Goal: Task Accomplishment & Management: Manage account settings

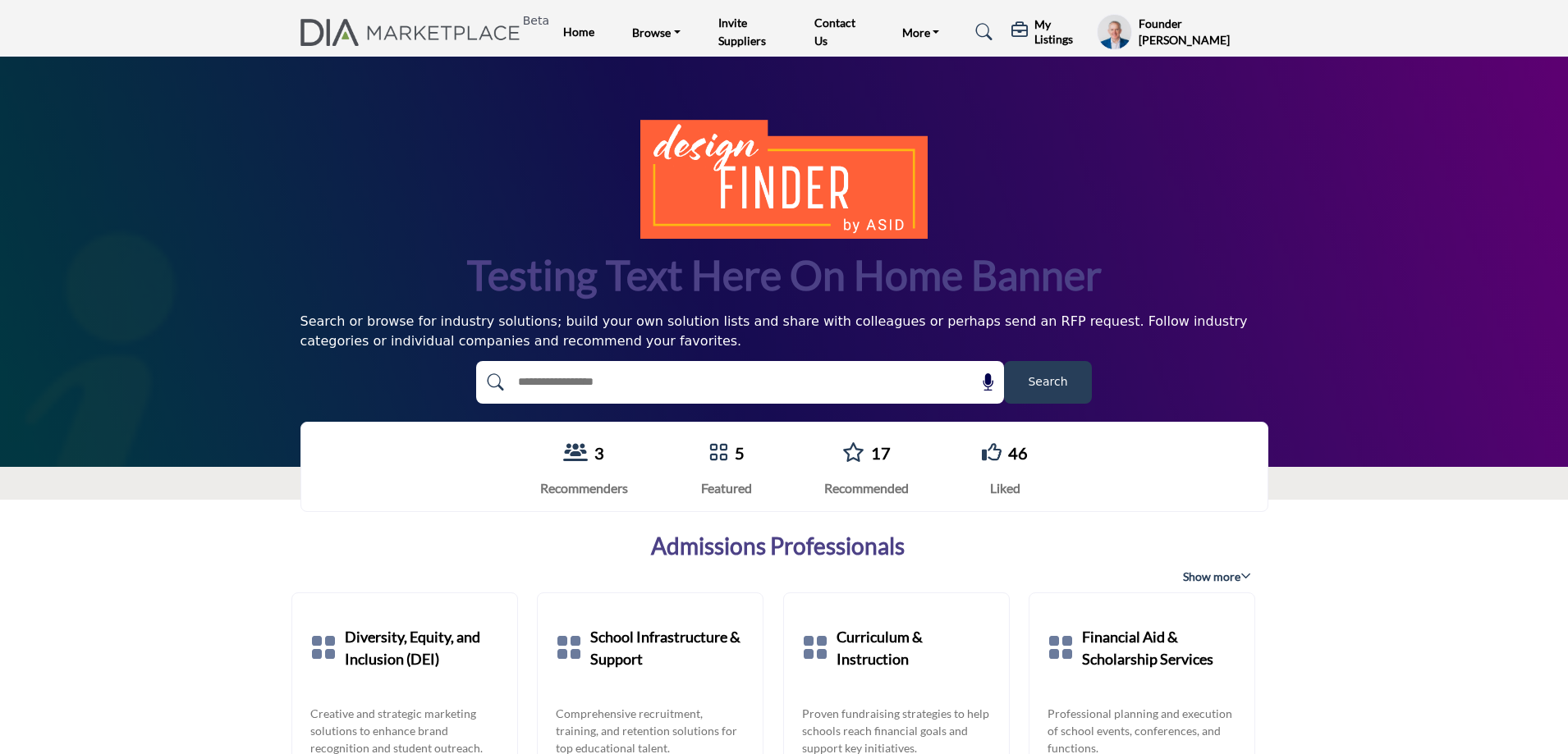
click at [1047, 39] on h5 "My Listings" at bounding box center [1061, 31] width 55 height 29
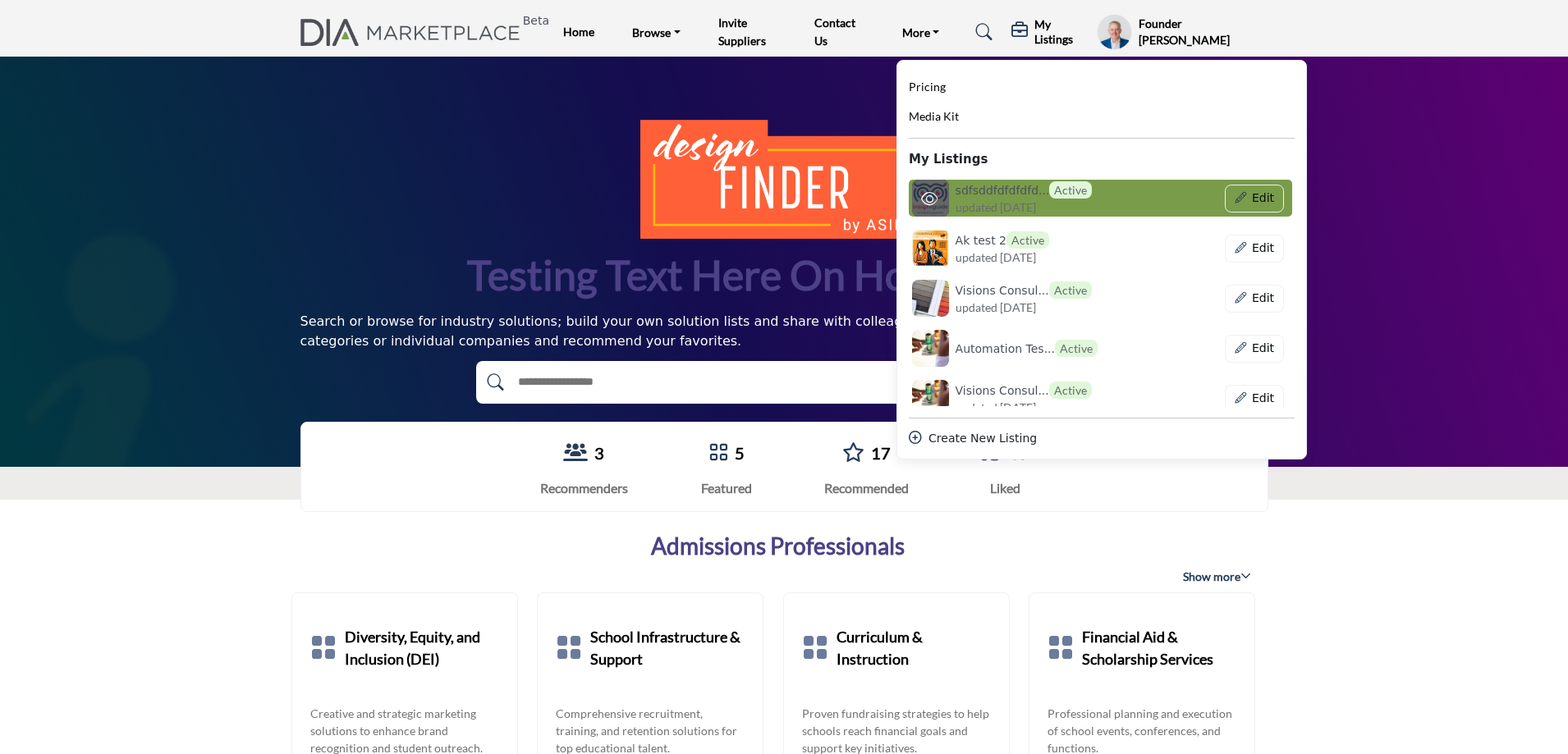
click at [999, 189] on h6 "sdfsddfdfdfdfd... Active" at bounding box center [1024, 189] width 137 height 17
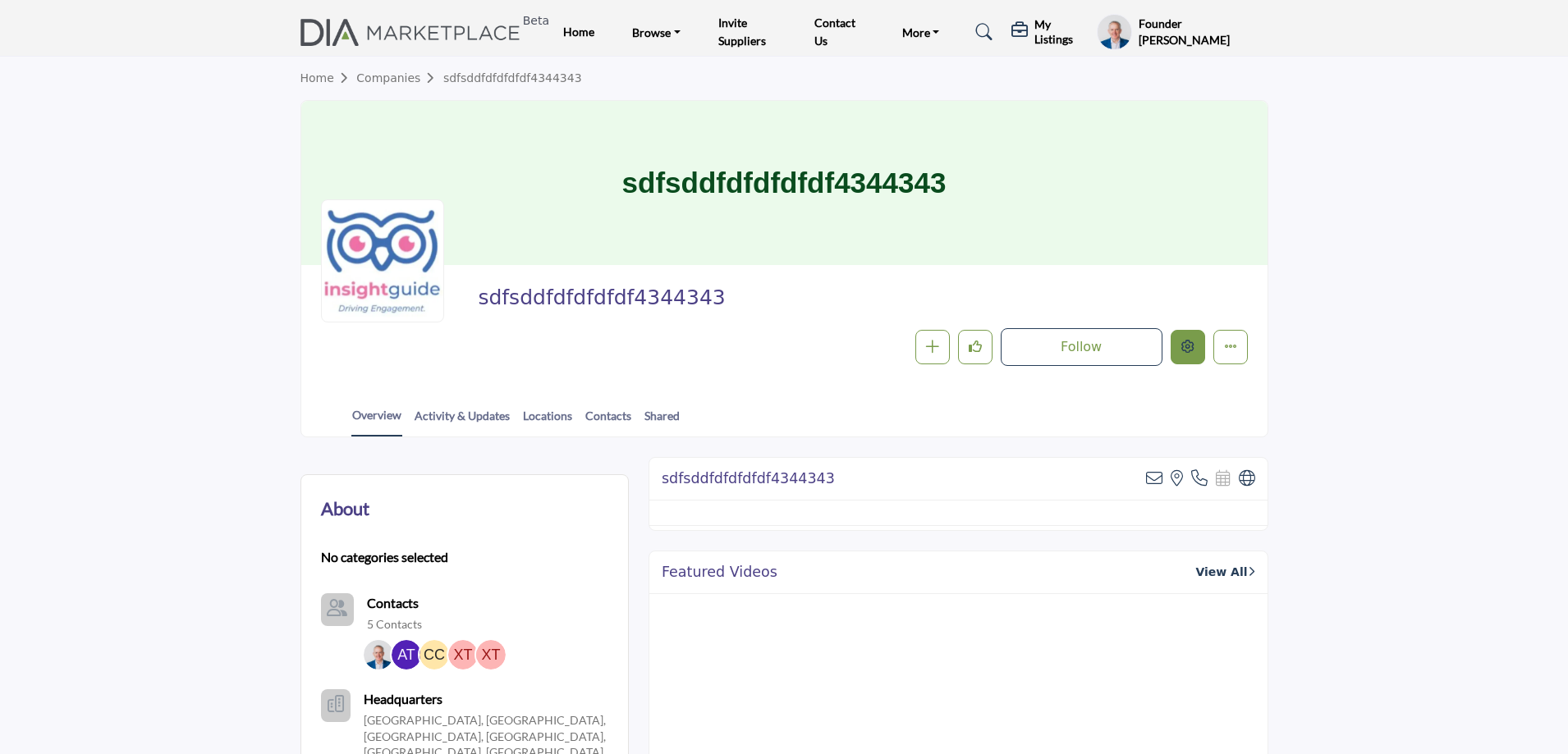
click at [1177, 351] on button "Edit company" at bounding box center [1188, 347] width 35 height 35
click at [225, 226] on div at bounding box center [788, 377] width 1576 height 754
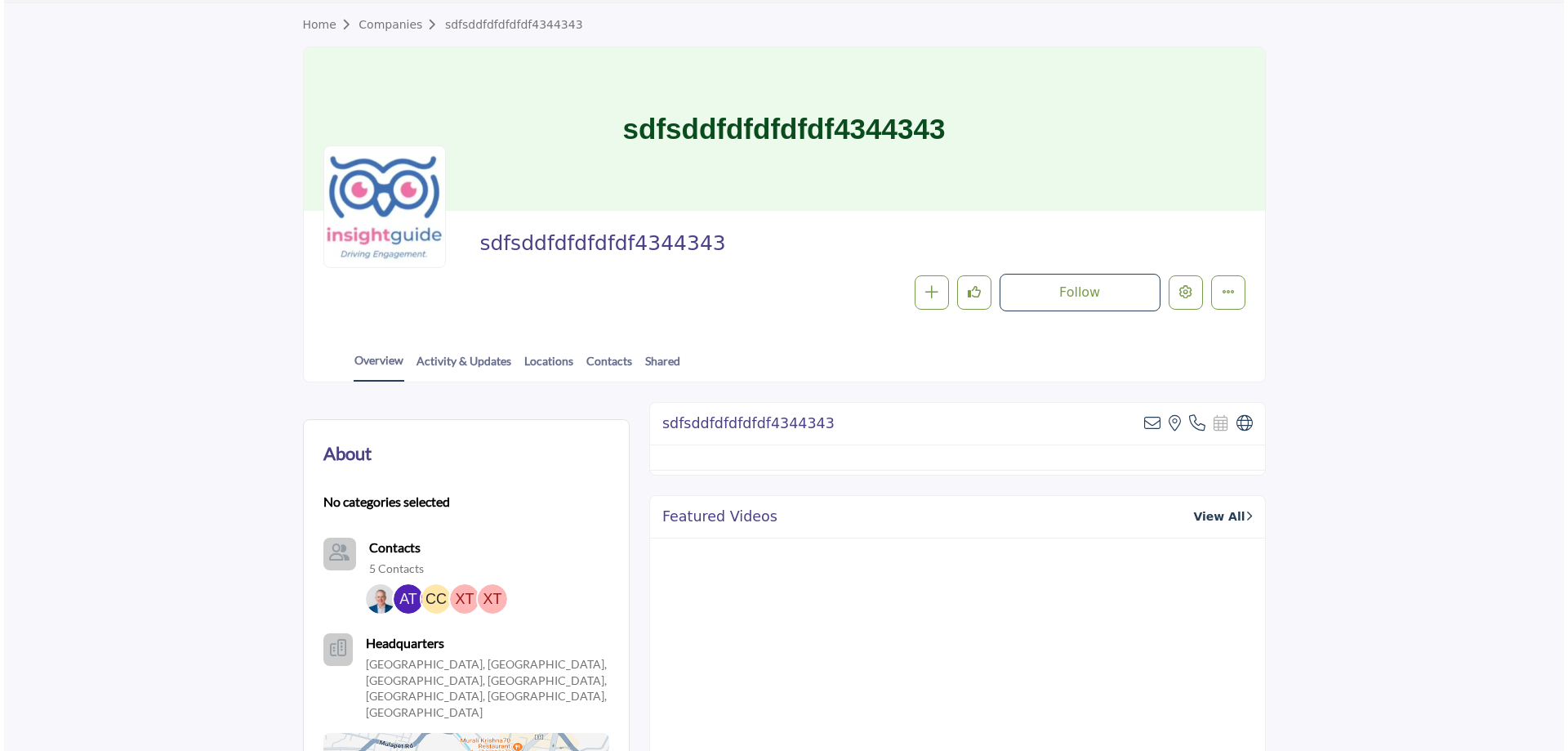
scroll to position [82, 0]
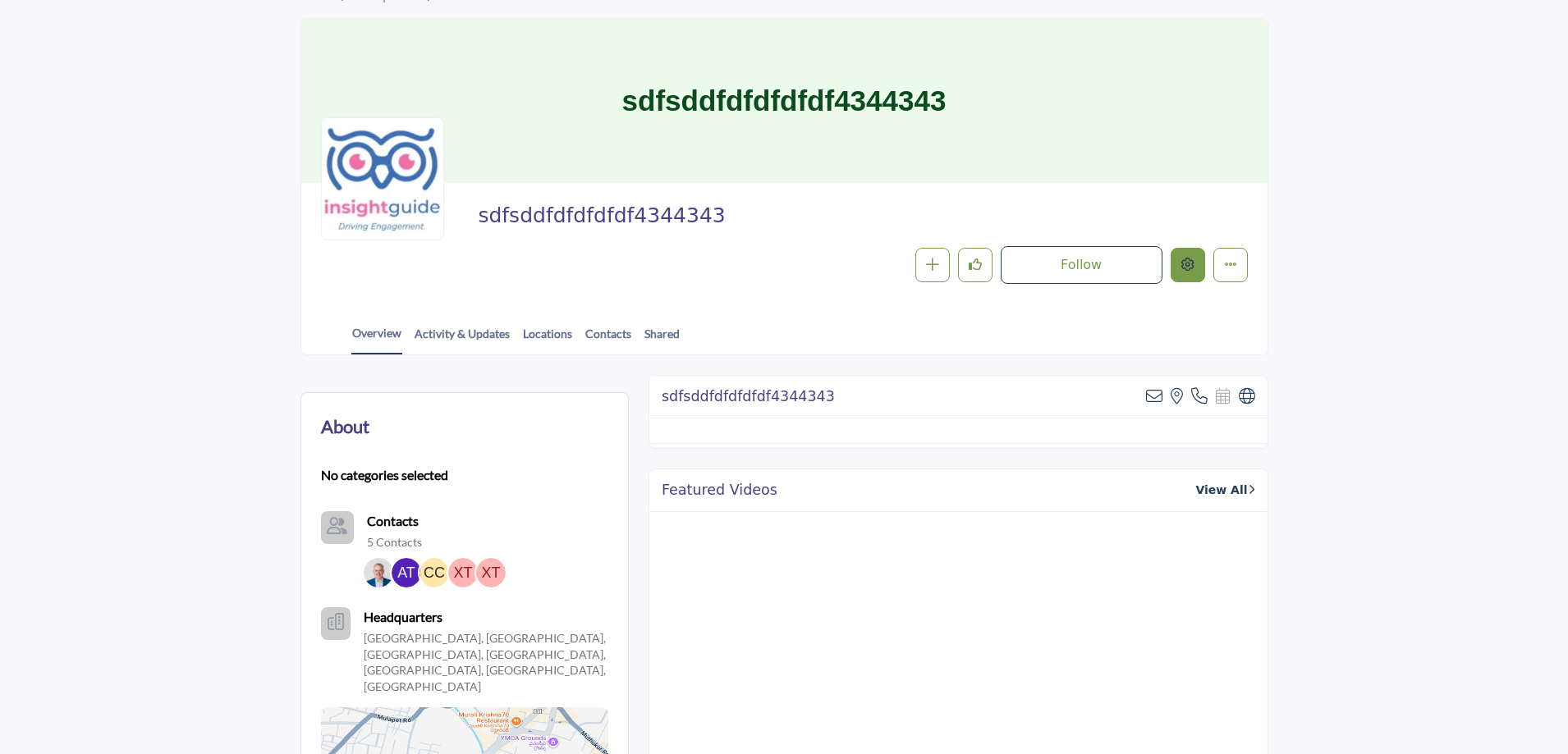
click at [1198, 268] on button "Edit company" at bounding box center [1188, 264] width 35 height 35
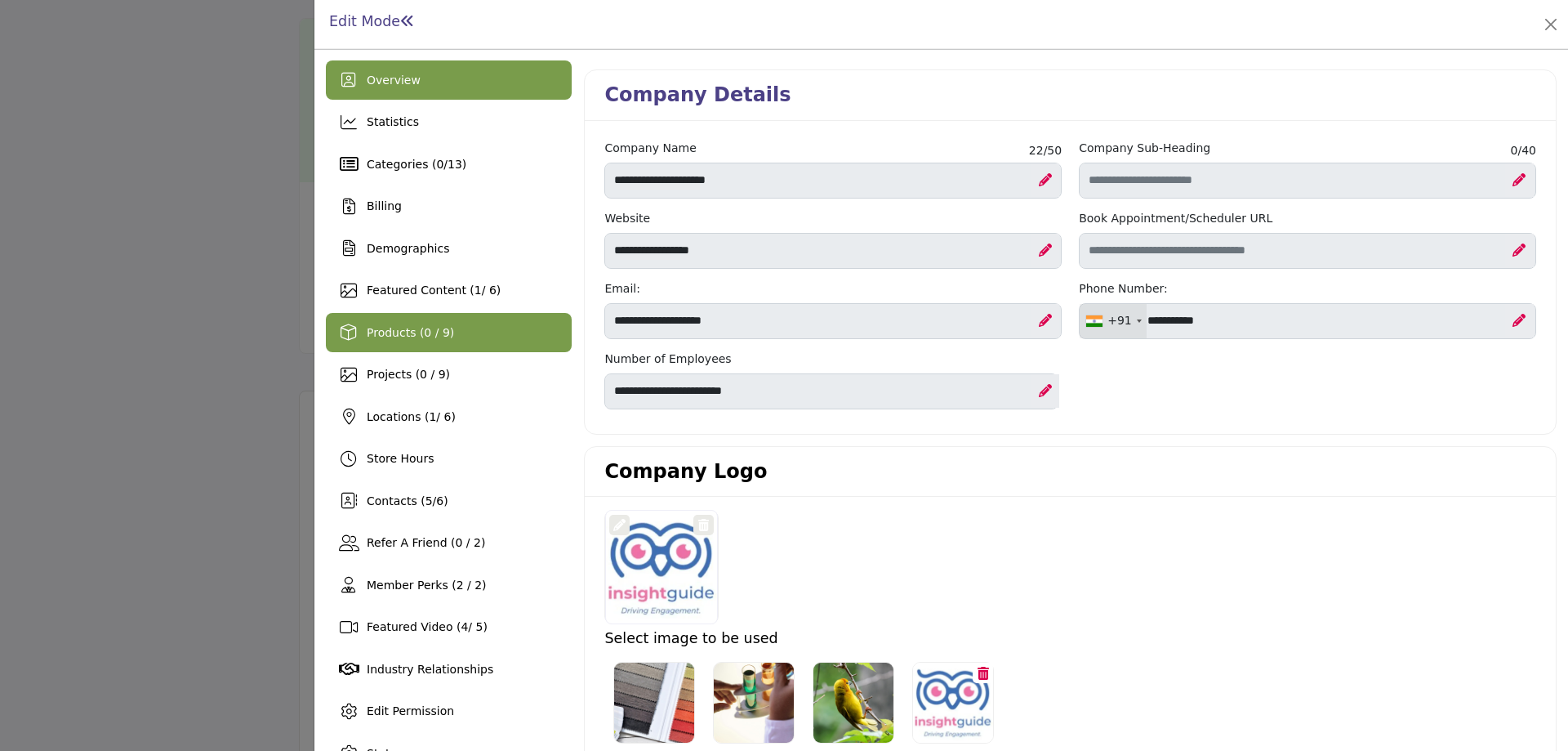
click at [402, 333] on span "Products (0 / 9)" at bounding box center [410, 332] width 87 height 13
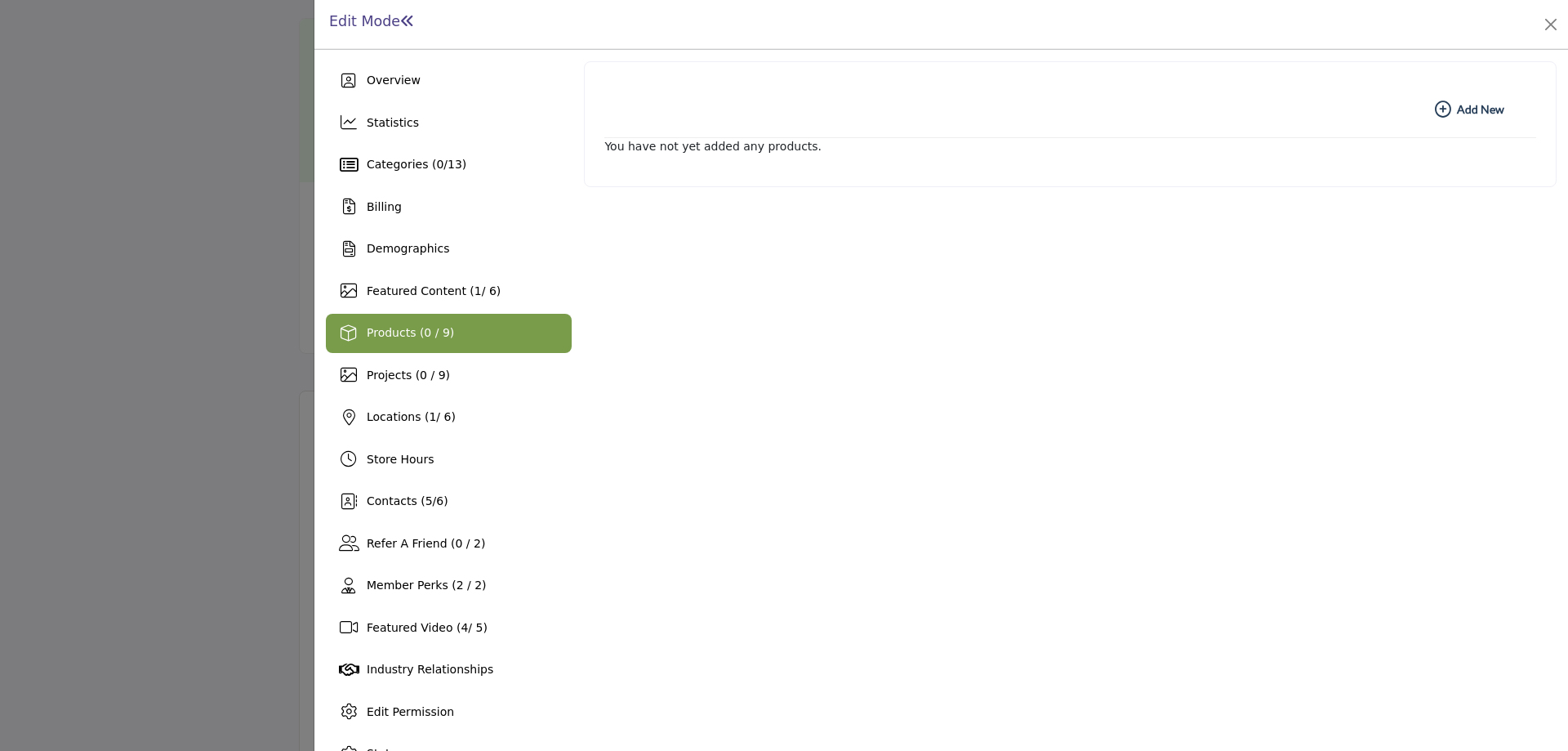
click at [1454, 108] on b "Add New Add New" at bounding box center [1470, 109] width 69 height 16
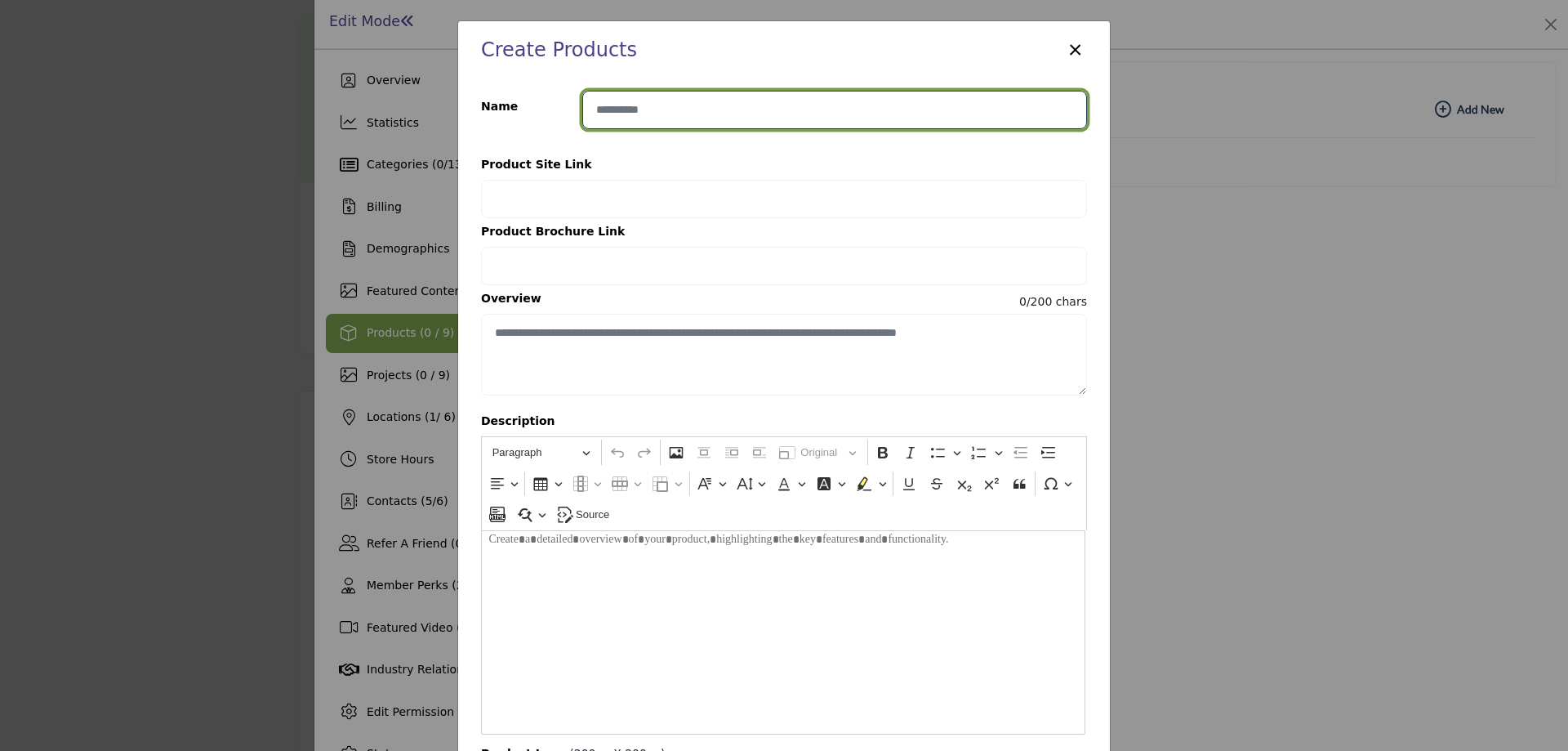
click at [710, 120] on input "Enter product name" at bounding box center [835, 109] width 505 height 38
paste input "**********"
type input "**********"
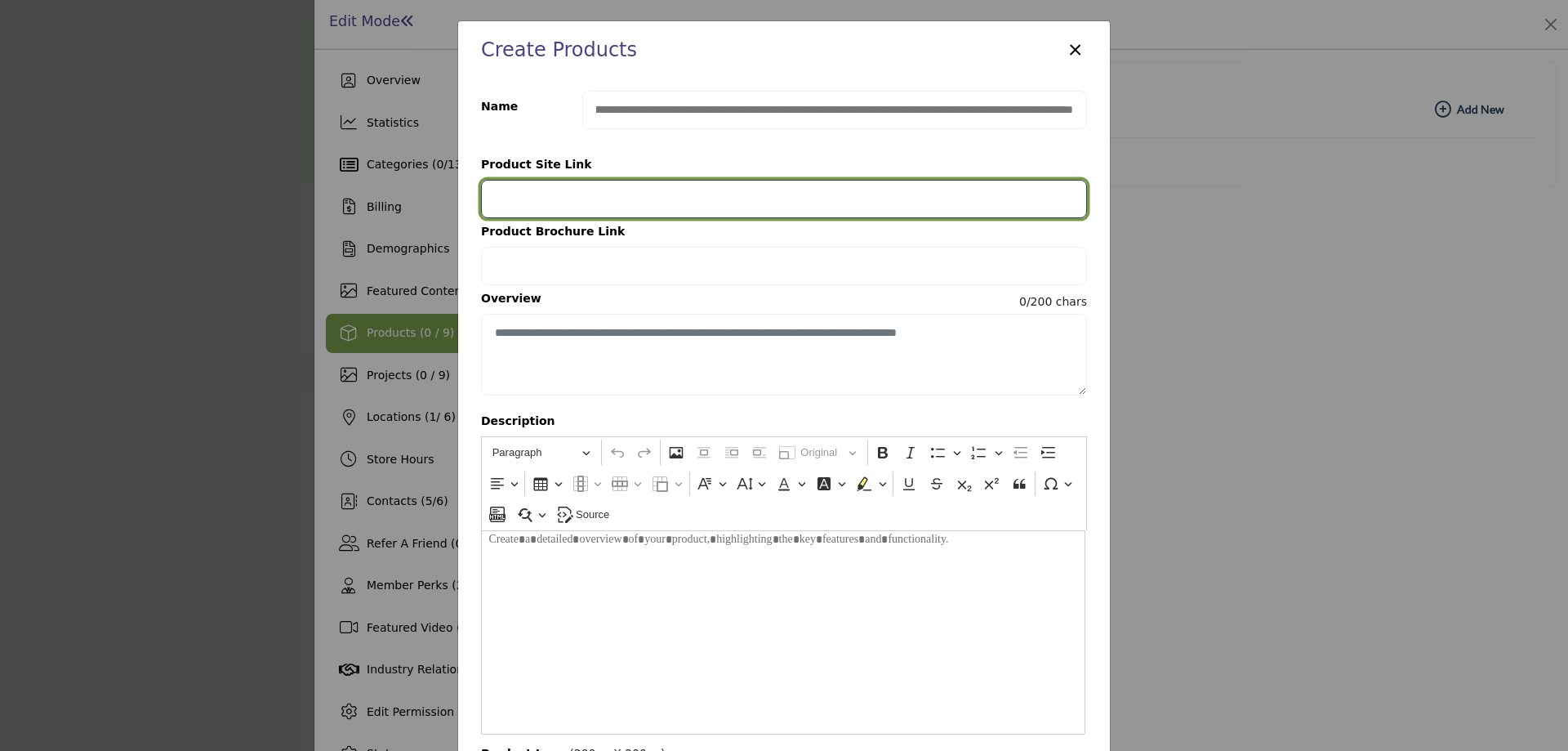
click at [567, 206] on input "Provide your product link" at bounding box center [784, 198] width 606 height 38
type input "**********"
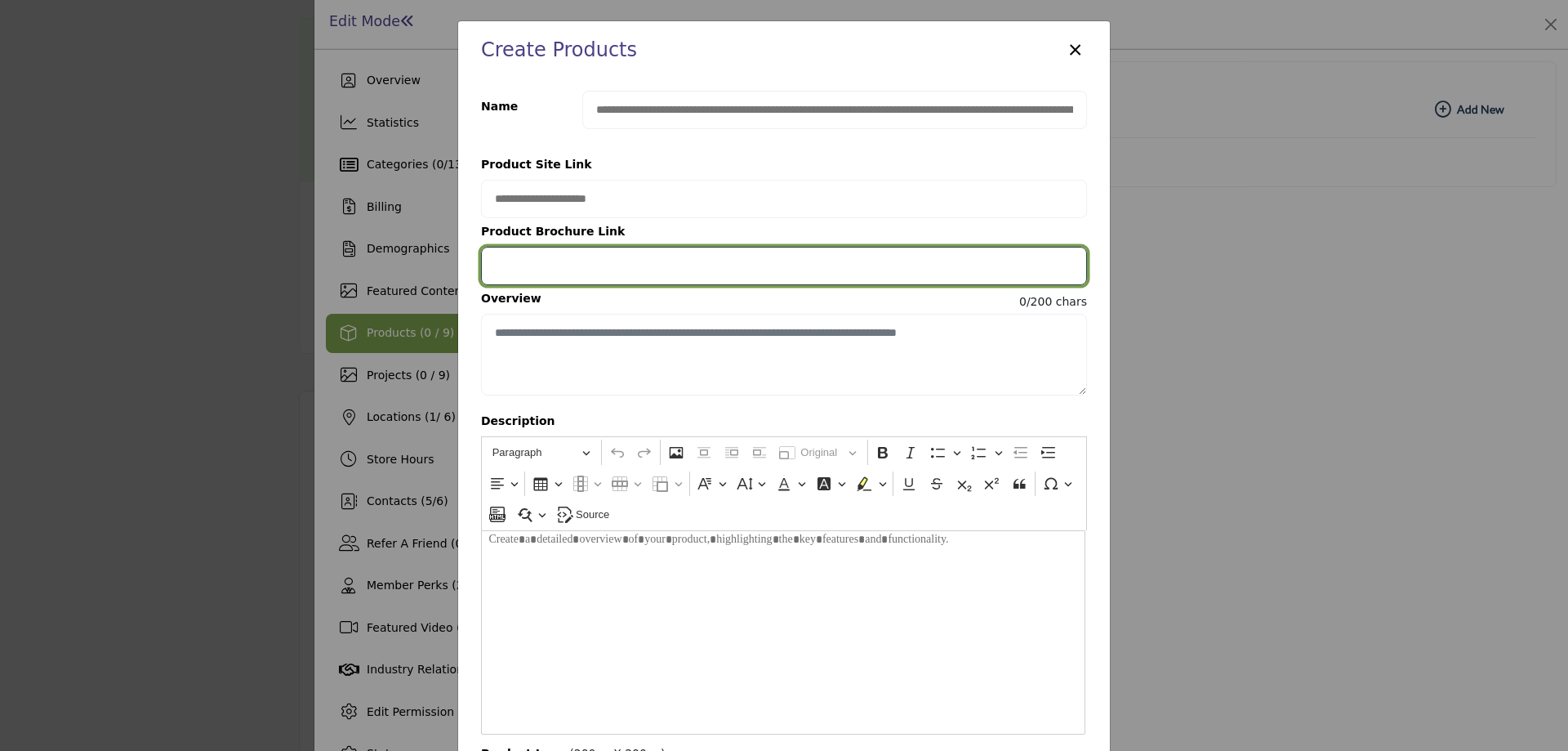
click at [591, 270] on input "Provide your product brochure URL" at bounding box center [784, 265] width 606 height 38
type input "**********"
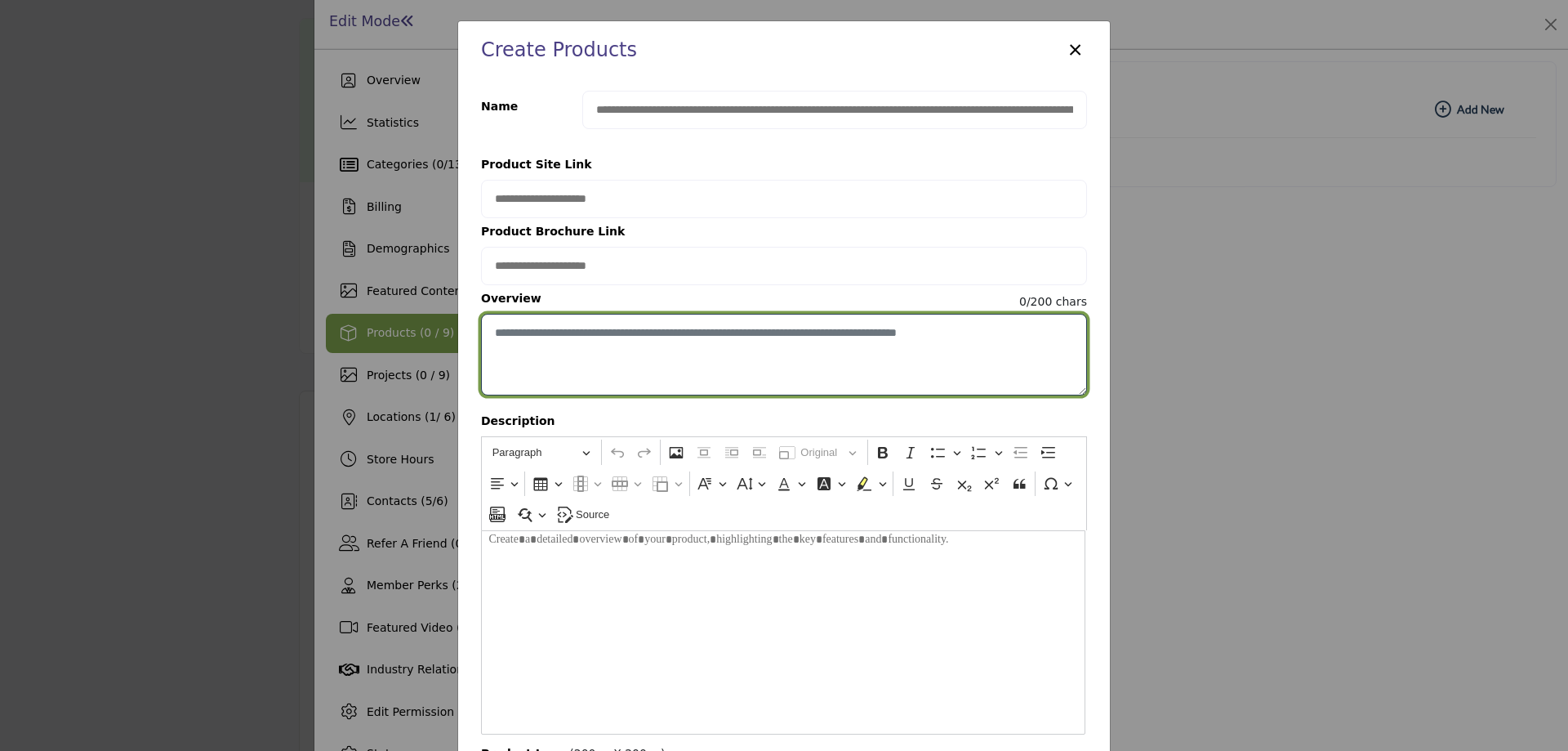
click at [593, 346] on textarea "Enter short overview description" at bounding box center [784, 355] width 606 height 82
paste textarea "**********"
type textarea "**********"
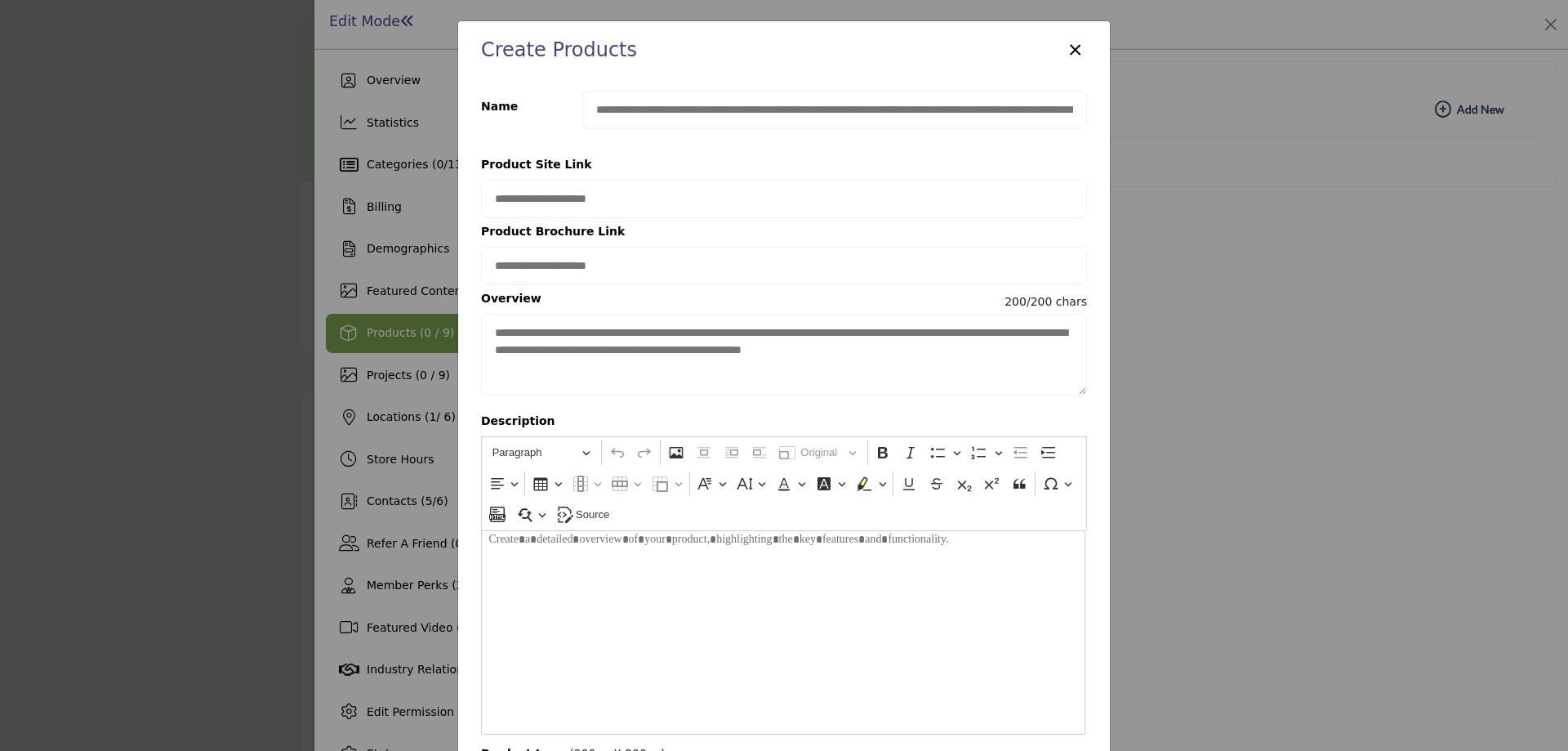
click at [681, 582] on div "Editor editing area: main" at bounding box center [784, 633] width 605 height 205
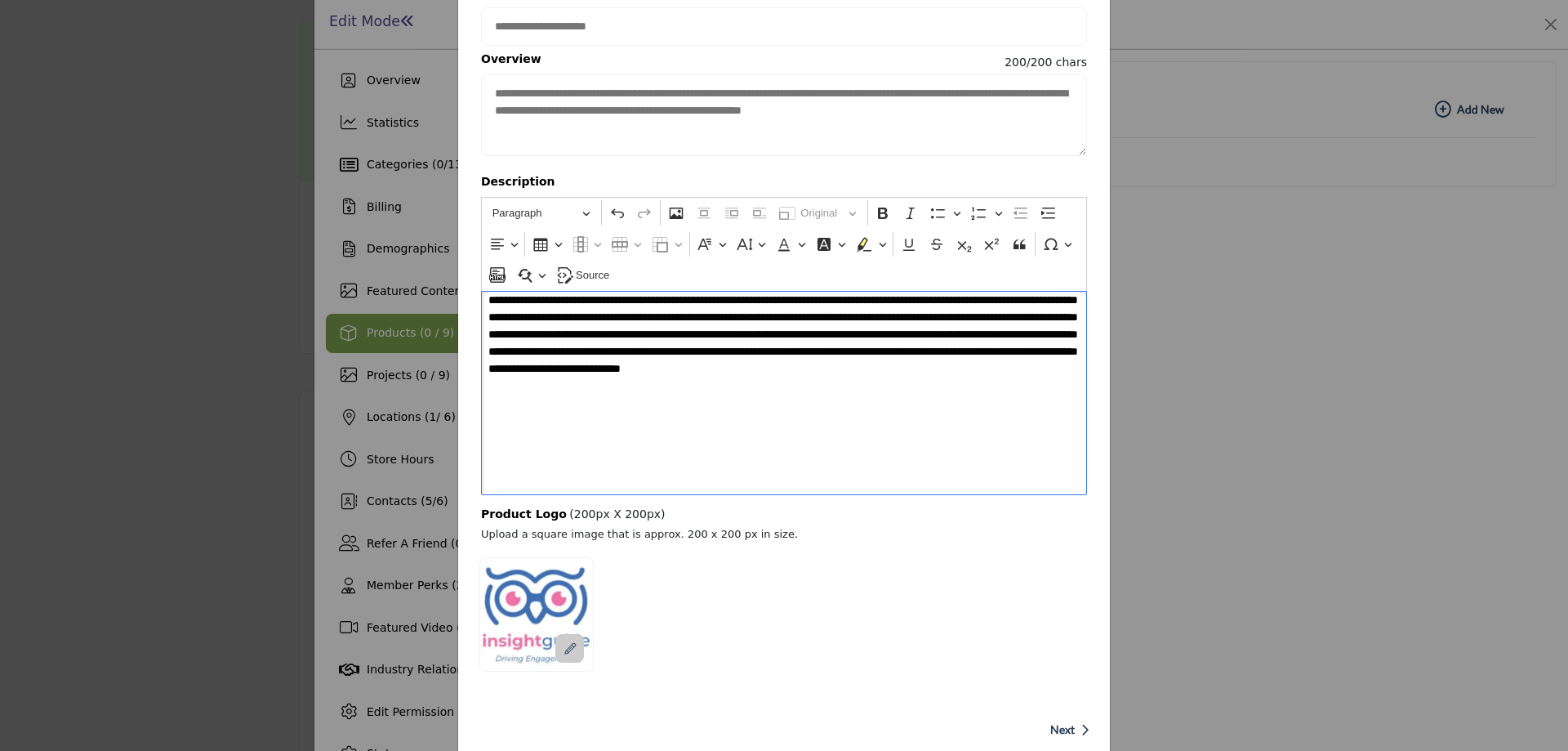
scroll to position [273, 0]
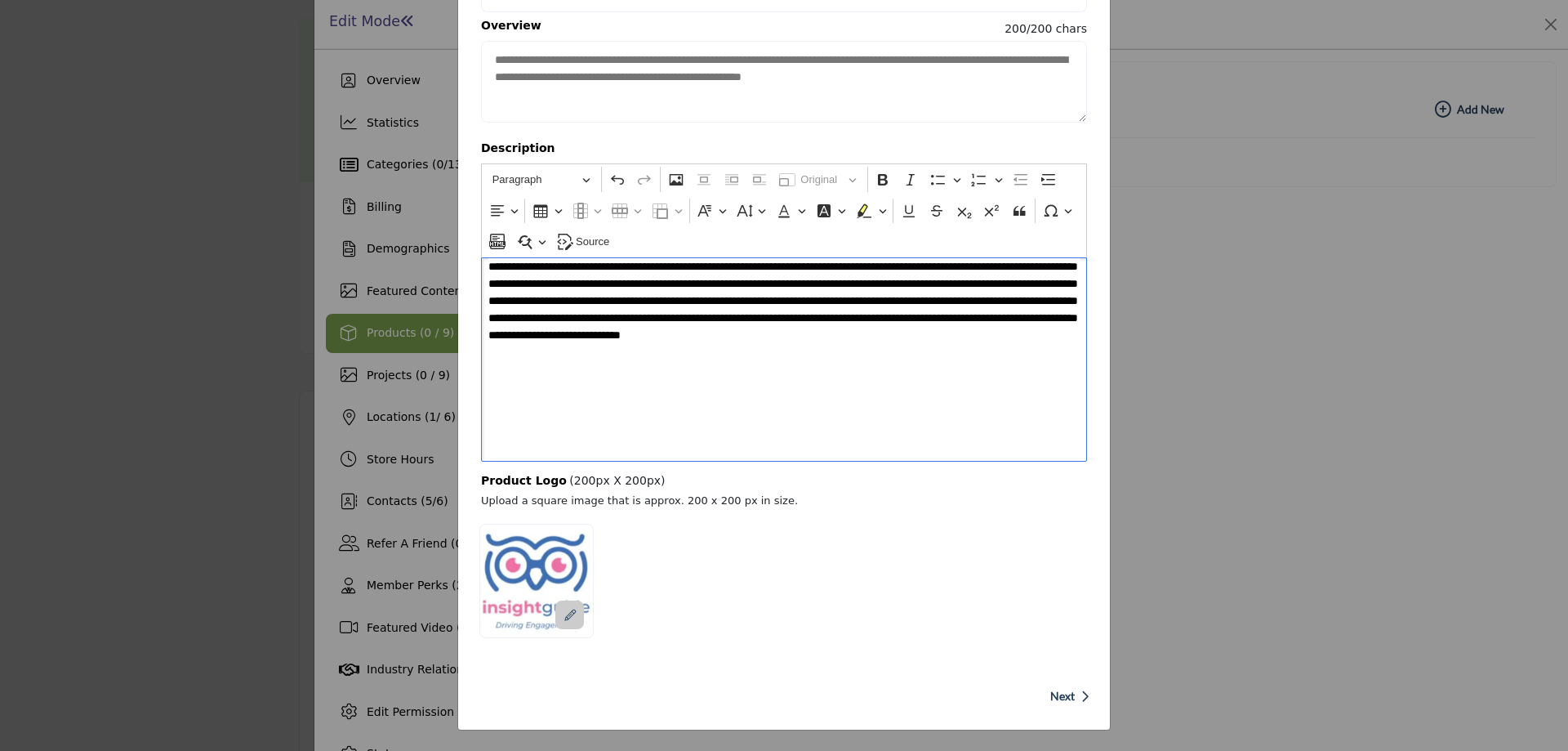
click at [1065, 697] on span "Next" at bounding box center [1063, 696] width 25 height 16
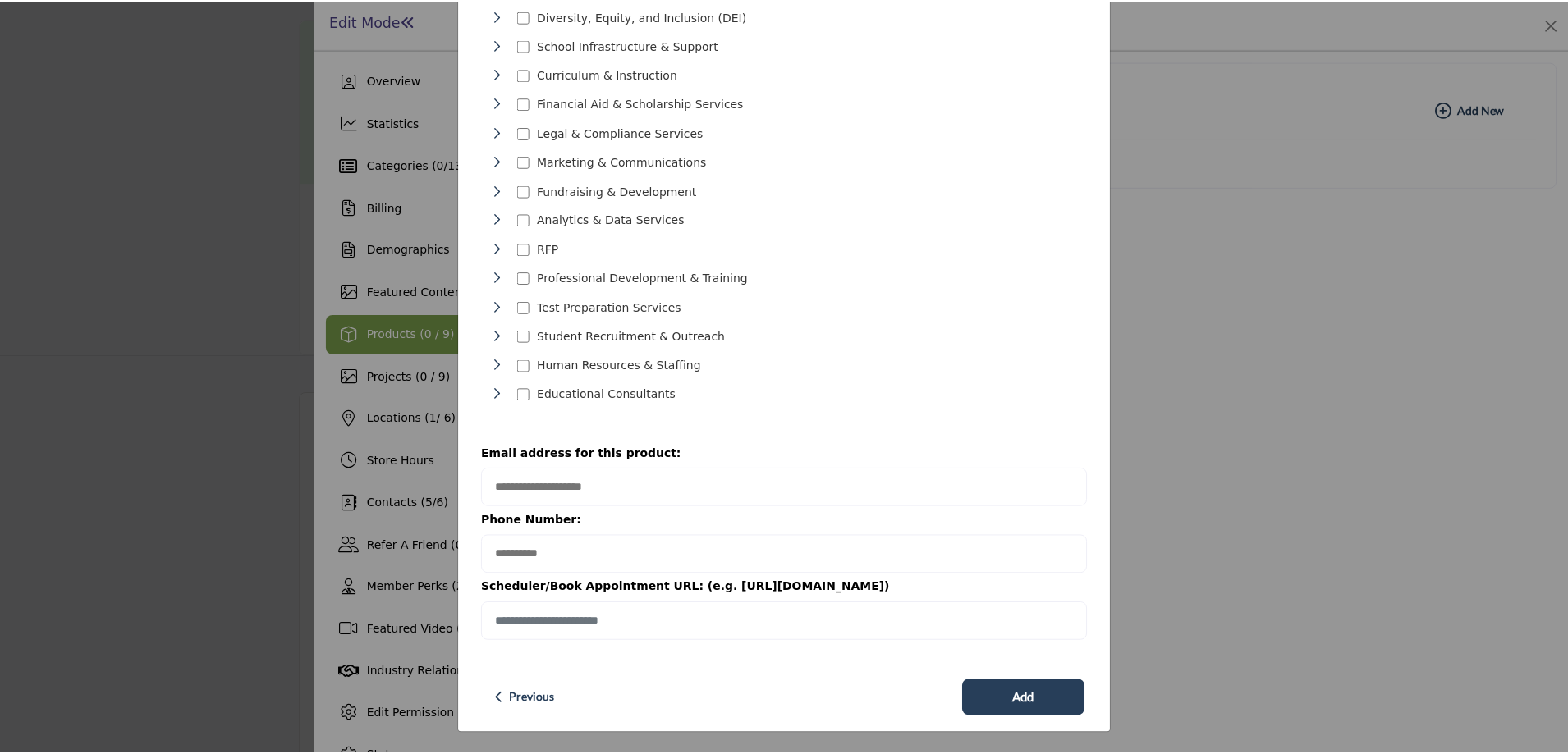
scroll to position [173, 0]
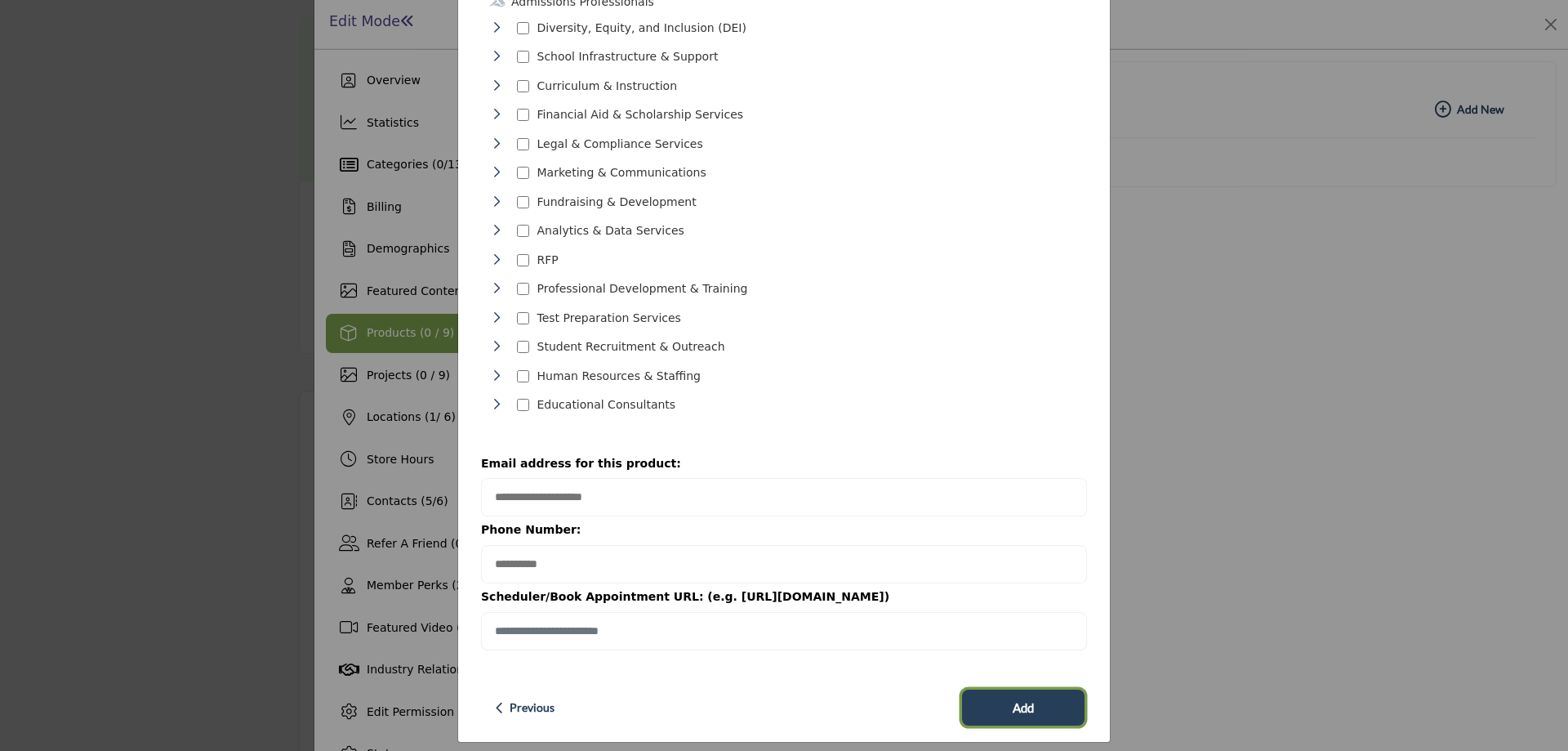
click at [1004, 697] on button "Add" at bounding box center [1024, 707] width 123 height 36
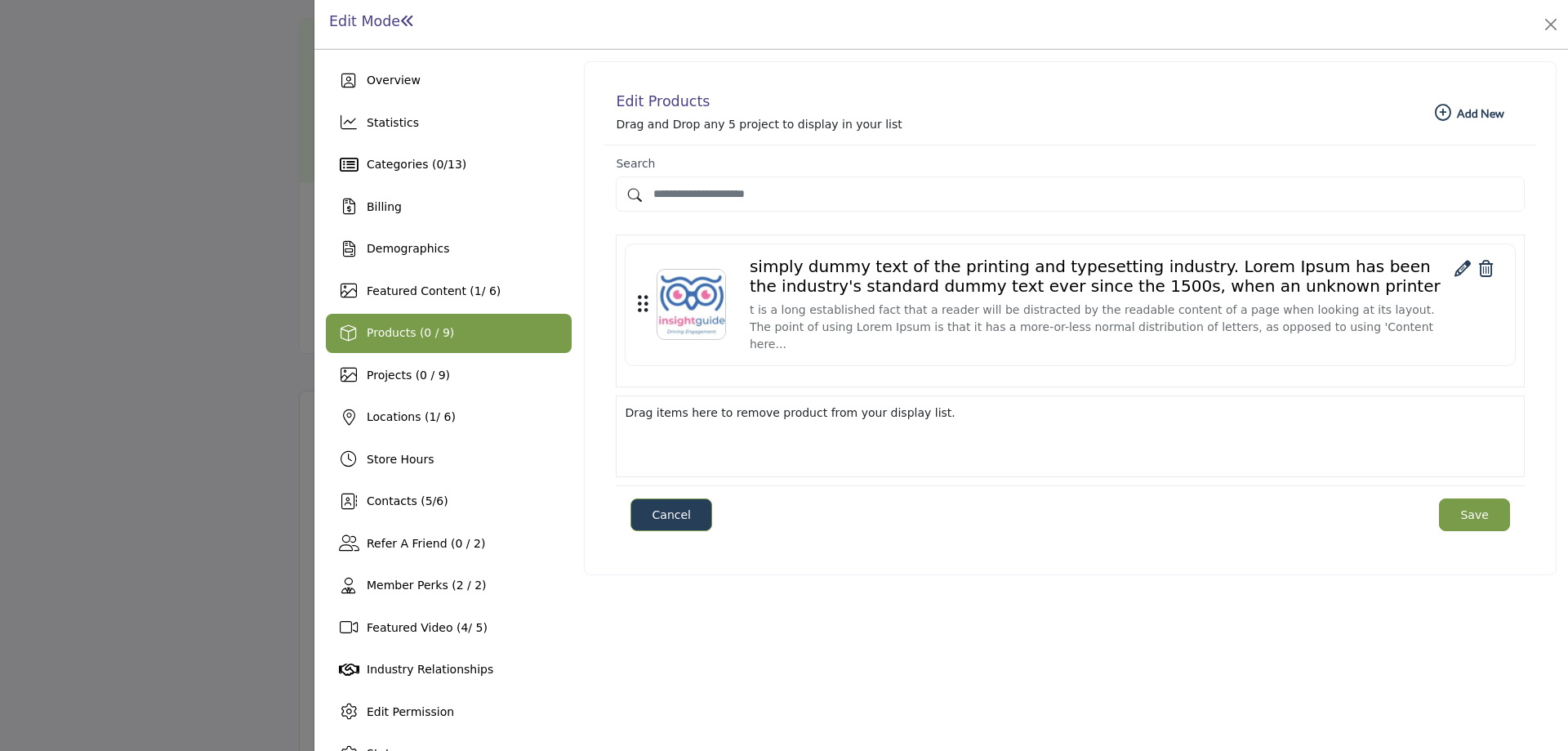
click at [34, 262] on div at bounding box center [784, 376] width 1568 height 751
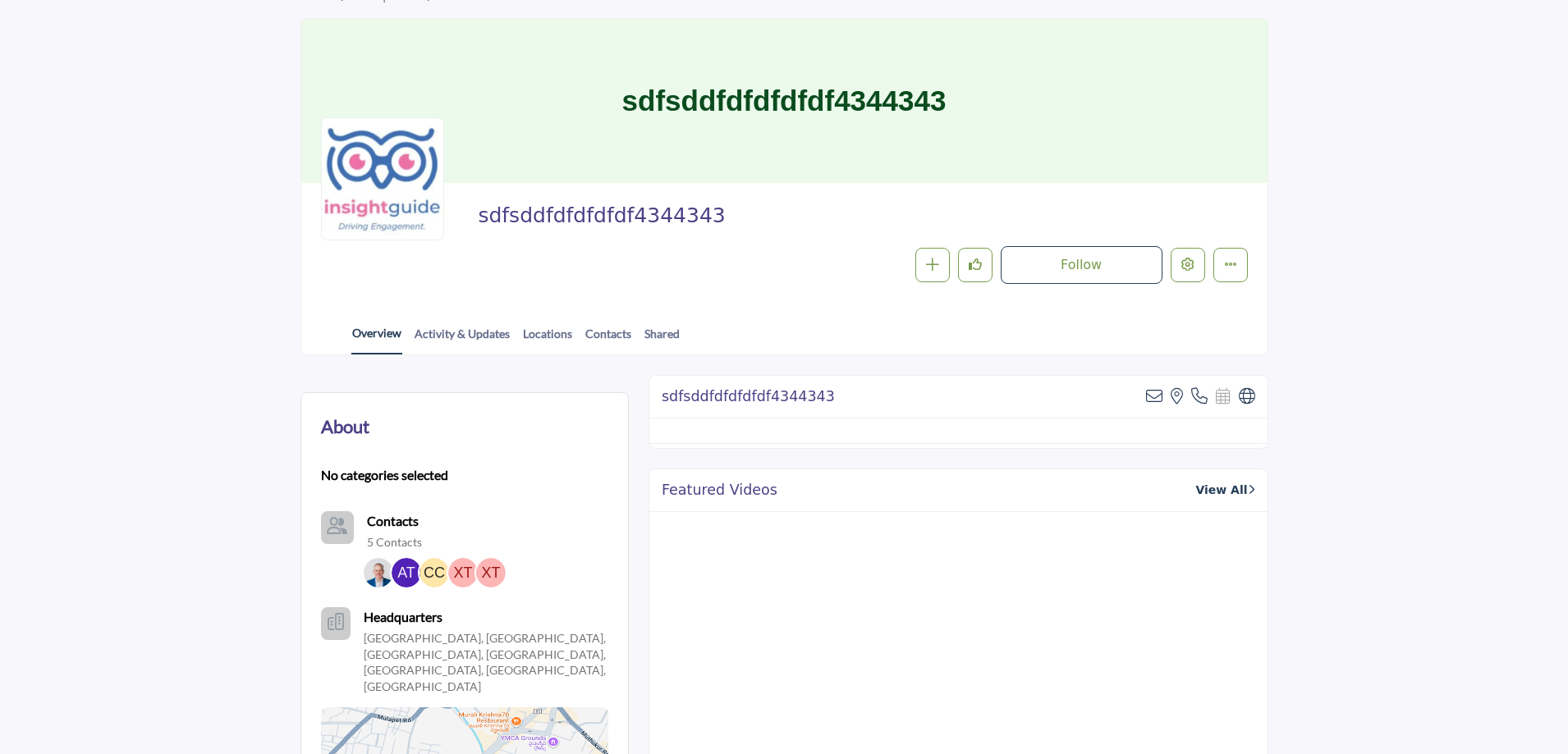
click at [378, 330] on link "Overview" at bounding box center [376, 339] width 51 height 30
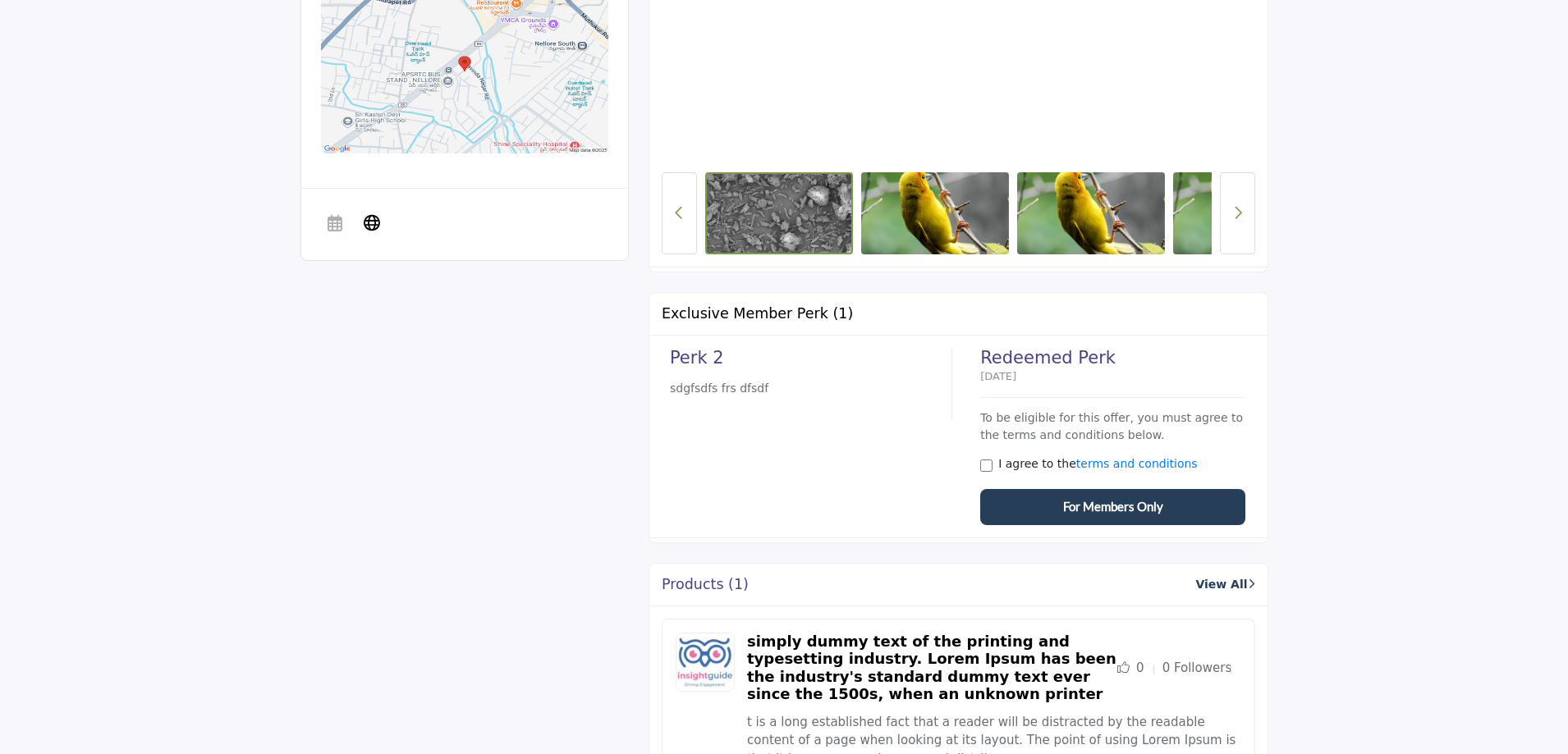
scroll to position [1149, 0]
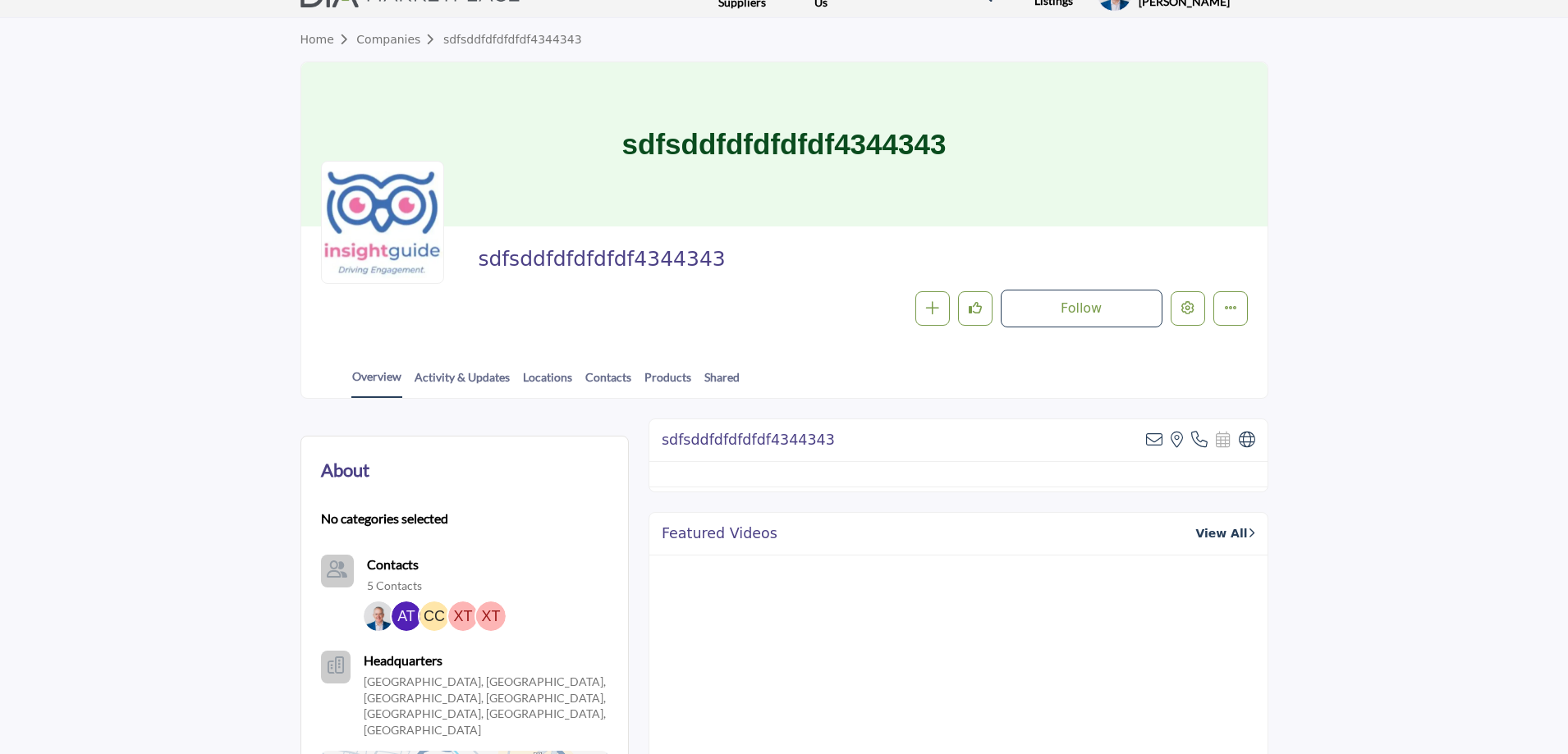
scroll to position [0, 0]
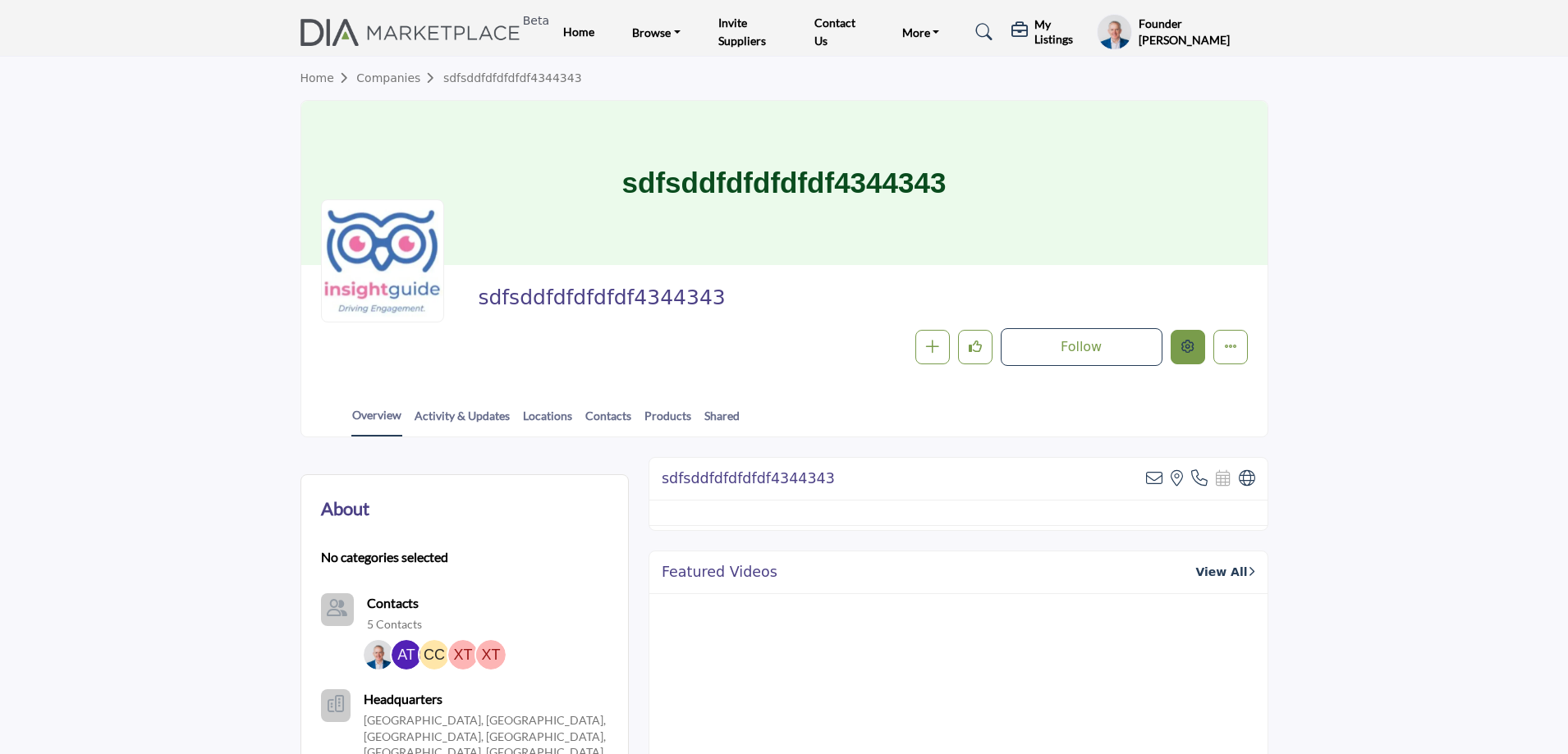
click at [1186, 350] on icon "Edit company" at bounding box center [1188, 346] width 13 height 13
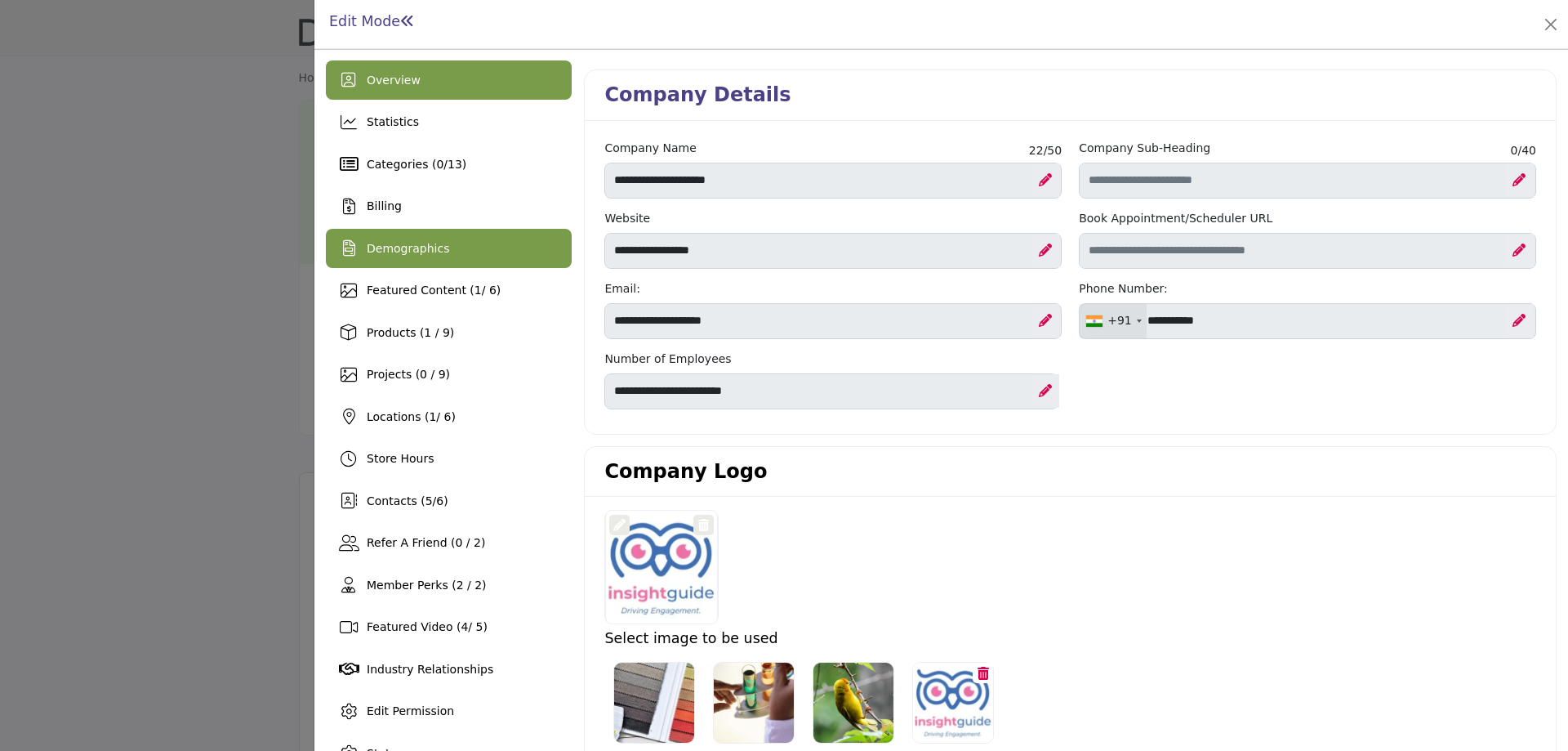
click at [429, 246] on span "Demographics" at bounding box center [407, 248] width 83 height 13
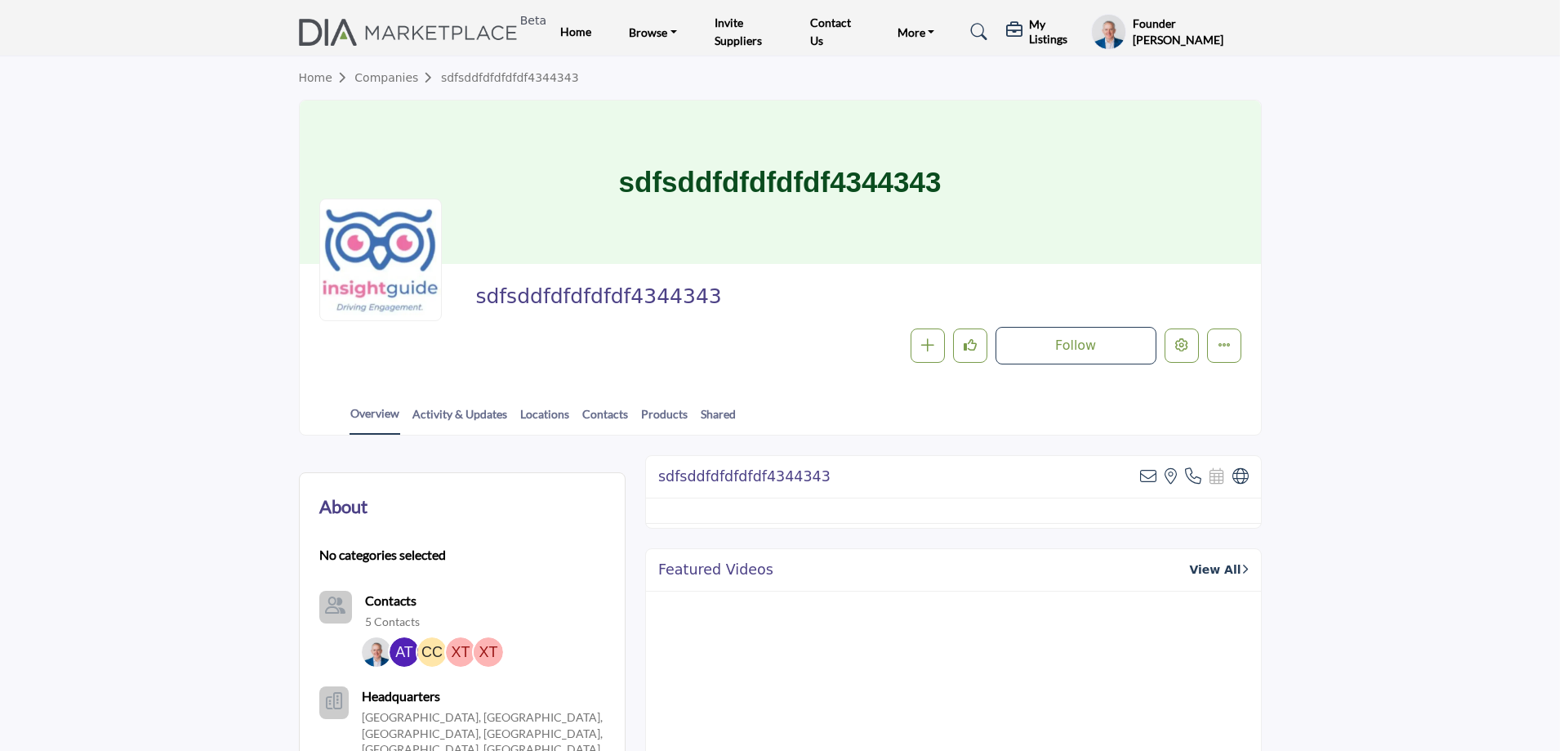
click at [141, 343] on div at bounding box center [784, 376] width 1568 height 751
click at [1107, 37] on profile-featured-9d57d186-dcdc-4fd1-8698-ebbedcf867ac "Show hide supplier dropdown" at bounding box center [1108, 32] width 35 height 36
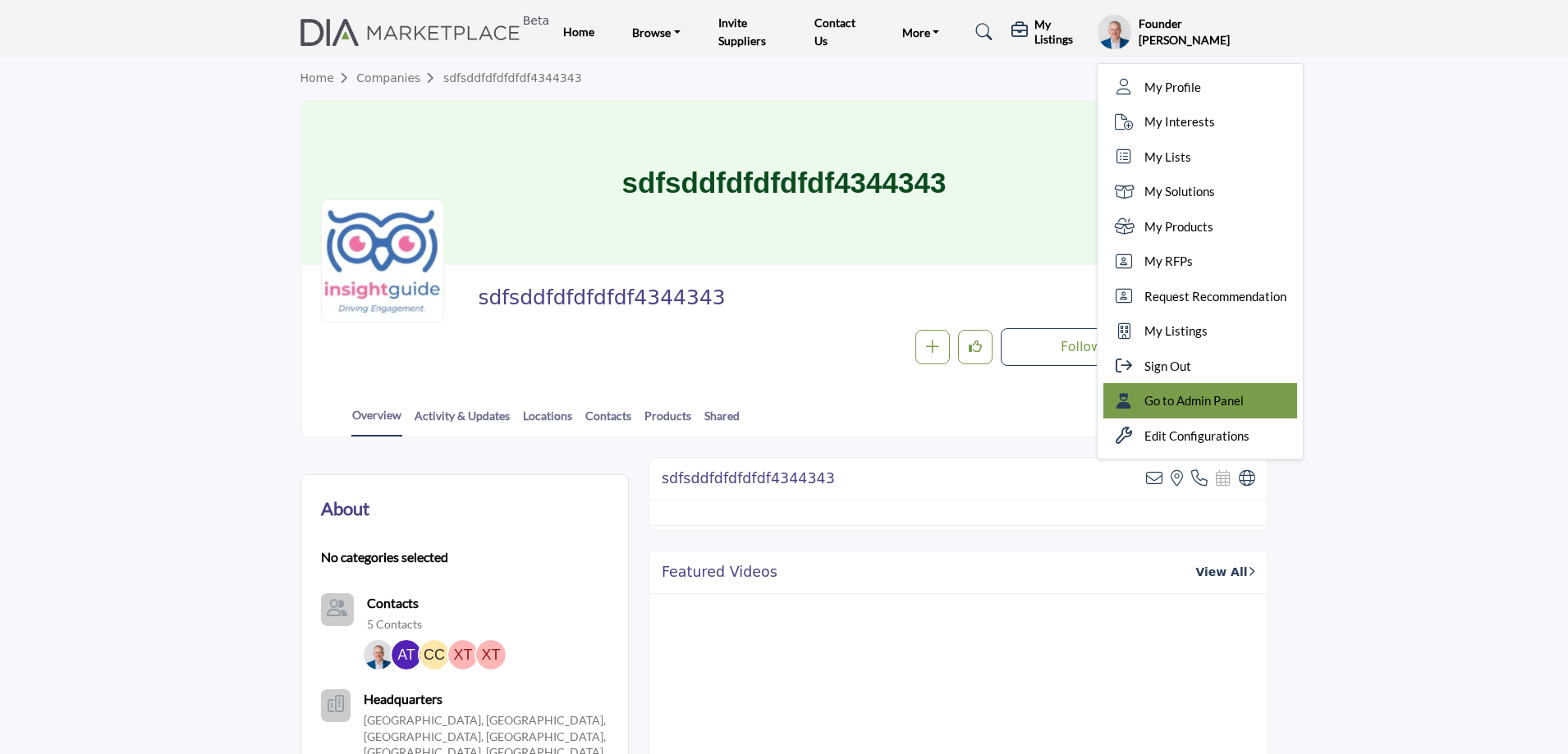
click at [1235, 392] on span "Go to Admin Panel" at bounding box center [1193, 400] width 99 height 19
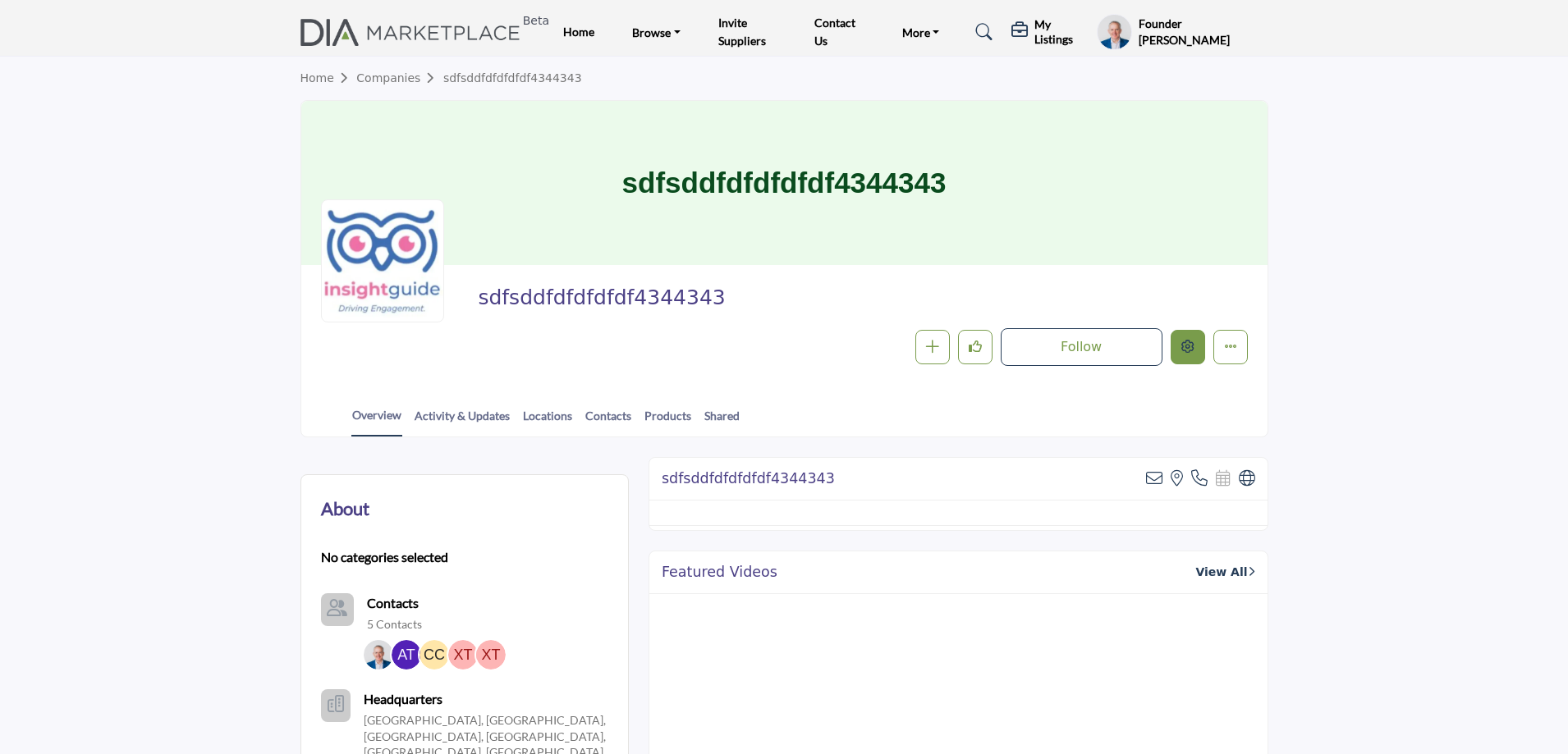
click at [1187, 350] on icon "Edit company" at bounding box center [1188, 346] width 13 height 13
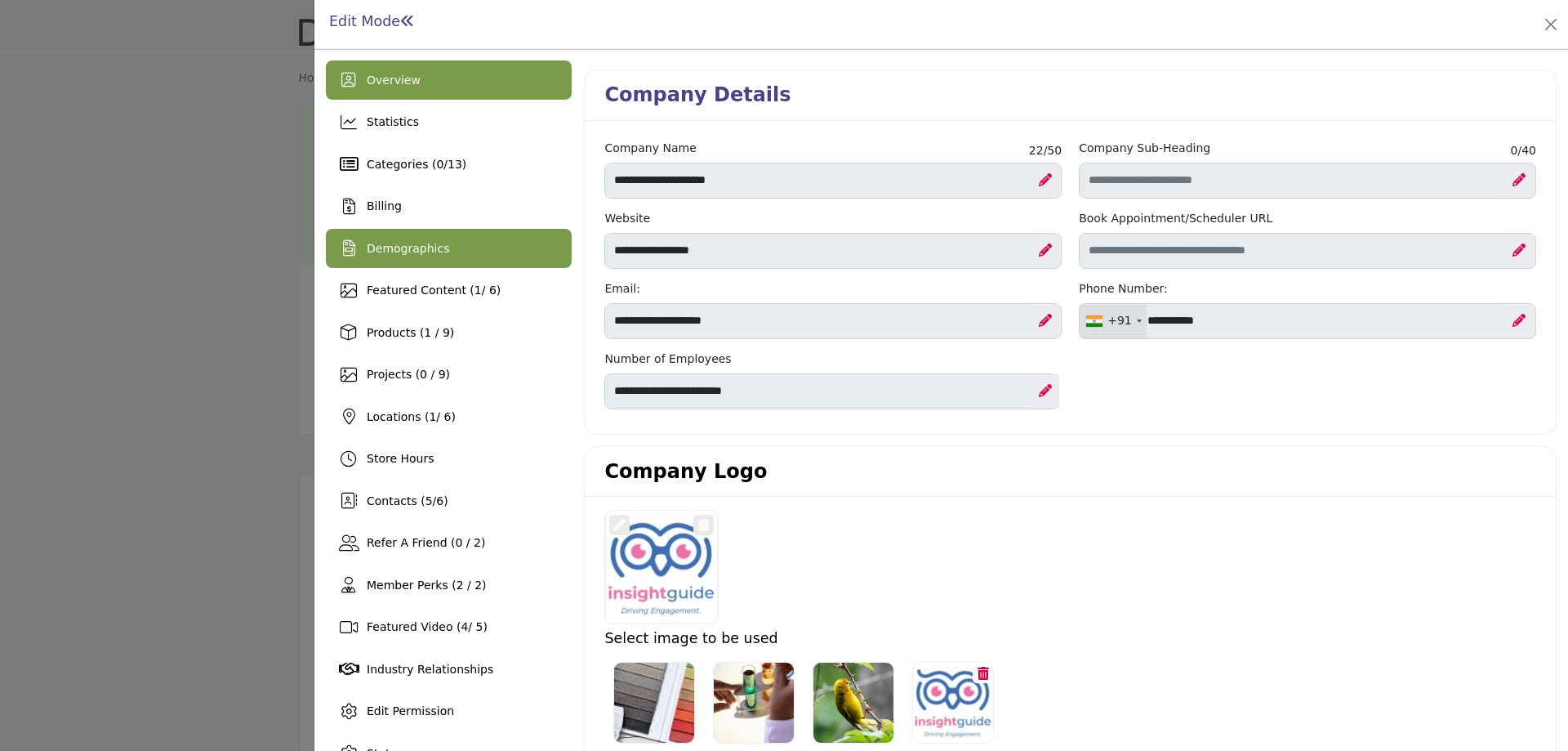
click at [401, 243] on span "Demographics" at bounding box center [407, 248] width 83 height 13
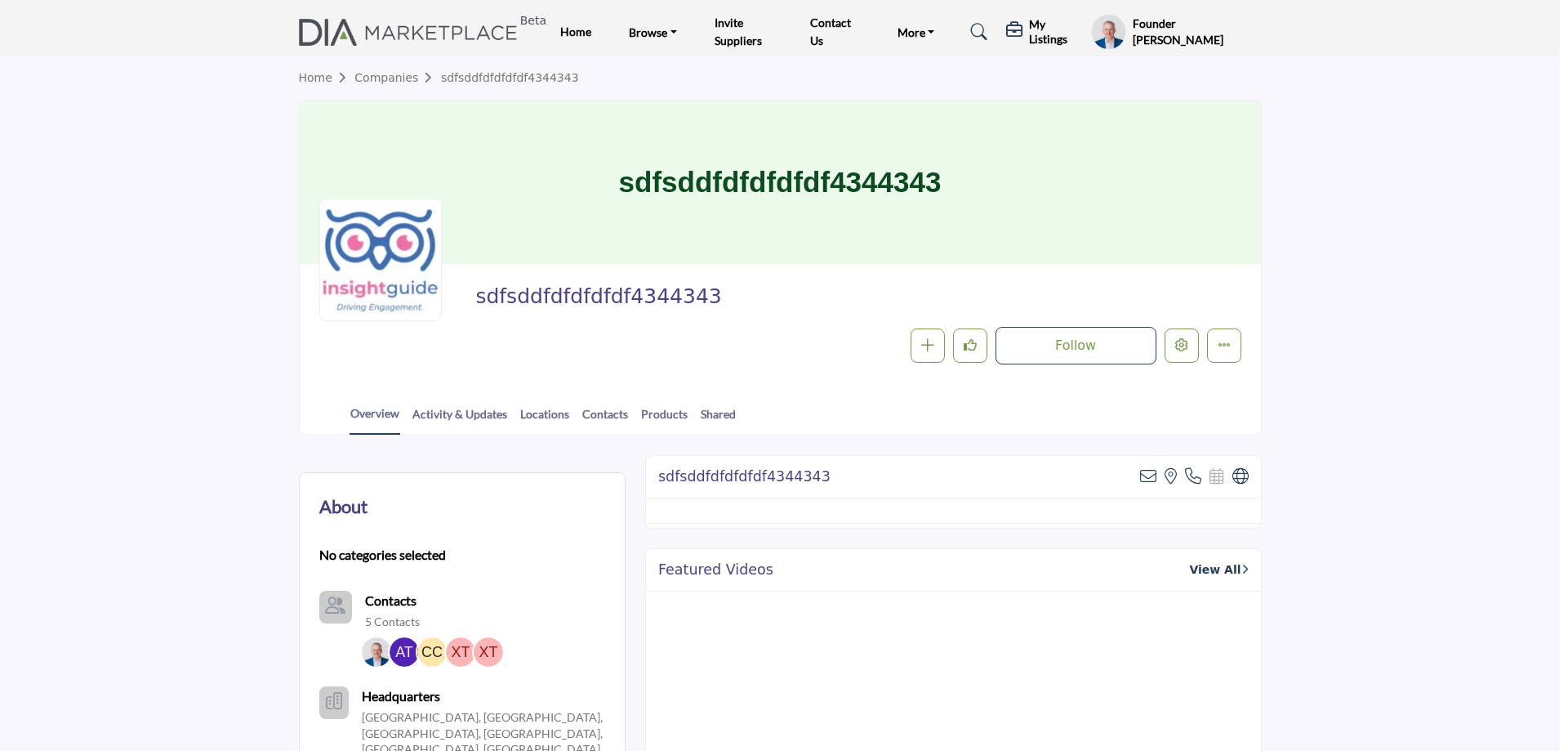
click at [230, 229] on div at bounding box center [784, 376] width 1568 height 751
click at [1038, 43] on h5 "My Listings" at bounding box center [1056, 31] width 54 height 29
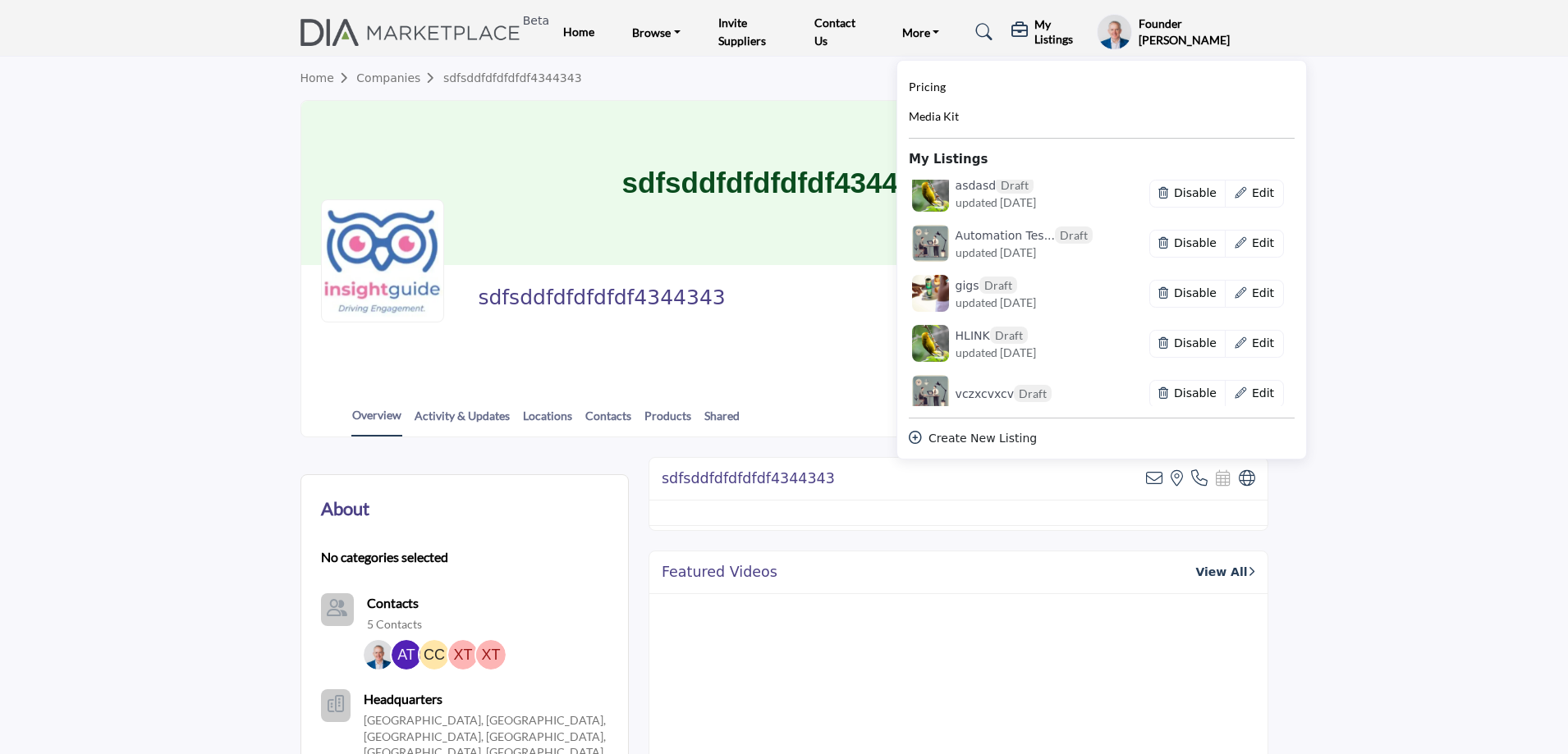
scroll to position [902, 0]
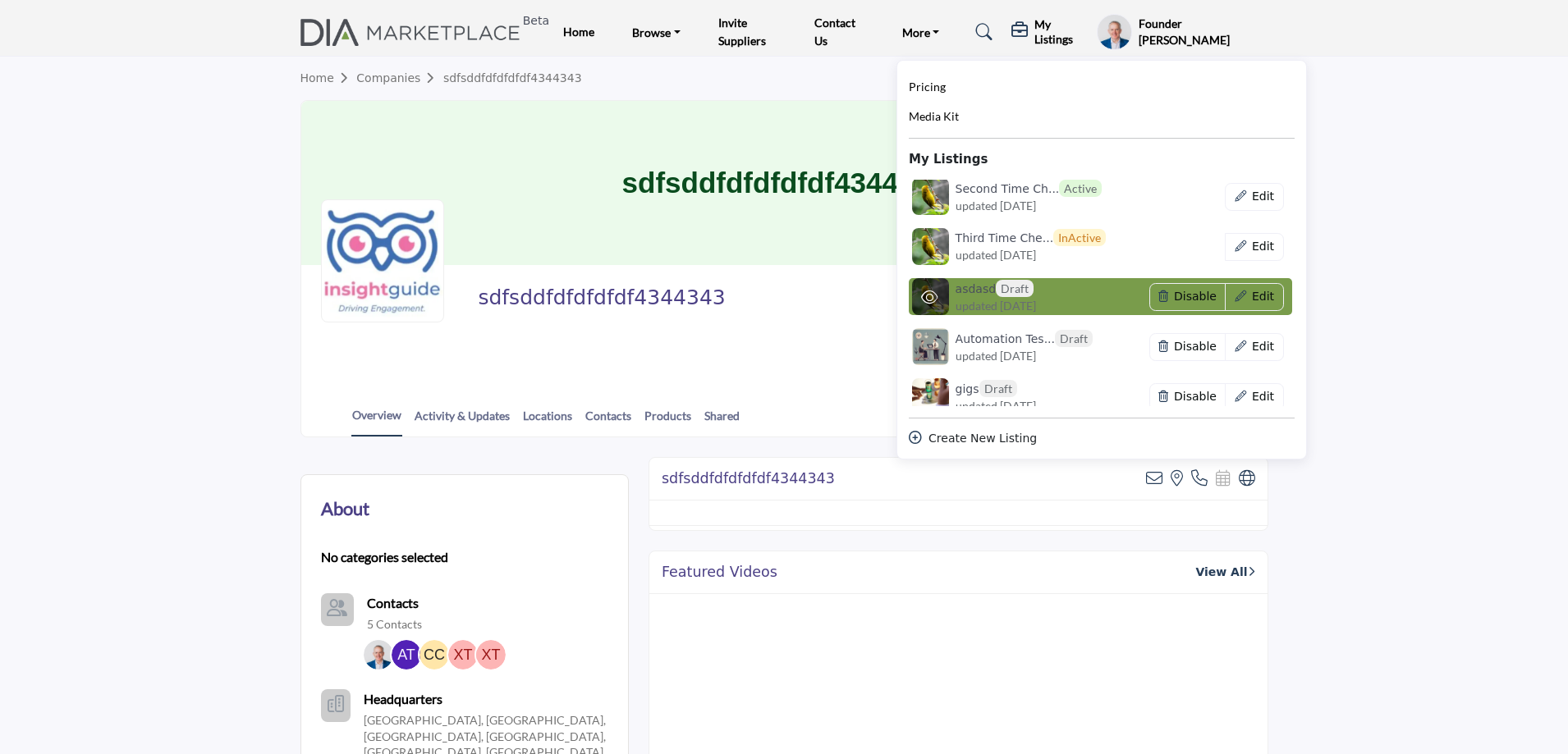
click at [1036, 299] on span "updated [DATE]" at bounding box center [996, 305] width 80 height 17
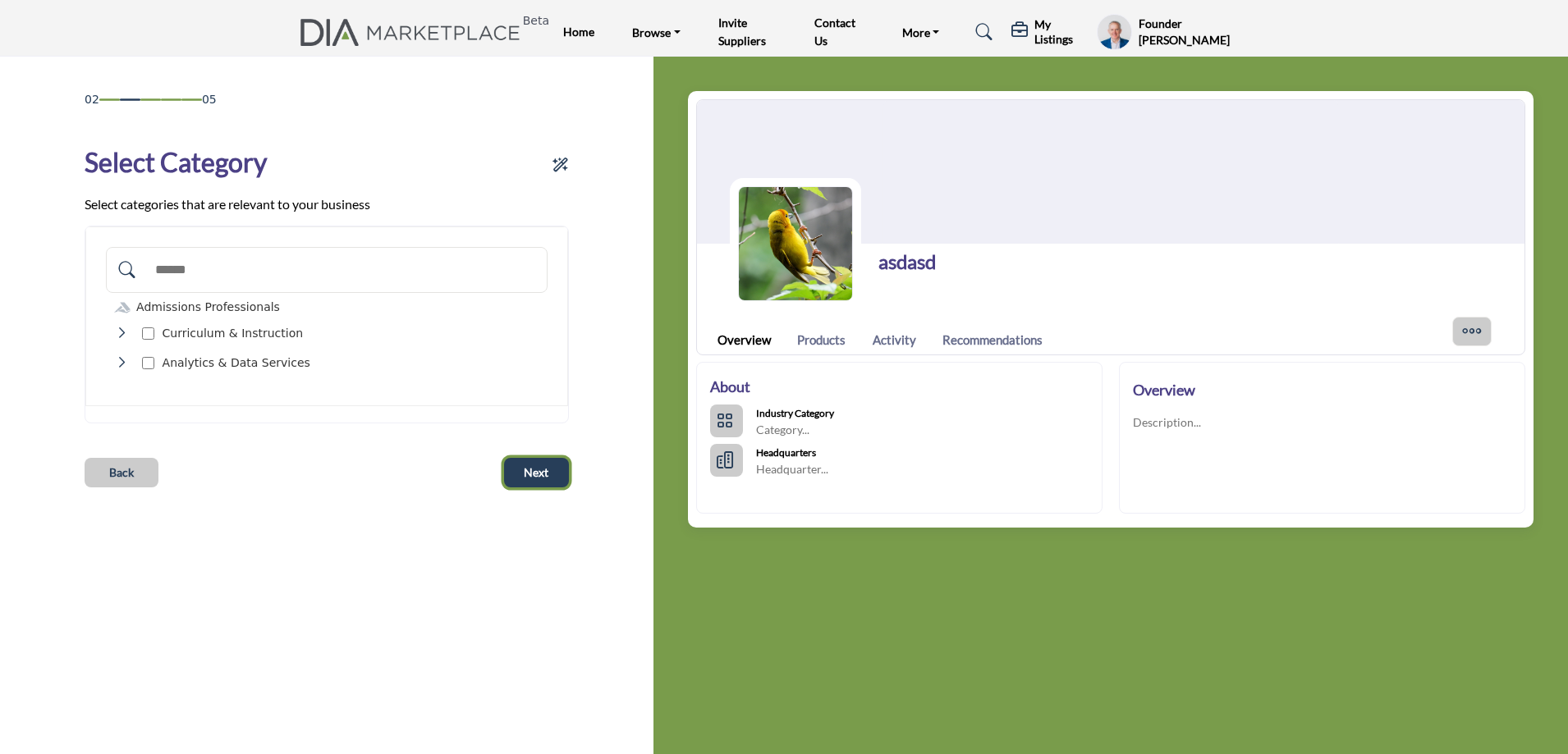
click at [520, 464] on button "Next" at bounding box center [536, 473] width 65 height 29
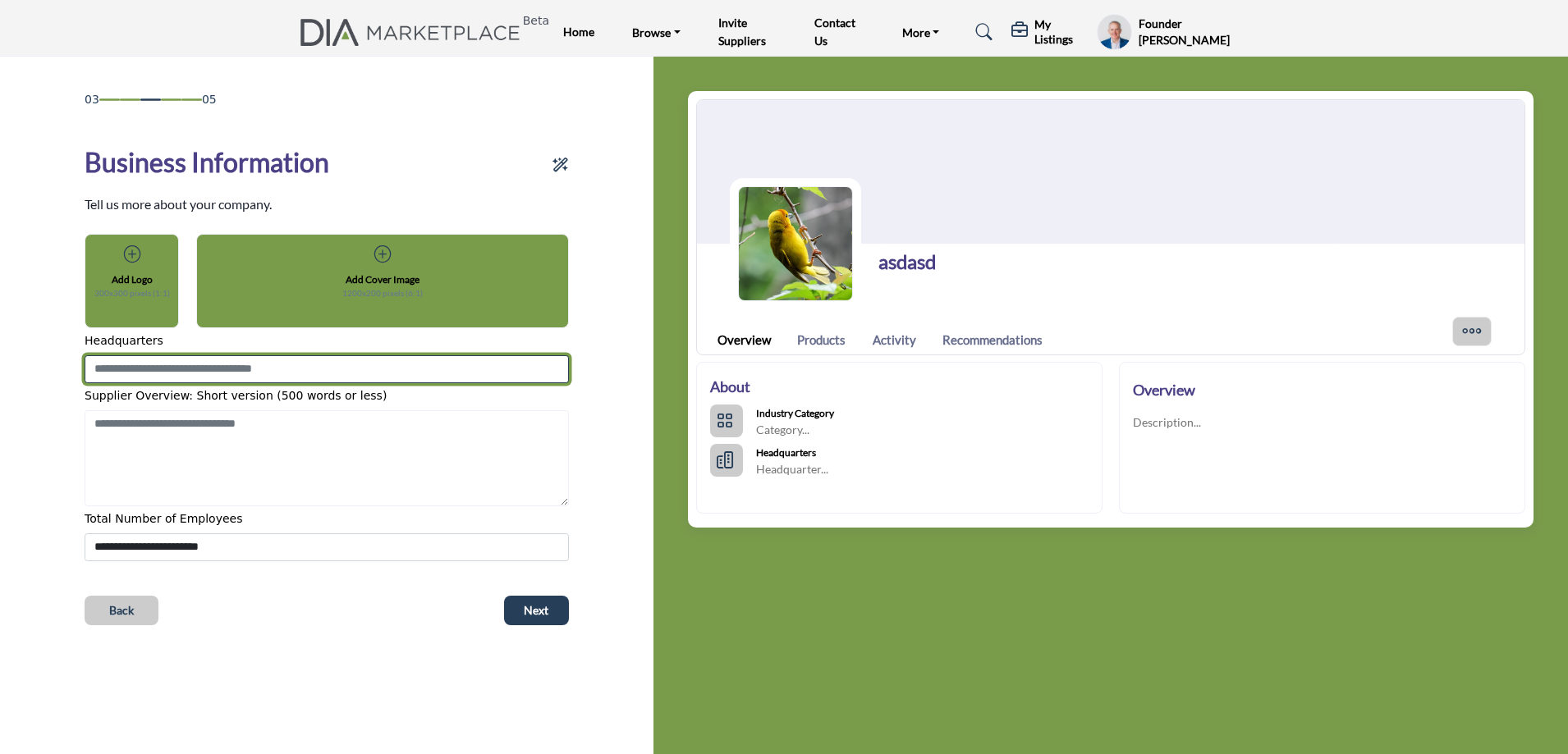
click at [164, 372] on input at bounding box center [327, 369] width 485 height 28
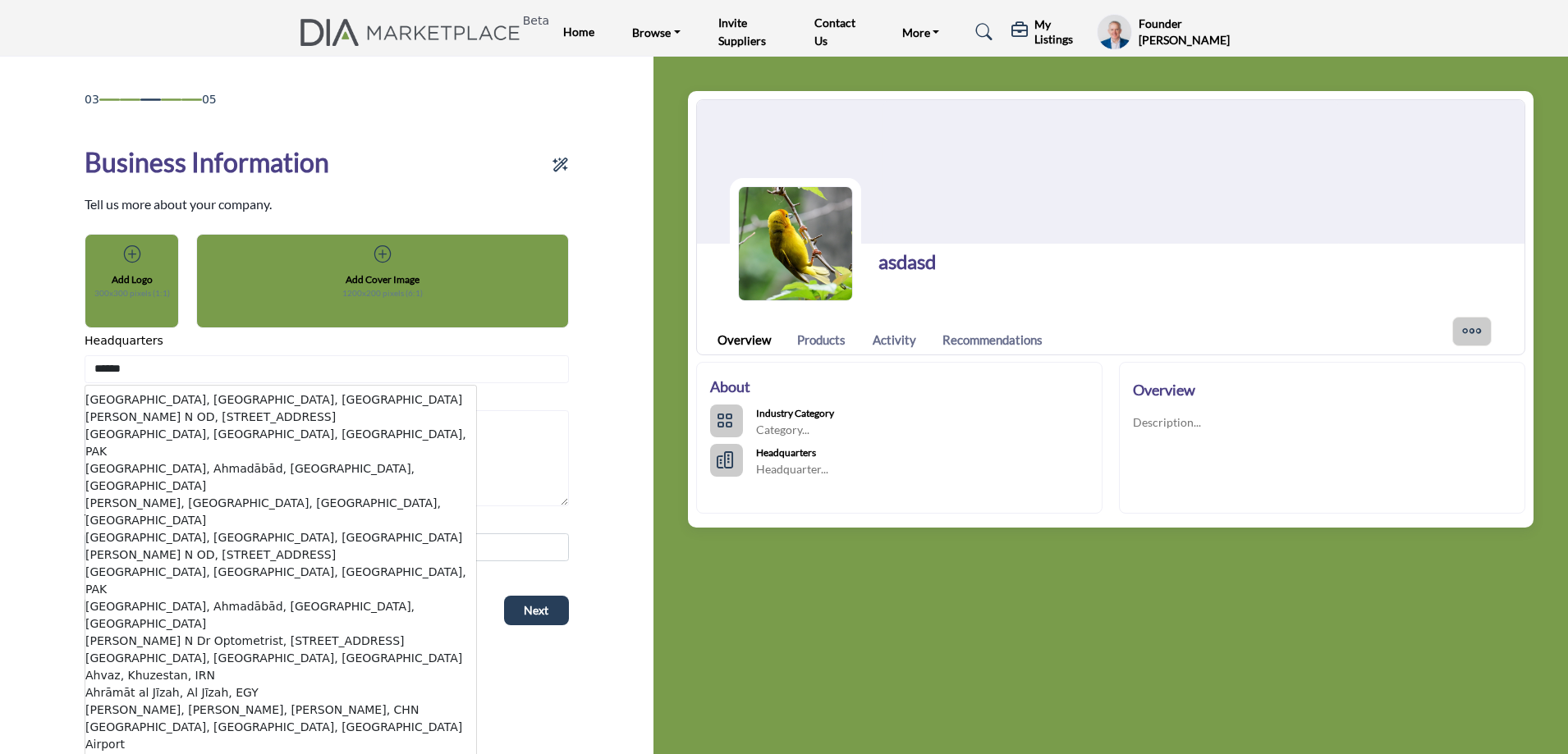
click at [139, 418] on li "Ahmed N OD, 1620 Davie St, Vancouver, BC, V6G 1V9, CAN" at bounding box center [281, 416] width 391 height 17
type input "**********"
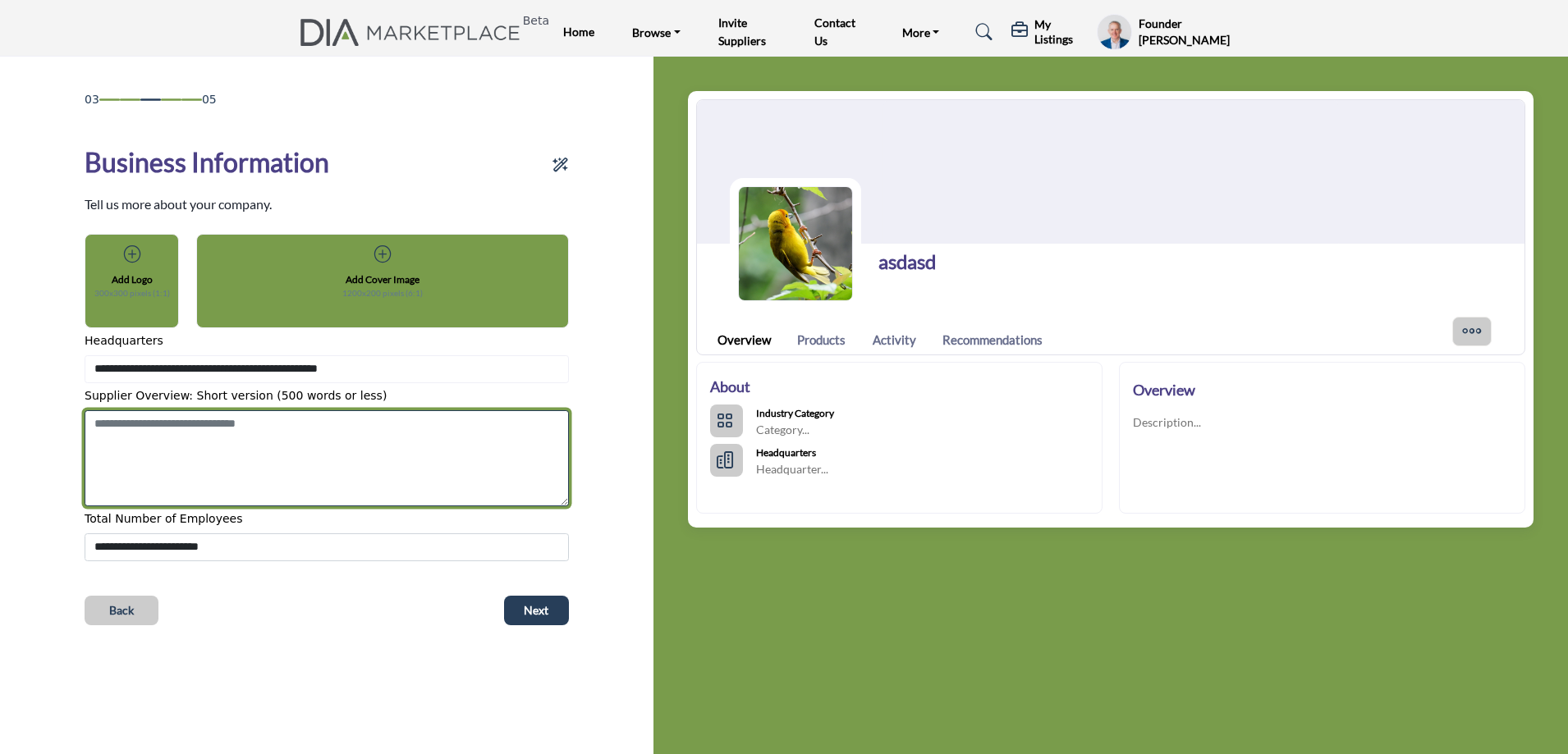
click at [157, 448] on textarea "Shortoverview" at bounding box center [327, 458] width 485 height 96
type textarea "****"
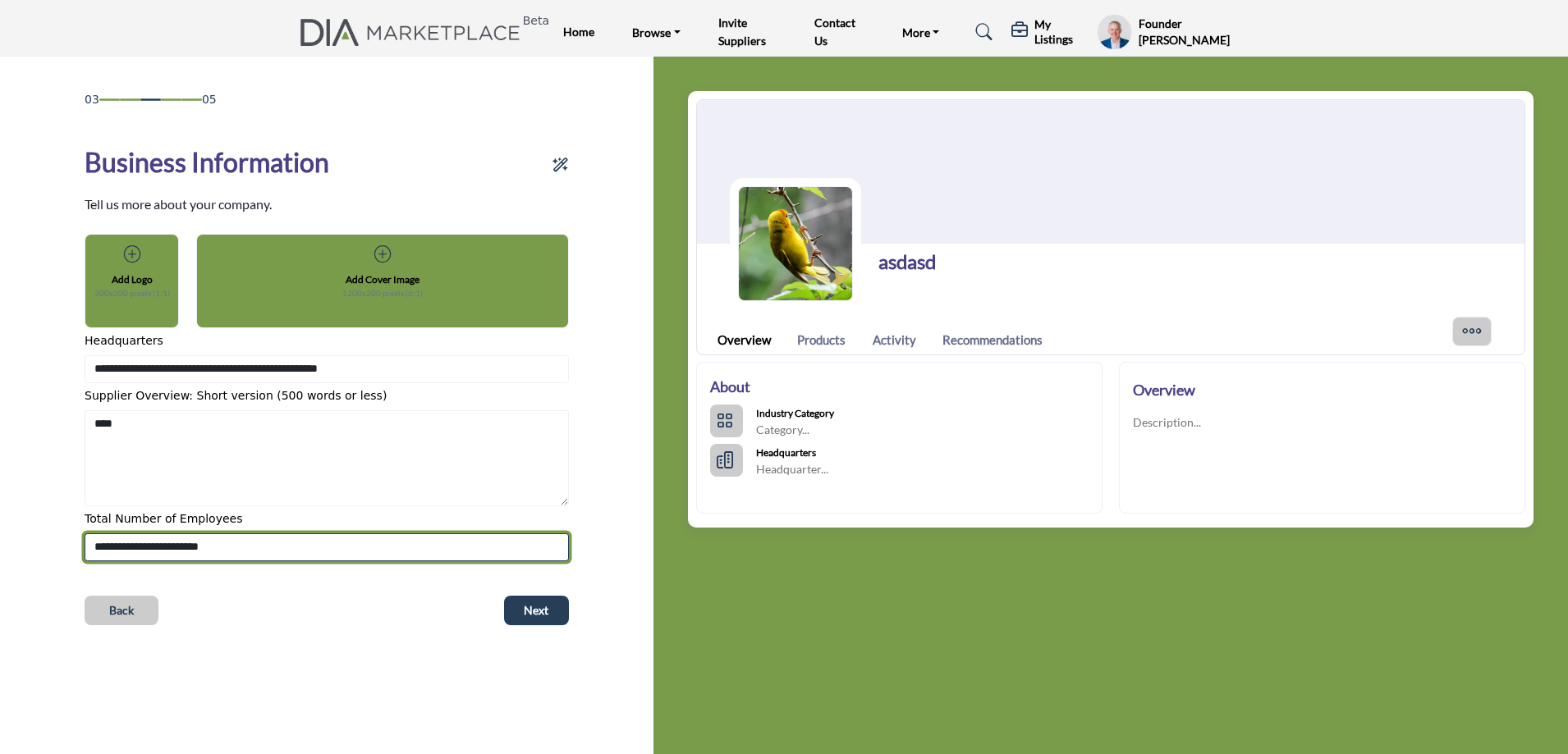
drag, startPoint x: 220, startPoint y: 552, endPoint x: 183, endPoint y: 569, distance: 40.7
click at [220, 552] on select "**********" at bounding box center [327, 547] width 485 height 28
select select "*********"
click at [85, 533] on select "**********" at bounding box center [327, 547] width 485 height 28
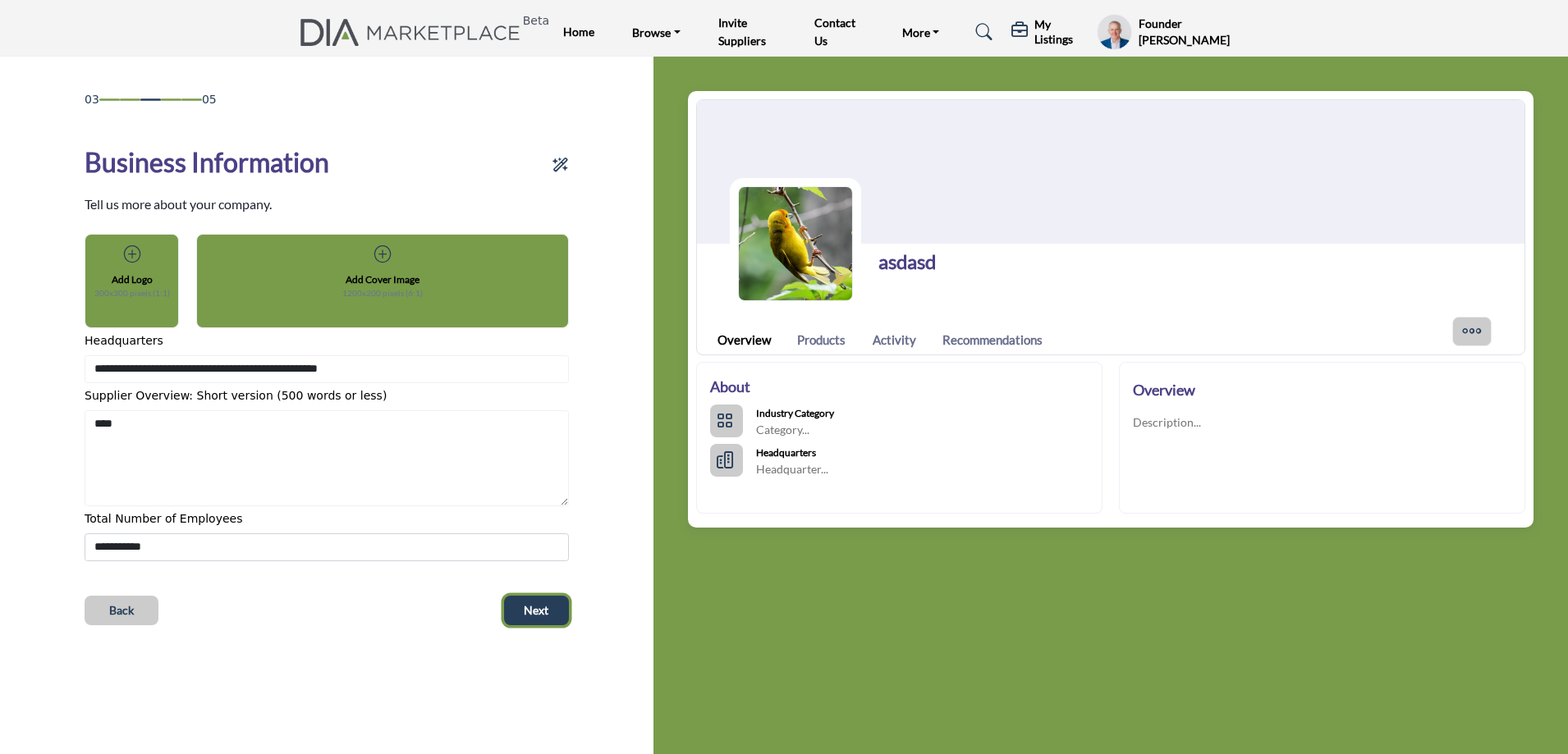
click at [544, 614] on span "Next" at bounding box center [536, 610] width 25 height 16
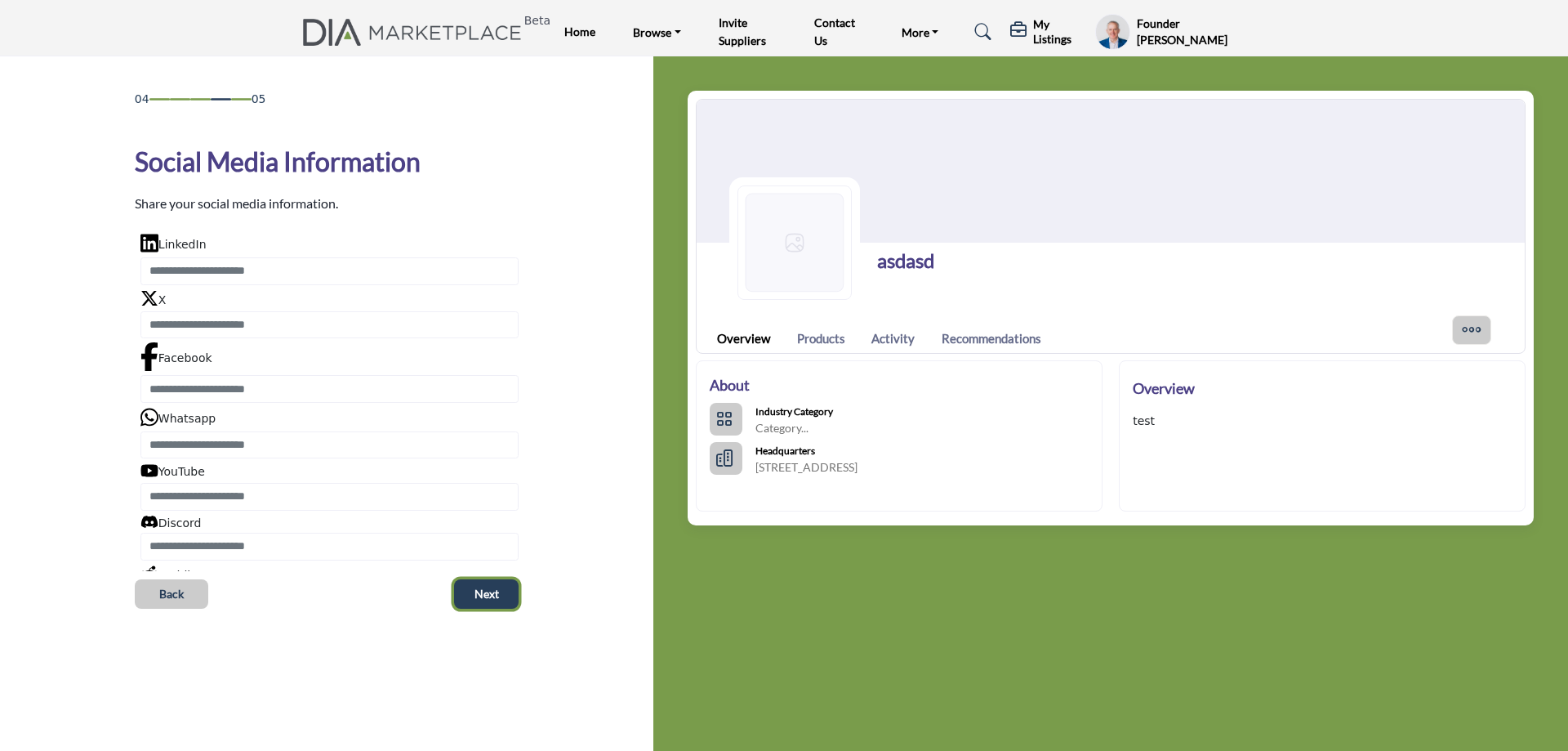
click at [482, 594] on span "Next" at bounding box center [487, 594] width 25 height 16
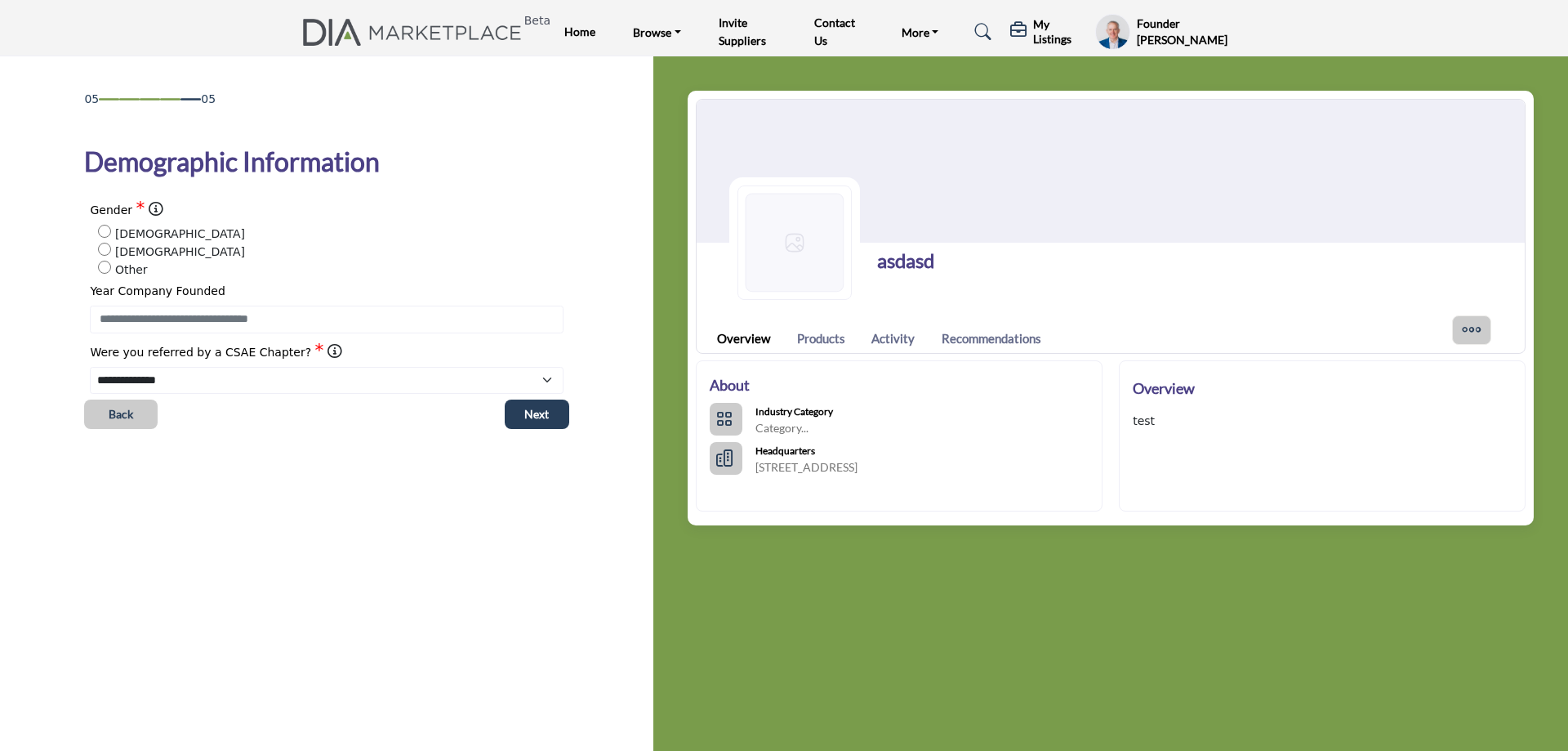
click at [1051, 43] on h5 "My Listings" at bounding box center [1060, 31] width 54 height 29
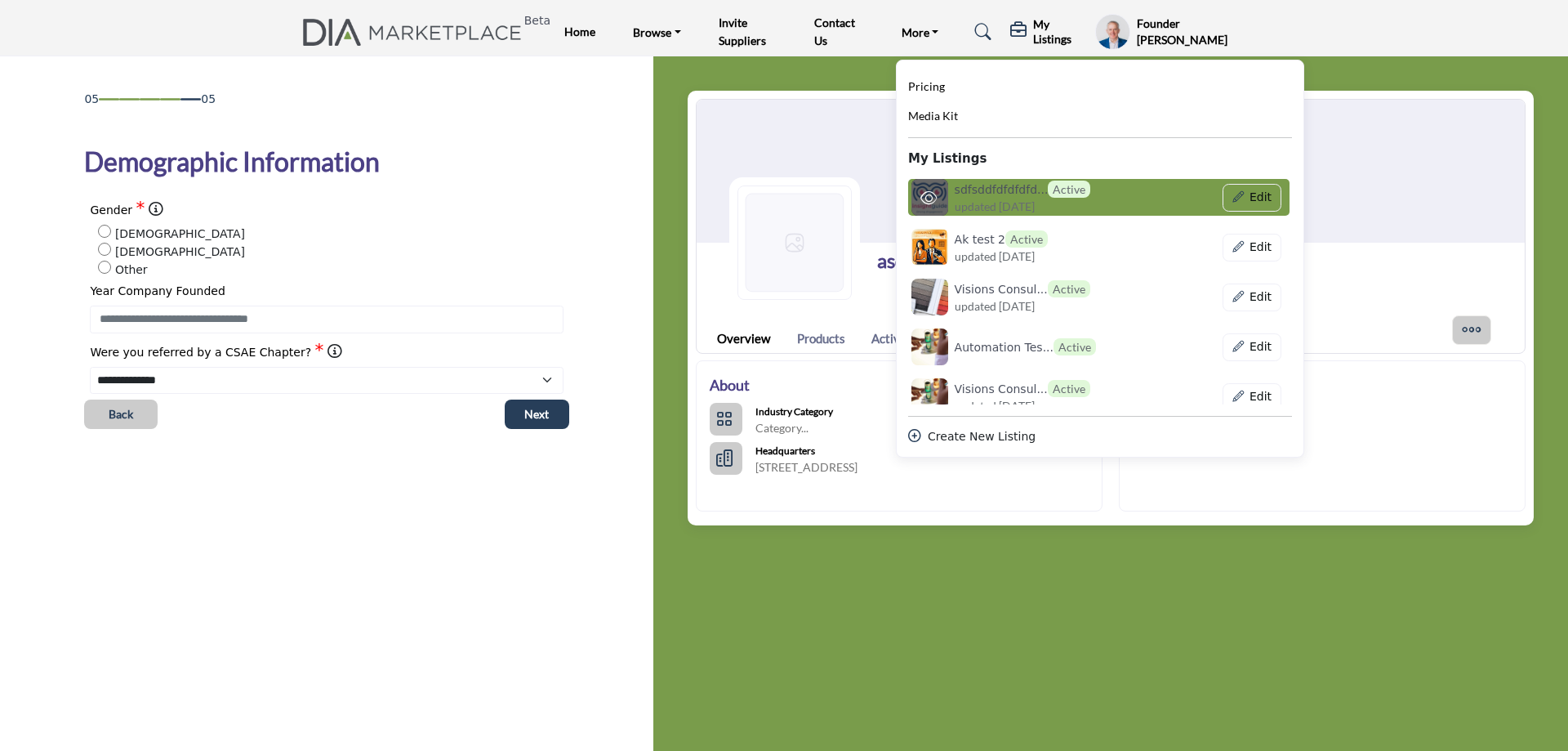
click at [992, 190] on h6 "sdfsddfdfdfdfd... Active" at bounding box center [1023, 189] width 136 height 17
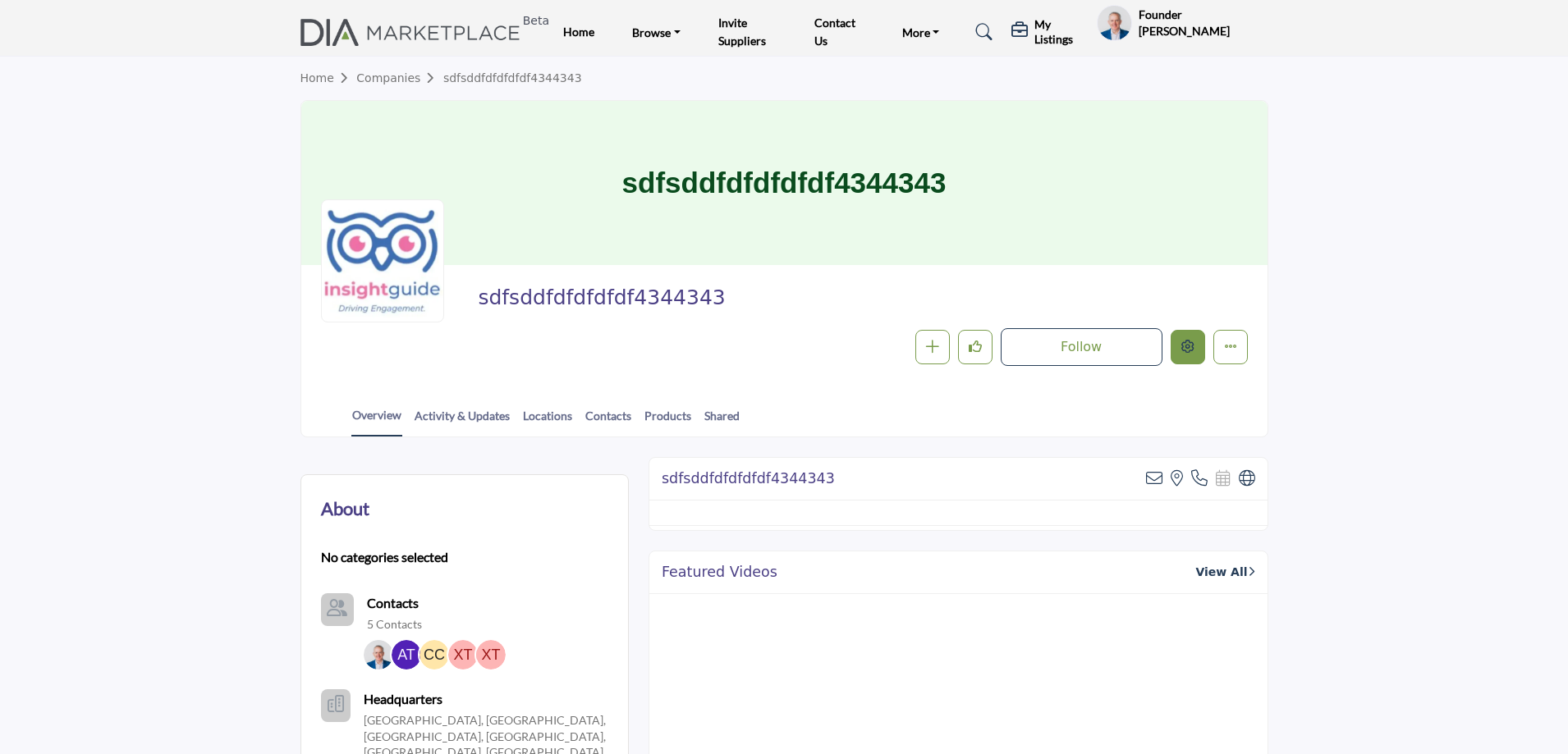
click at [0, 0] on div at bounding box center [0, 0] width 0 height 0
click at [1183, 355] on button "Edit company" at bounding box center [1188, 347] width 35 height 35
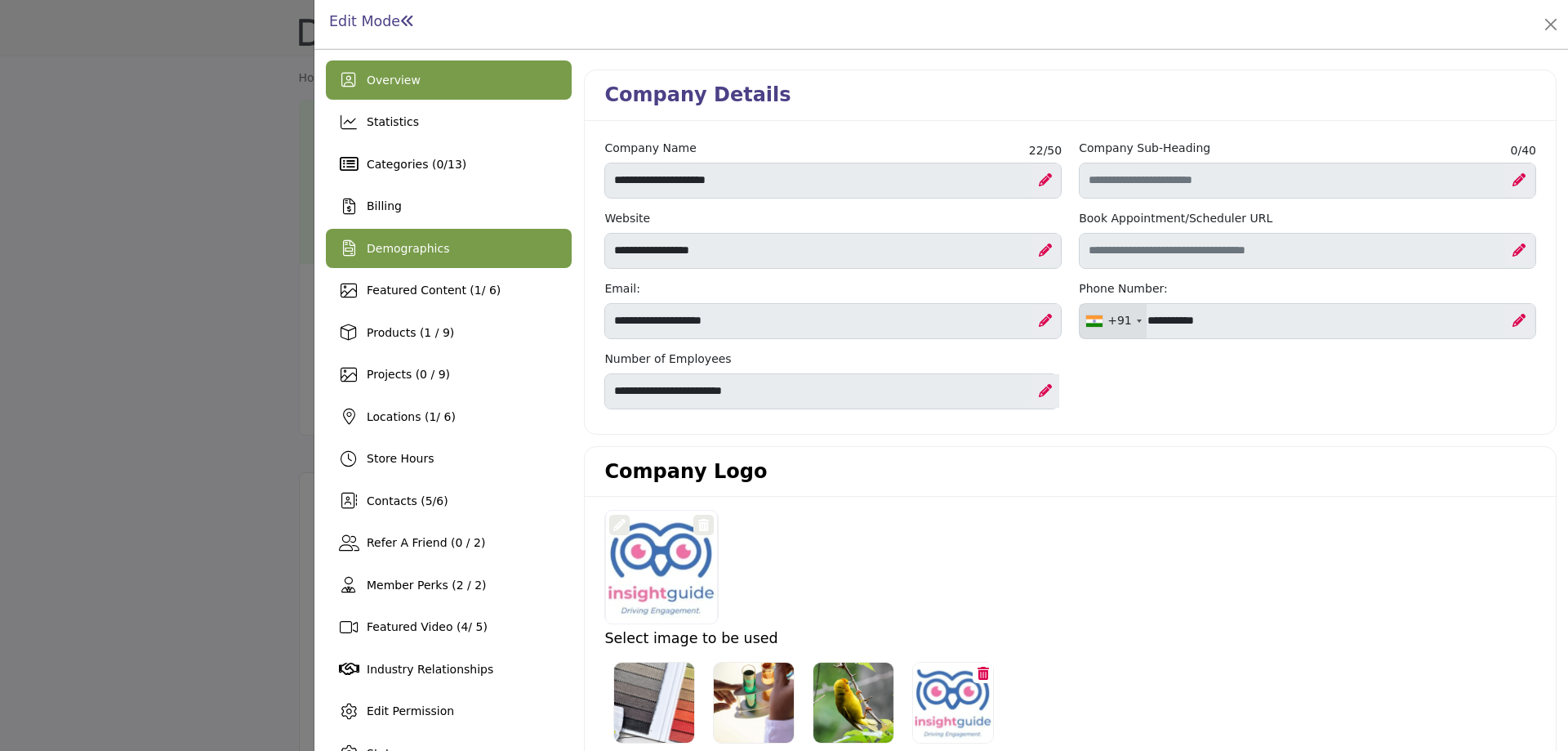
click at [435, 246] on span "Demographics" at bounding box center [407, 248] width 83 height 13
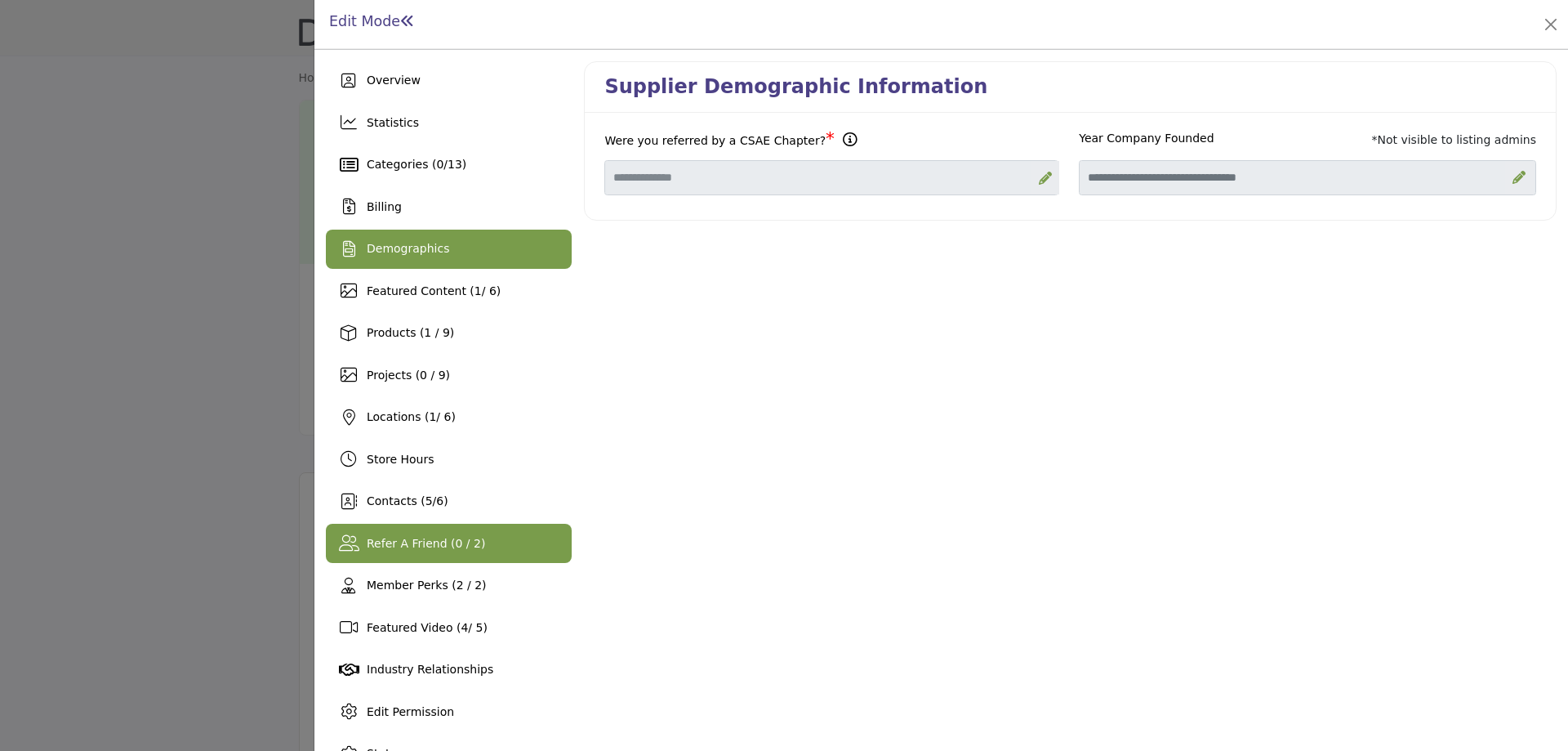
click at [431, 552] on div "Refer A Friend (0 / 2)" at bounding box center [425, 544] width 118 height 17
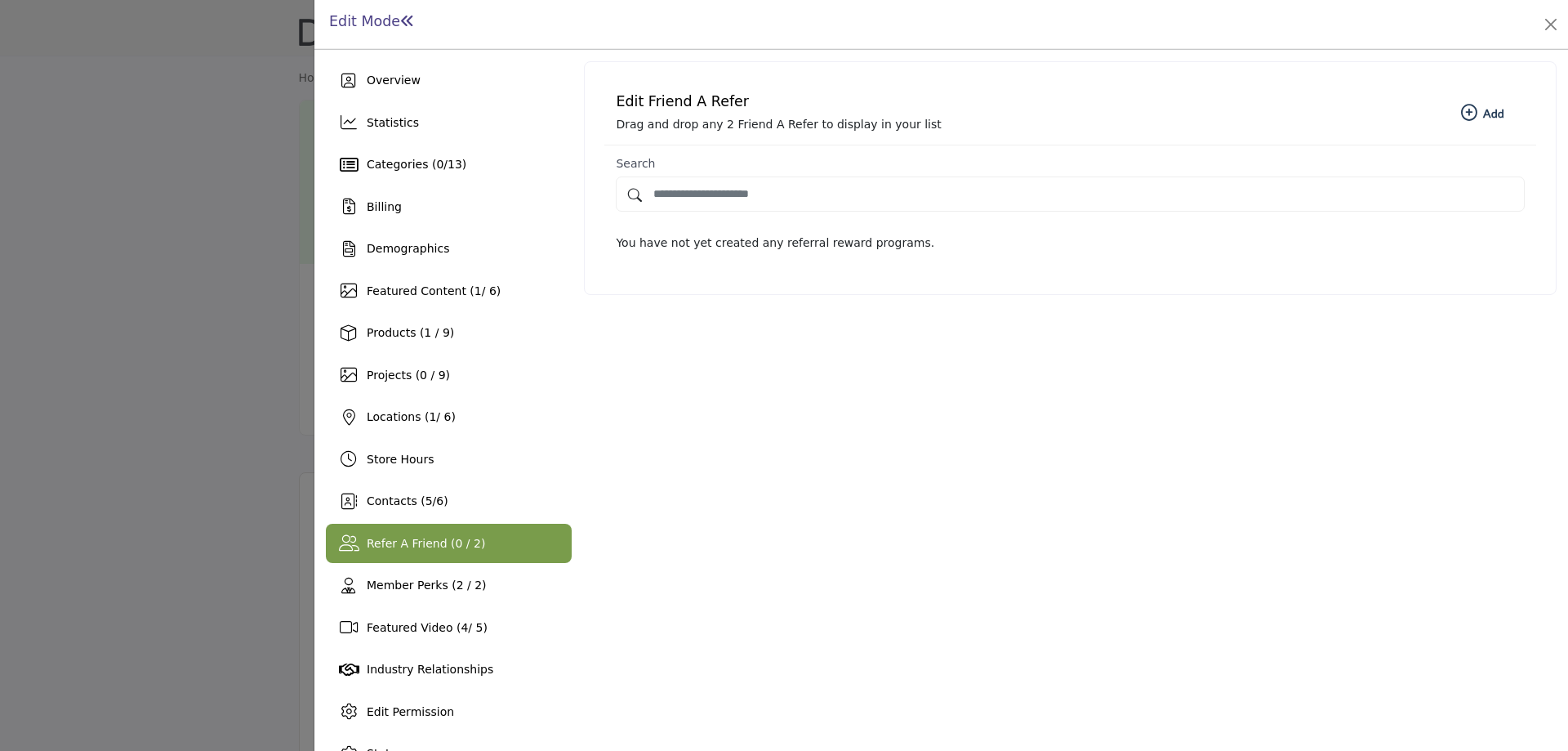
click at [1478, 108] on b "Add New Add" at bounding box center [1483, 113] width 44 height 16
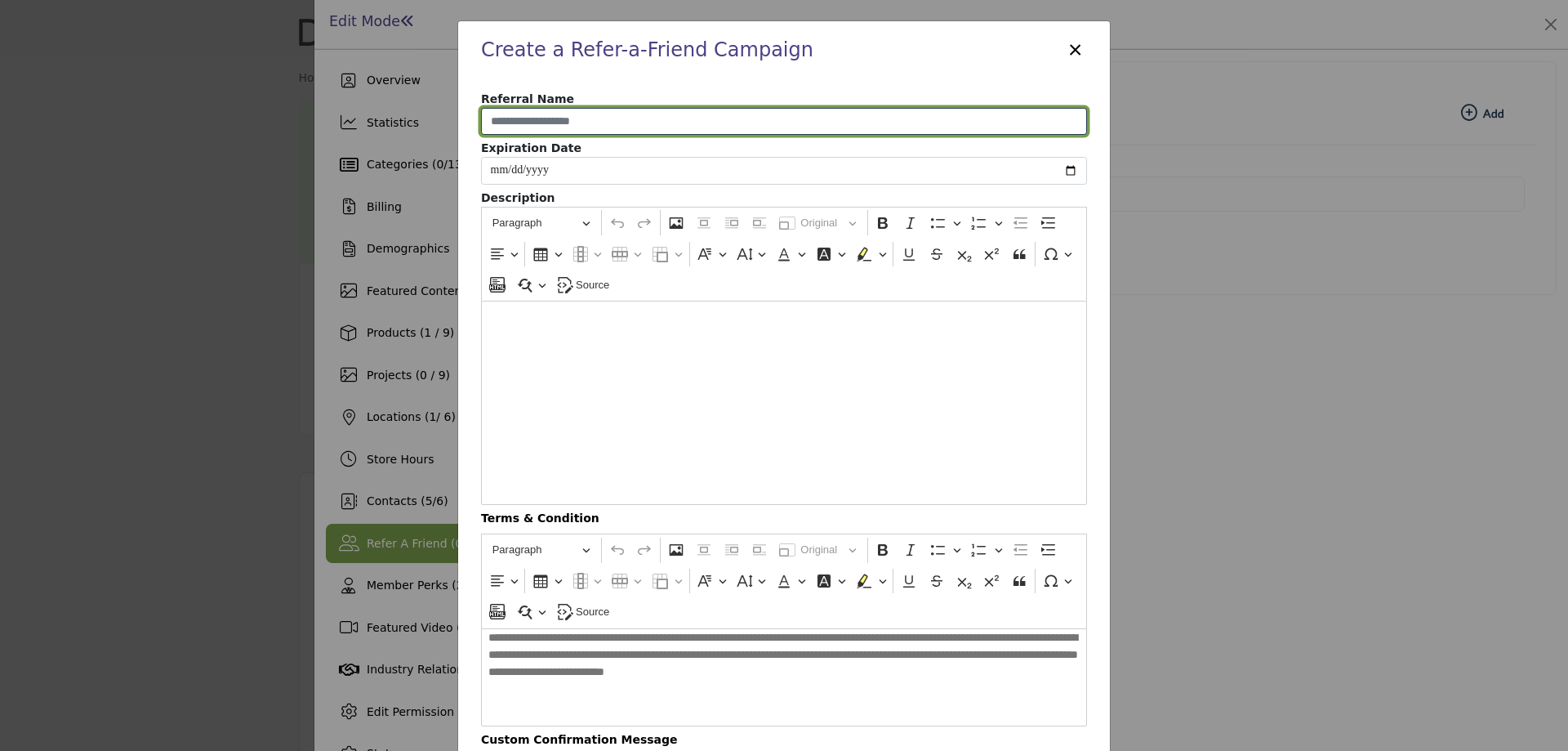
click at [602, 125] on input "Enter Referral Name" at bounding box center [784, 121] width 606 height 28
type input "*"
type input "**********"
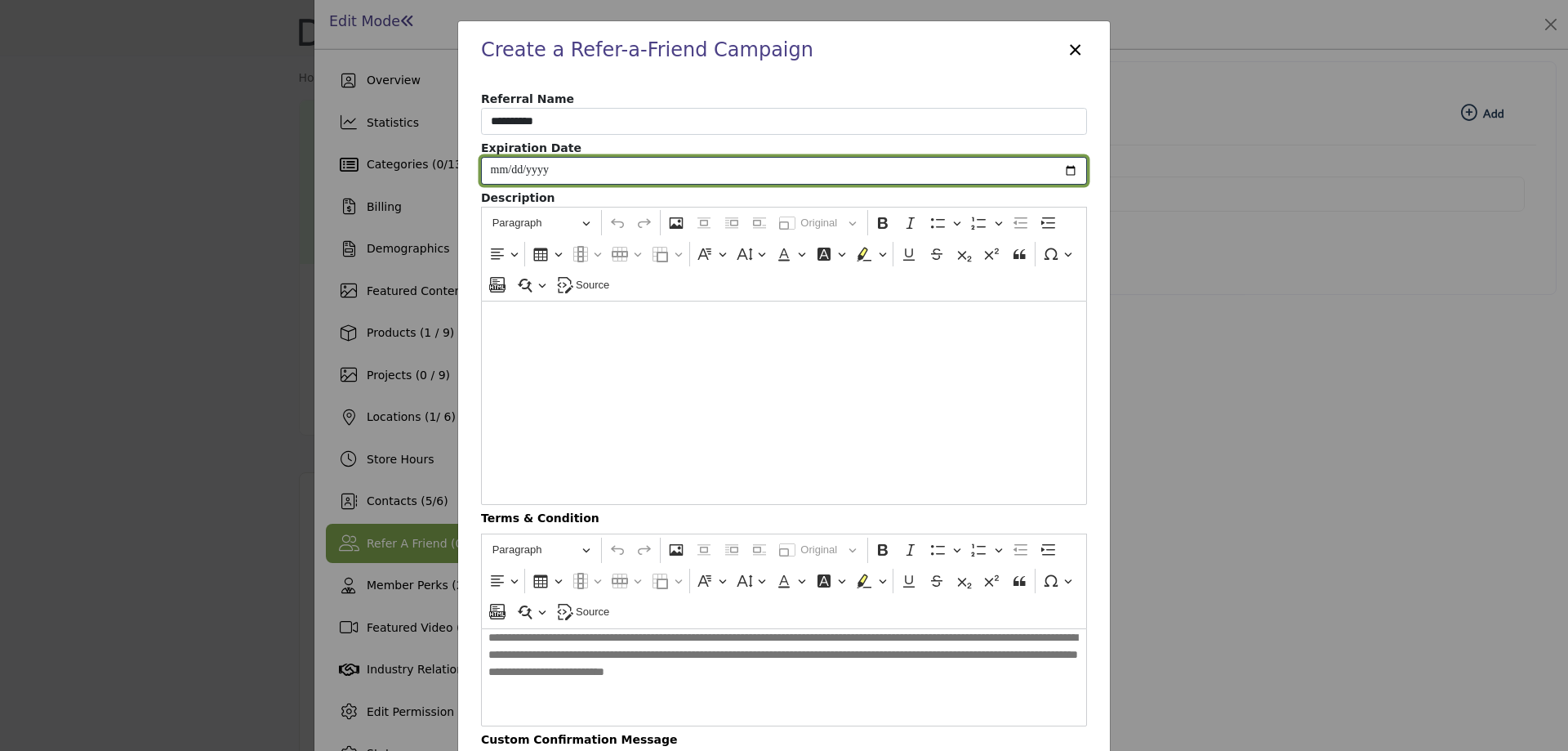
click at [642, 172] on input "Enter Expiration Date" at bounding box center [784, 170] width 606 height 28
click at [1068, 166] on input "Enter Expiration Date" at bounding box center [784, 170] width 606 height 28
type input "**********"
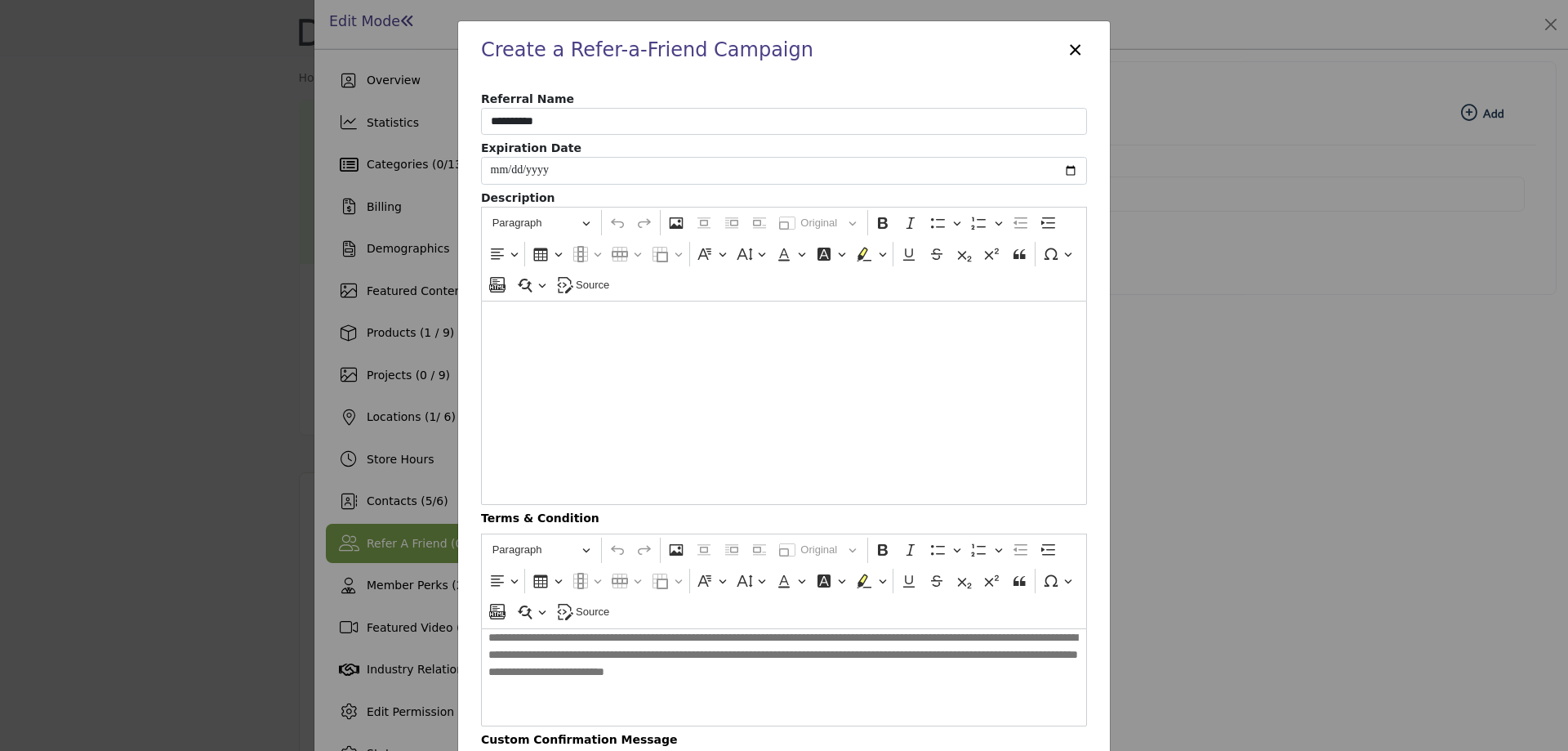
click at [602, 359] on div "Editor editing area: main" at bounding box center [784, 403] width 606 height 205
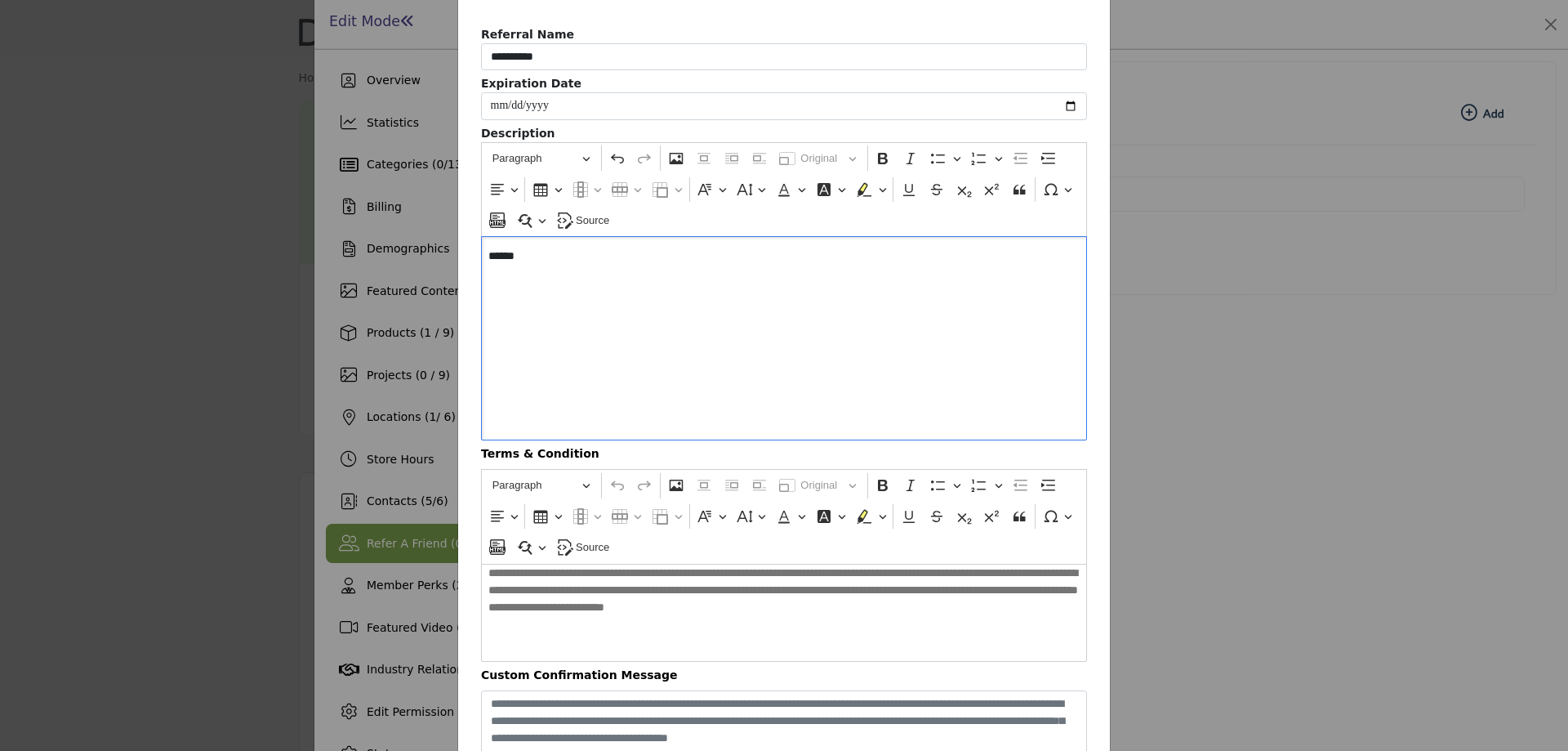
scroll to position [164, 0]
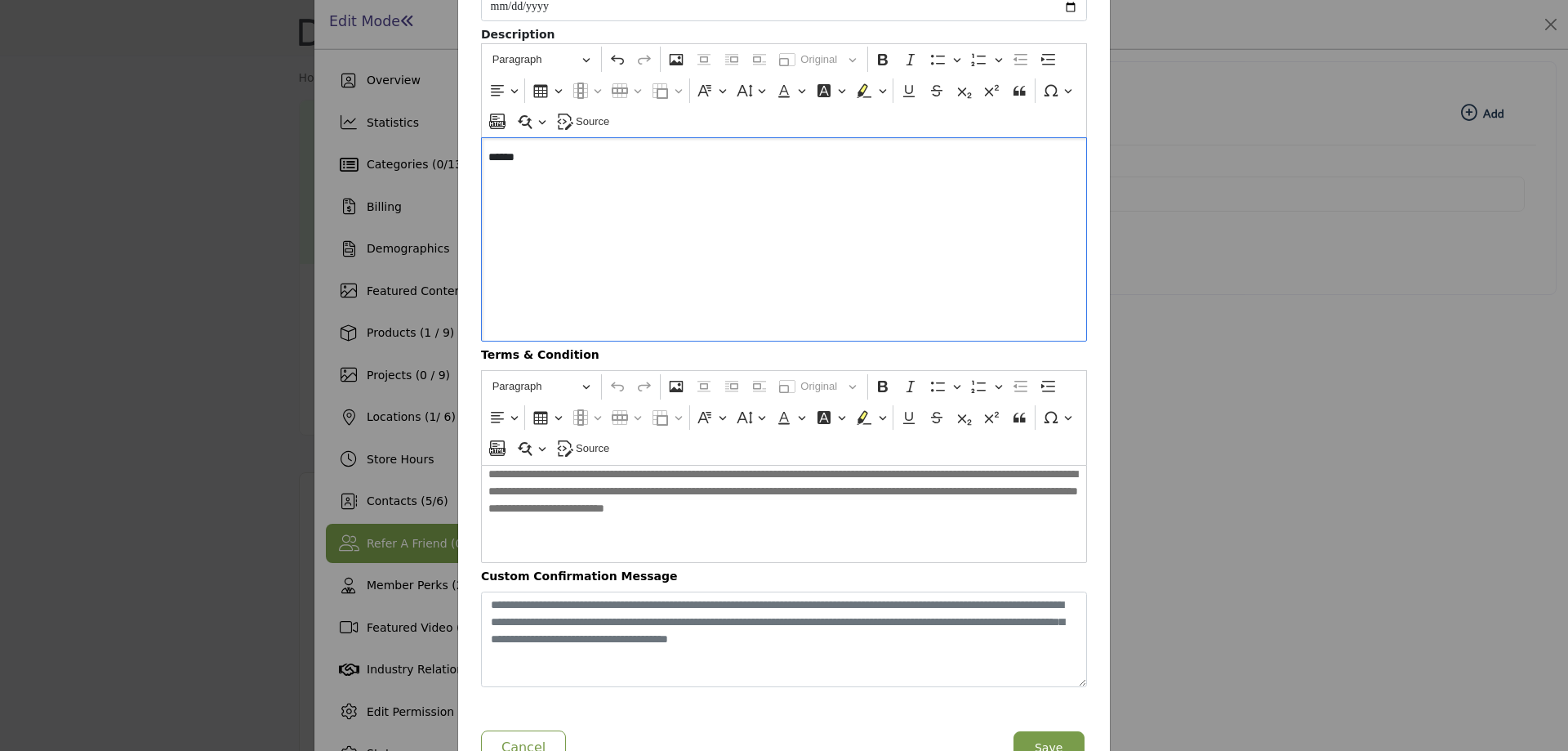
click at [672, 513] on p "**********" at bounding box center [784, 495] width 591 height 58
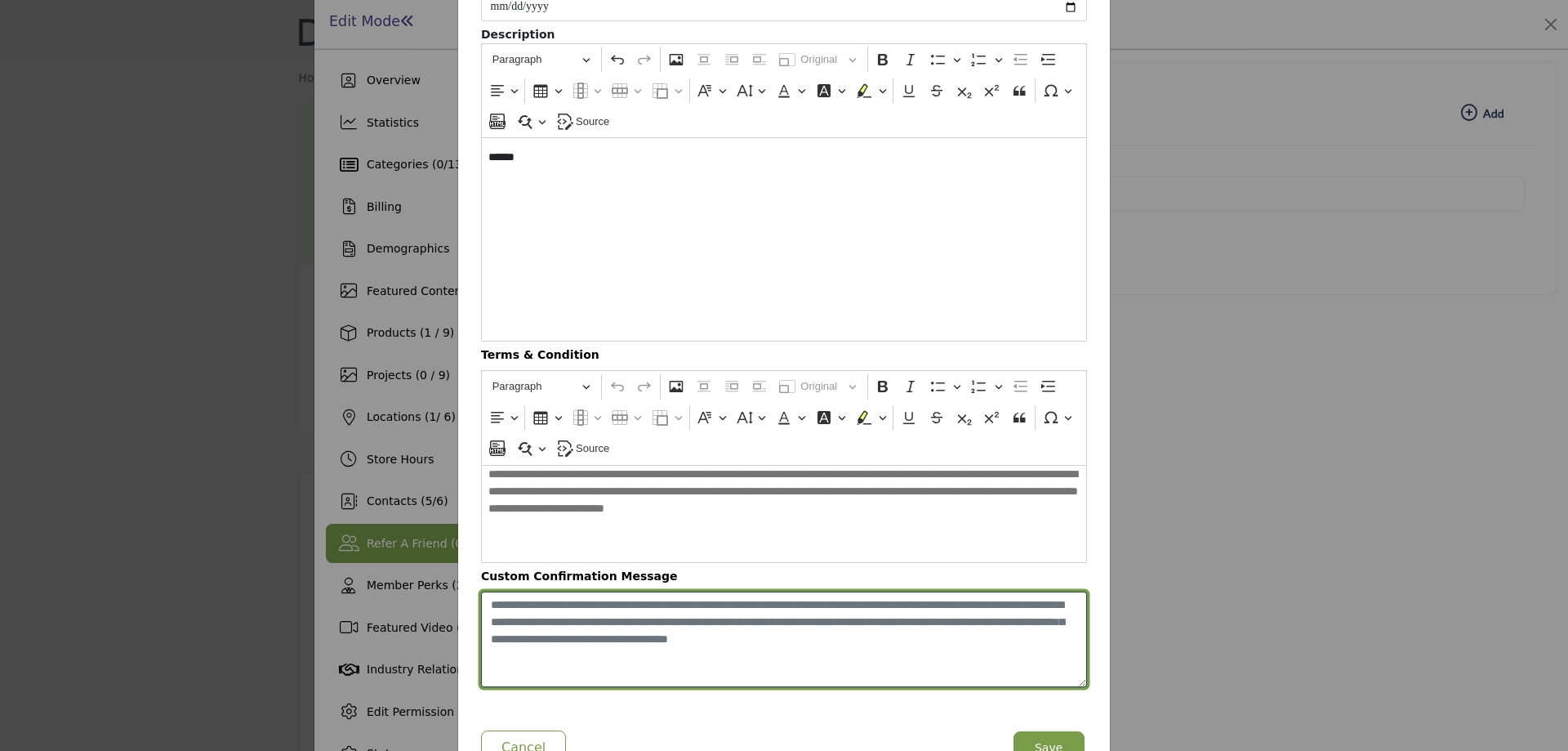
click at [690, 654] on textarea "Enter Custom Confirmation Message" at bounding box center [784, 640] width 606 height 96
click at [975, 642] on textarea "Enter Custom Confirmation Message" at bounding box center [784, 640] width 606 height 96
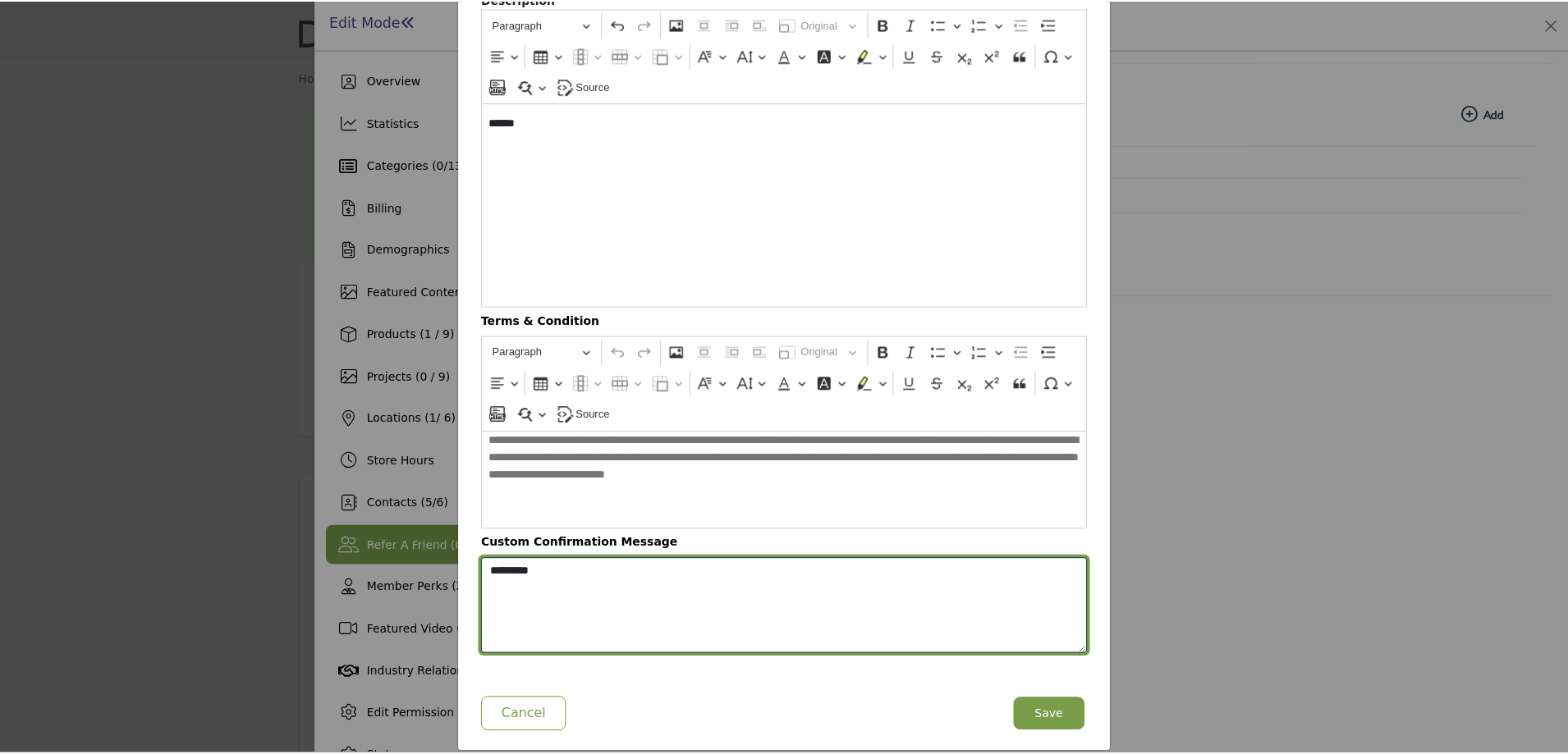
scroll to position [219, 0]
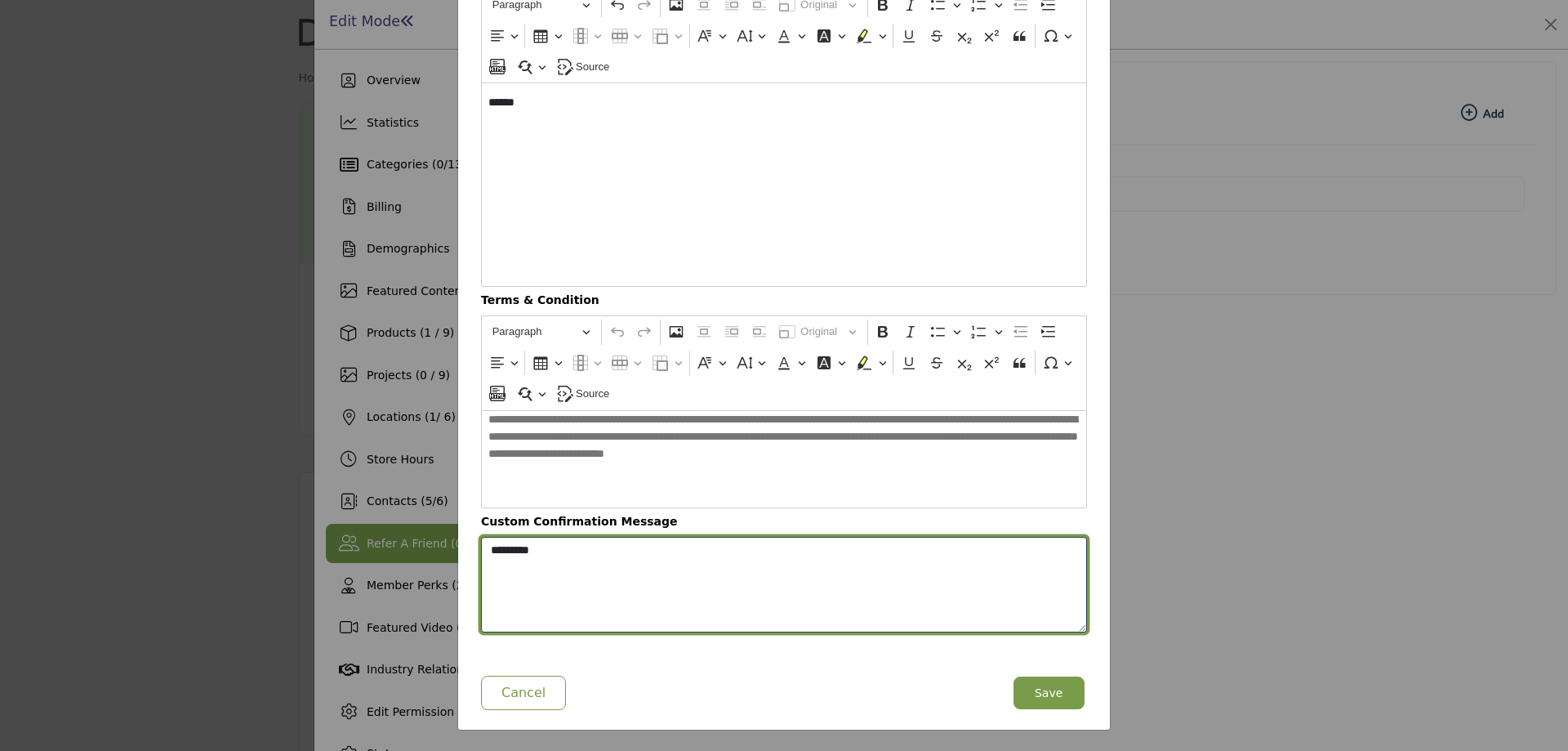
type textarea "*********"
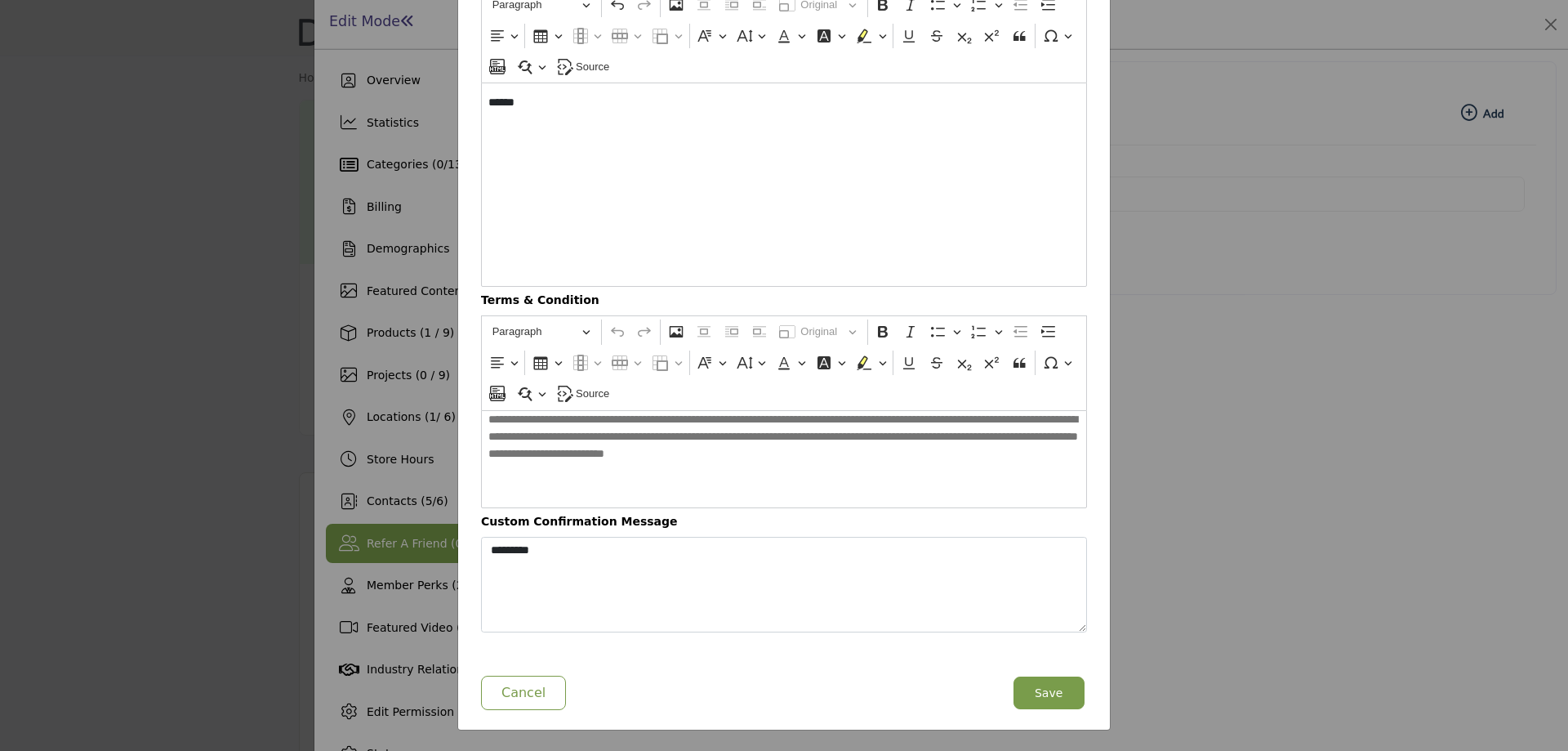
click at [1036, 687] on button "Save" at bounding box center [1049, 692] width 71 height 33
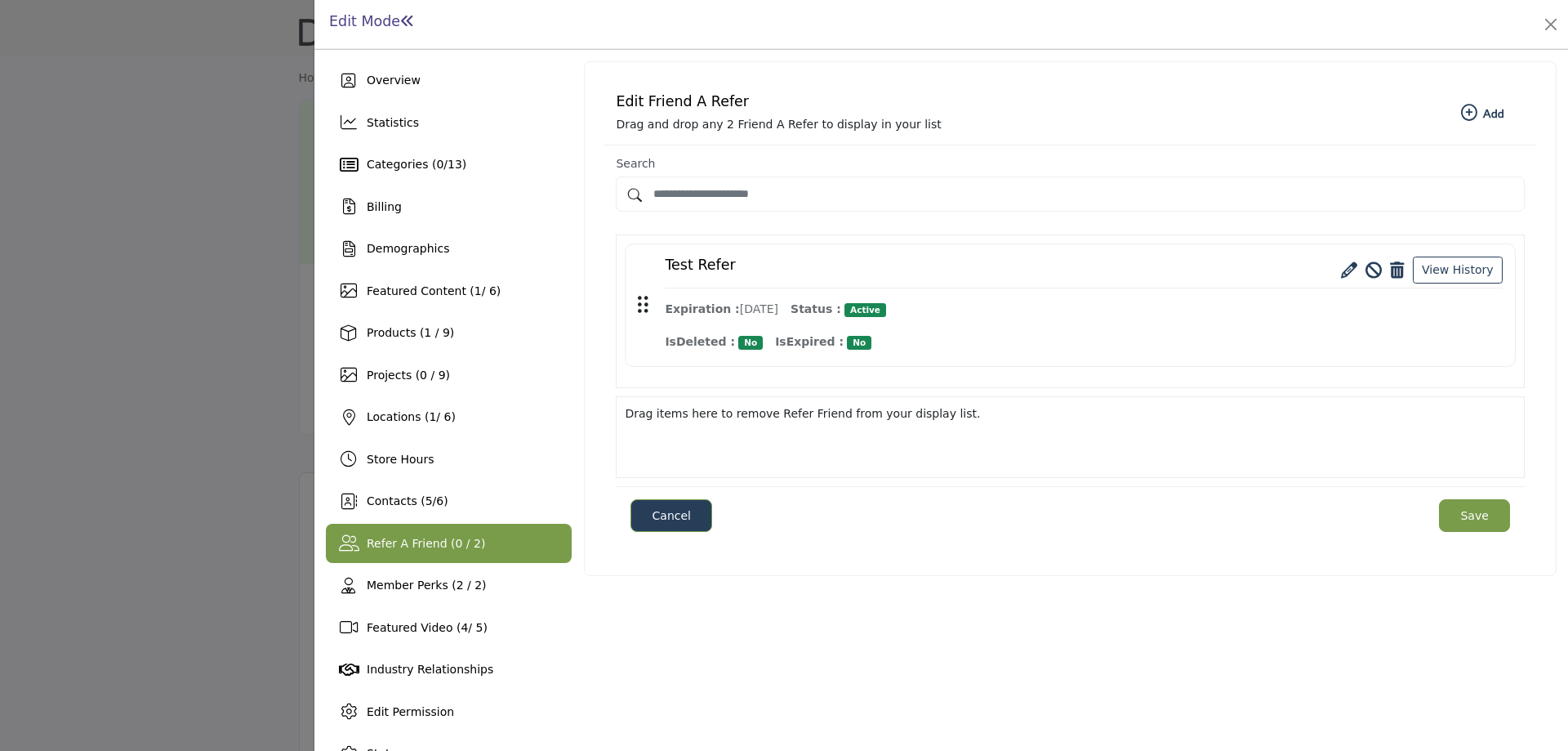
click at [276, 349] on div at bounding box center [784, 376] width 1568 height 751
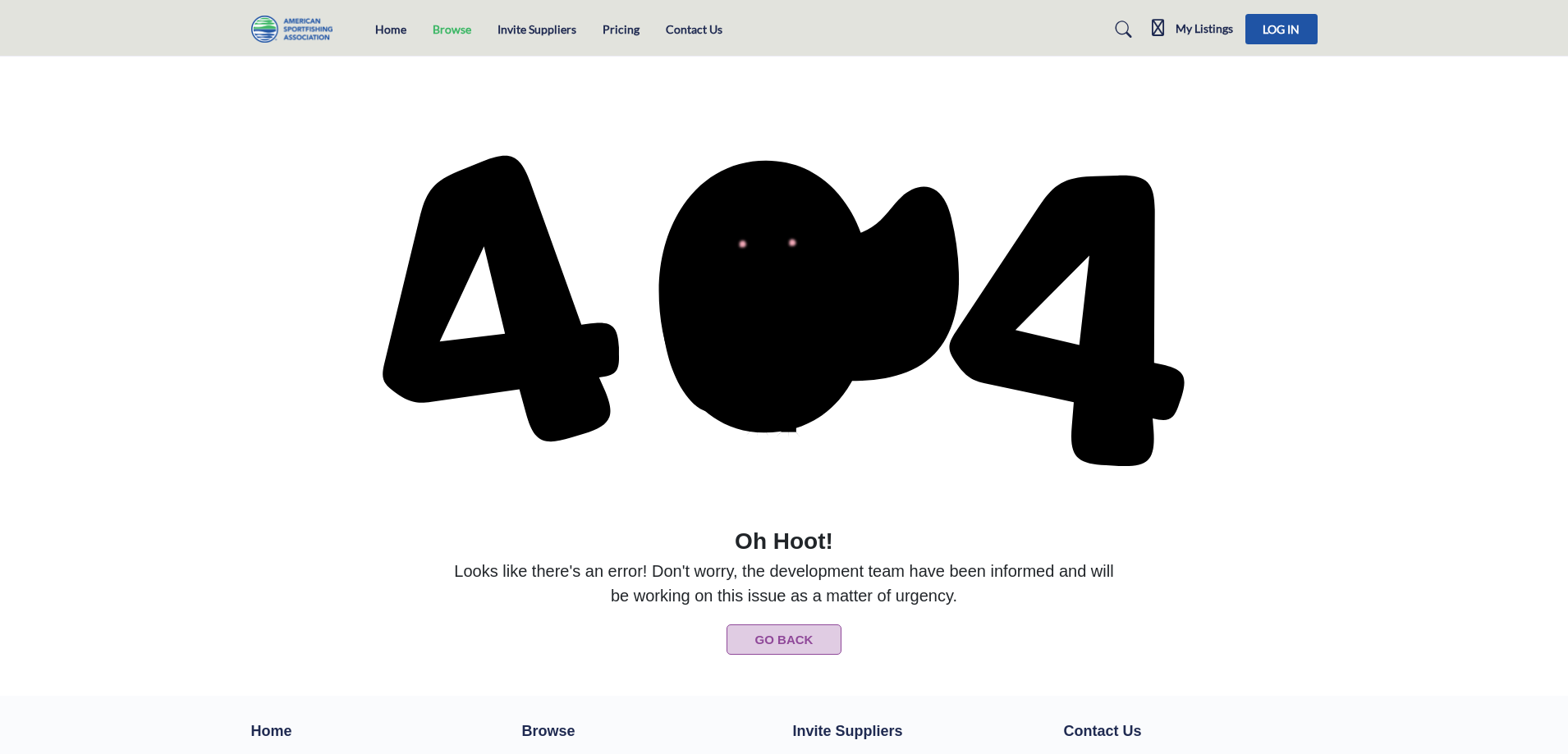
click at [450, 25] on link "Browse" at bounding box center [451, 29] width 38 height 14
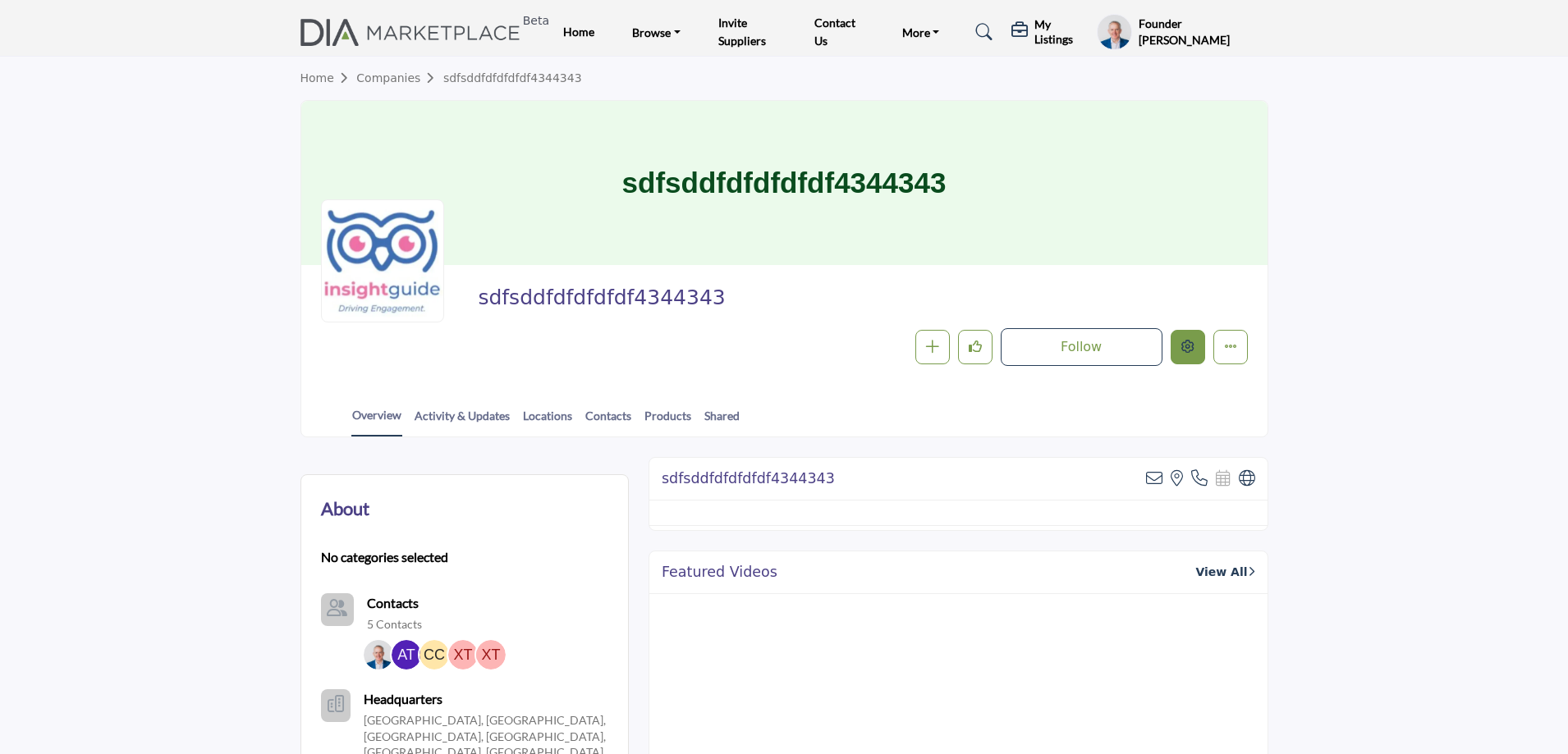
click at [1187, 345] on icon "Edit company" at bounding box center [1188, 346] width 13 height 13
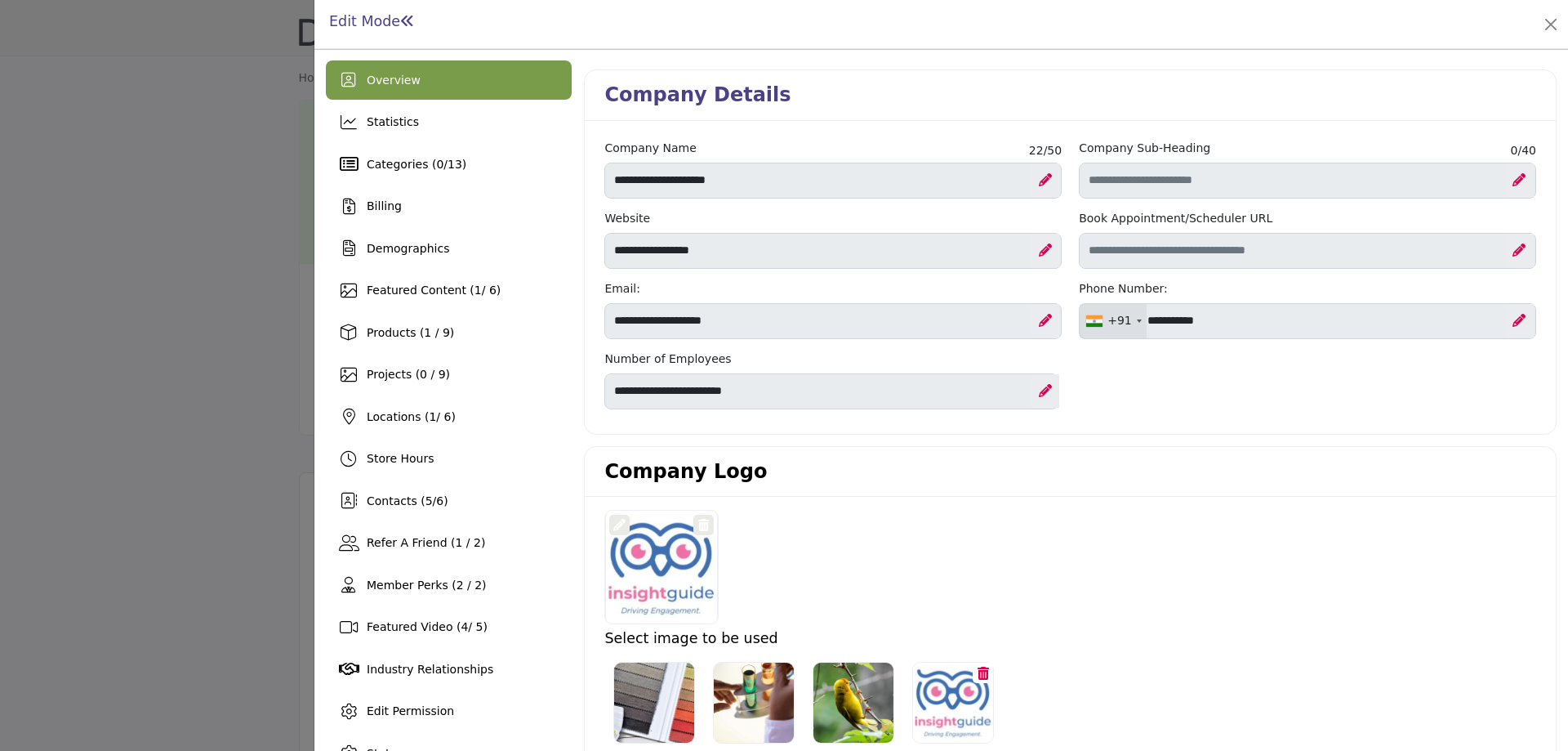
click at [90, 435] on div at bounding box center [784, 376] width 1568 height 751
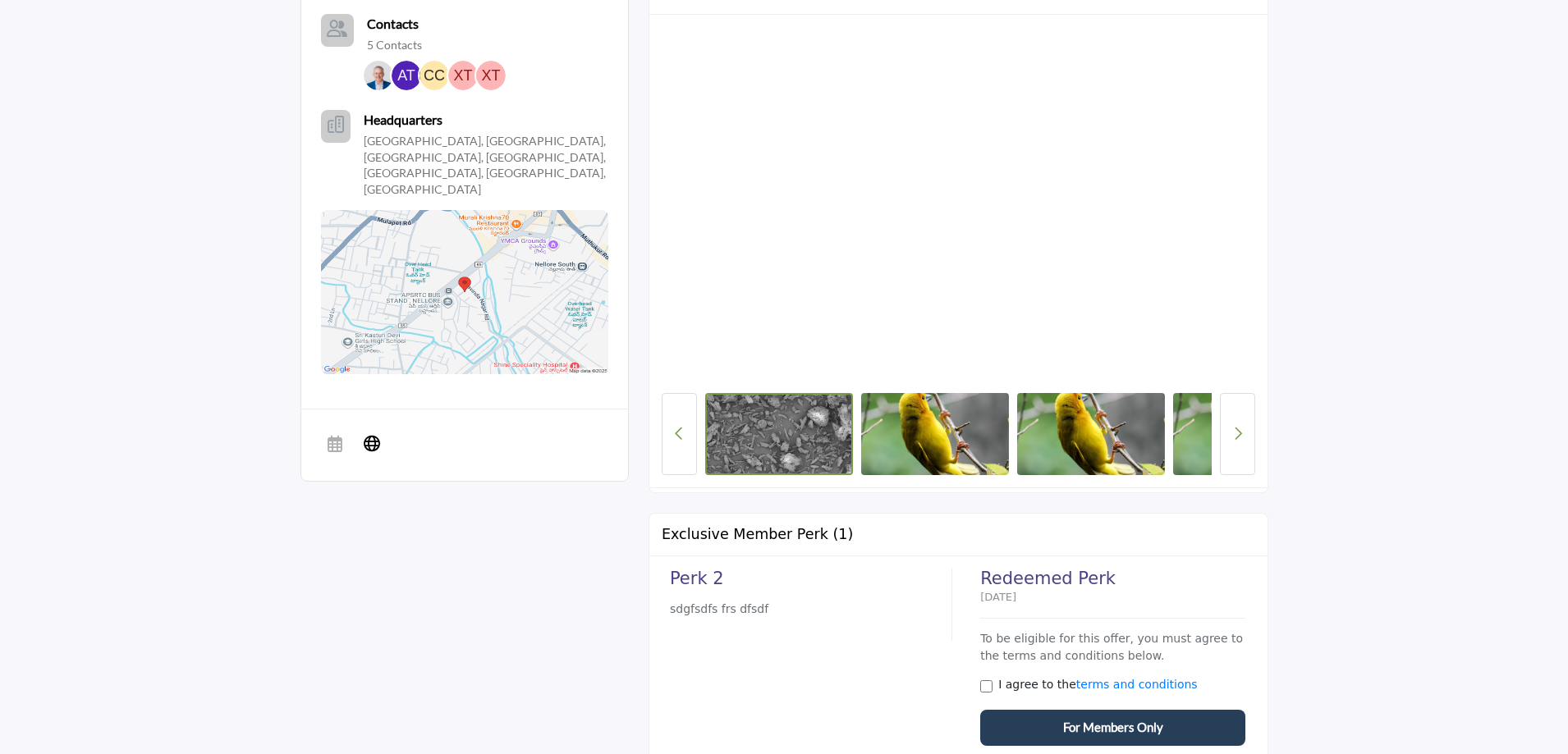
scroll to position [247, 0]
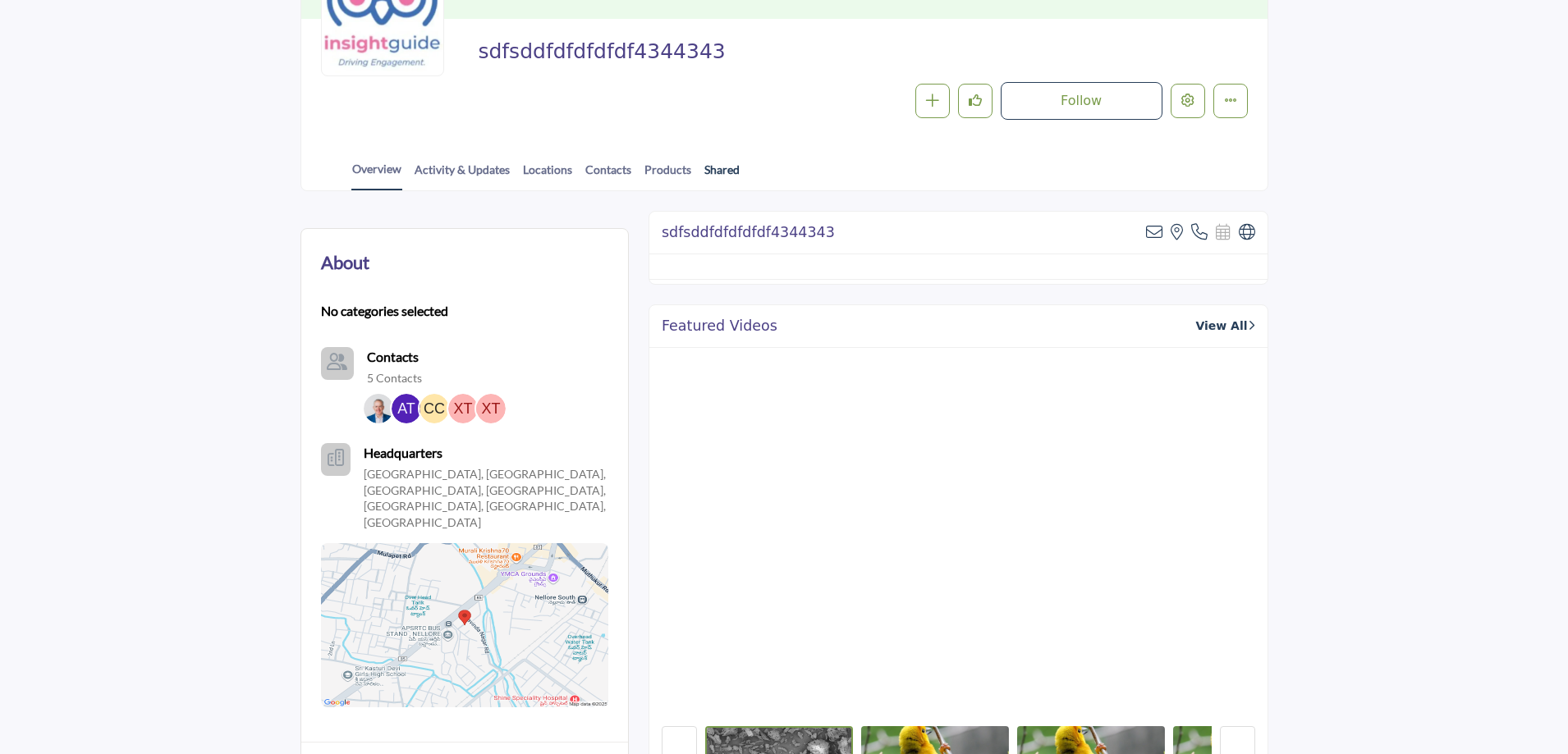
click at [712, 170] on link "Shared" at bounding box center [721, 175] width 37 height 29
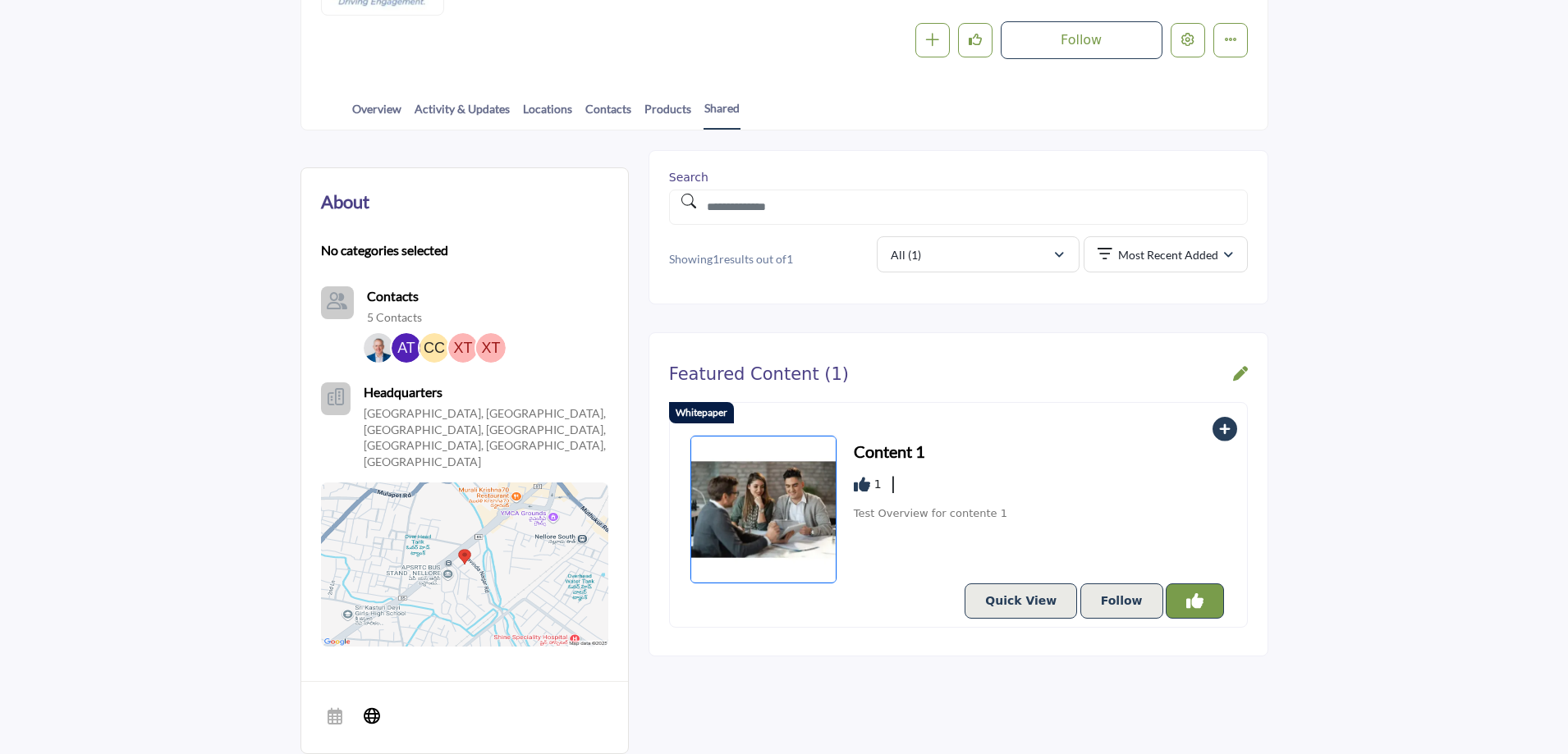
scroll to position [328, 0]
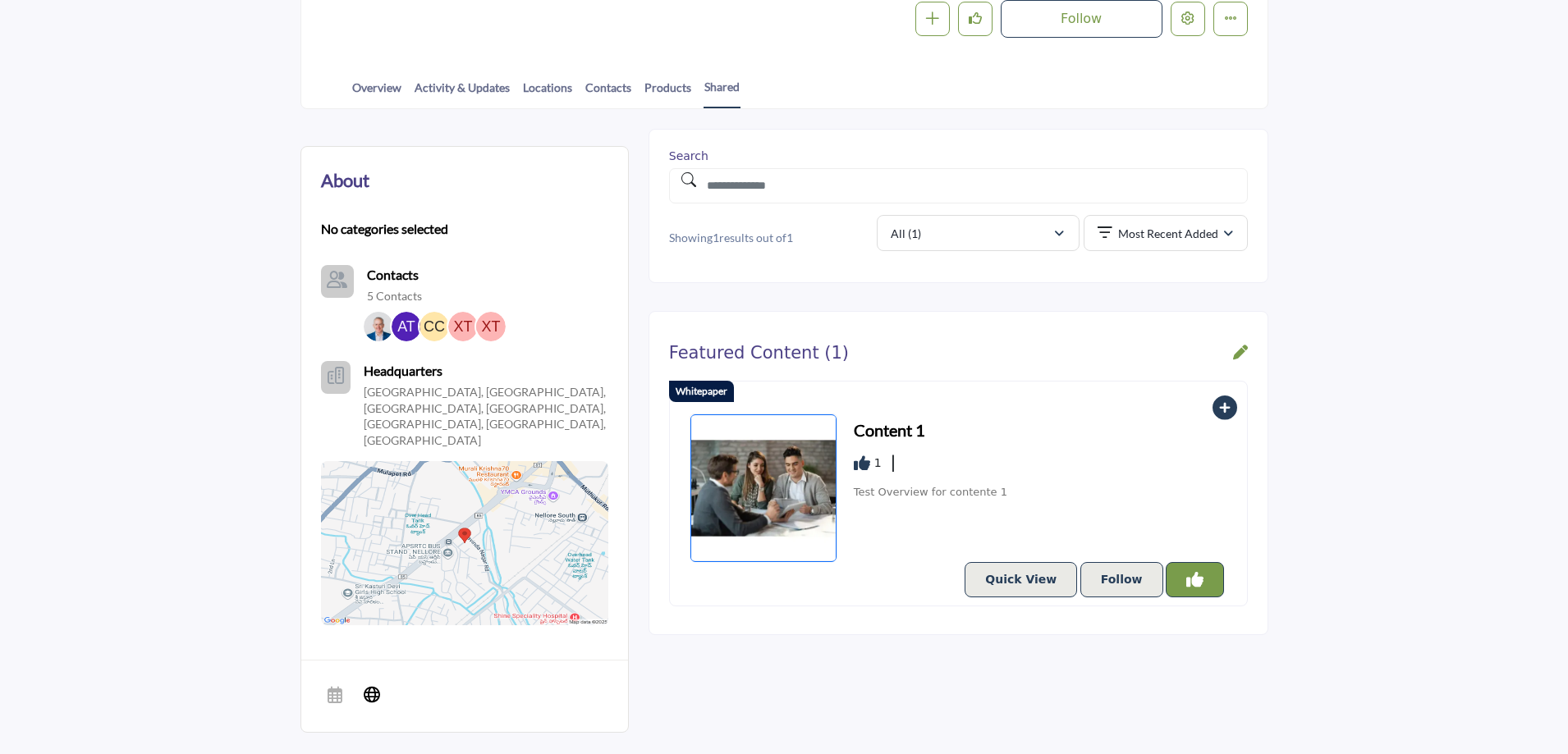
click at [1205, 584] on button "Unlike Resources" at bounding box center [1194, 579] width 58 height 35
click at [1200, 578] on icon "Like Resources" at bounding box center [1194, 579] width 17 height 17
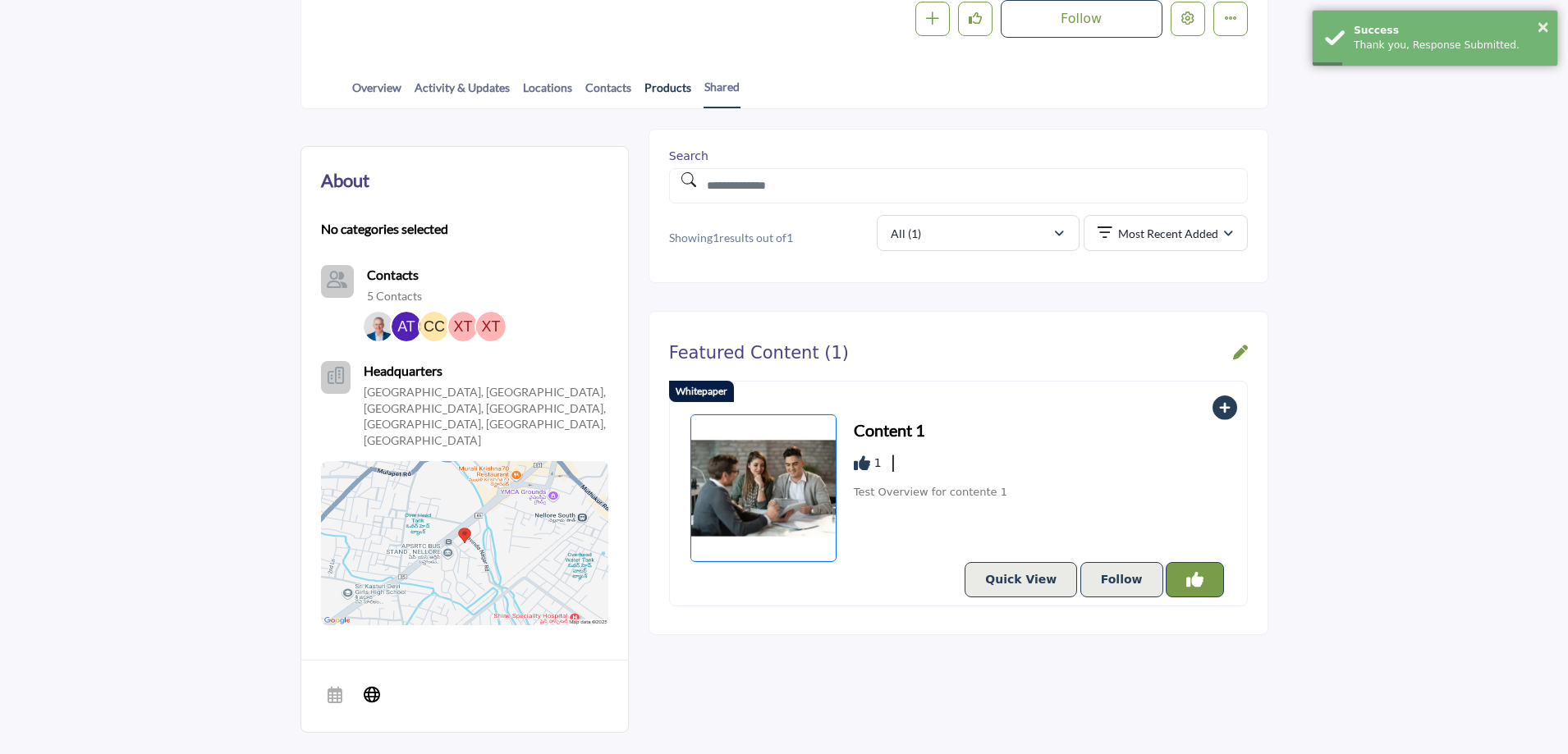
click at [662, 86] on link "Products" at bounding box center [668, 93] width 48 height 29
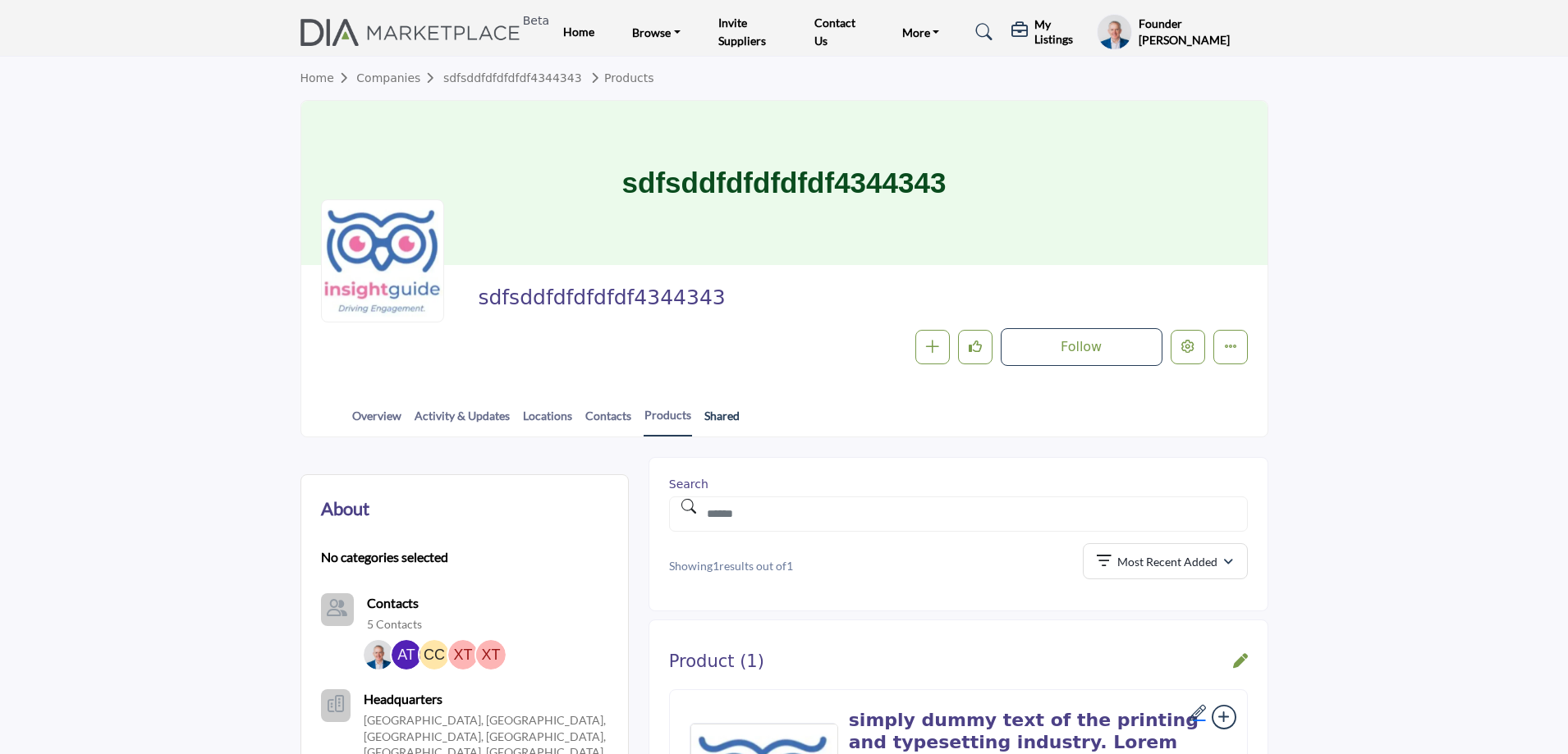
click at [721, 417] on link "Shared" at bounding box center [721, 422] width 37 height 29
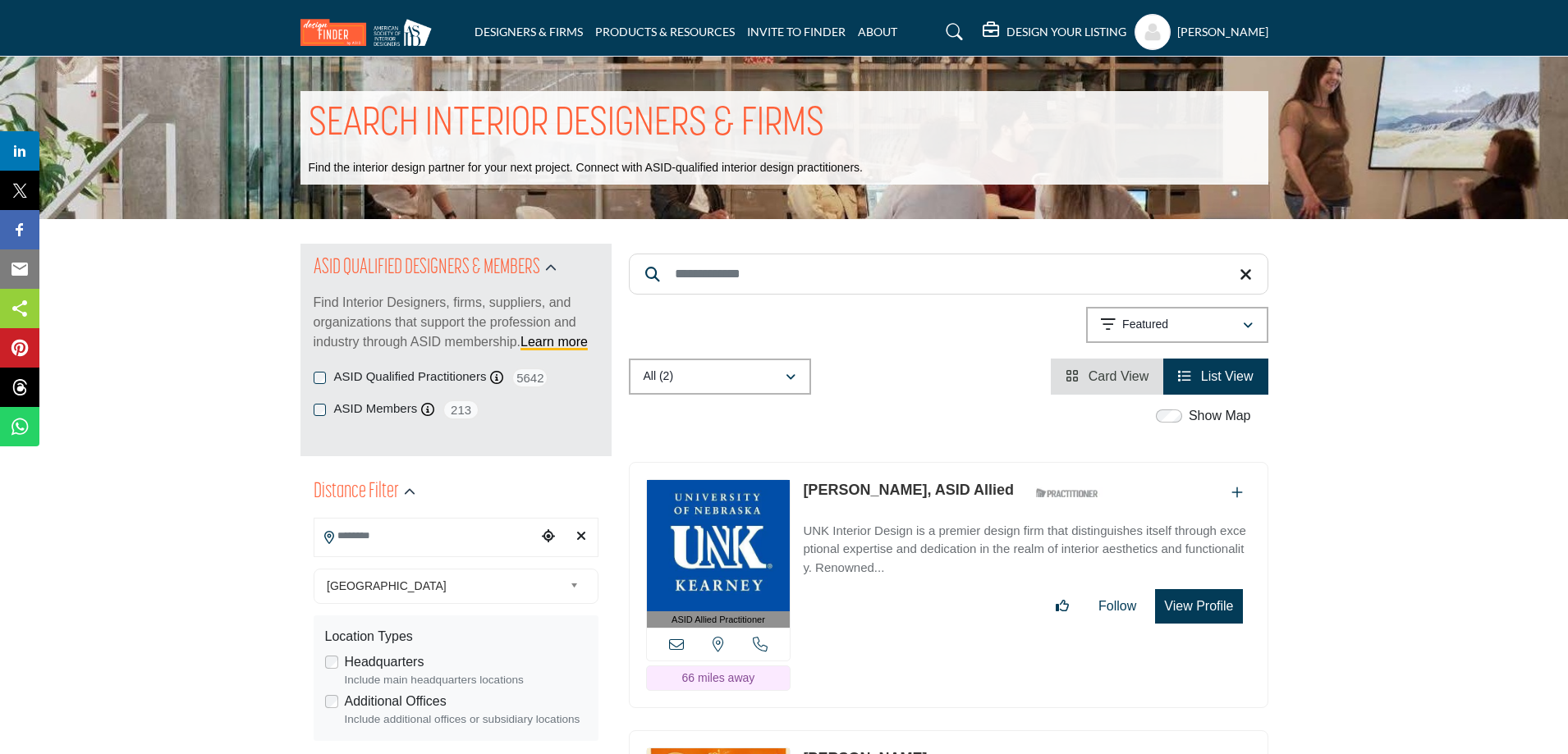
click at [1067, 30] on h5 "DESIGN YOUR LISTING" at bounding box center [1066, 32] width 120 height 15
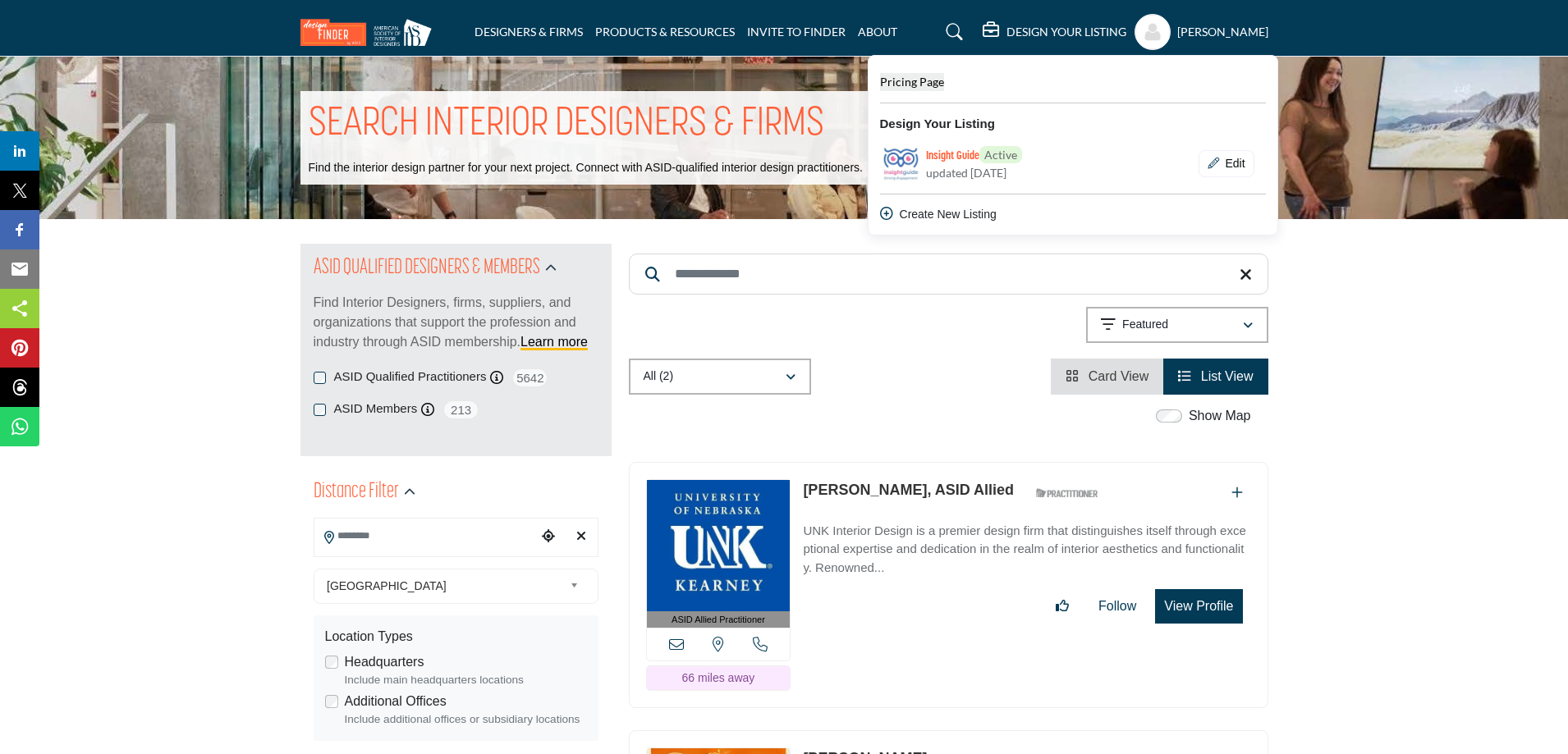
click at [924, 84] on span "Pricing Page" at bounding box center [913, 82] width 64 height 14
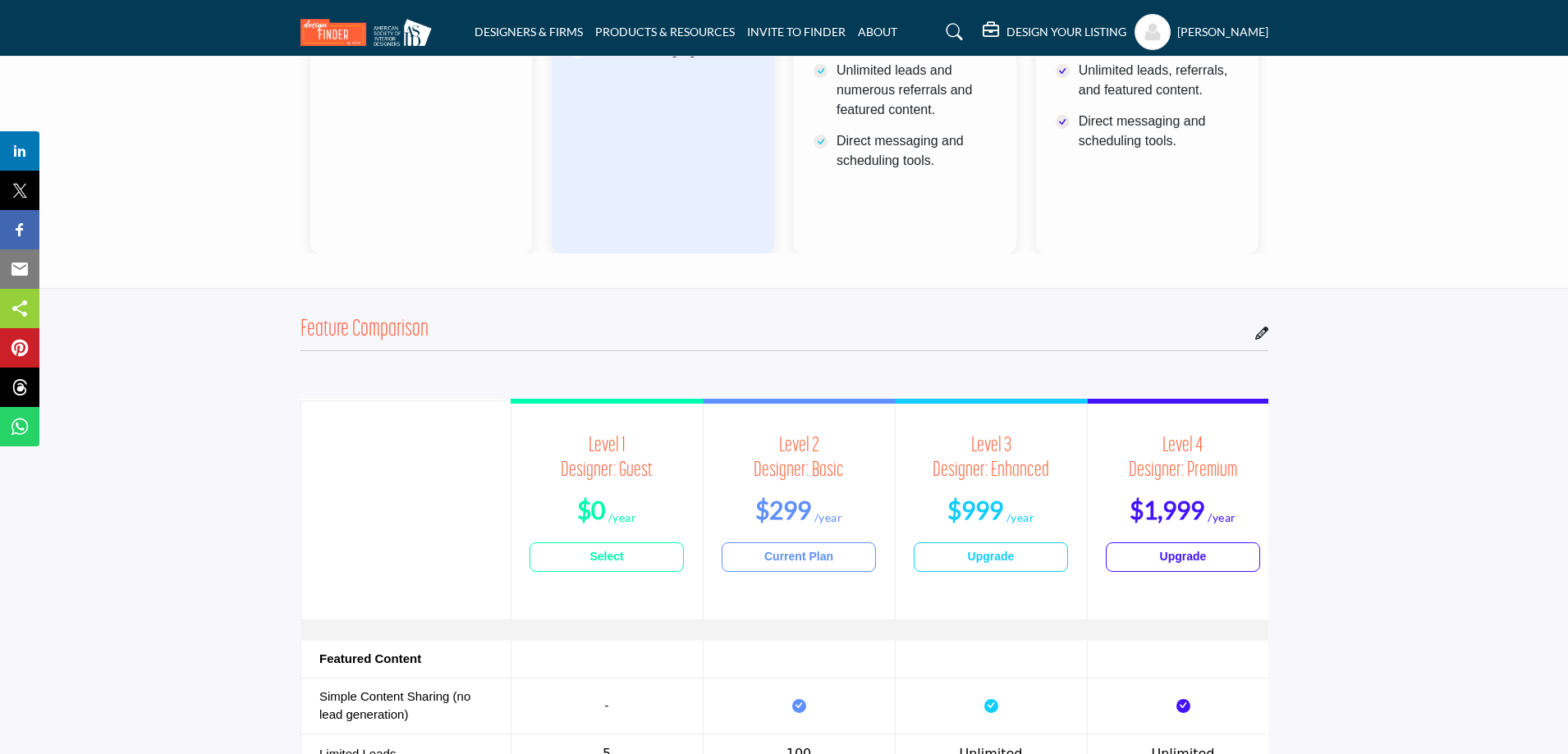
scroll to position [832, 0]
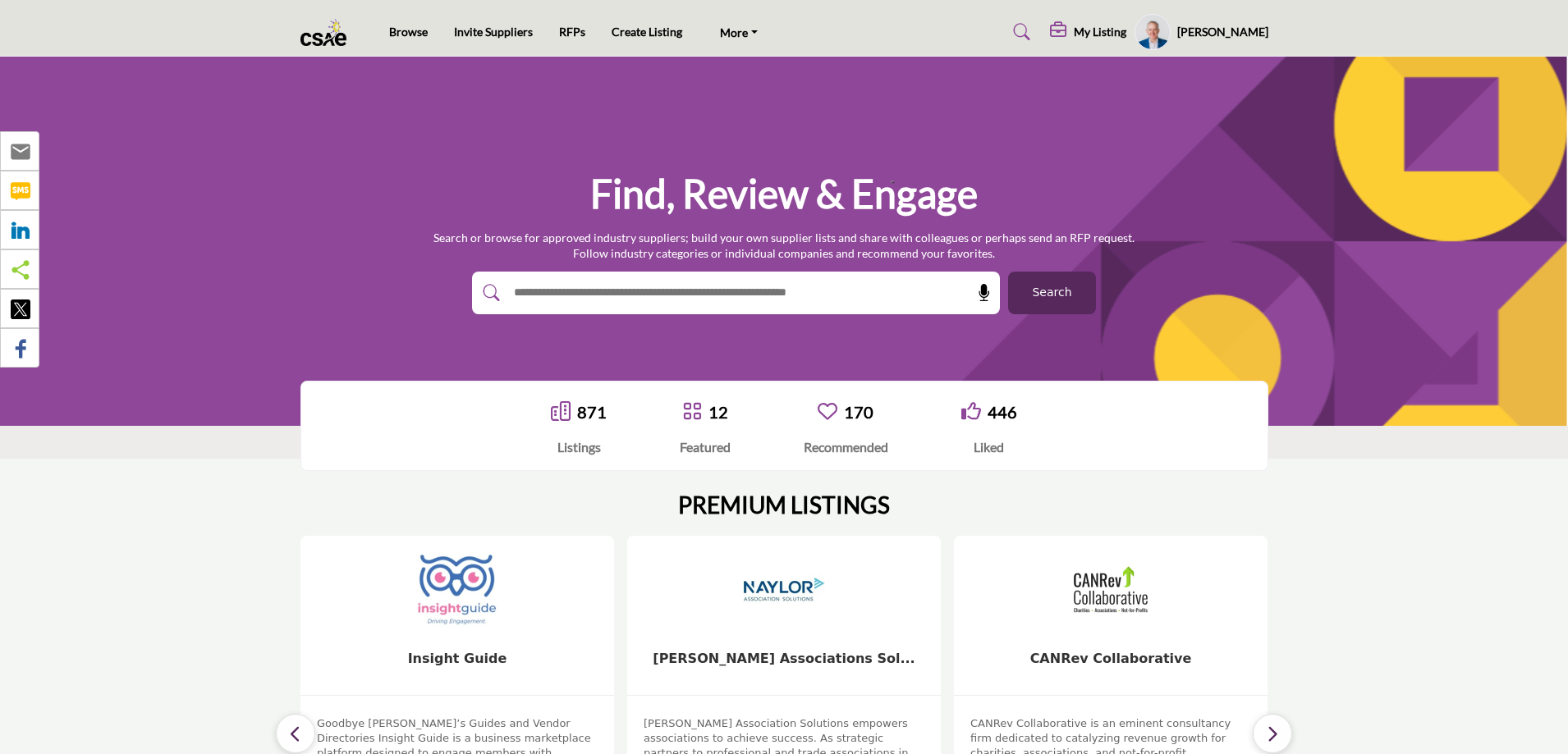
click at [1066, 296] on span "Search" at bounding box center [1052, 292] width 39 height 17
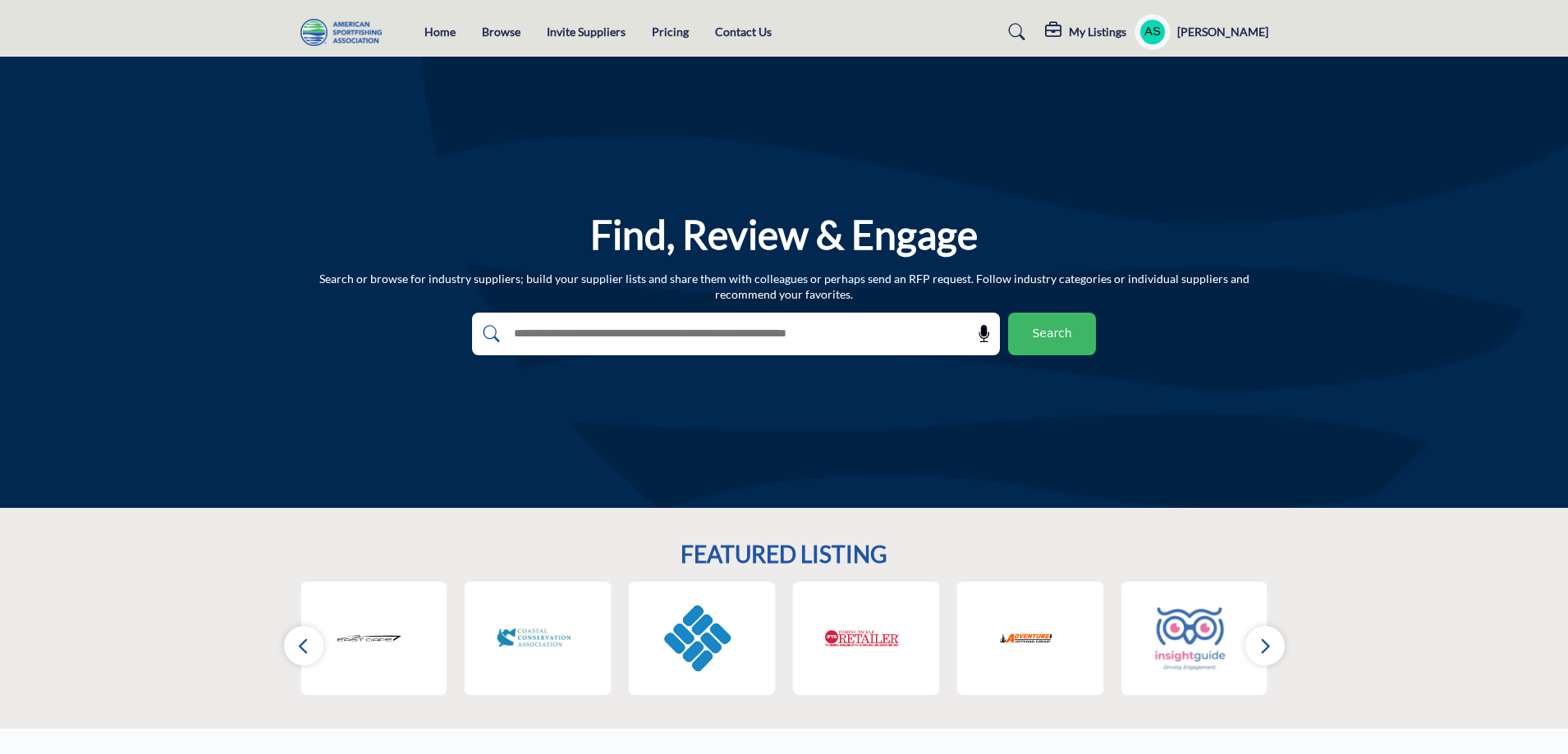
click at [1034, 326] on span "Search" at bounding box center [1052, 333] width 39 height 17
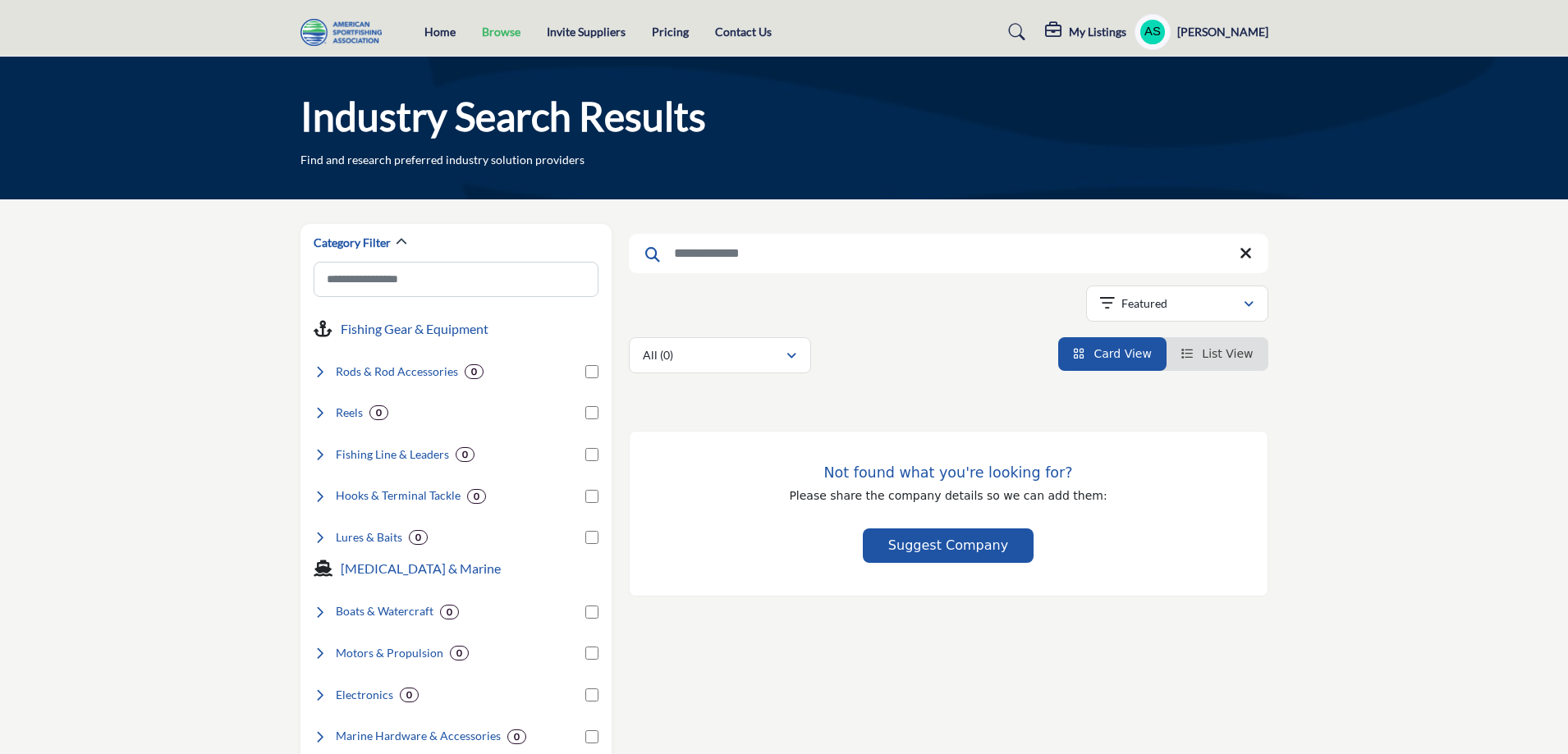
click at [499, 35] on link "Browse" at bounding box center [501, 32] width 38 height 14
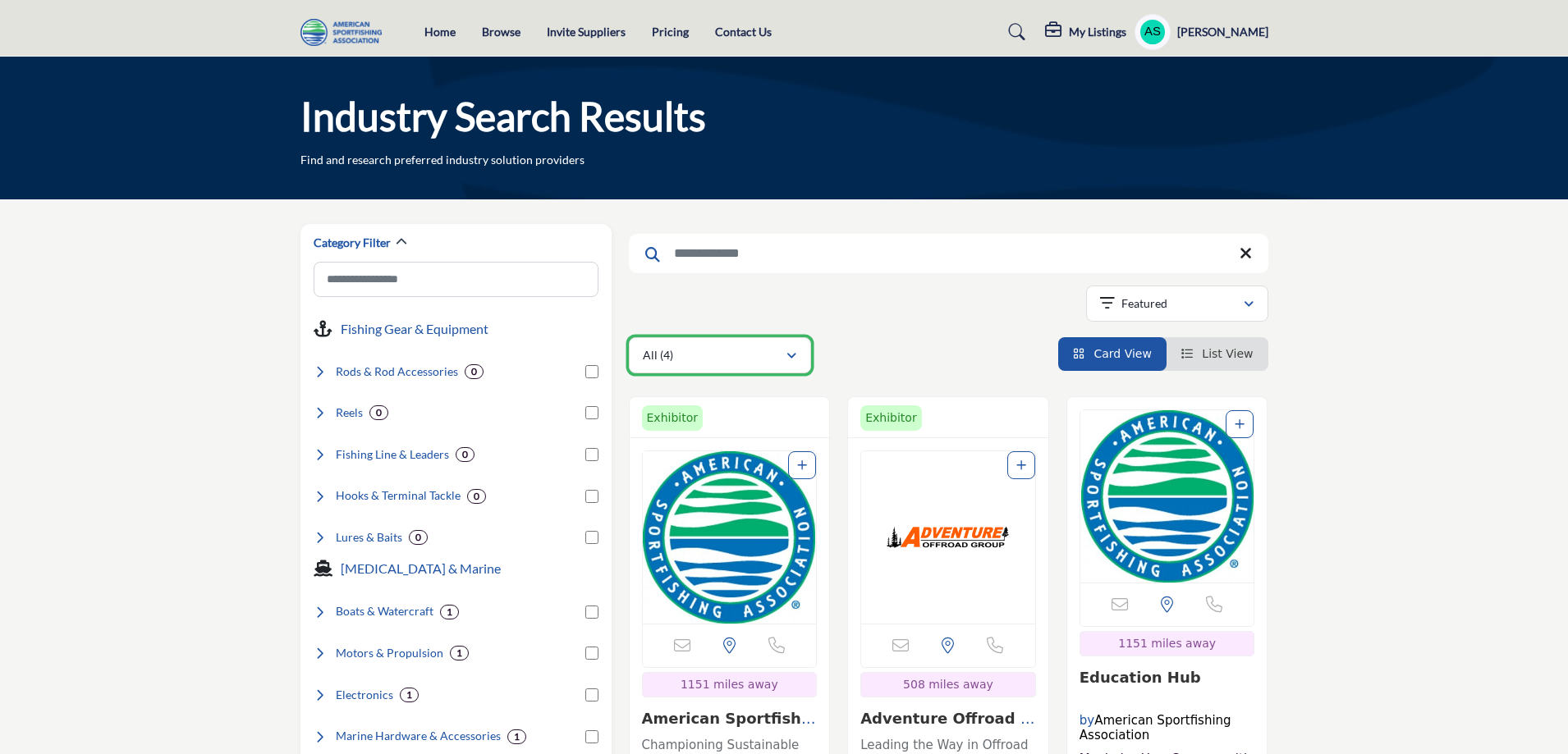
click at [773, 348] on div "All (4)" at bounding box center [714, 356] width 143 height 20
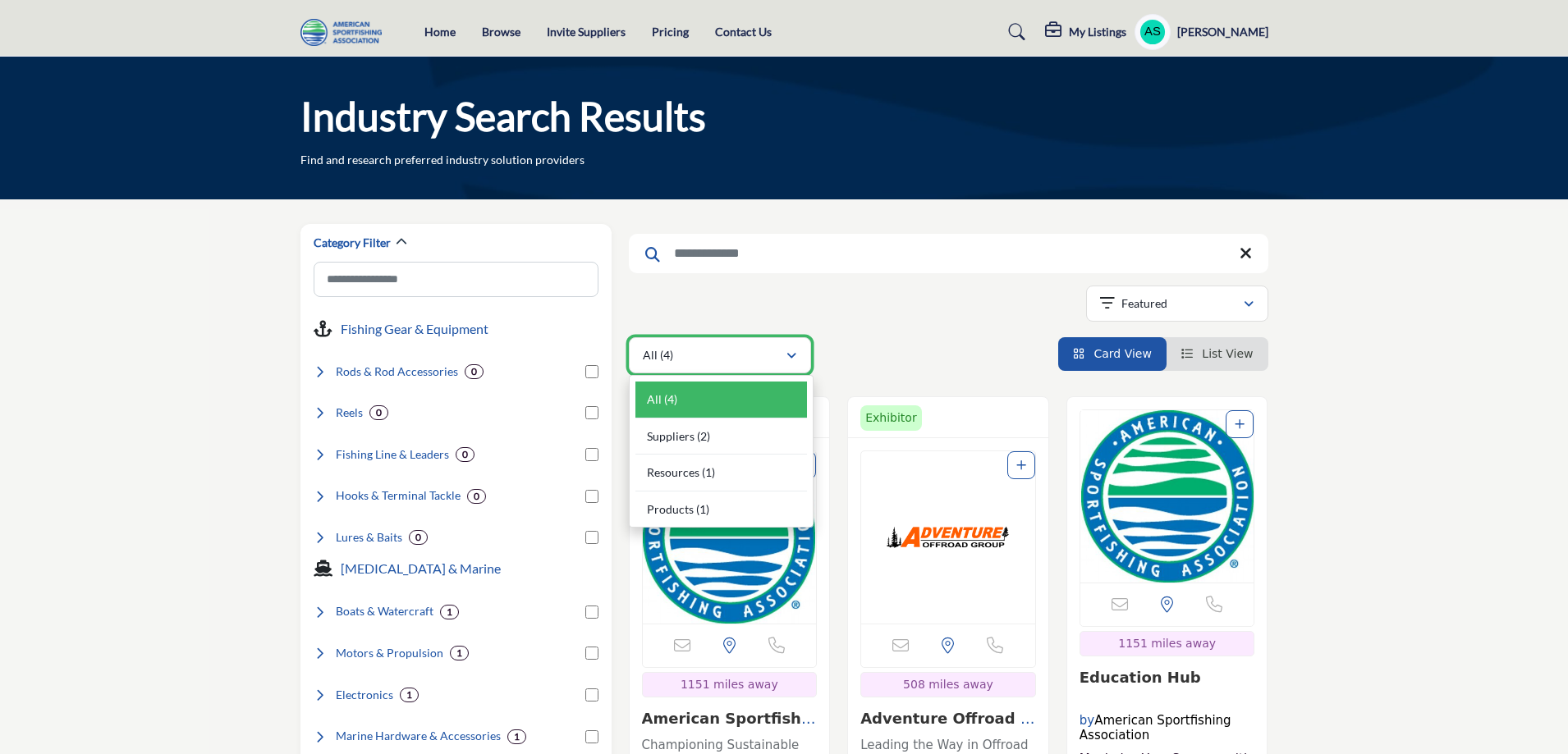
click at [773, 348] on div "All (4)" at bounding box center [714, 356] width 143 height 20
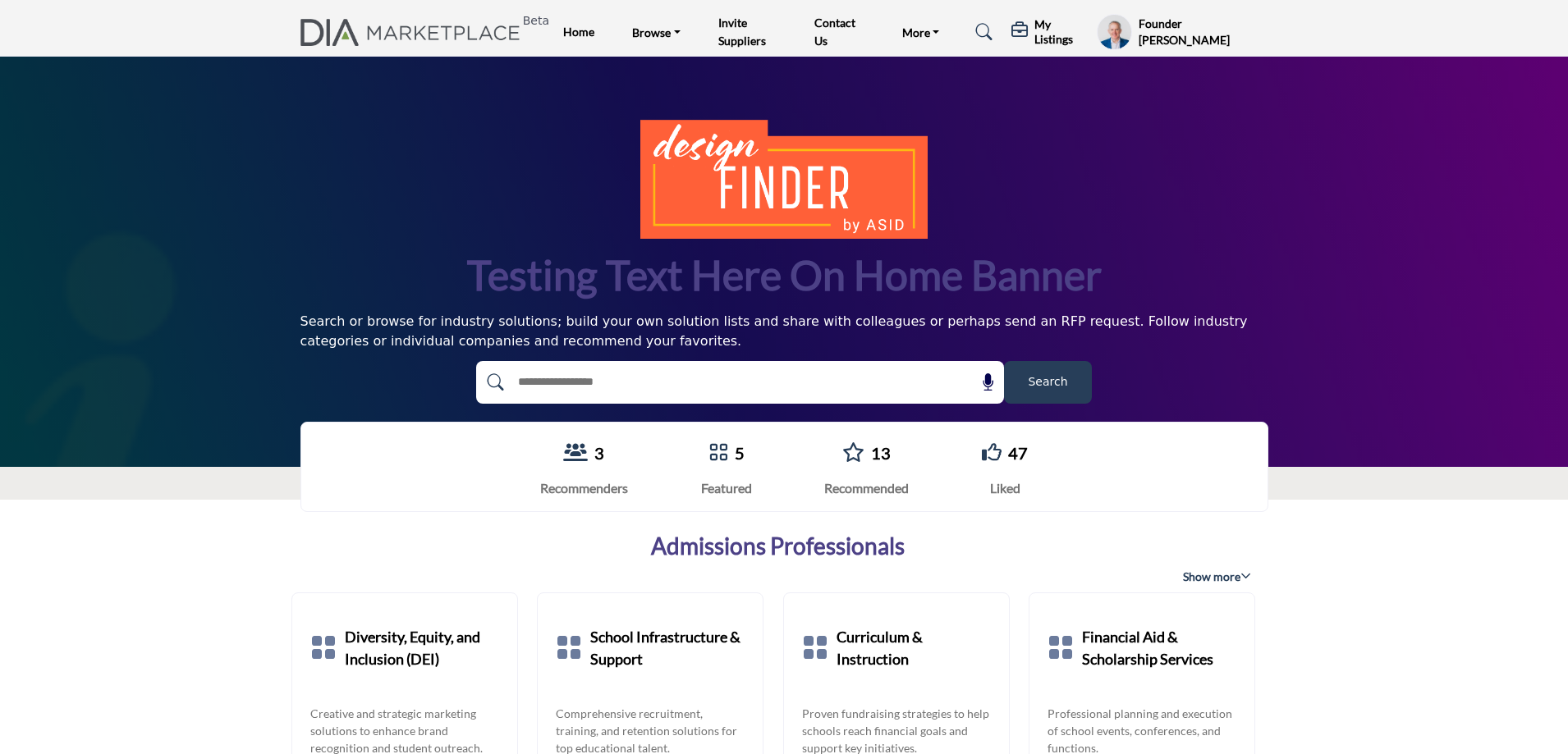
click at [1042, 381] on span "Search" at bounding box center [1048, 381] width 39 height 17
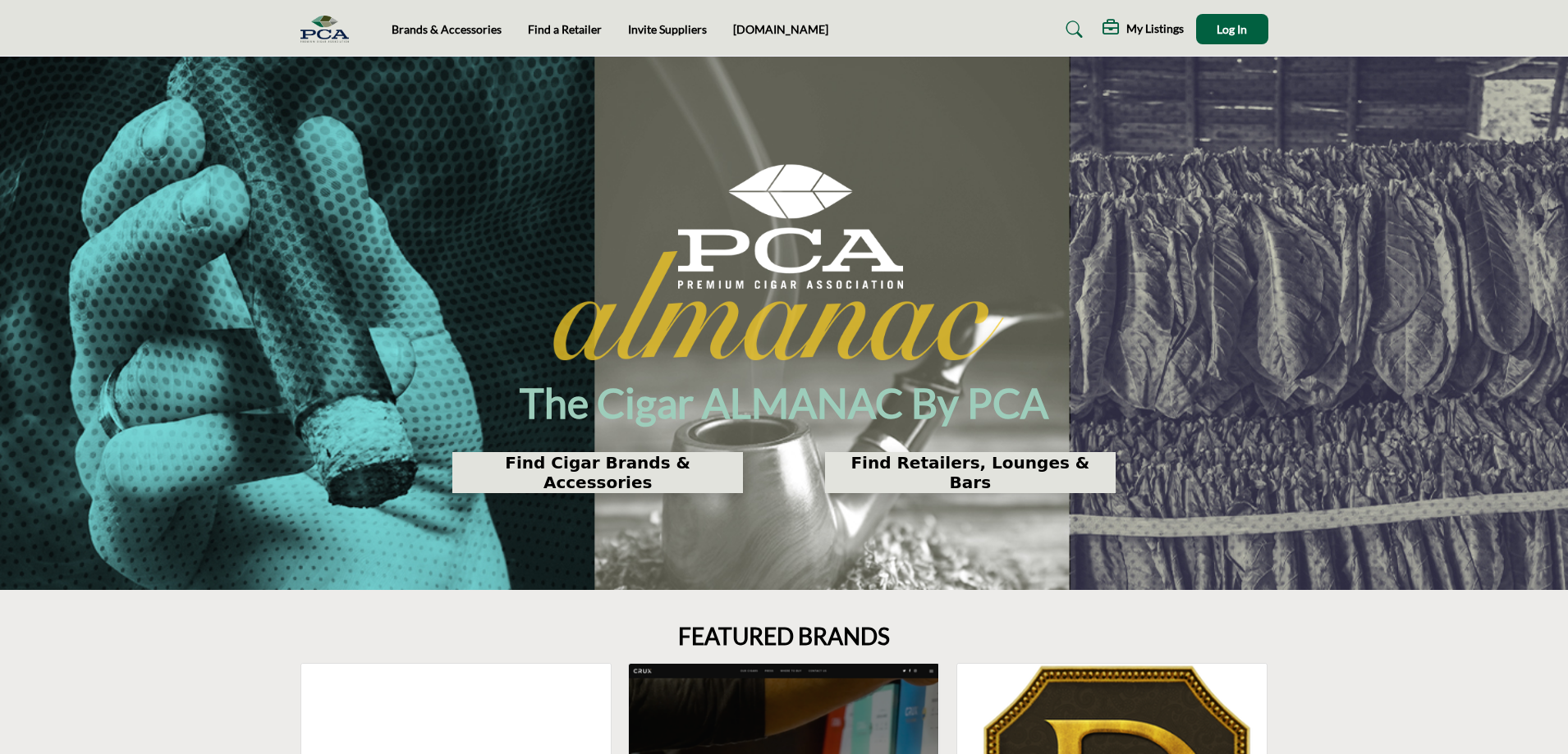
click at [672, 476] on h2 "Find Cigar Brands & Accessories" at bounding box center [598, 473] width 281 height 39
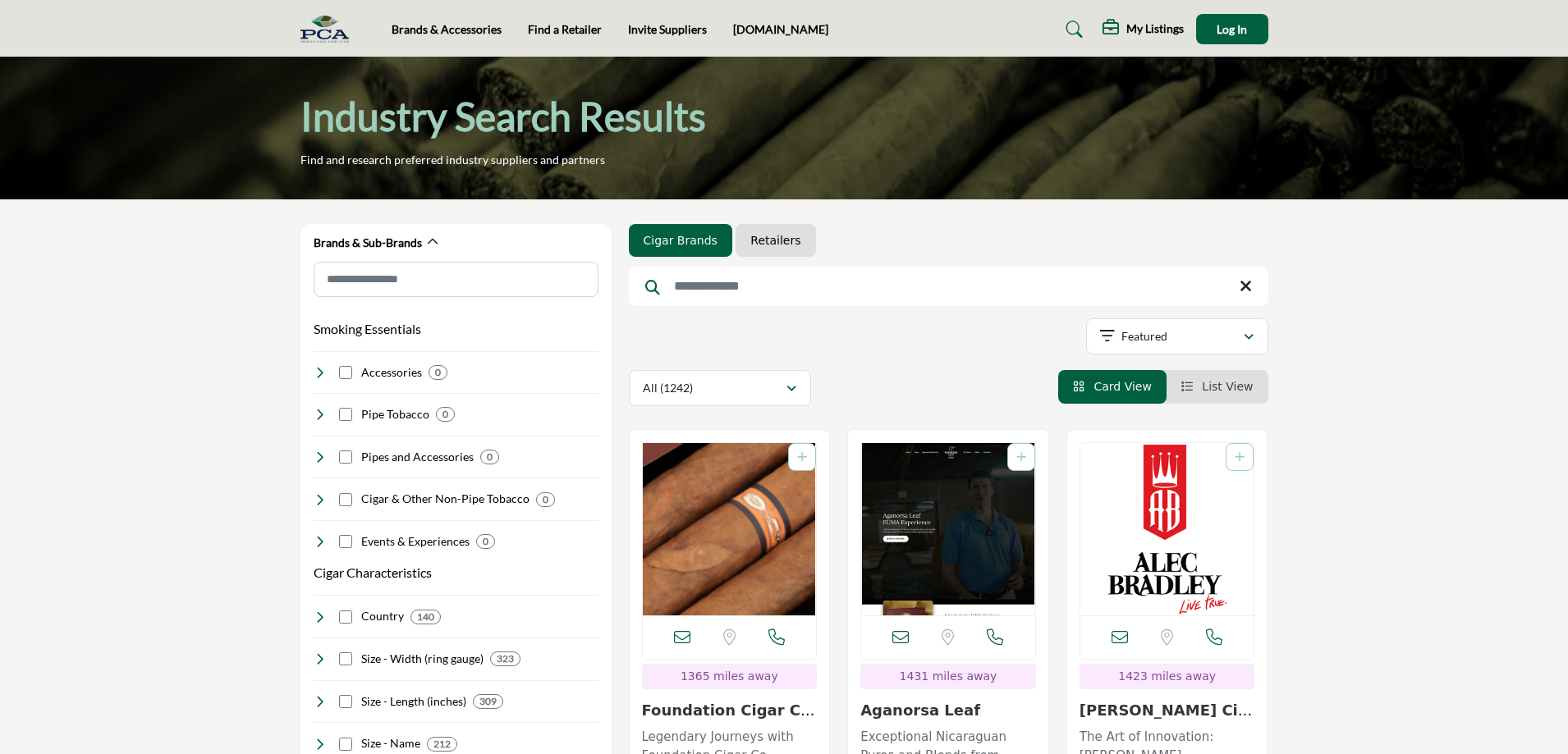
click at [761, 241] on link "Retailers" at bounding box center [775, 240] width 50 height 16
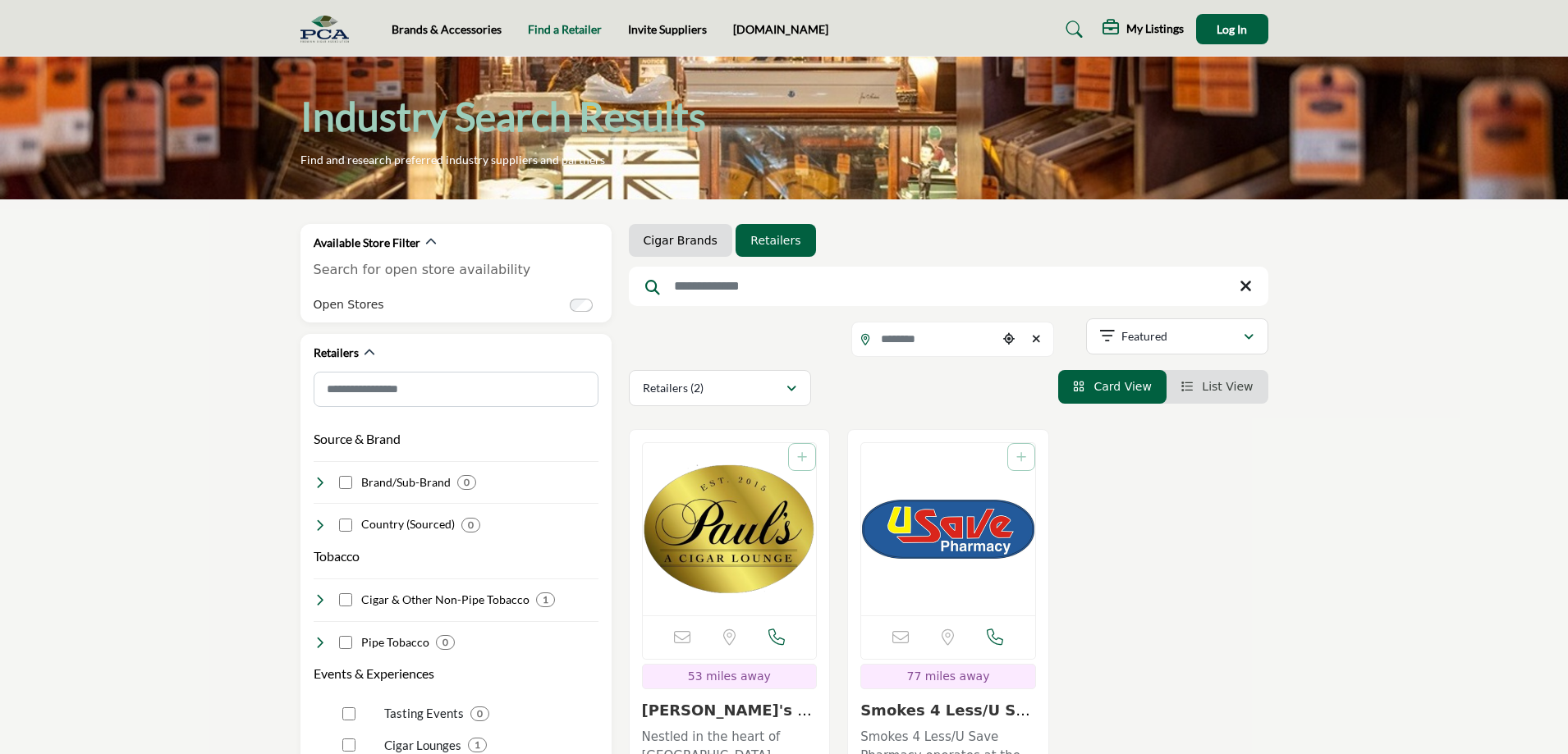
click at [549, 27] on link "Find a Retailer" at bounding box center [565, 29] width 74 height 14
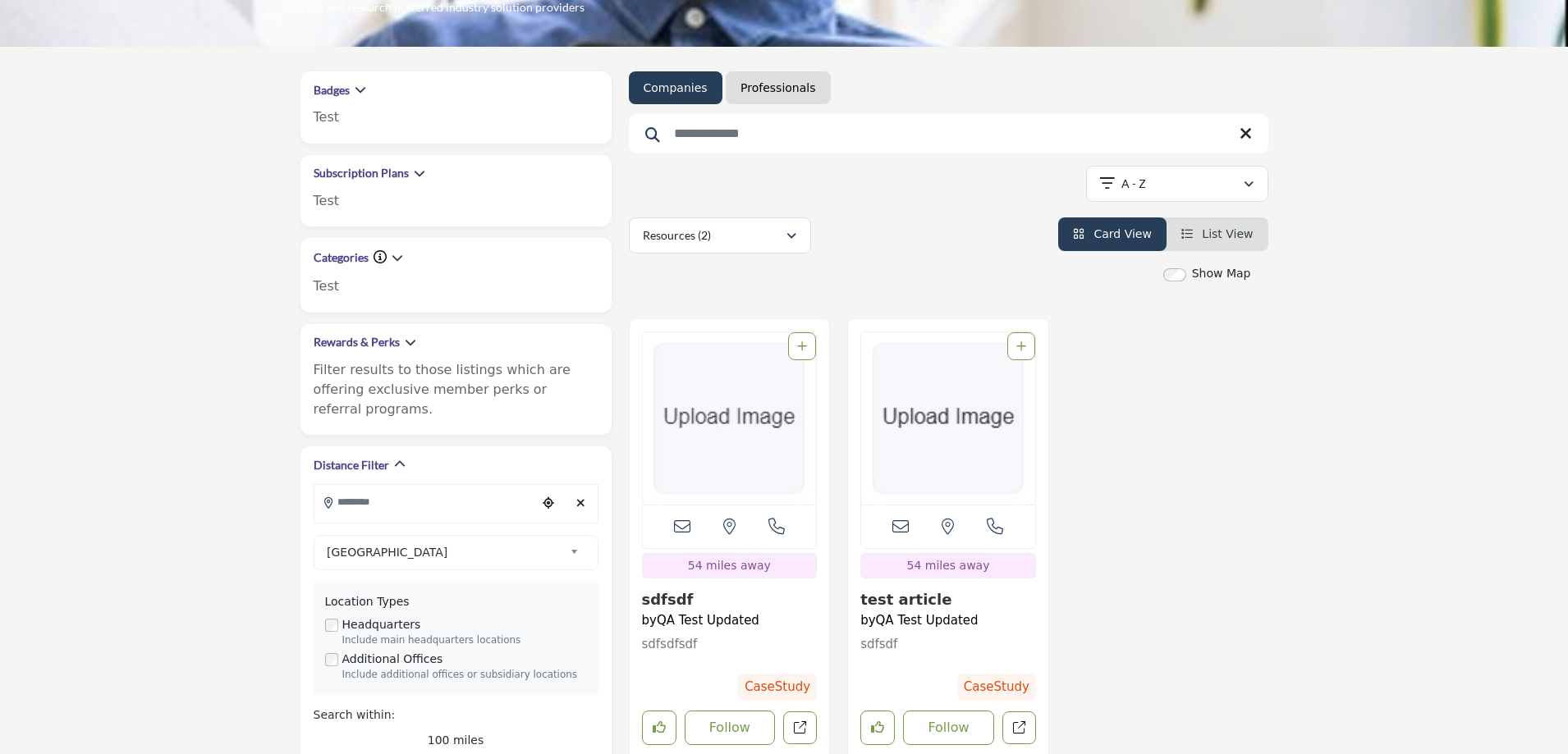
scroll to position [164, 0]
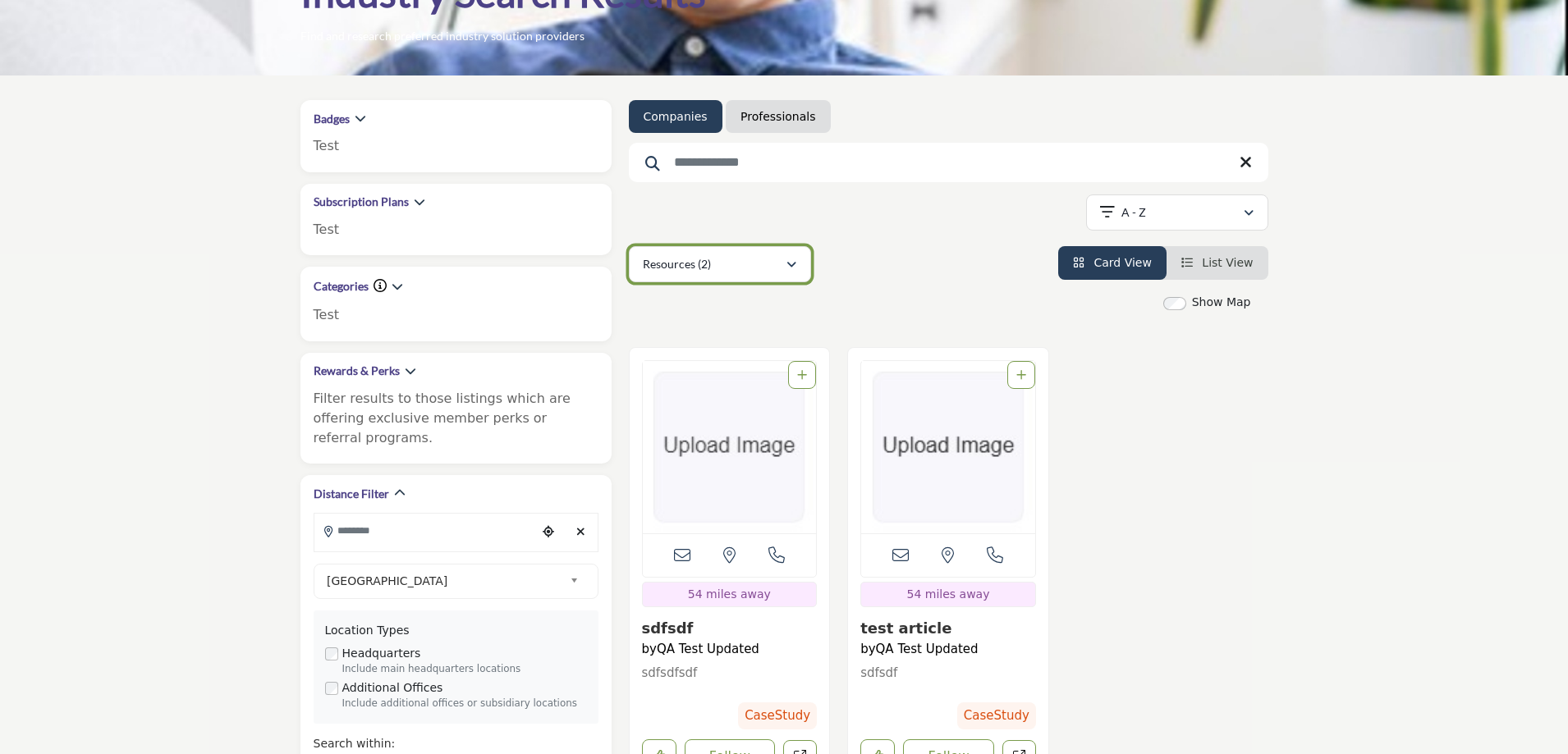
click at [778, 255] on div "Resources (2)" at bounding box center [714, 264] width 143 height 20
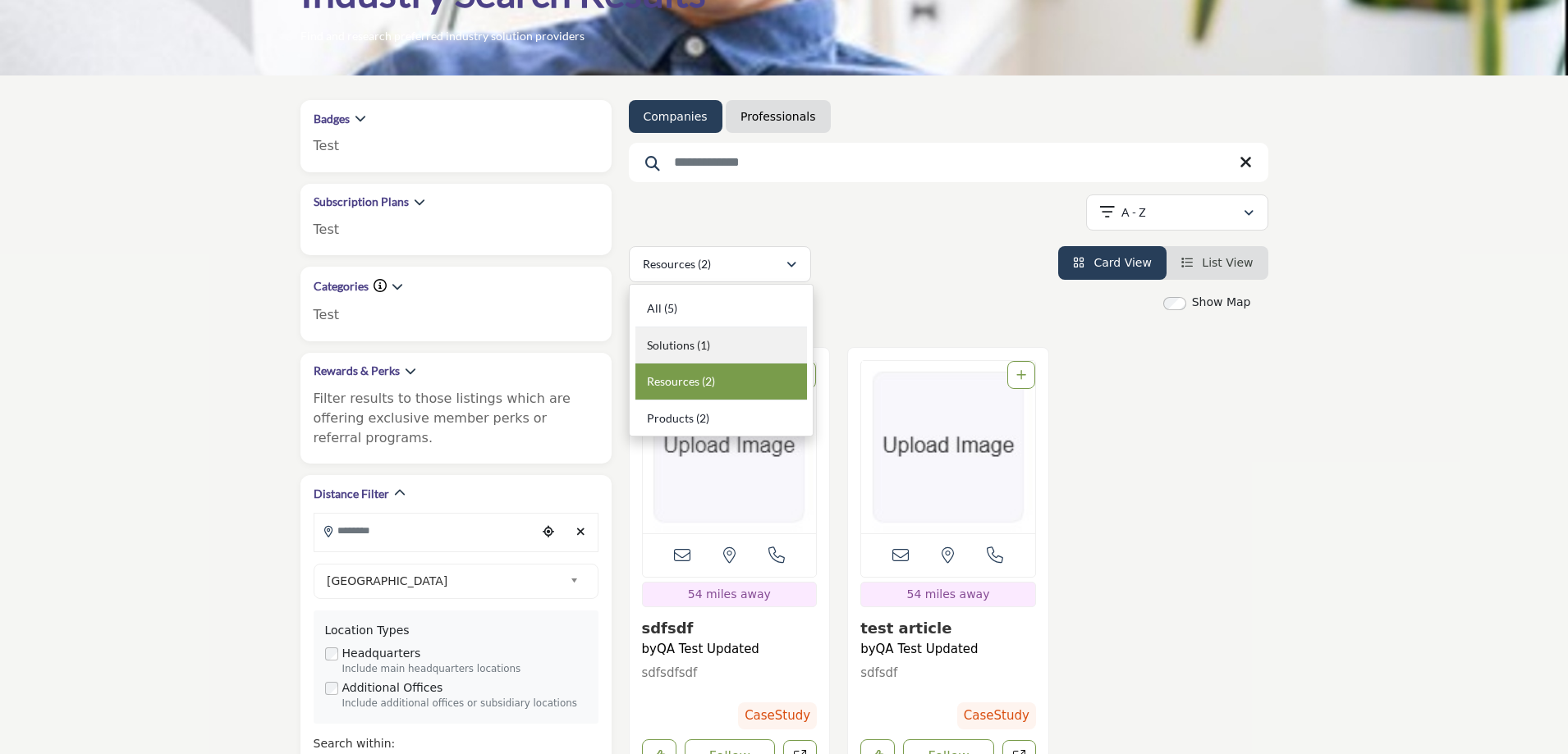
click at [716, 344] on div "Solutions (1)" at bounding box center [721, 345] width 172 height 37
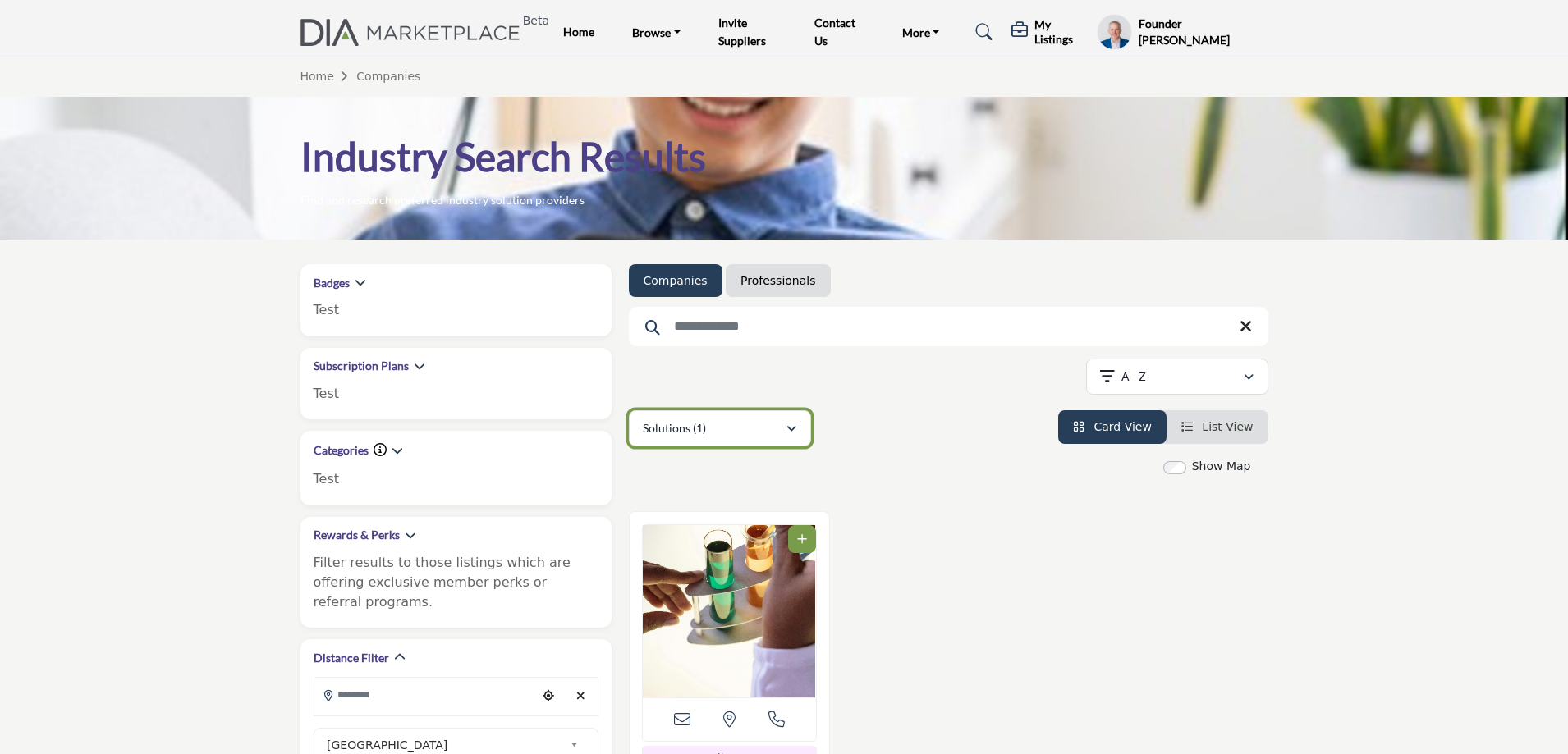
click at [769, 421] on div "Solutions (1)" at bounding box center [714, 428] width 143 height 20
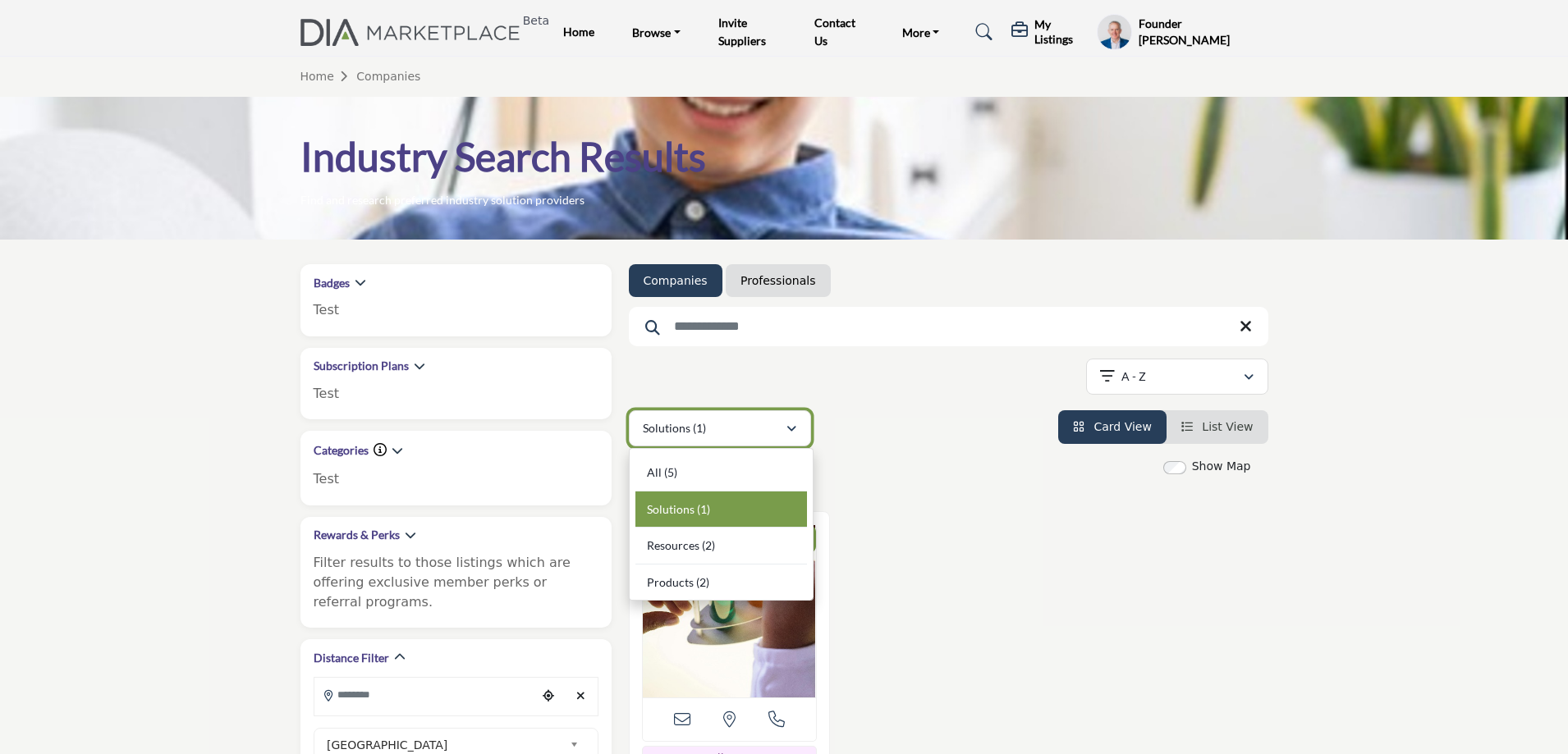
click at [768, 436] on div "Solutions (1)" at bounding box center [714, 428] width 143 height 20
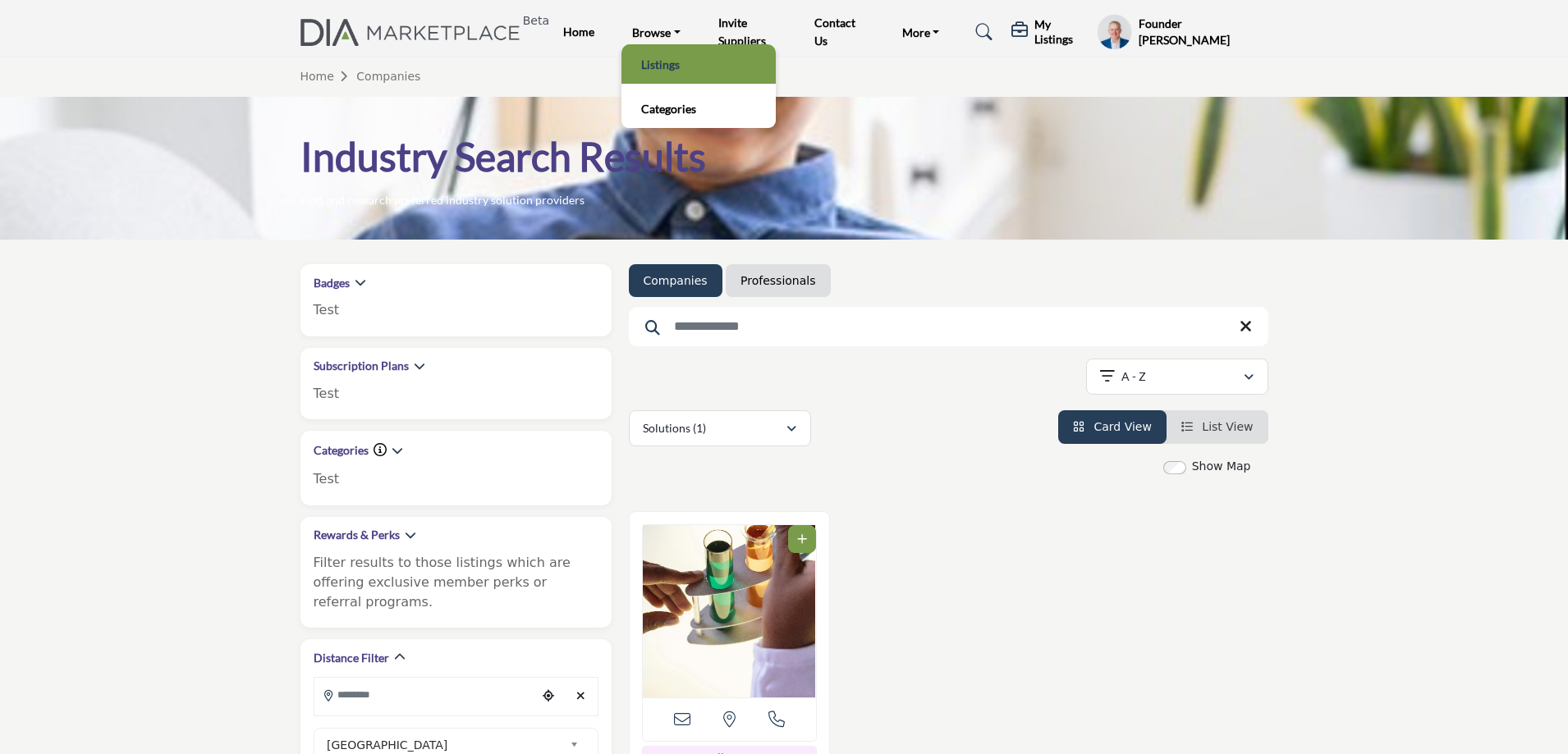
click at [657, 64] on link "Listings" at bounding box center [698, 64] width 138 height 23
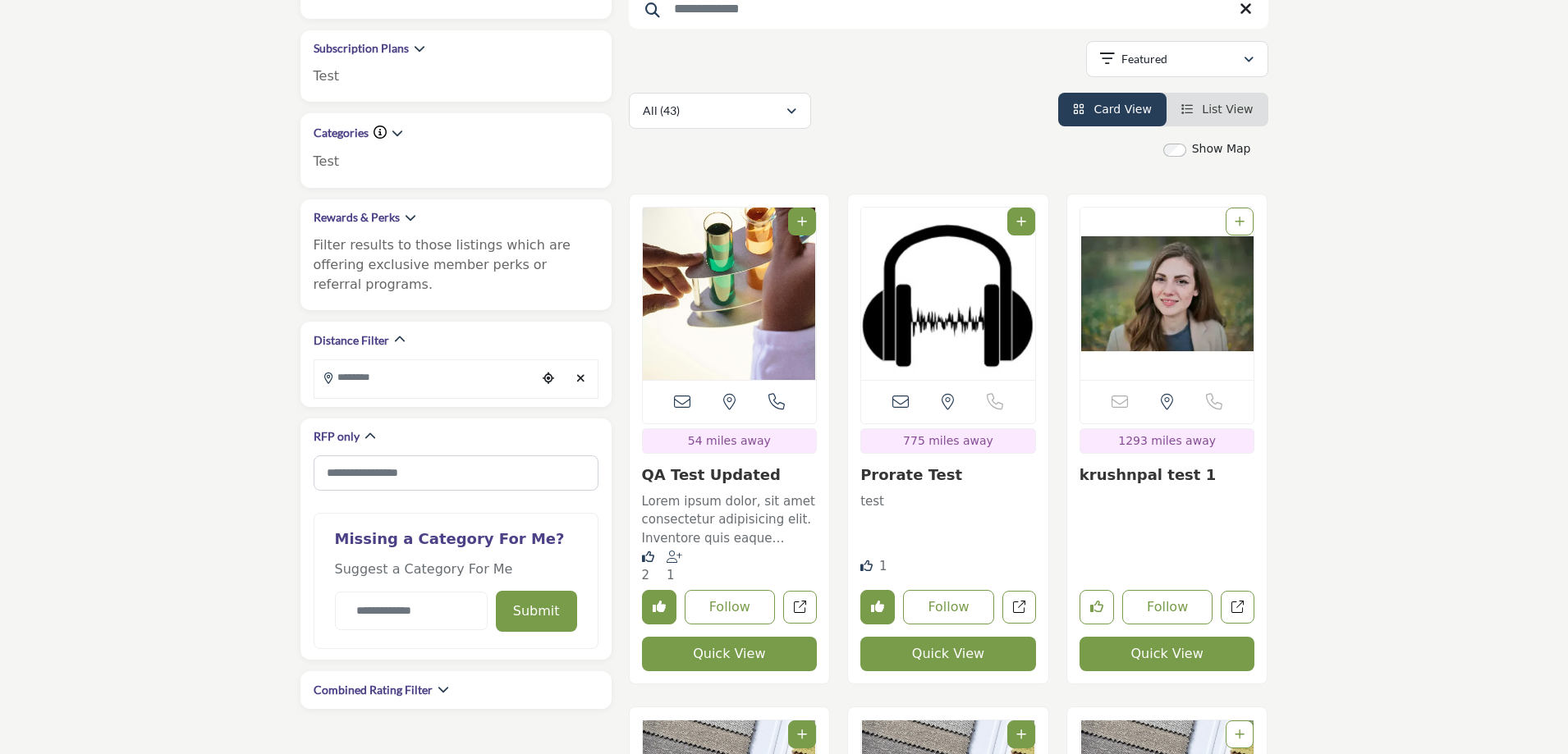
scroll to position [328, 0]
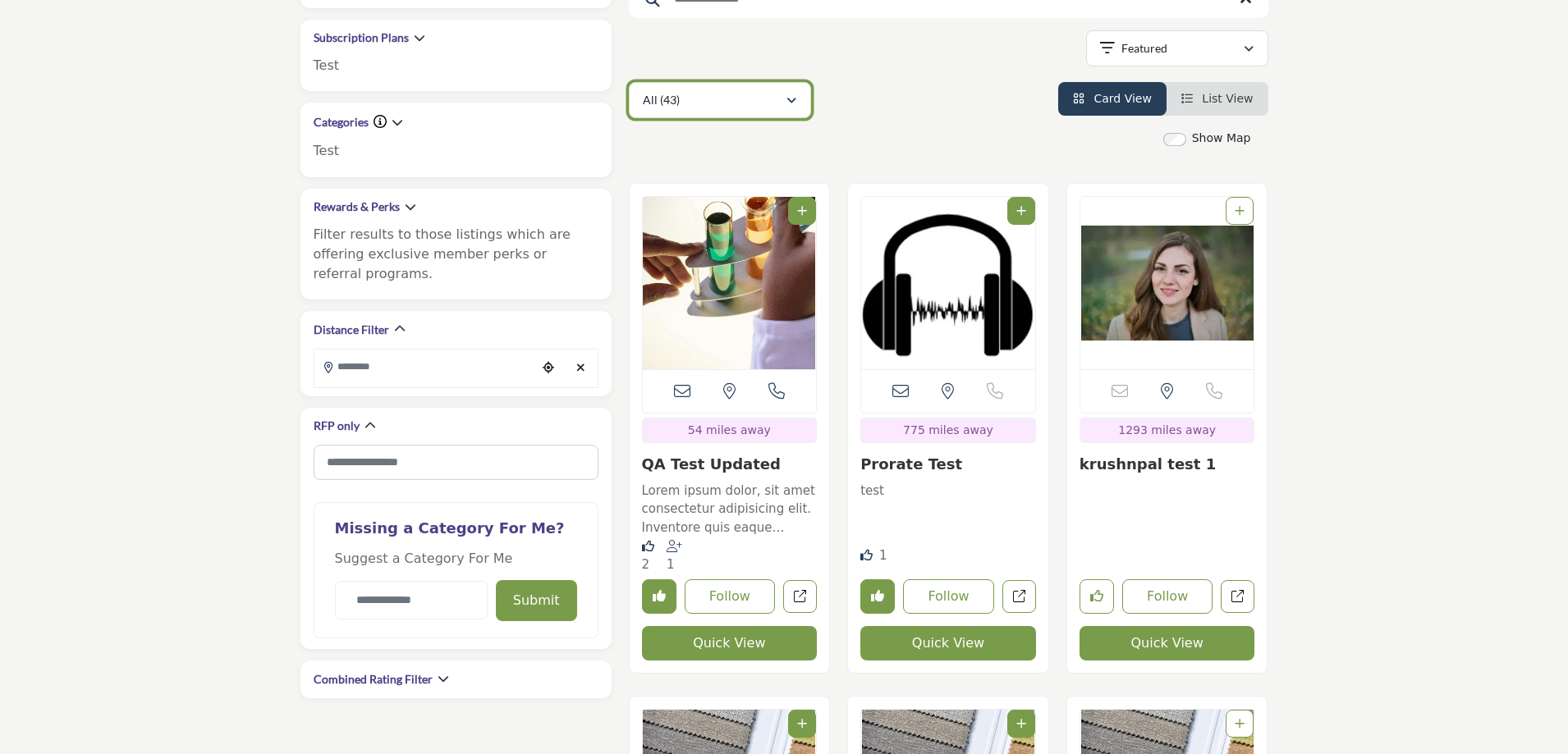
click at [692, 105] on div "All (43)" at bounding box center [714, 100] width 143 height 20
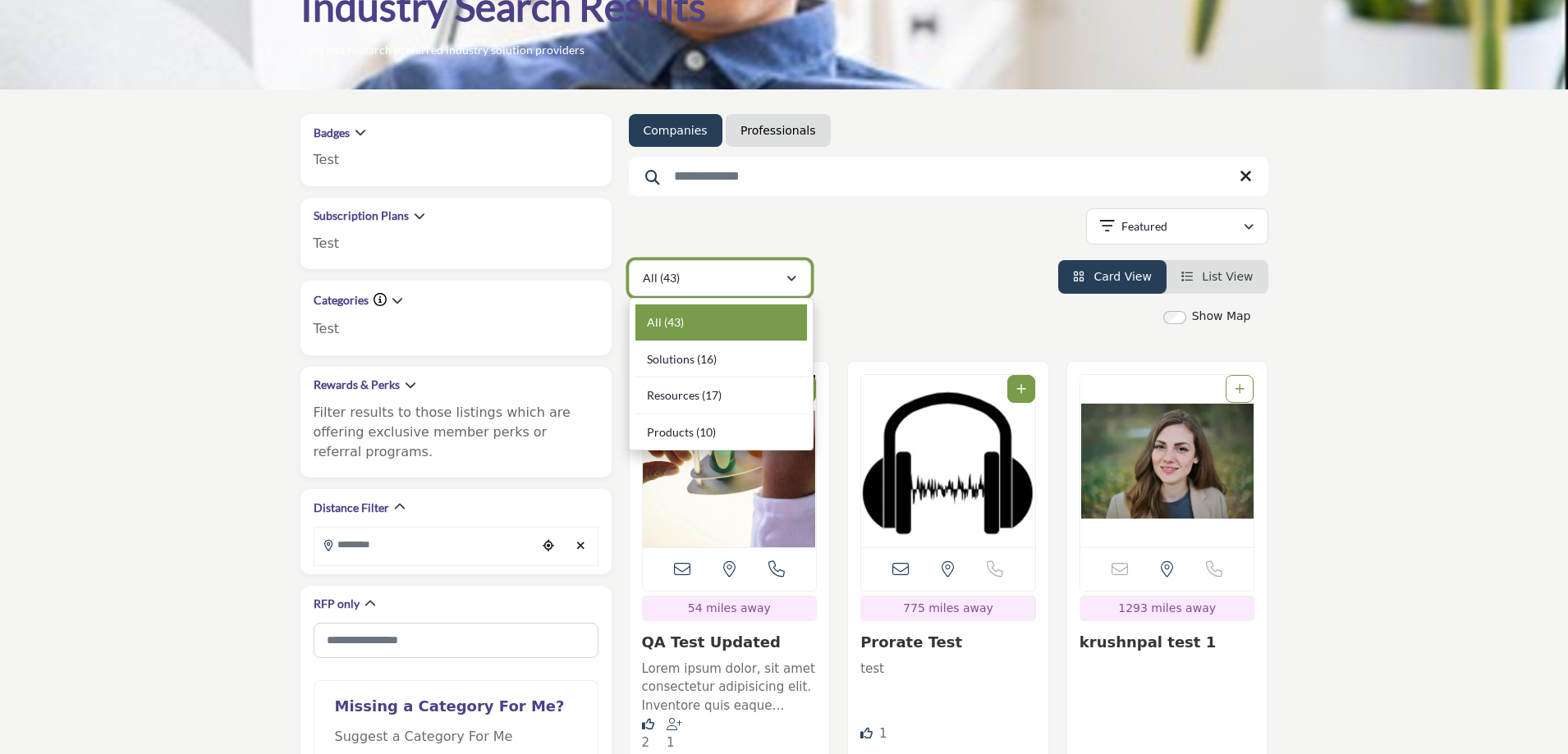
scroll to position [82, 0]
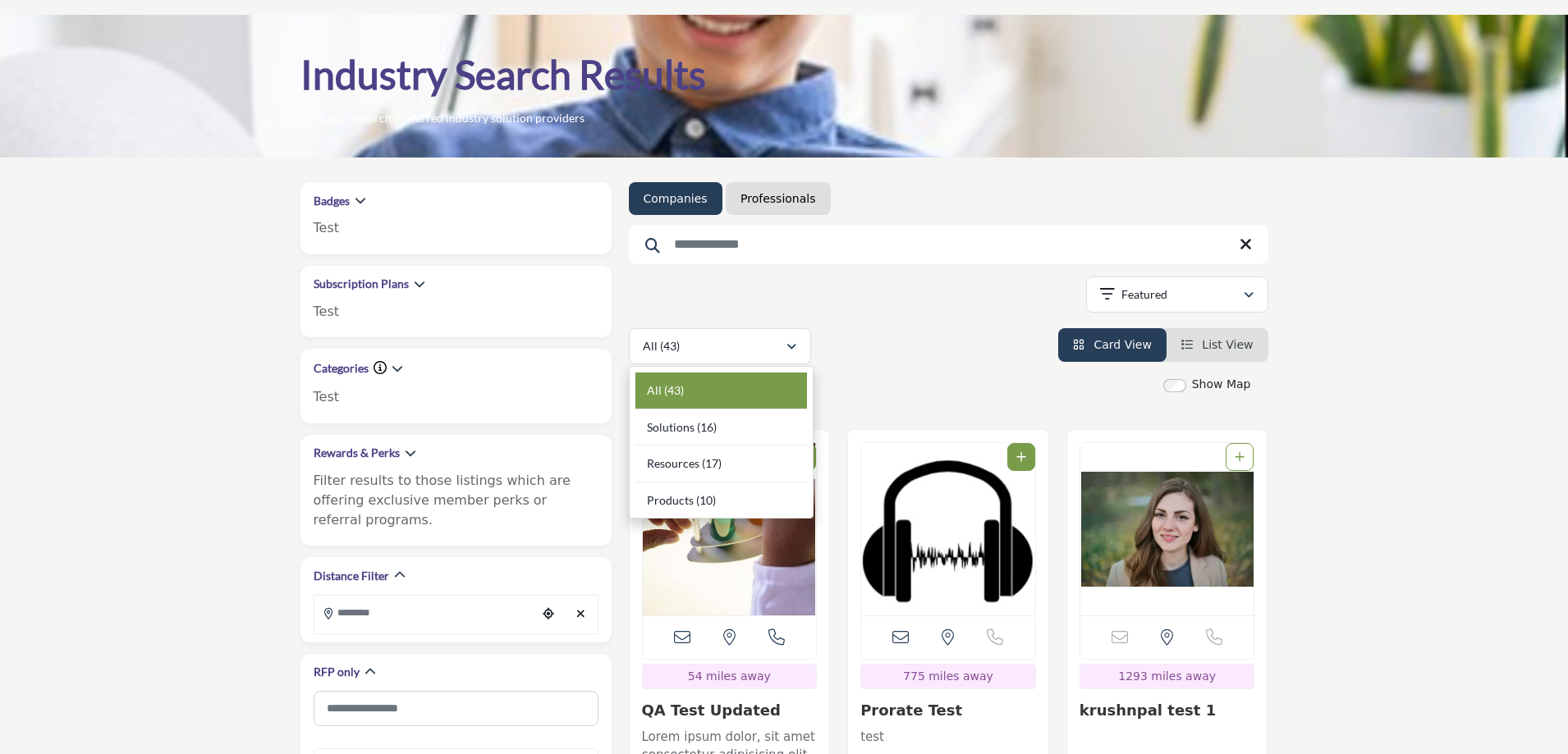
click at [740, 200] on link "Professionals" at bounding box center [778, 198] width 75 height 16
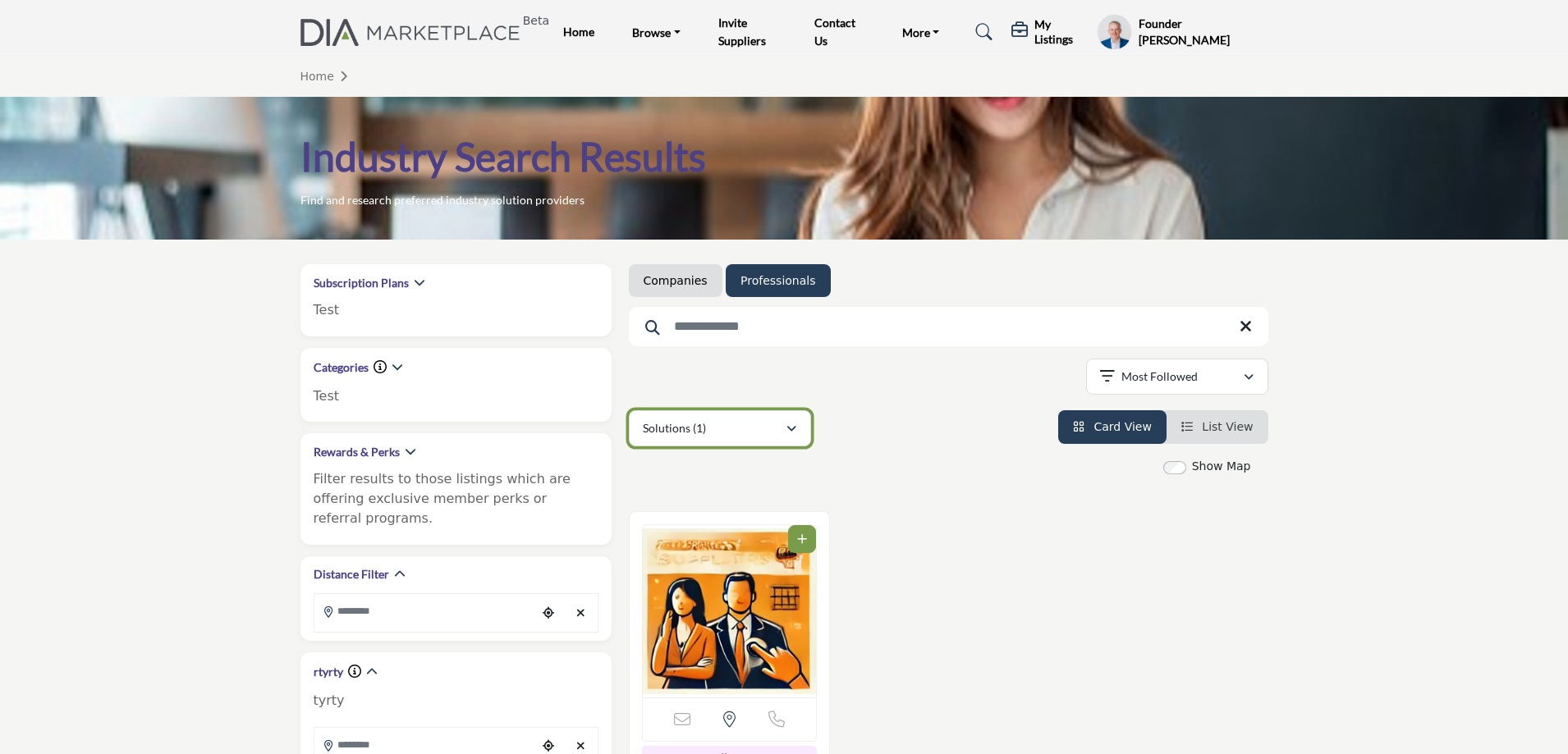
click at [730, 432] on div "Solutions (1)" at bounding box center [714, 428] width 143 height 20
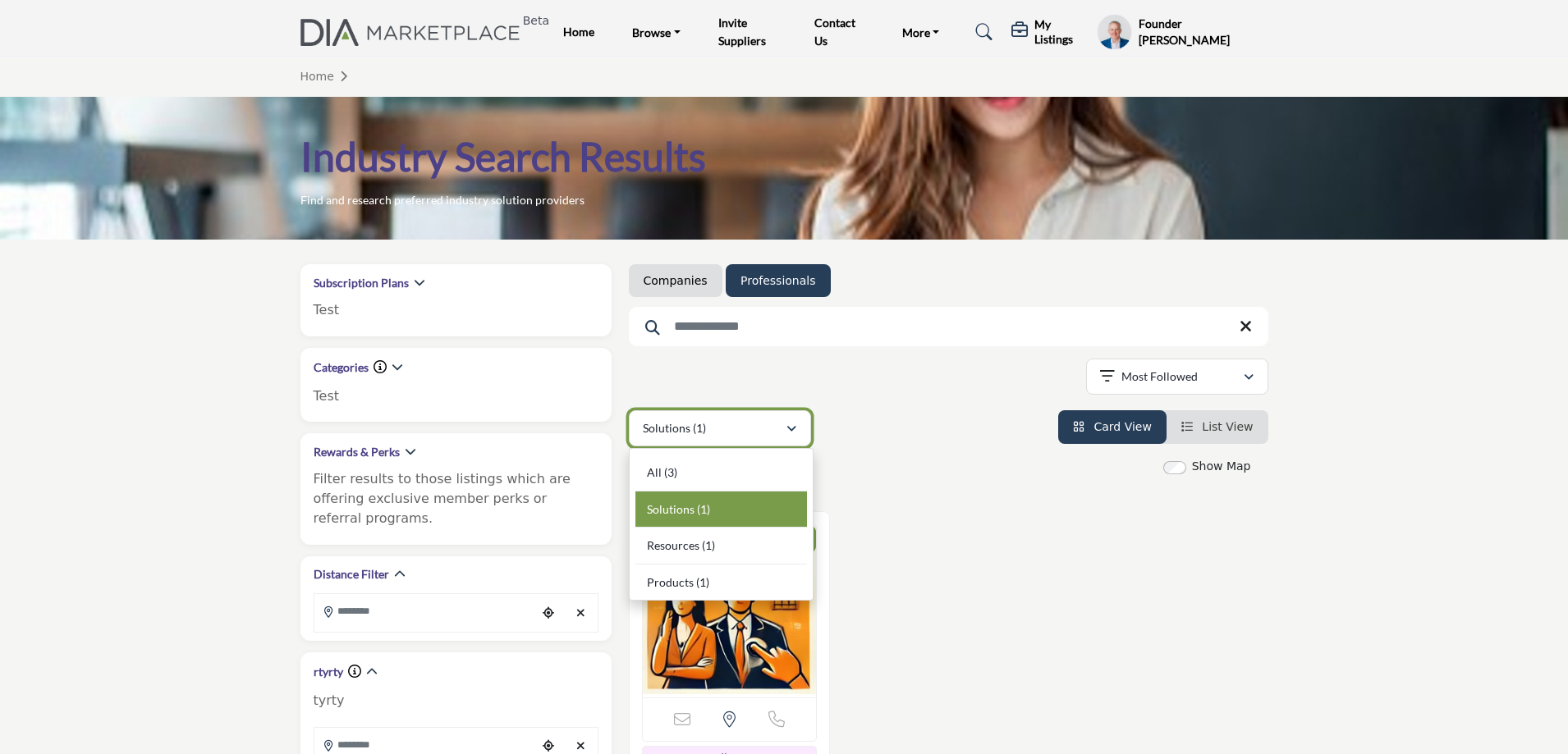
click at [730, 432] on div "Solutions (1)" at bounding box center [714, 428] width 143 height 20
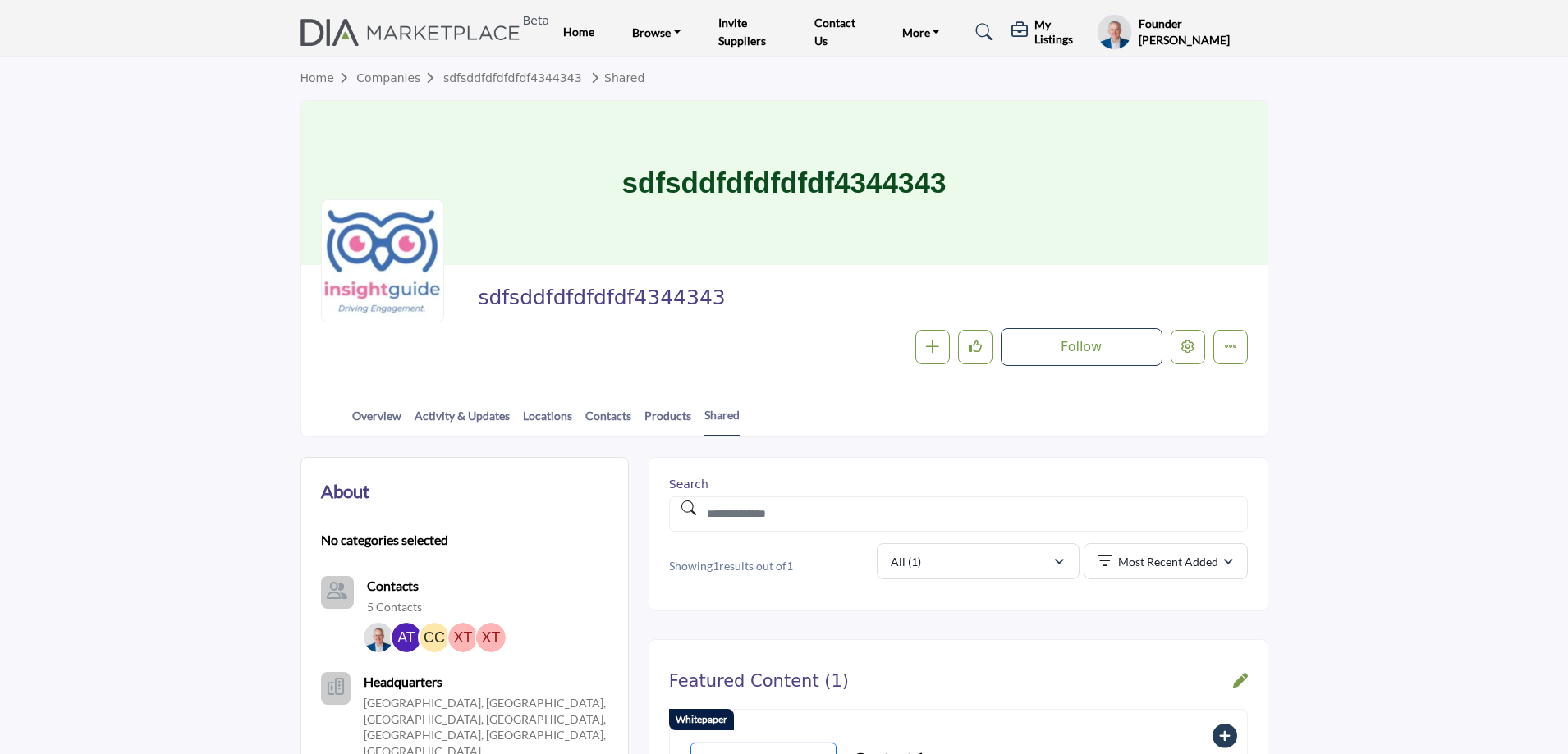
click at [1052, 39] on h5 "My Listings" at bounding box center [1061, 31] width 55 height 29
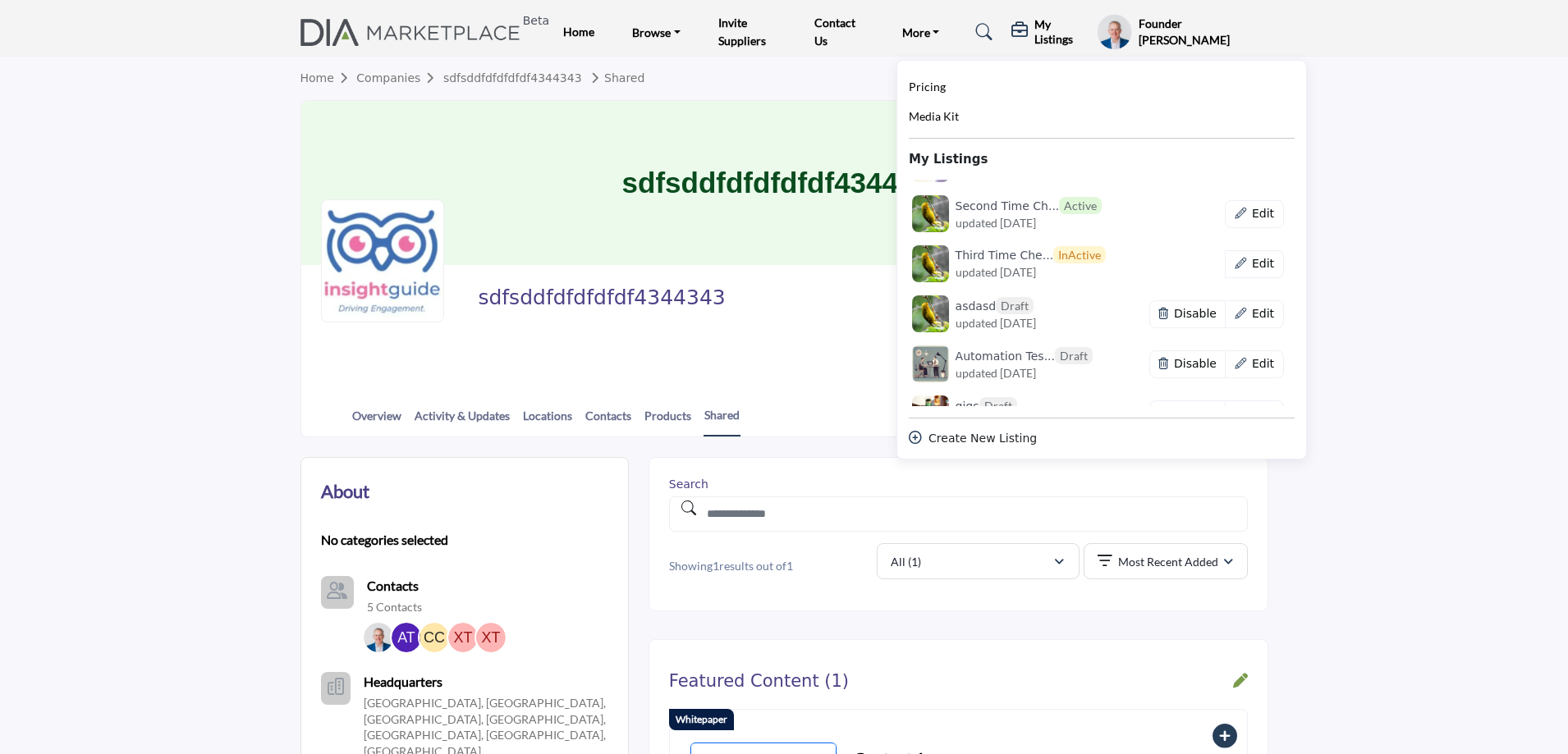
scroll to position [902, 0]
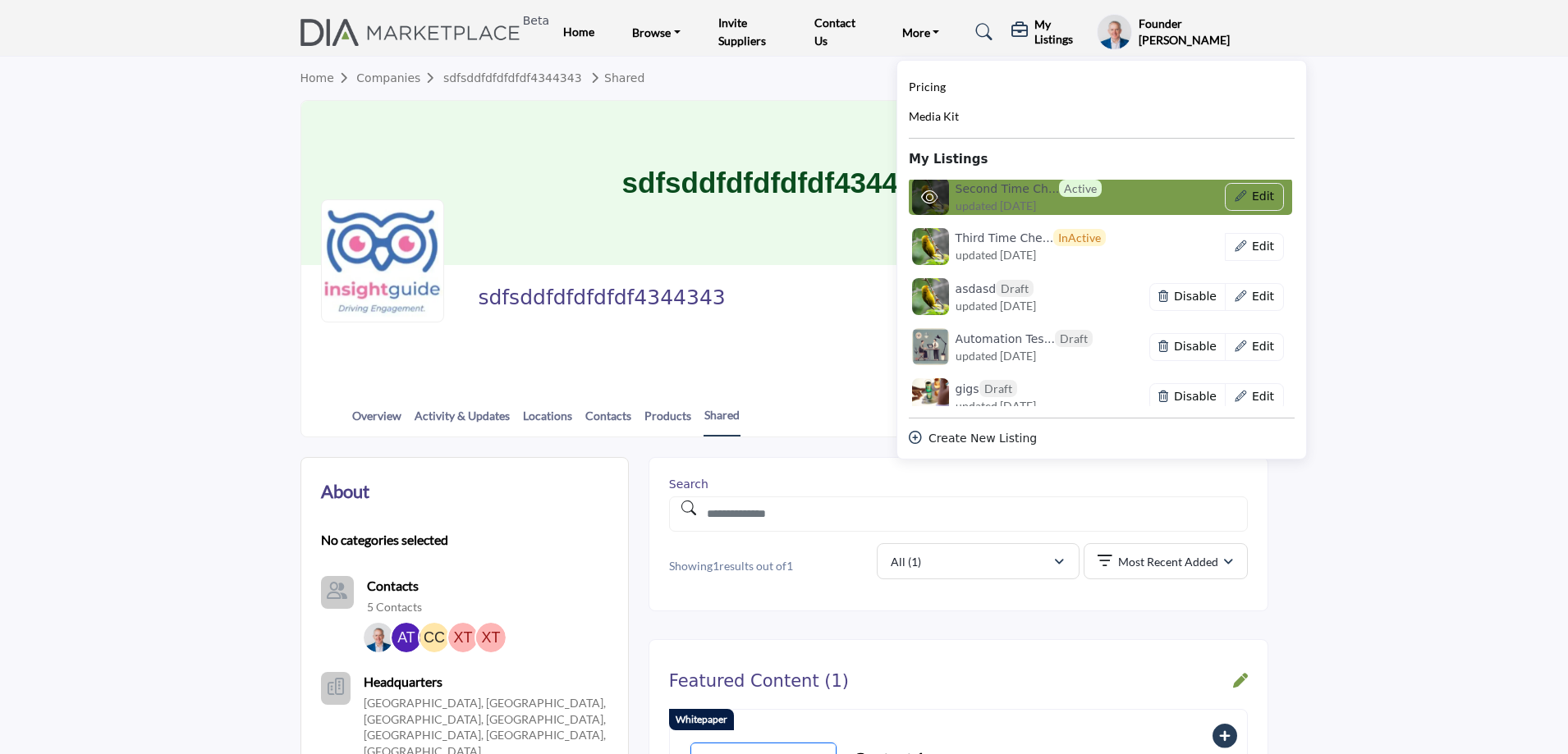
click at [993, 192] on h6 "Second Time Ch... Active" at bounding box center [1029, 188] width 147 height 17
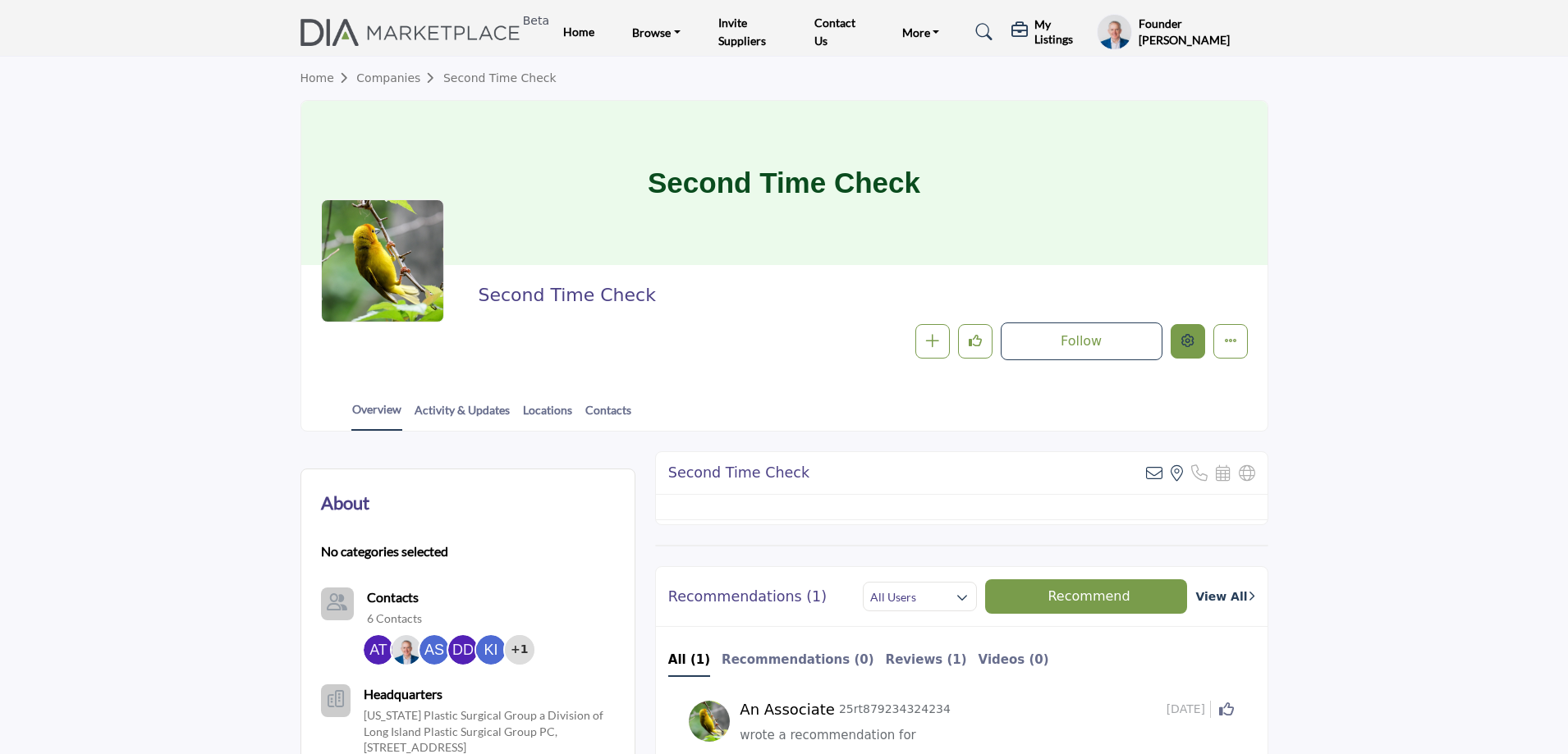
click at [1184, 334] on button "Edit company" at bounding box center [1188, 341] width 35 height 35
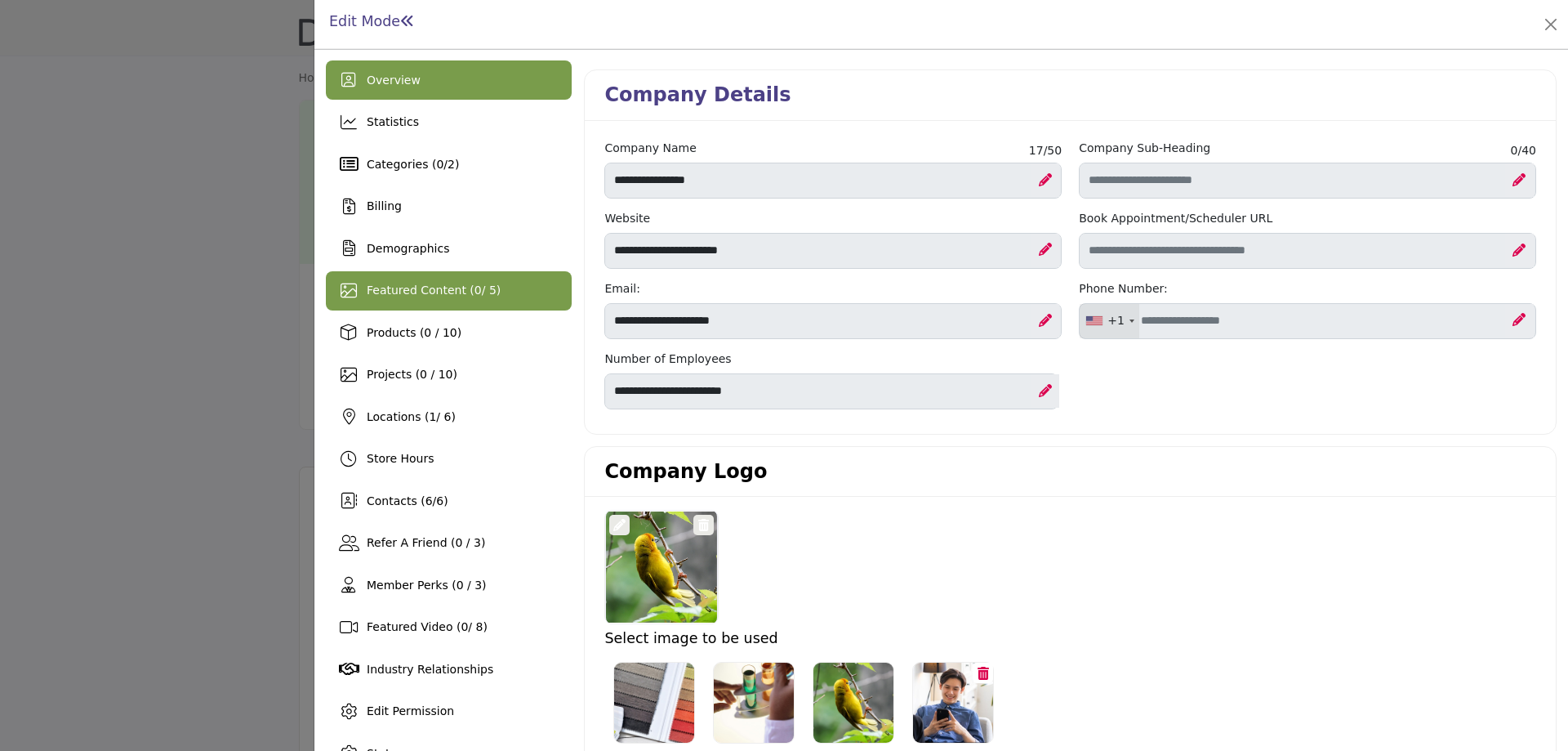
click at [449, 299] on div "Featured Content ( 0 / 5)" at bounding box center [433, 290] width 134 height 17
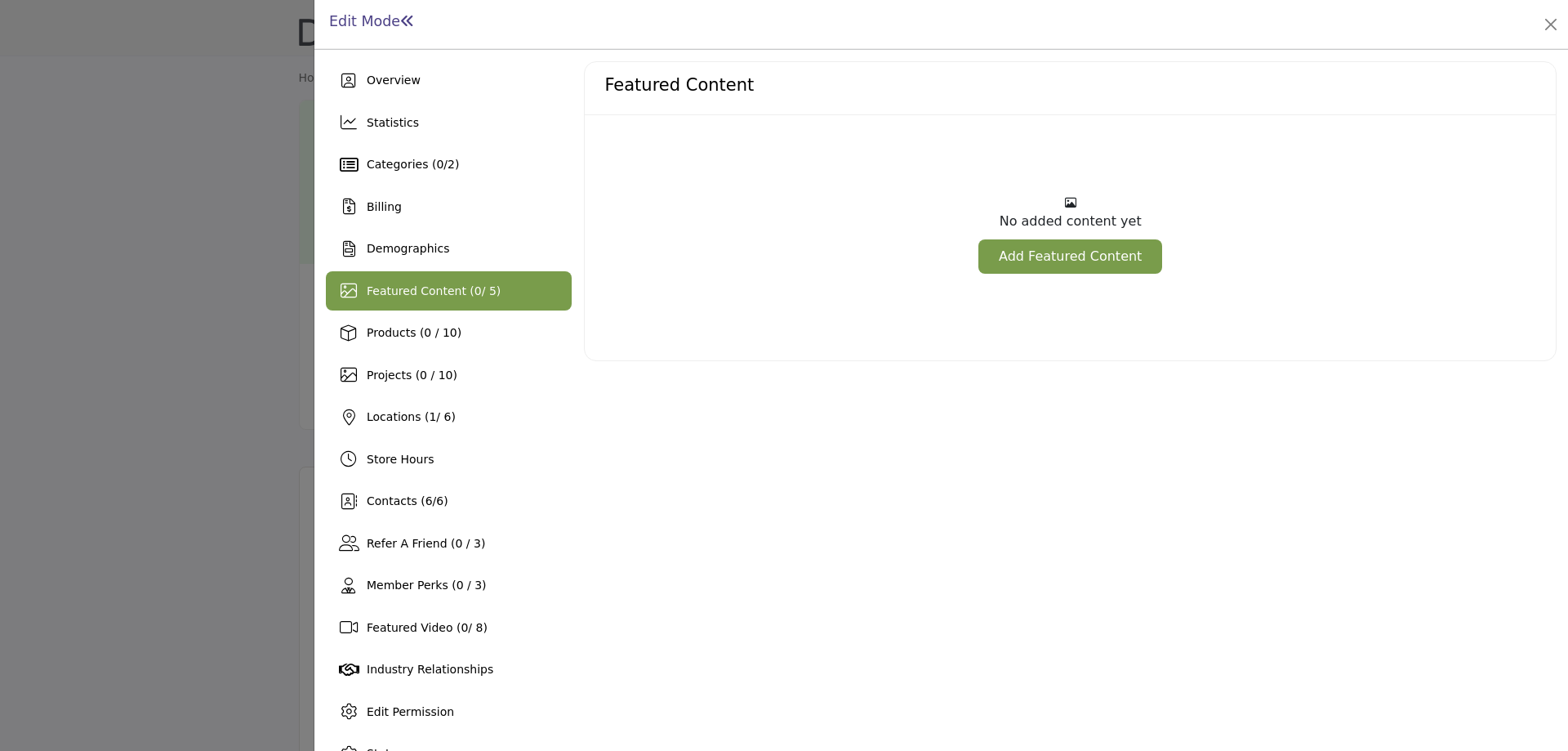
click at [1029, 249] on link "Add Featured Content" at bounding box center [1070, 256] width 184 height 35
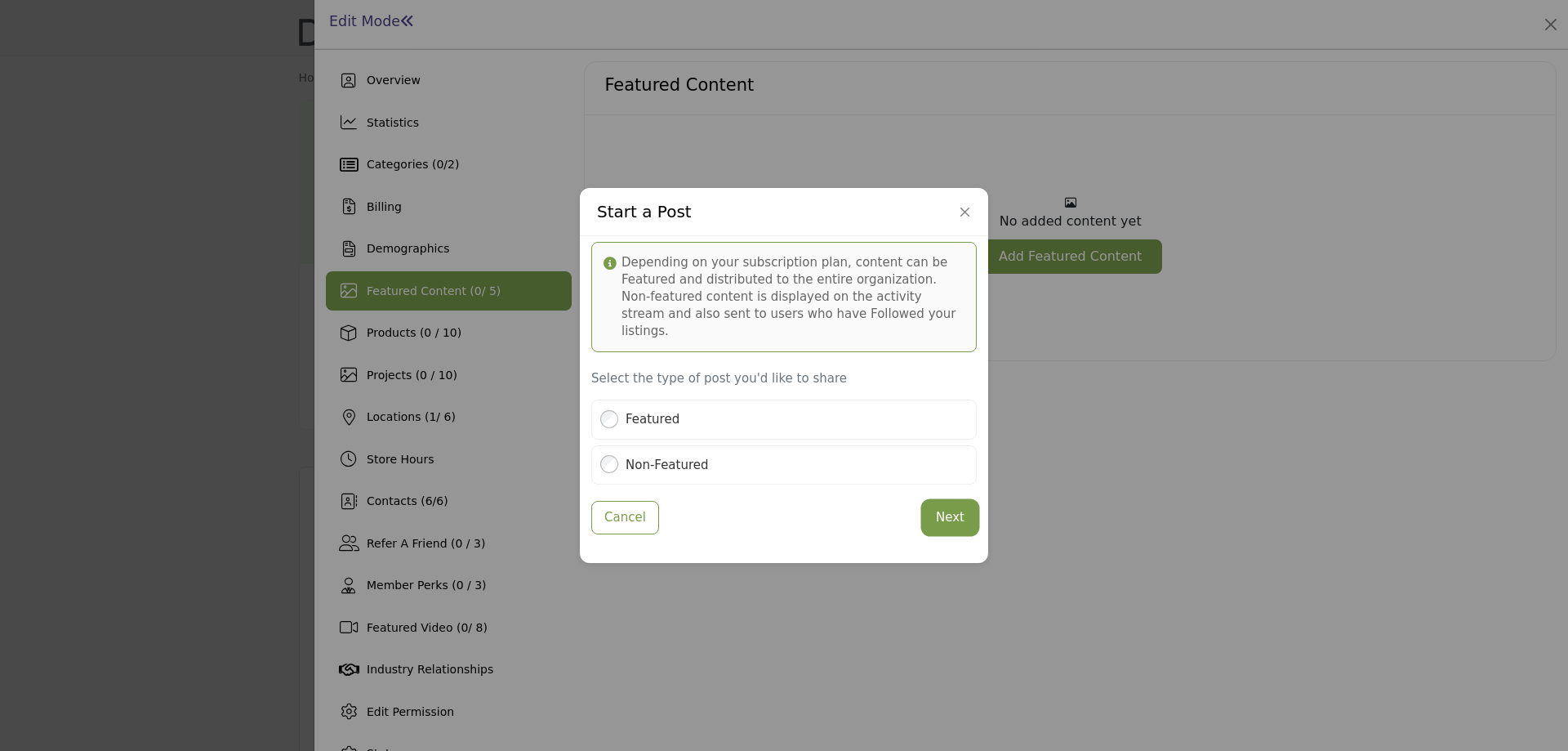
click at [955, 512] on button "Next" at bounding box center [951, 518] width 53 height 32
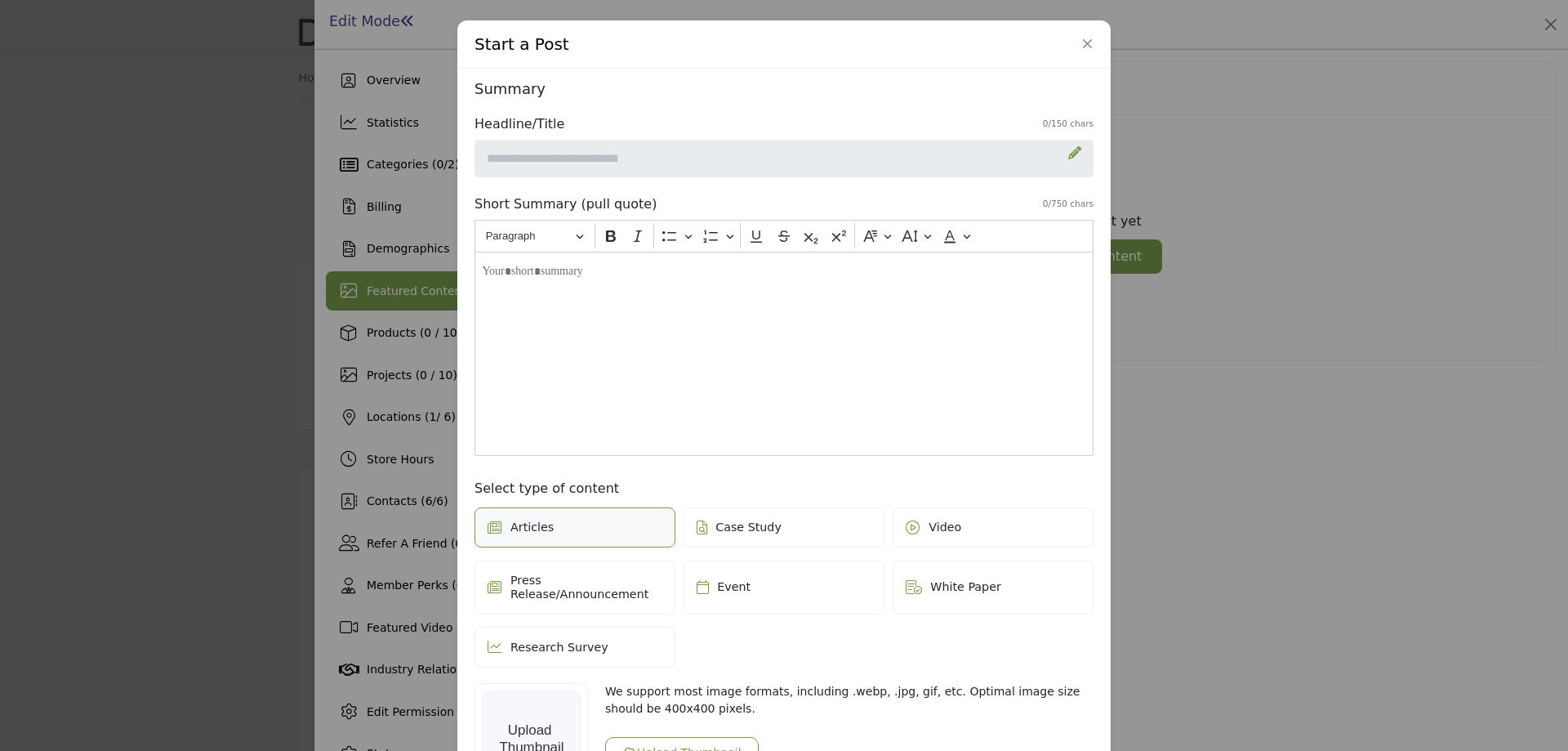
click at [1073, 156] on icon at bounding box center [1074, 152] width 13 height 13
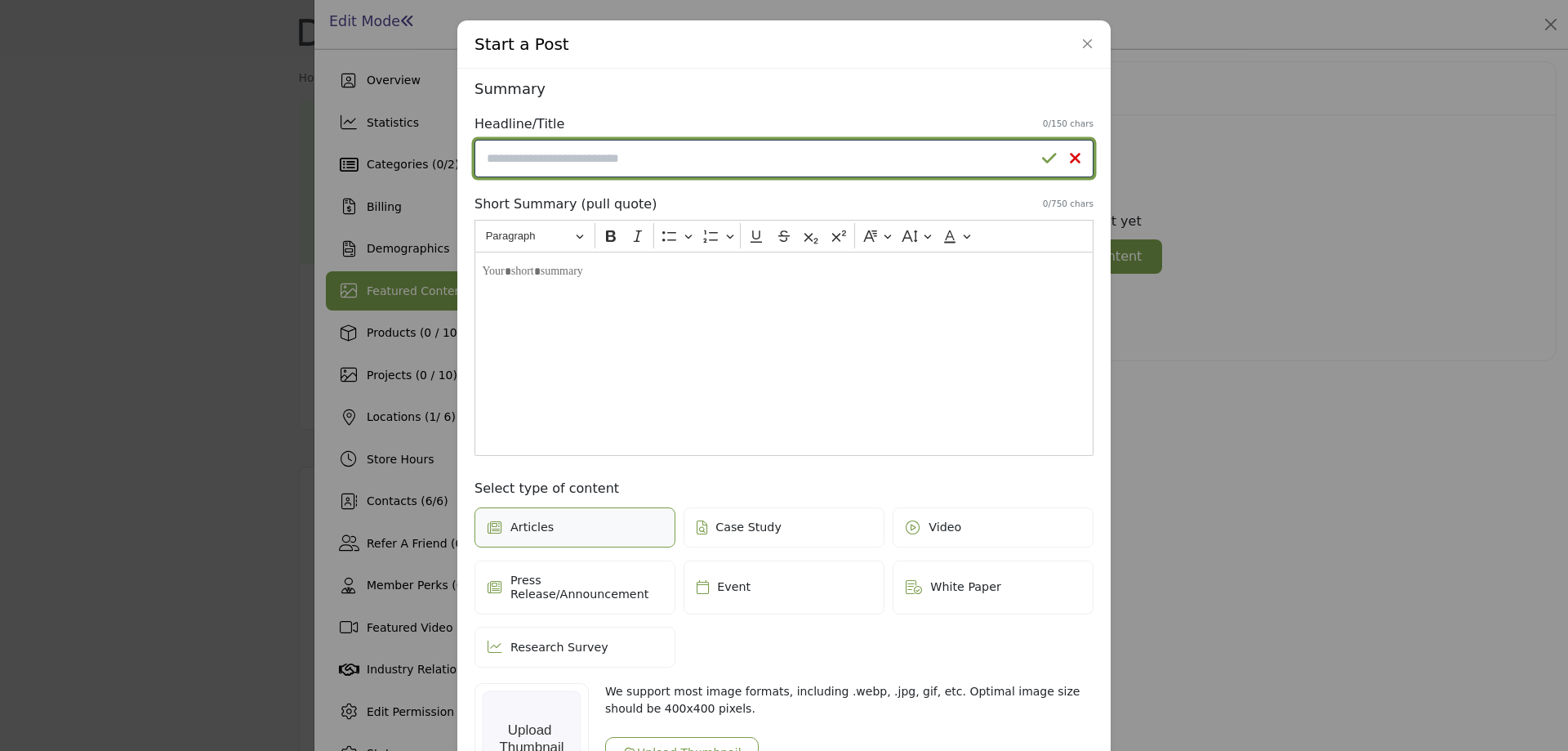
click at [736, 170] on input "Enter a compelling headline" at bounding box center [784, 158] width 619 height 37
type input "*"
type input "**********"
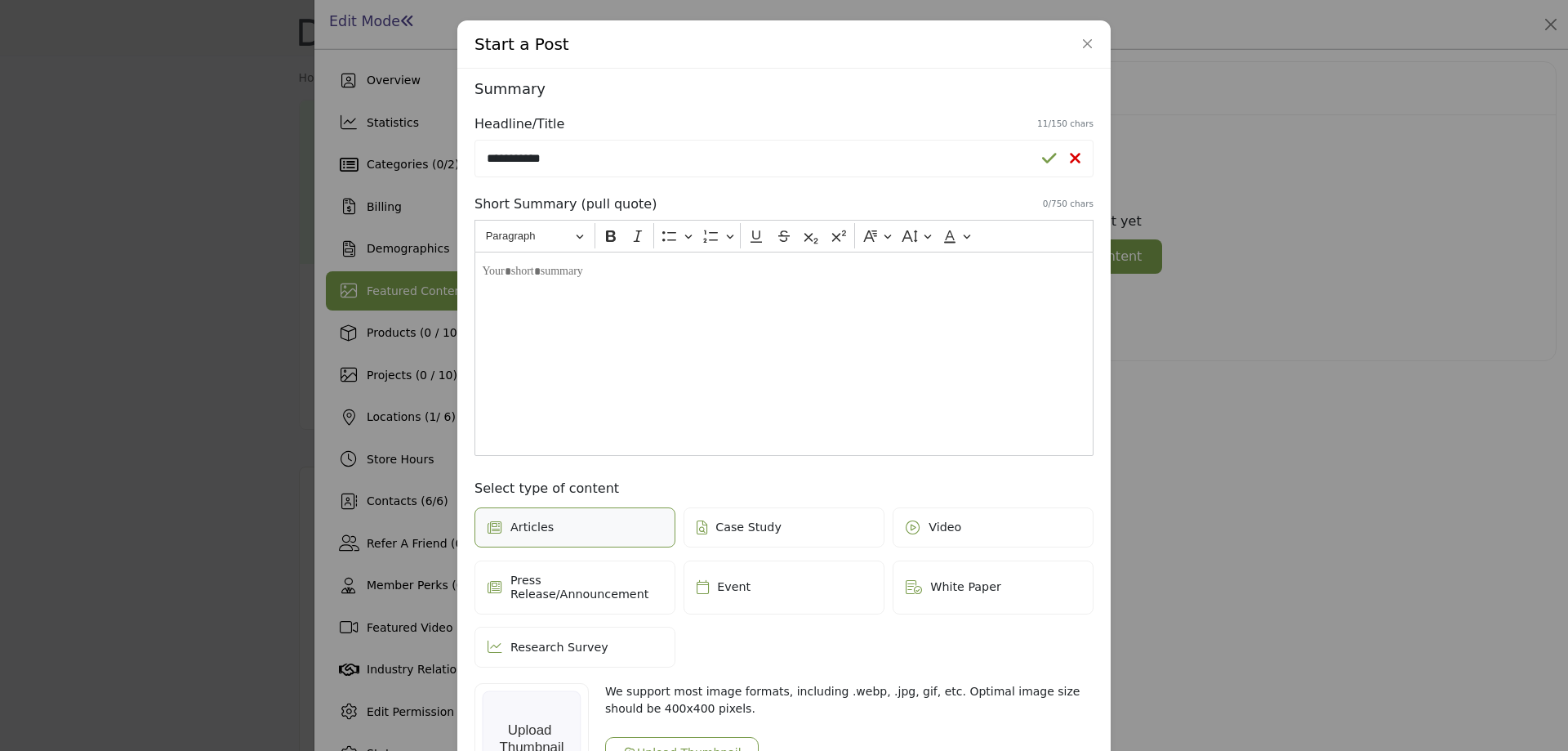
click at [1051, 157] on icon at bounding box center [1049, 158] width 15 height 16
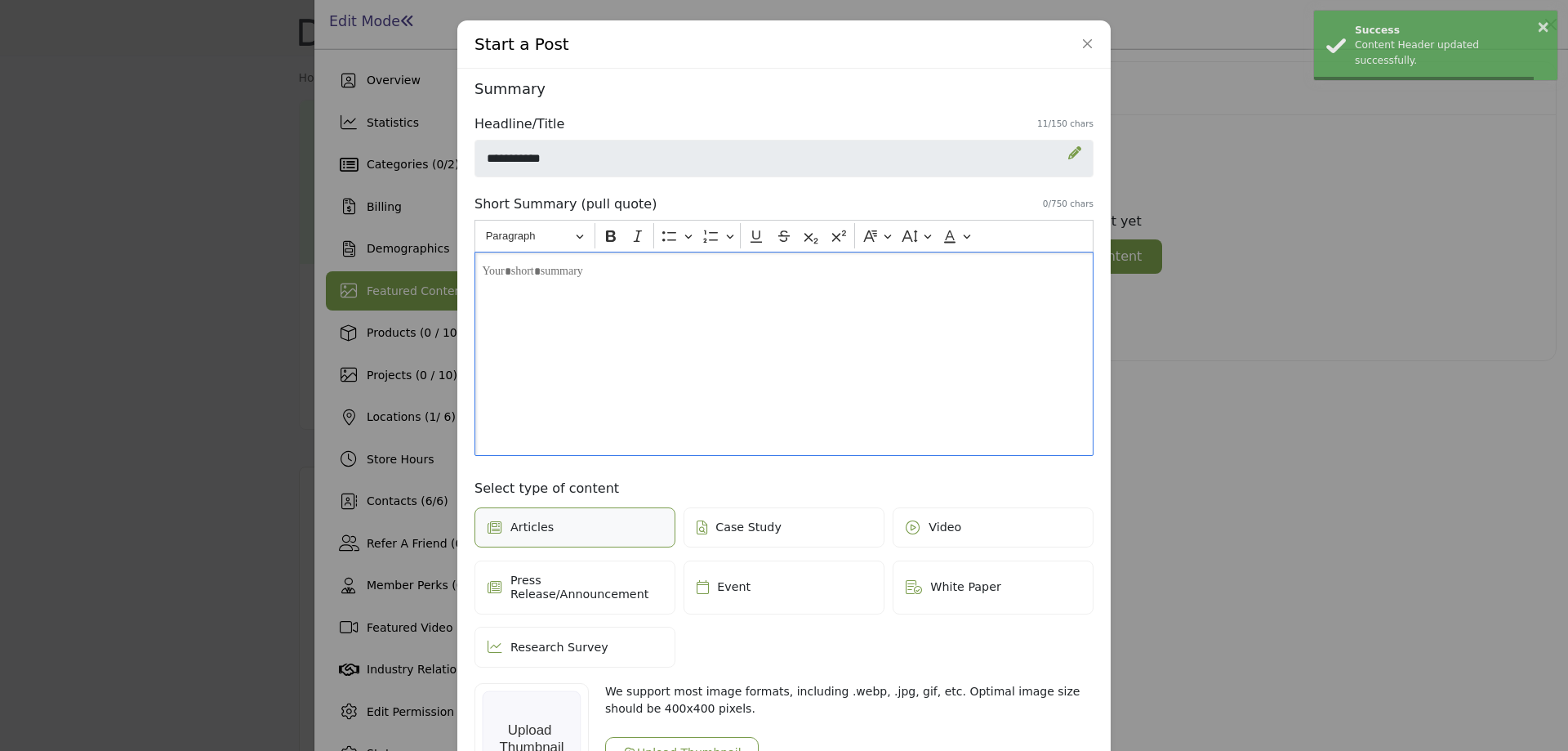
click at [633, 310] on div "Editor editing area: main" at bounding box center [784, 354] width 619 height 205
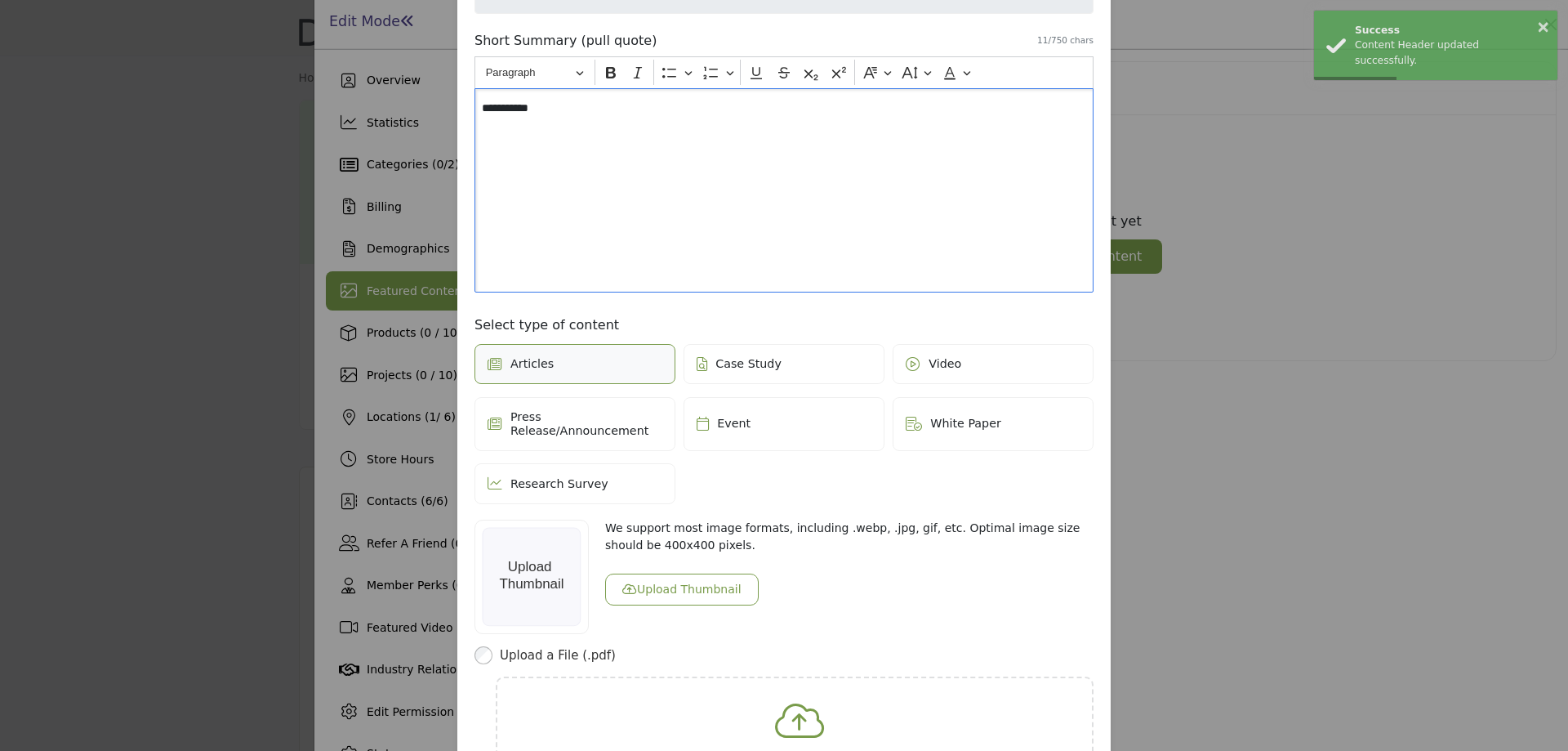
scroll to position [363, 0]
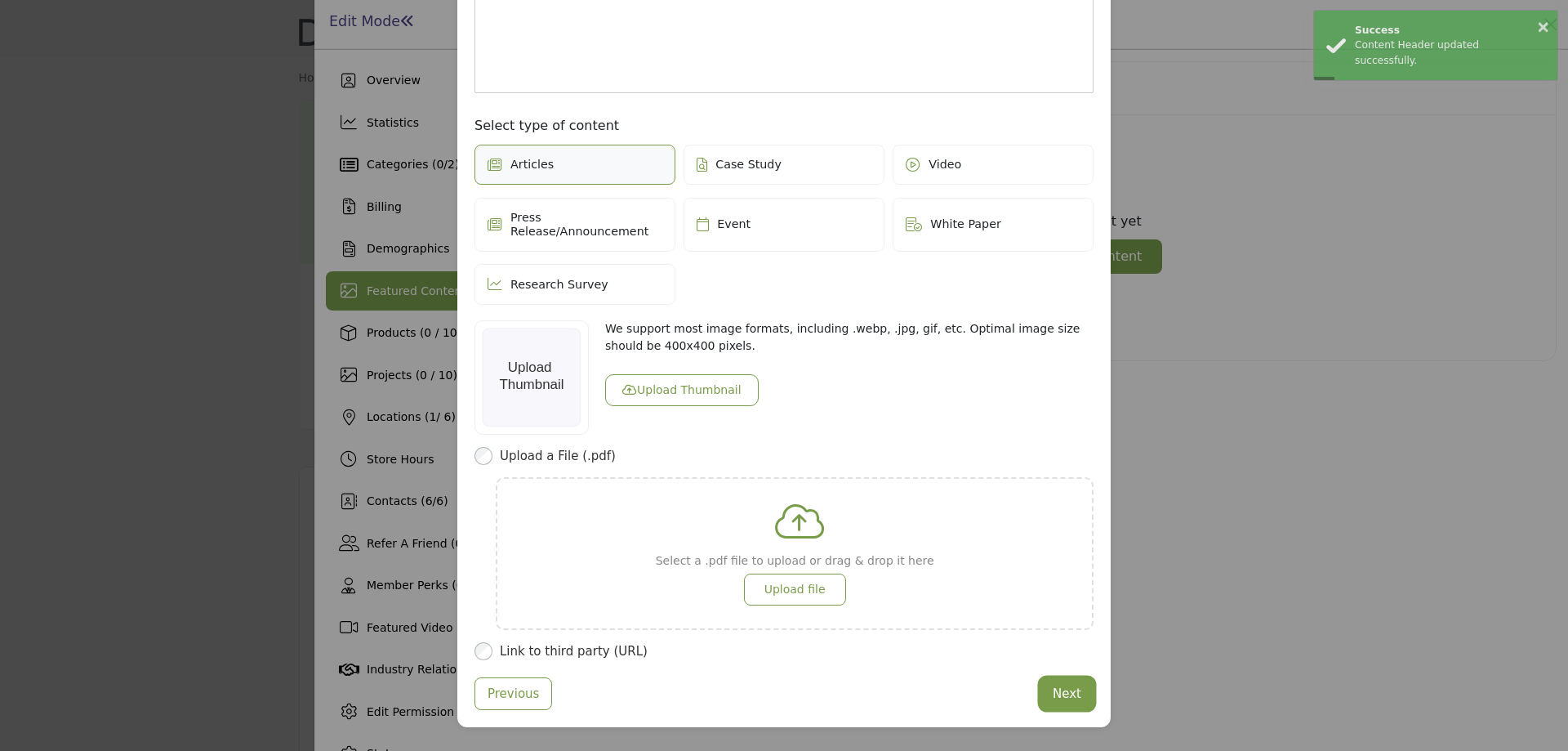
click at [1073, 682] on button "Next" at bounding box center [1067, 694] width 53 height 32
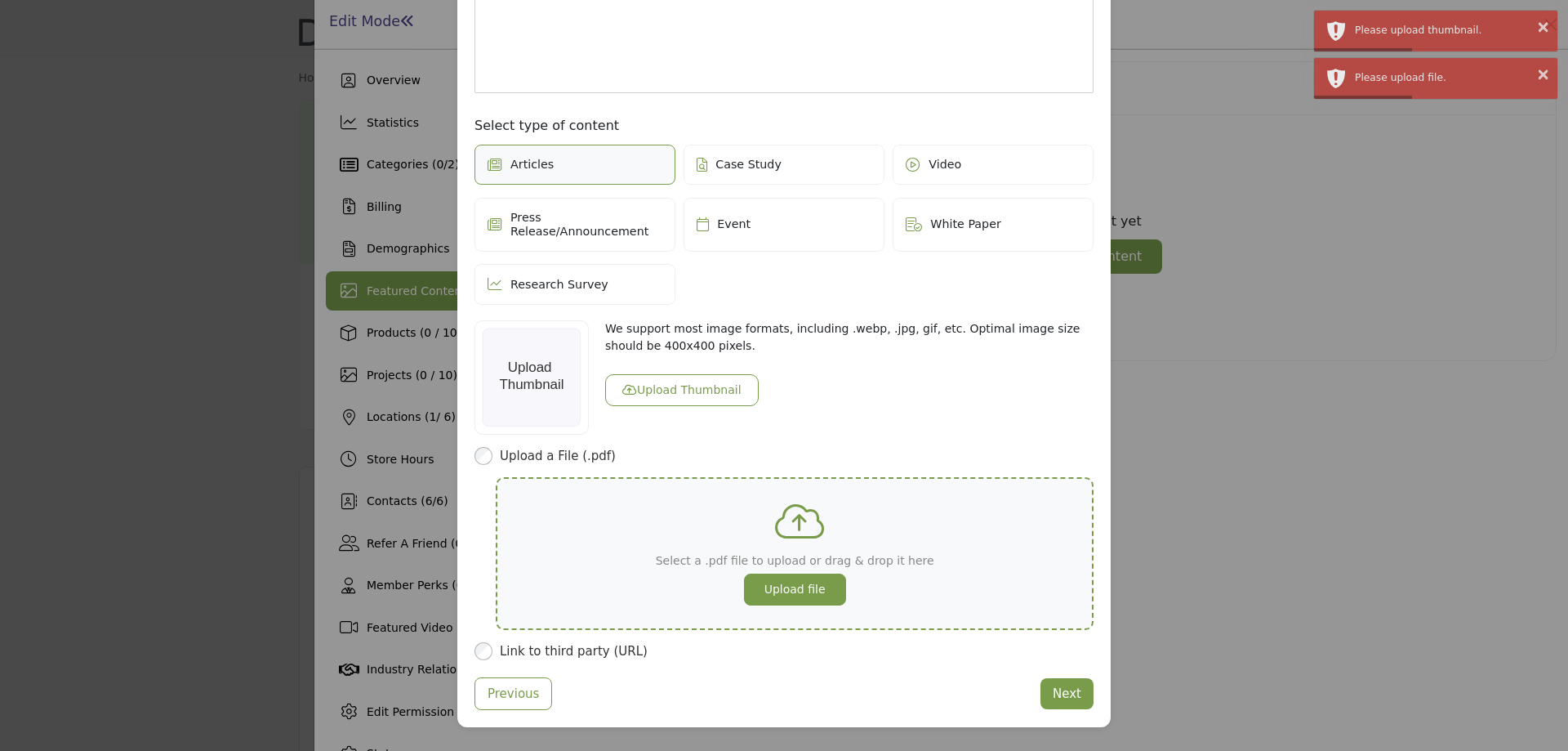
click at [808, 575] on button "Upload file" at bounding box center [795, 590] width 102 height 32
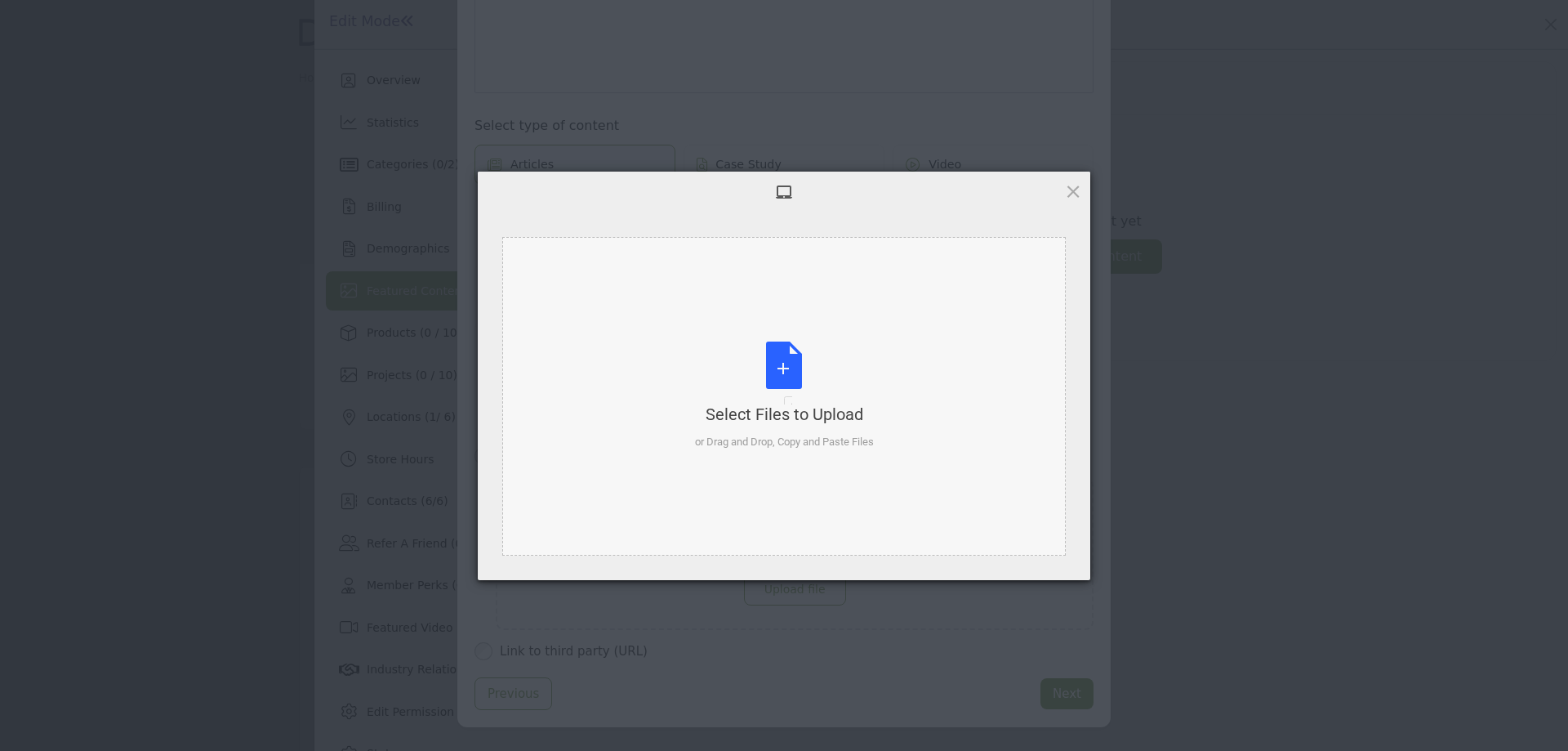
click at [780, 372] on div "Select Files to Upload or Drag and Drop, Copy and Paste Files" at bounding box center [784, 396] width 179 height 109
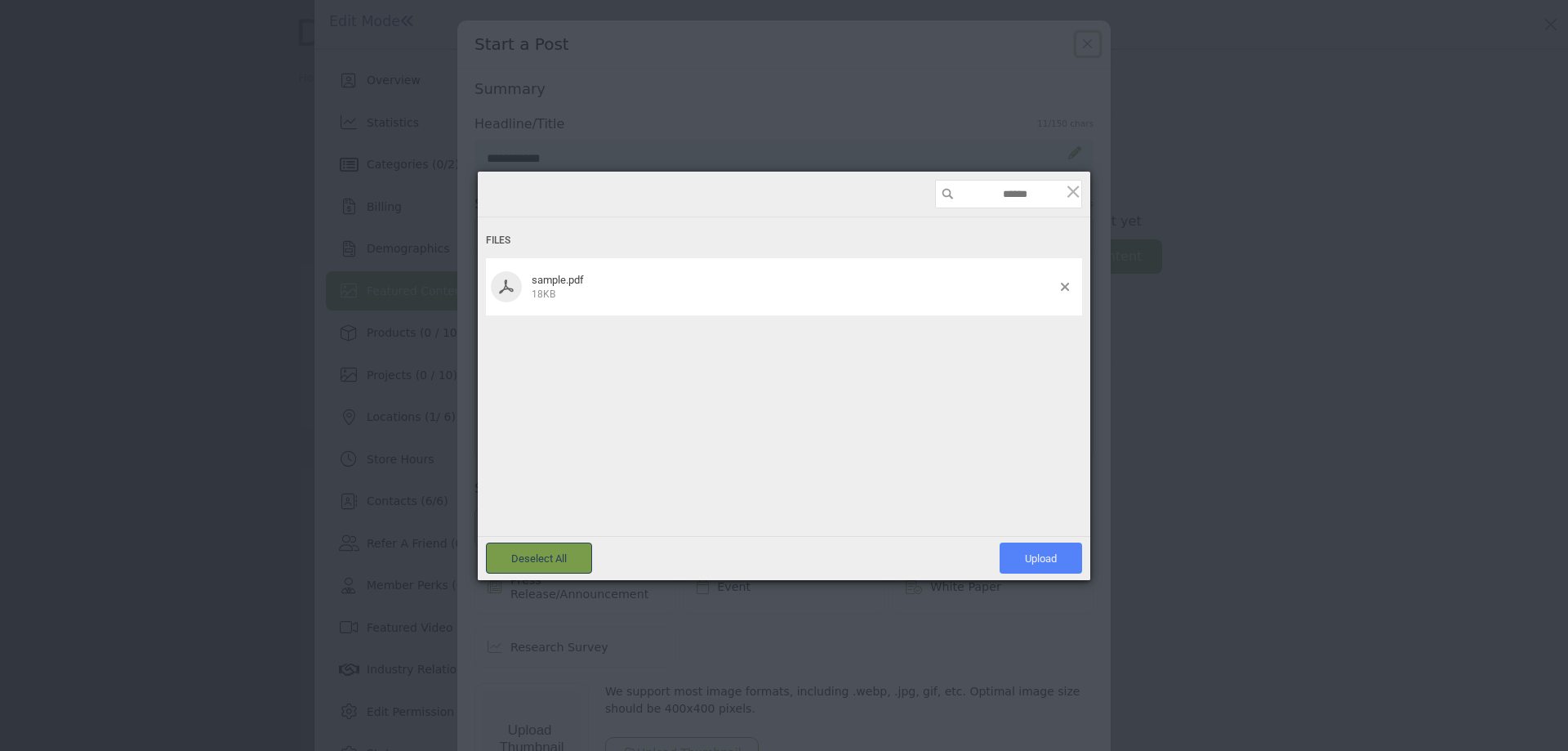
click at [1058, 563] on span "Upload 1" at bounding box center [1041, 558] width 83 height 31
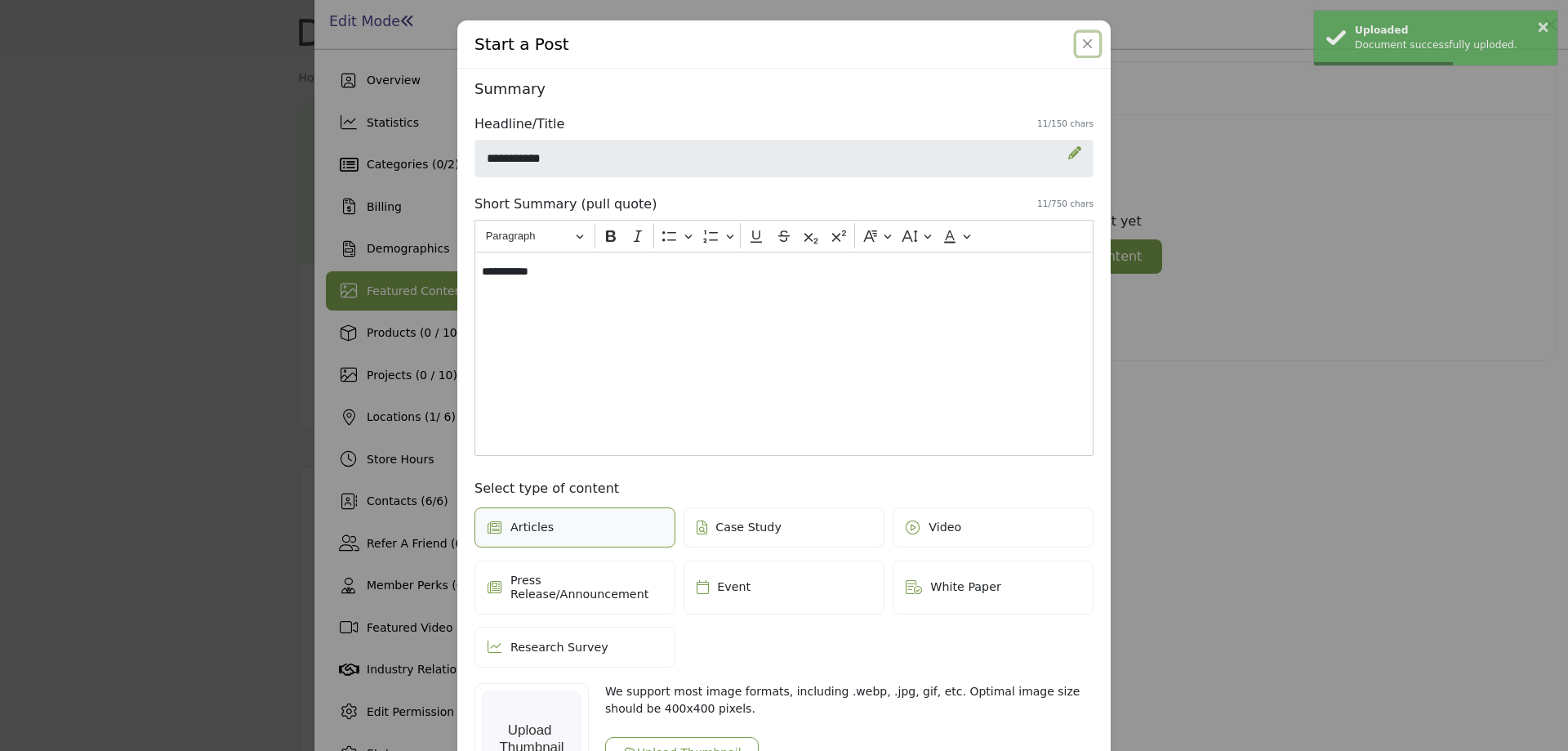
scroll to position [271, 0]
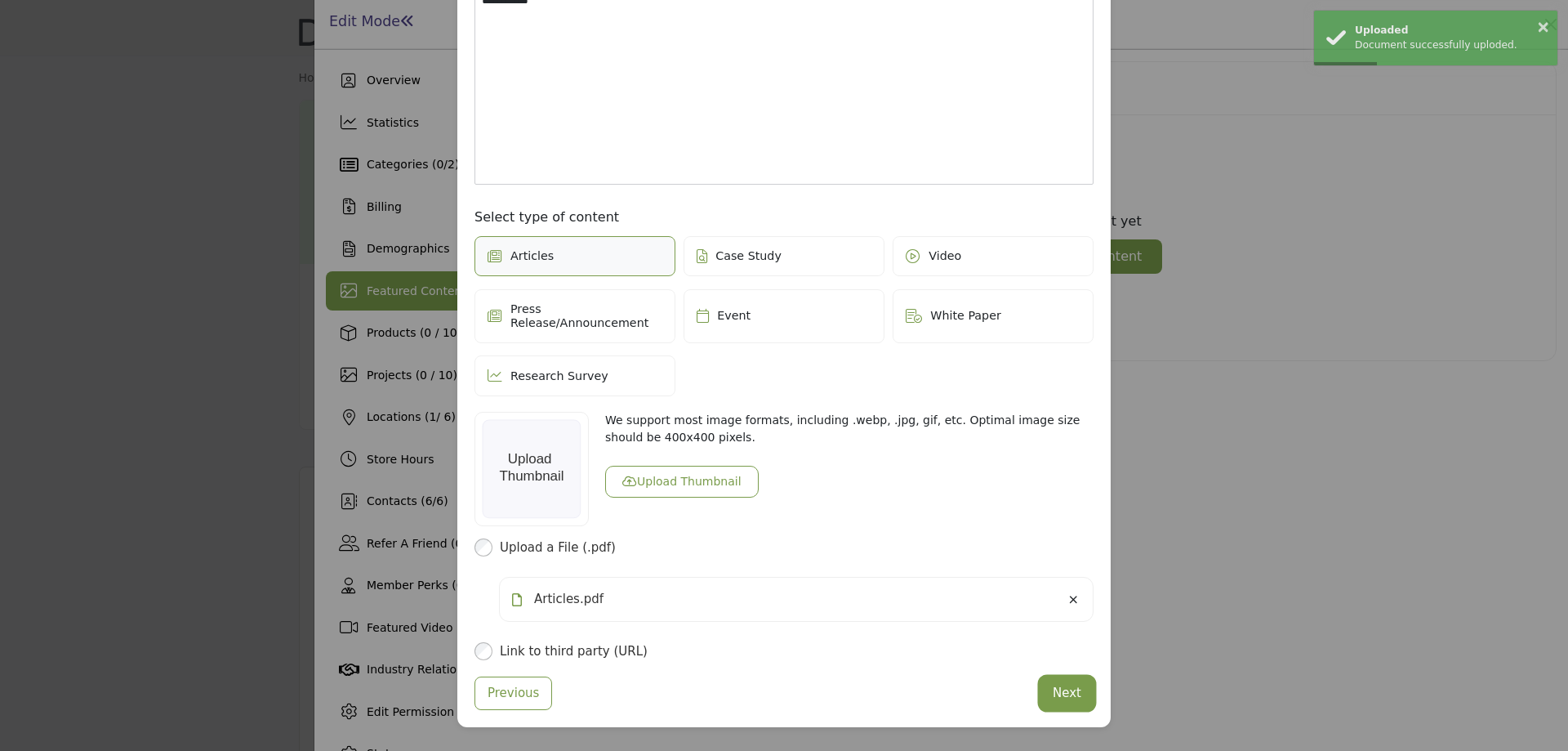
click at [1060, 684] on button "Next" at bounding box center [1067, 693] width 53 height 32
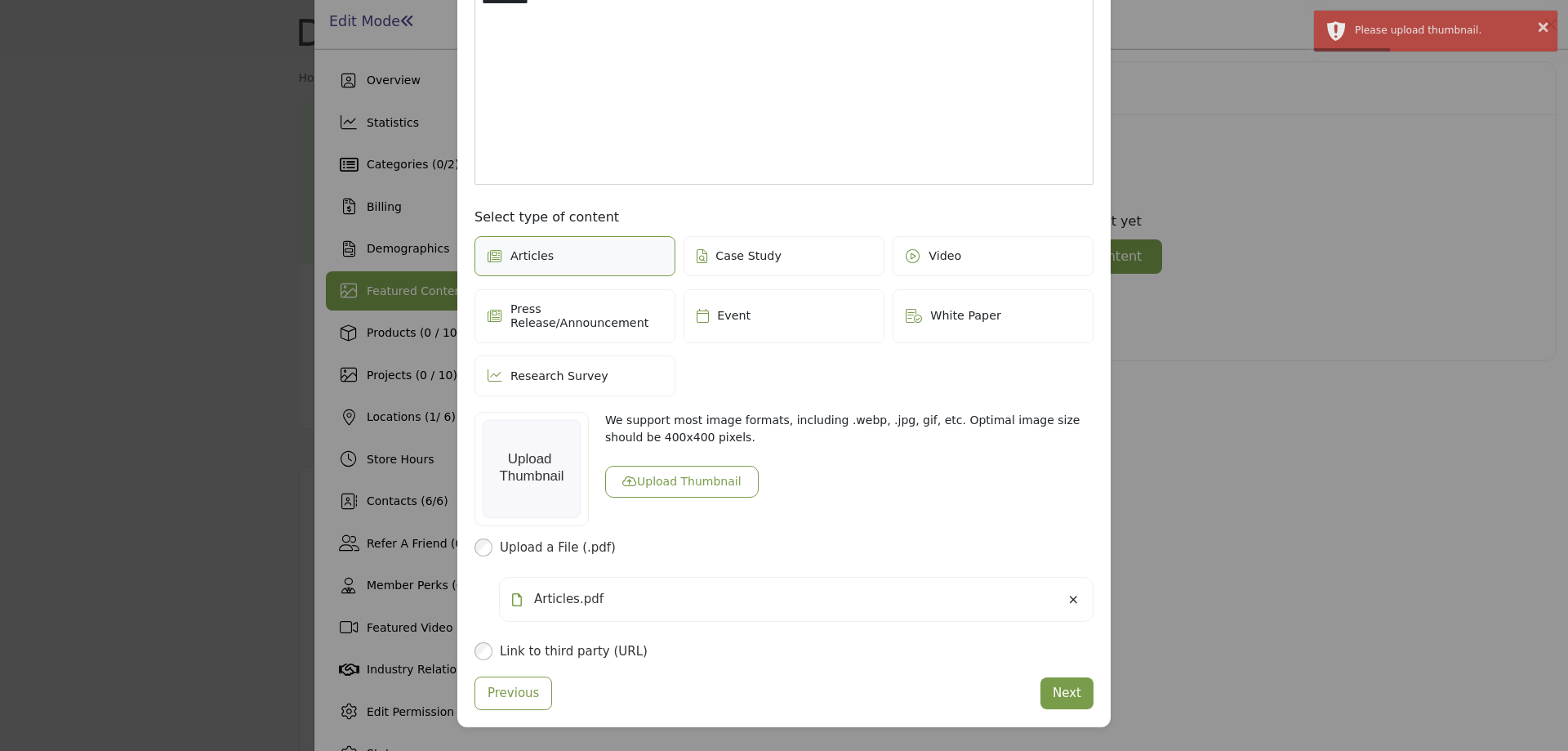
click at [656, 466] on button "Upload Thumbnail" at bounding box center [682, 482] width 154 height 32
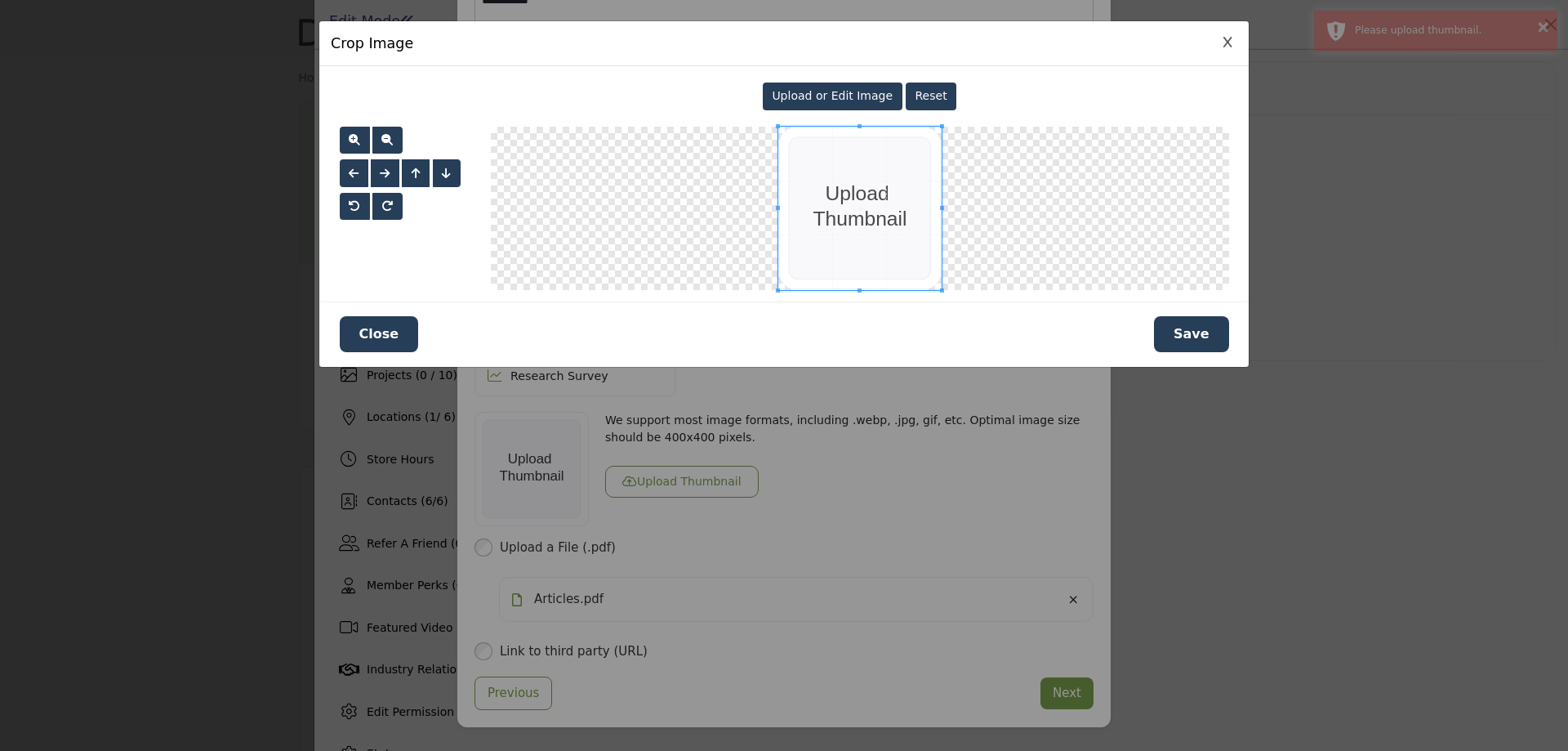
click at [1224, 336] on button "Save" at bounding box center [1192, 334] width 75 height 36
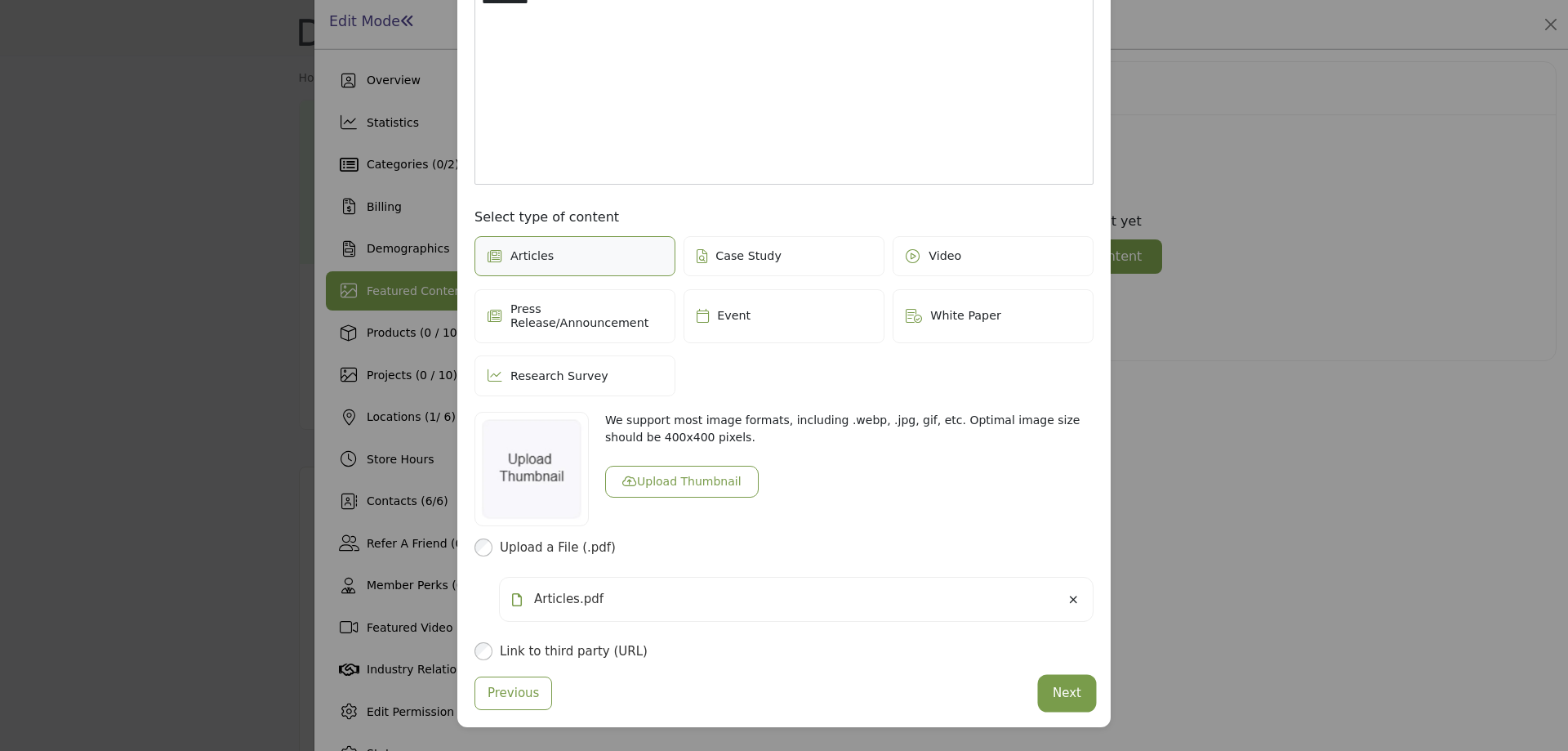
click at [1063, 684] on button "Next" at bounding box center [1067, 693] width 53 height 32
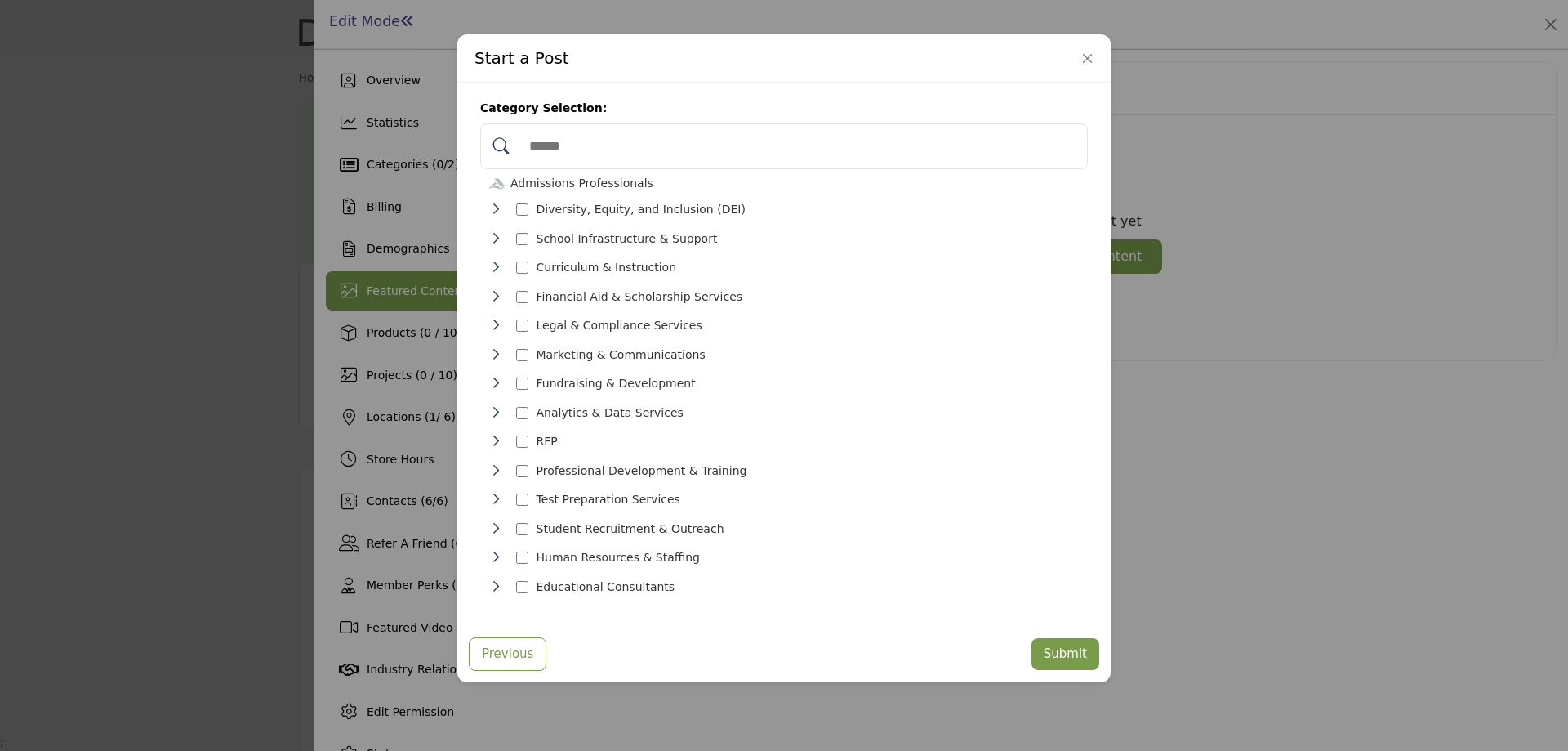
scroll to position [17, 0]
click at [1073, 650] on button "Submit" at bounding box center [1065, 654] width 68 height 32
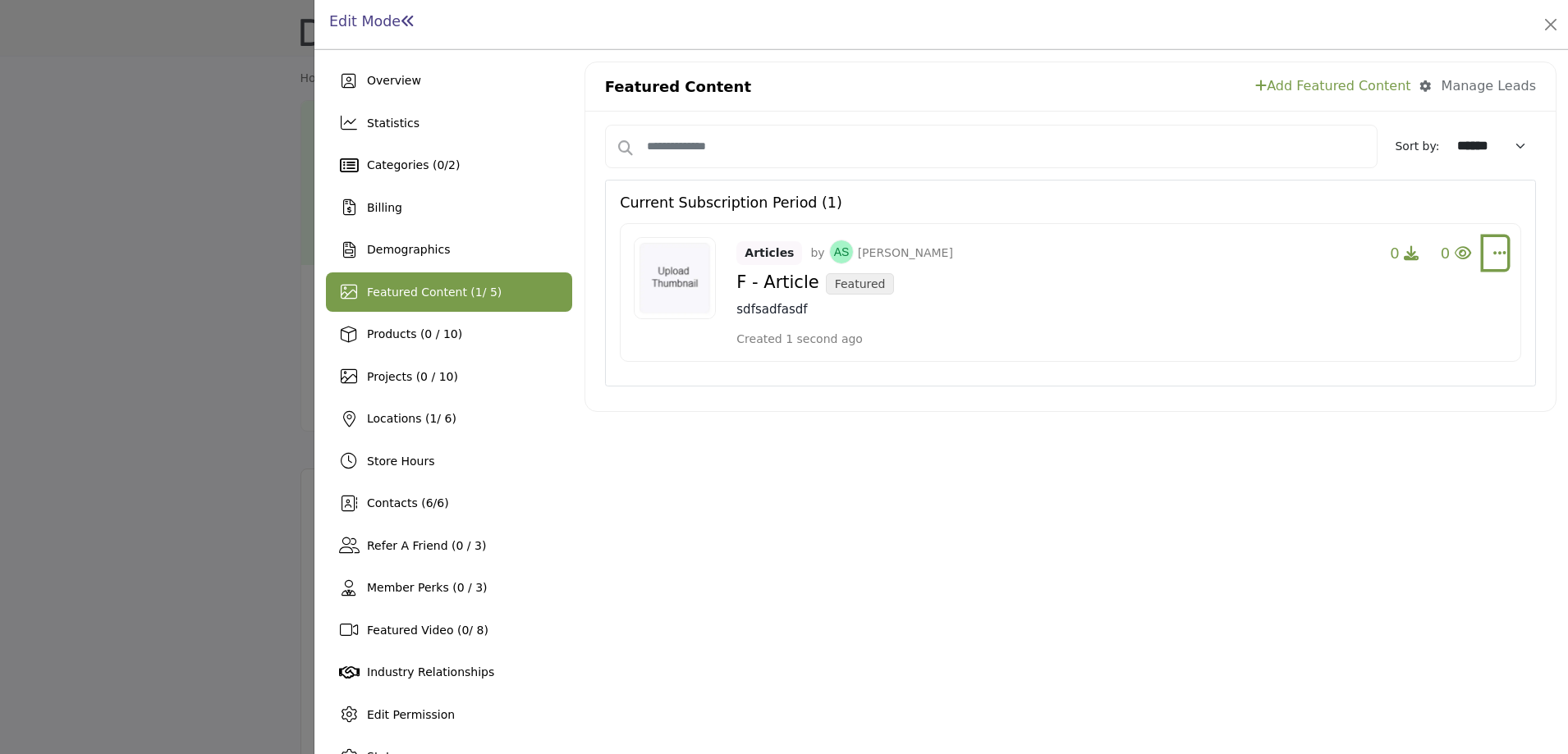
click at [1494, 256] on icon "Select Dropdown Options" at bounding box center [1500, 253] width 13 height 15
click at [1370, 331] on link "Edit" at bounding box center [1402, 331] width 159 height 29
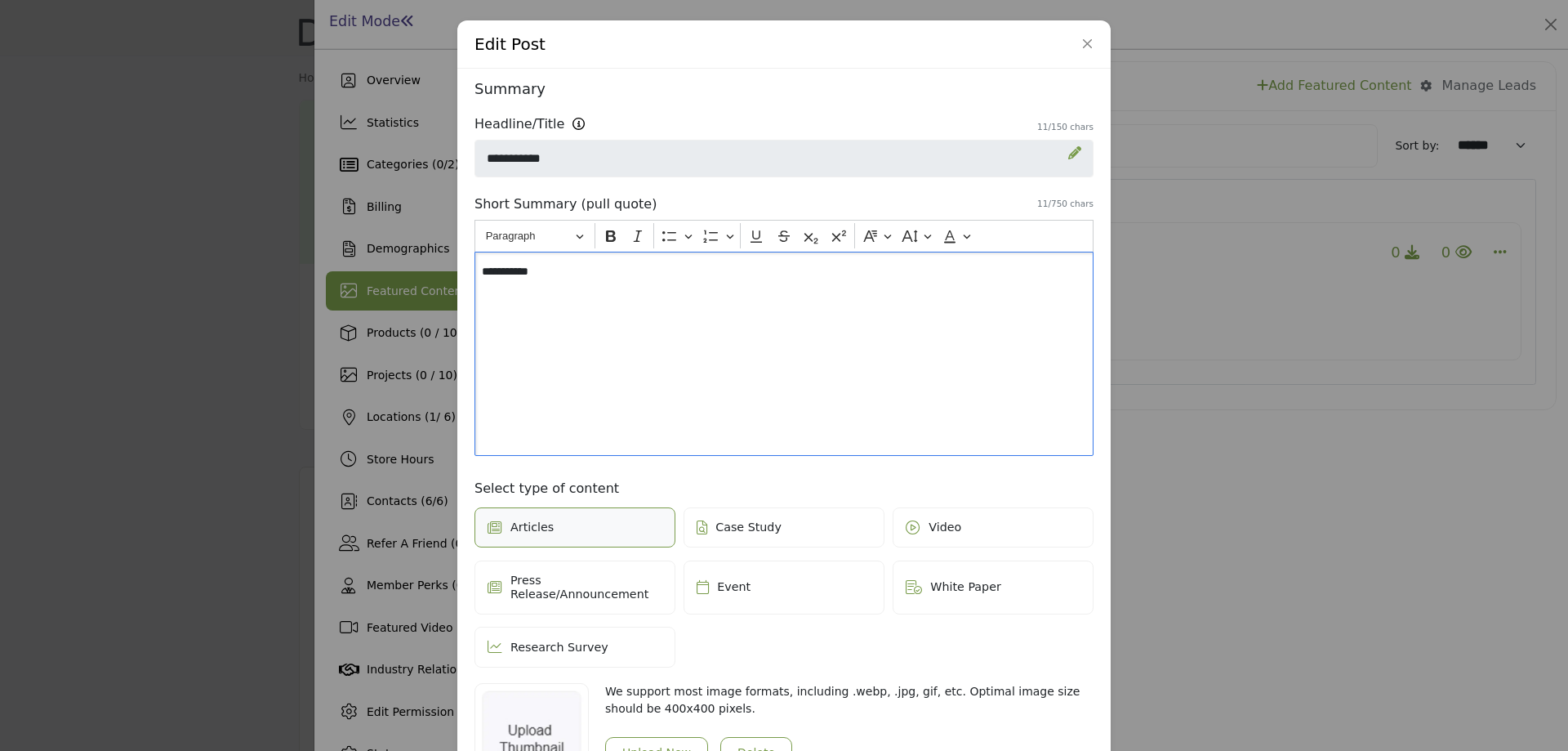
click at [593, 278] on p "**********" at bounding box center [784, 271] width 604 height 17
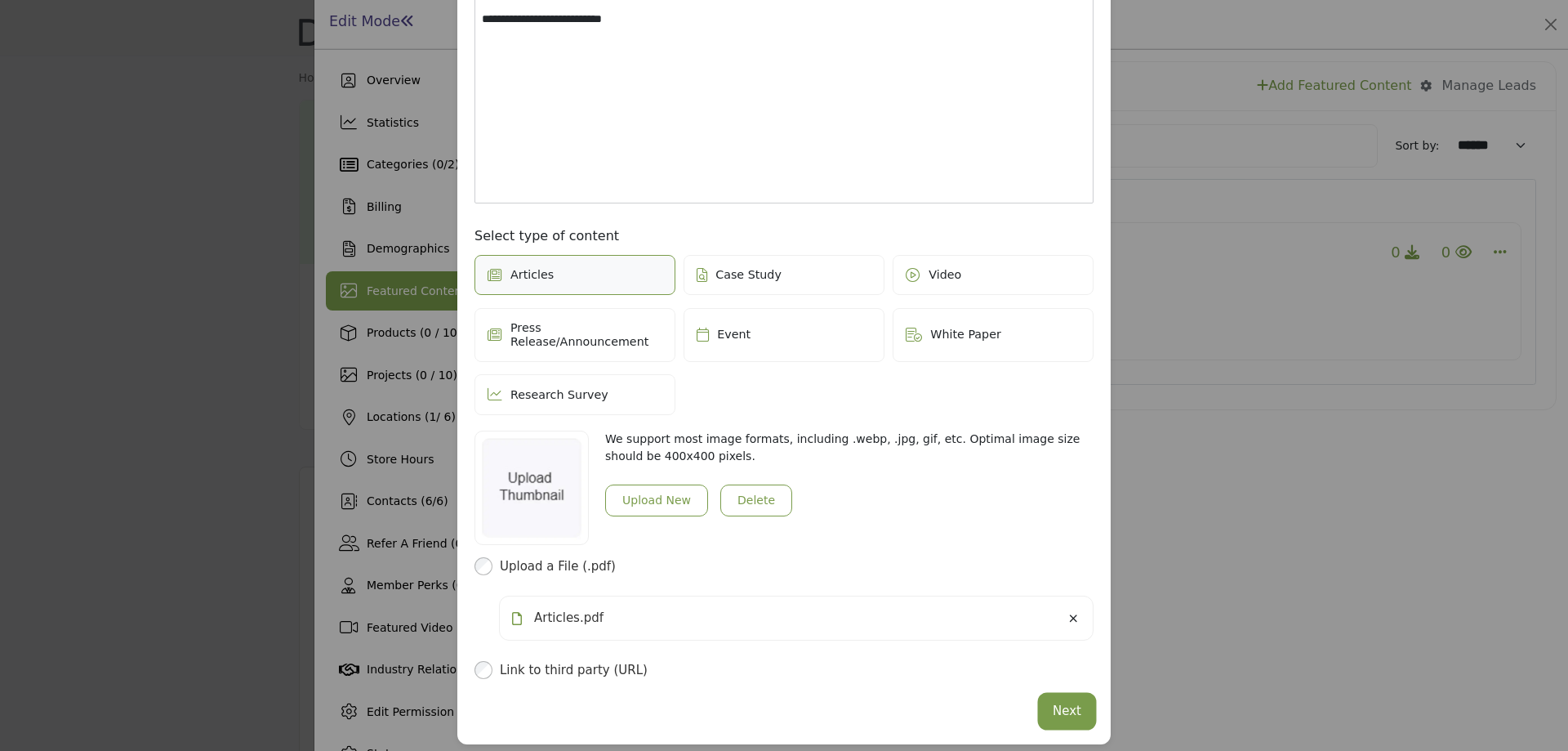
click at [1060, 697] on button "Next" at bounding box center [1067, 712] width 53 height 32
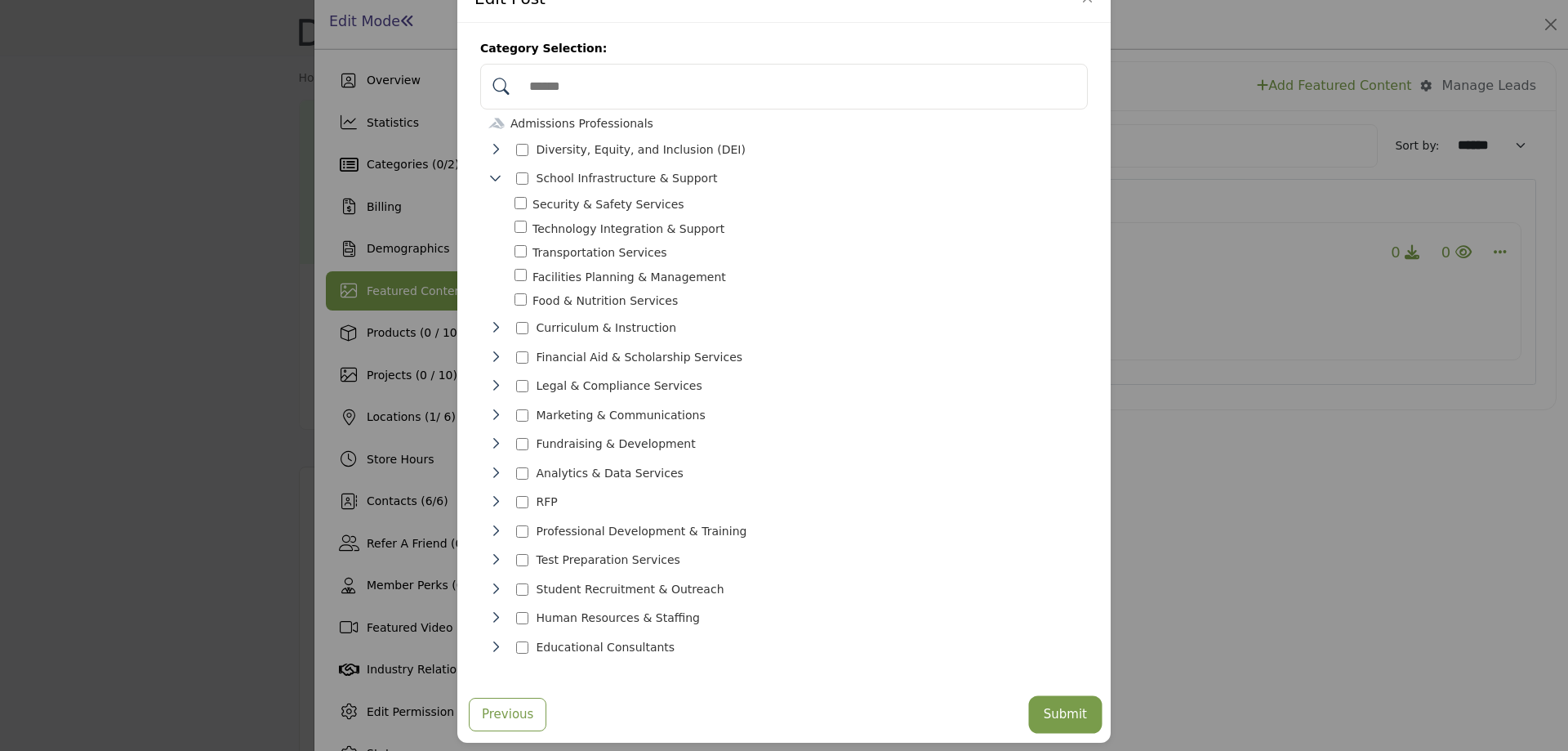
click at [1060, 699] on button "Submit" at bounding box center [1065, 715] width 68 height 32
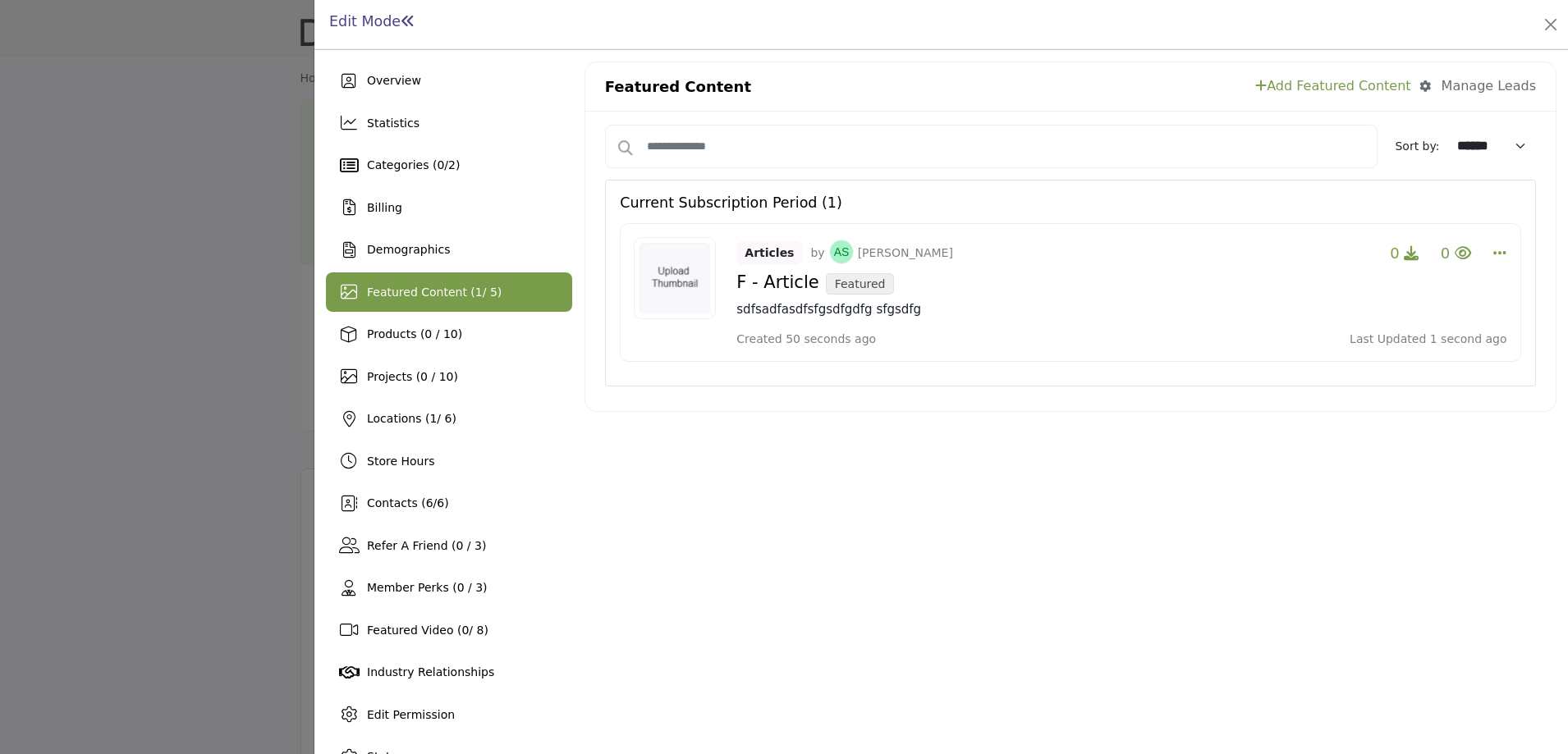
click at [1354, 86] on link "Add Featured Content" at bounding box center [1333, 86] width 156 height 20
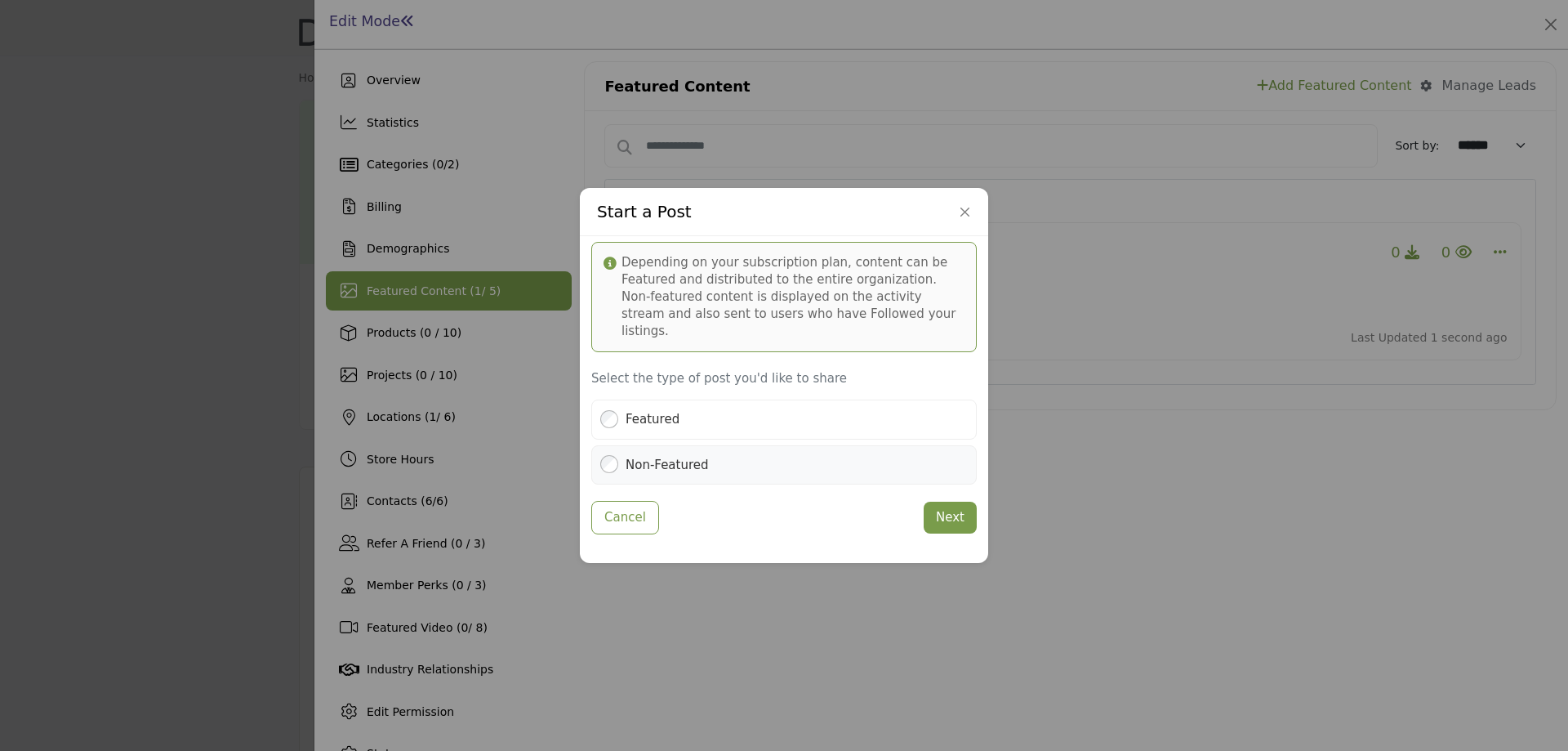
click at [696, 456] on label "Non-Featured" at bounding box center [668, 465] width 84 height 19
click at [940, 509] on button "Next" at bounding box center [951, 518] width 53 height 32
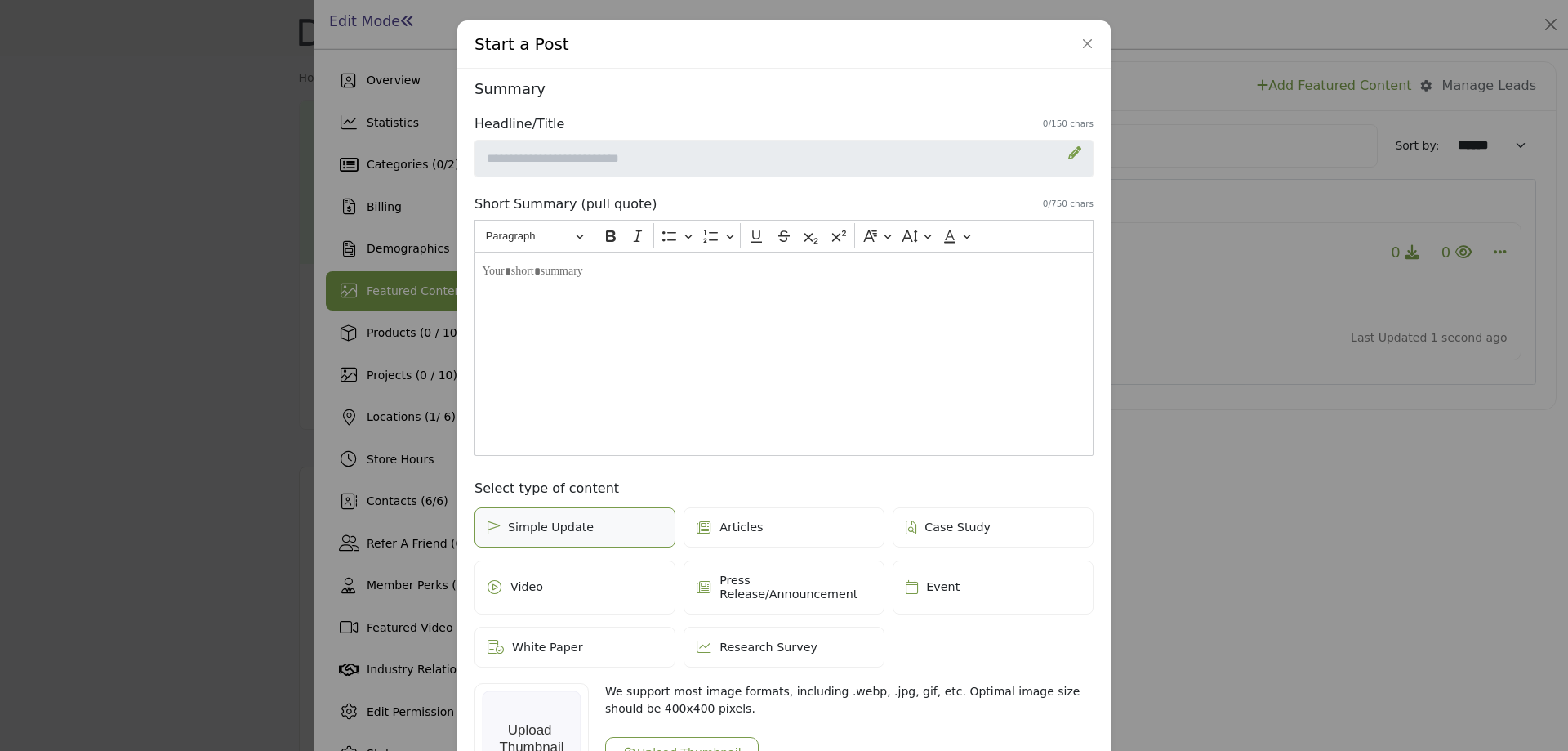
click at [1072, 156] on icon at bounding box center [1074, 152] width 13 height 13
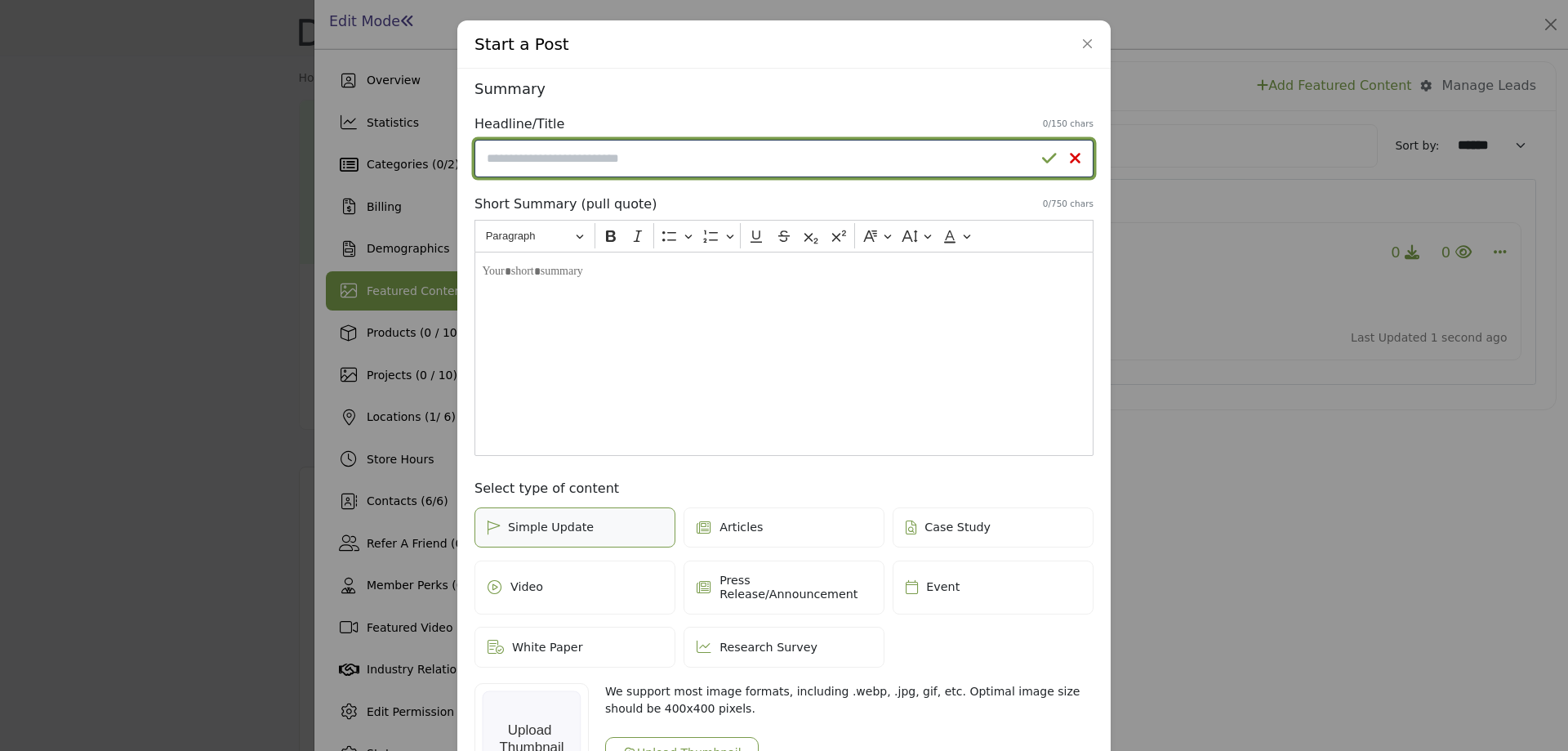
click at [657, 167] on input "Enter a compelling headline" at bounding box center [784, 158] width 619 height 37
click at [1045, 167] on input "**********" at bounding box center [784, 158] width 619 height 37
type input "**********"
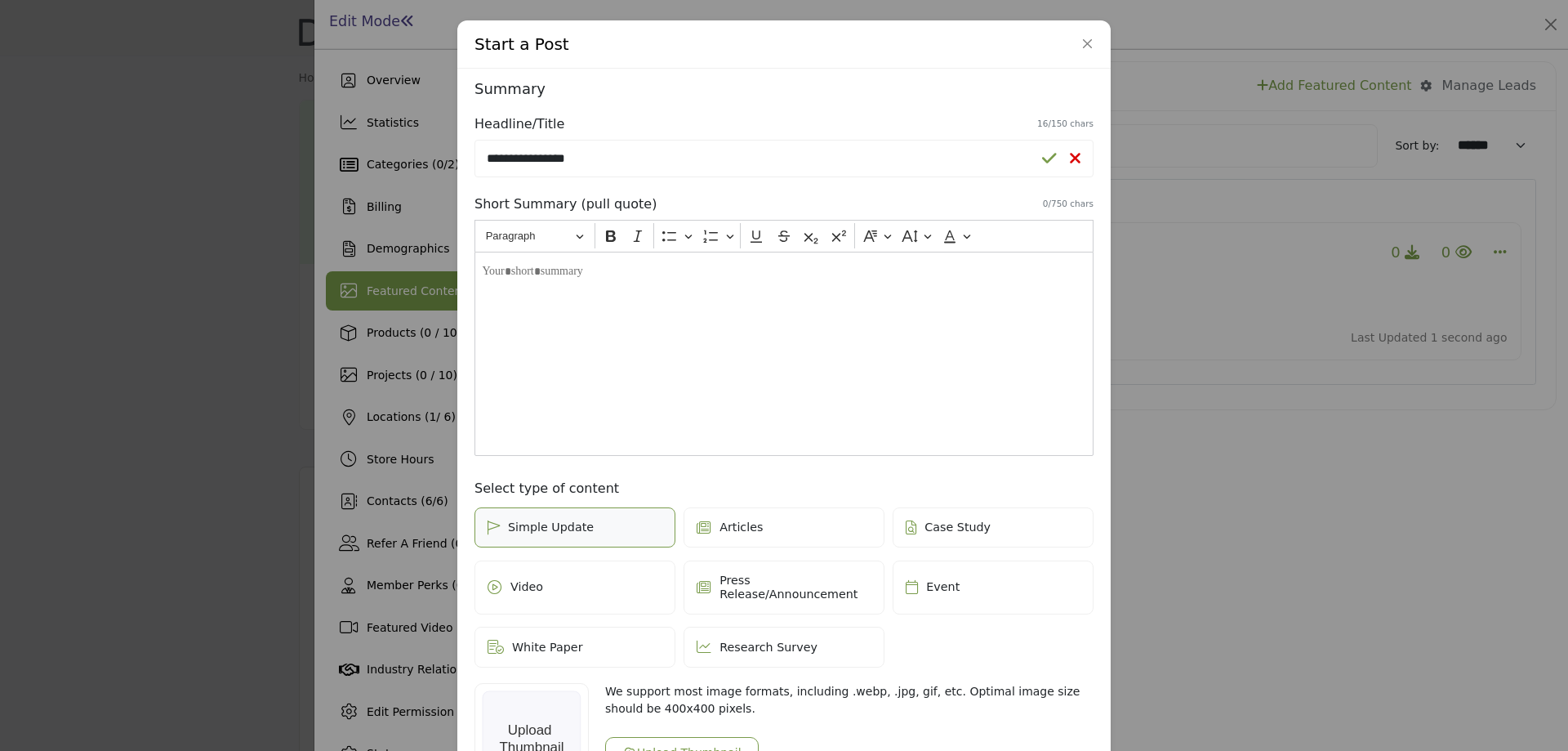
click at [1045, 161] on icon at bounding box center [1049, 158] width 15 height 16
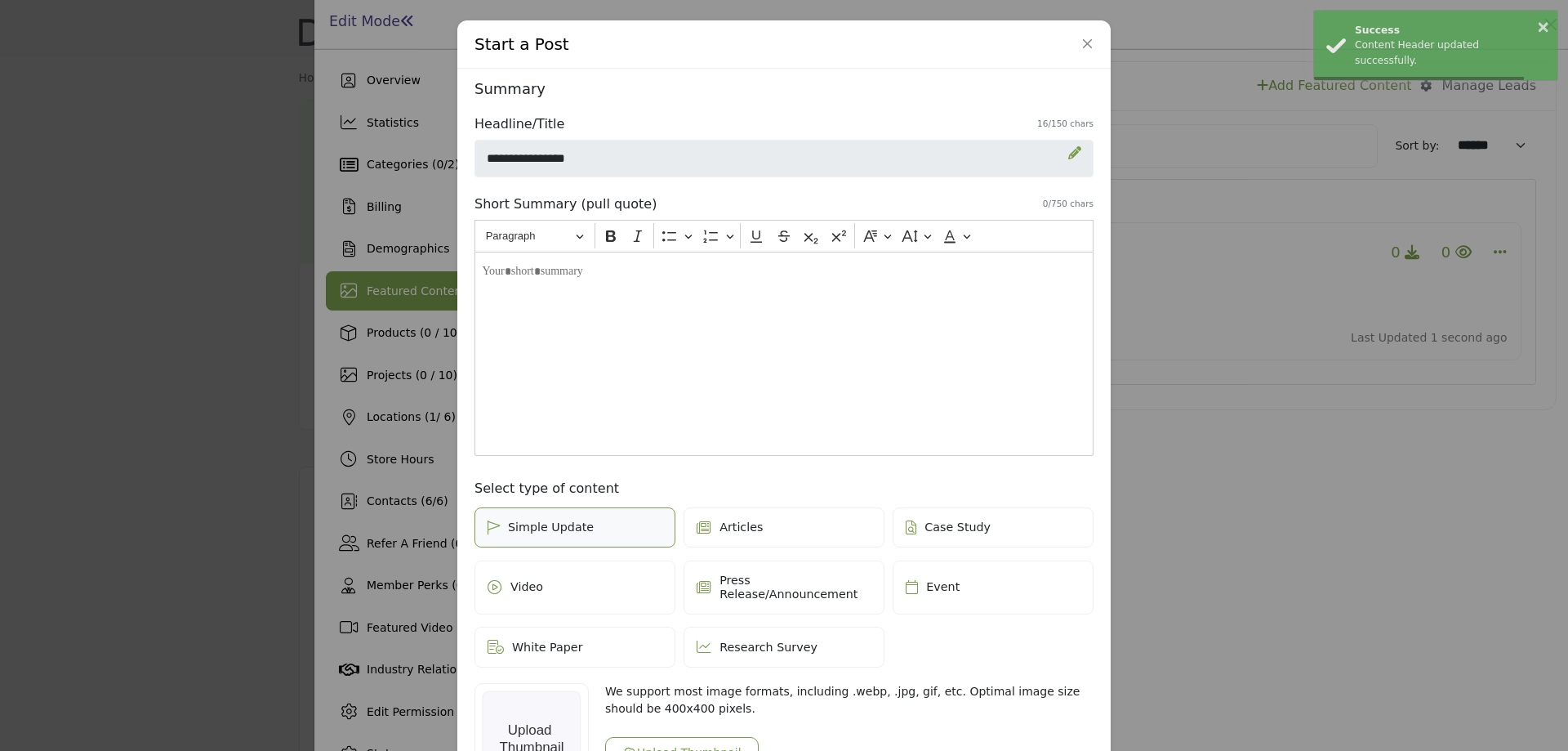
click at [783, 308] on div "Editor editing area: main" at bounding box center [784, 354] width 619 height 205
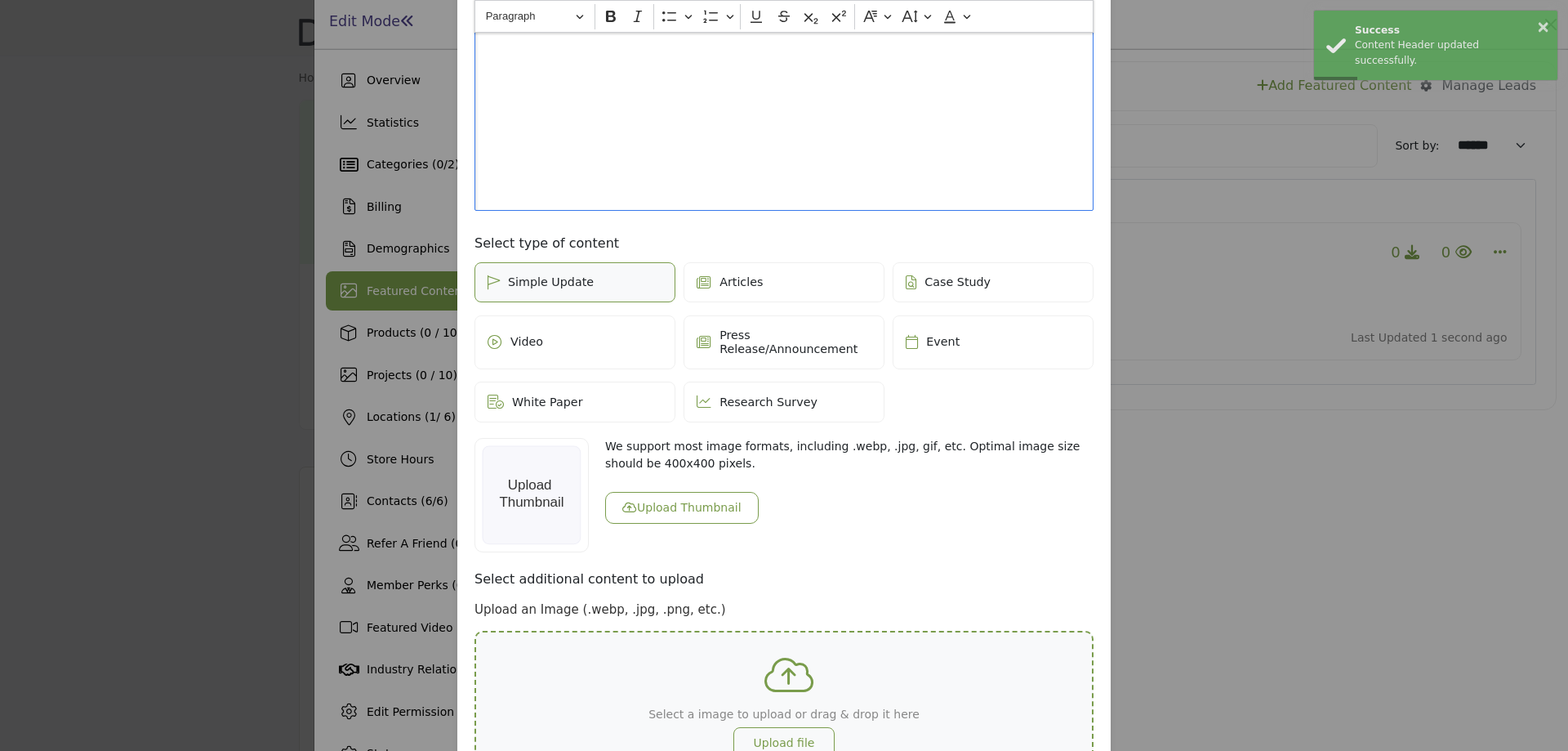
scroll to position [368, 0]
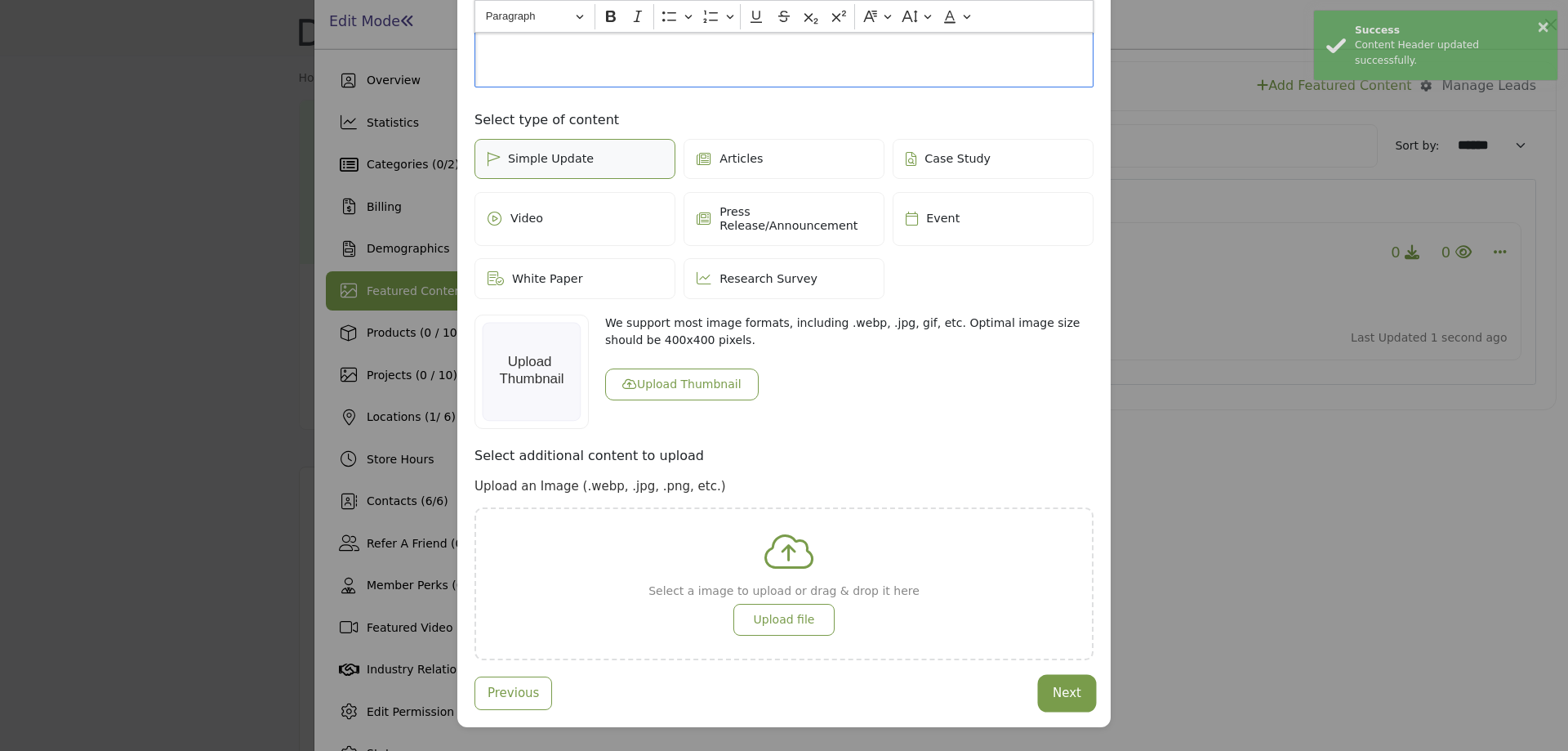
click at [1064, 683] on button "Next" at bounding box center [1067, 693] width 53 height 32
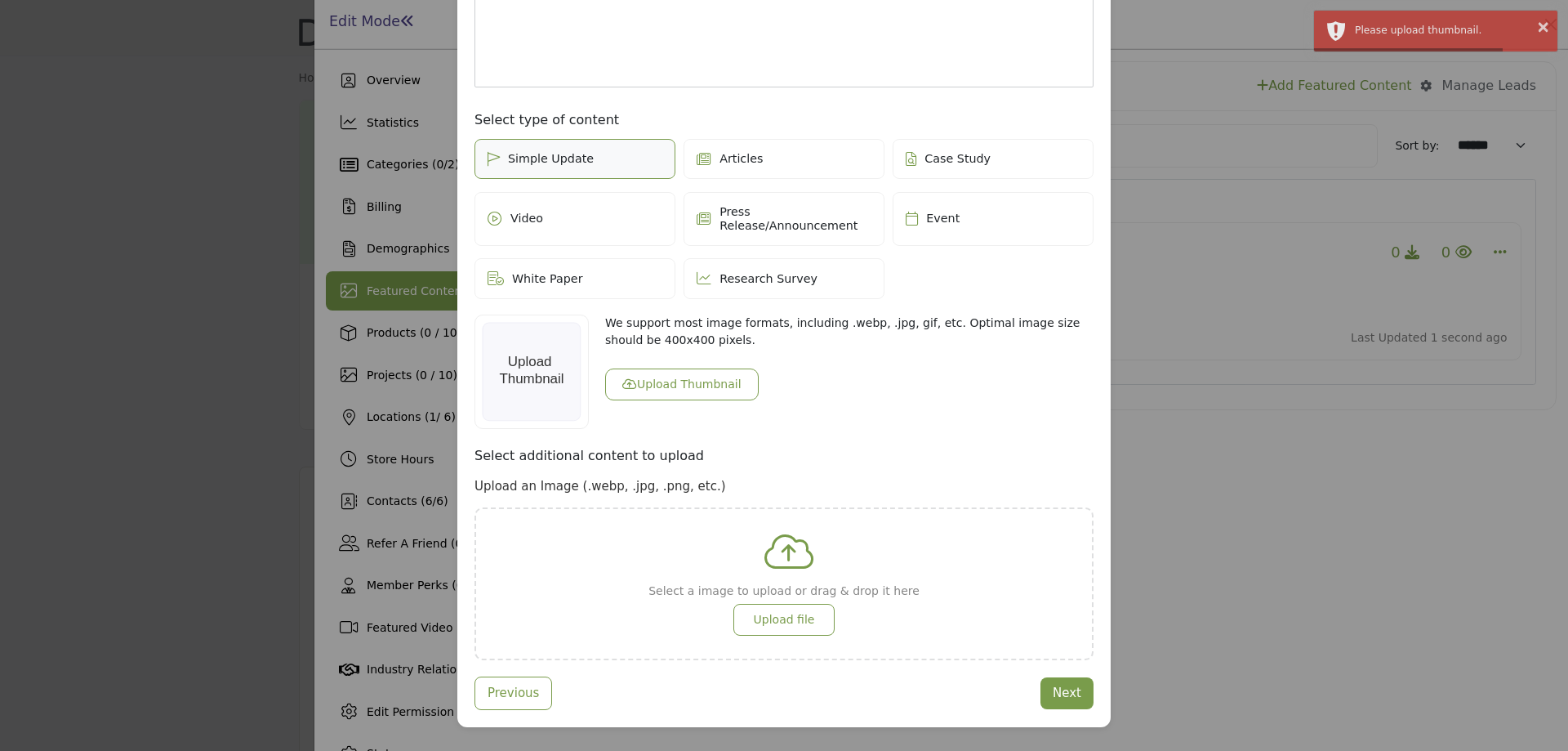
click at [660, 368] on button "Upload Thumbnail" at bounding box center [682, 384] width 154 height 32
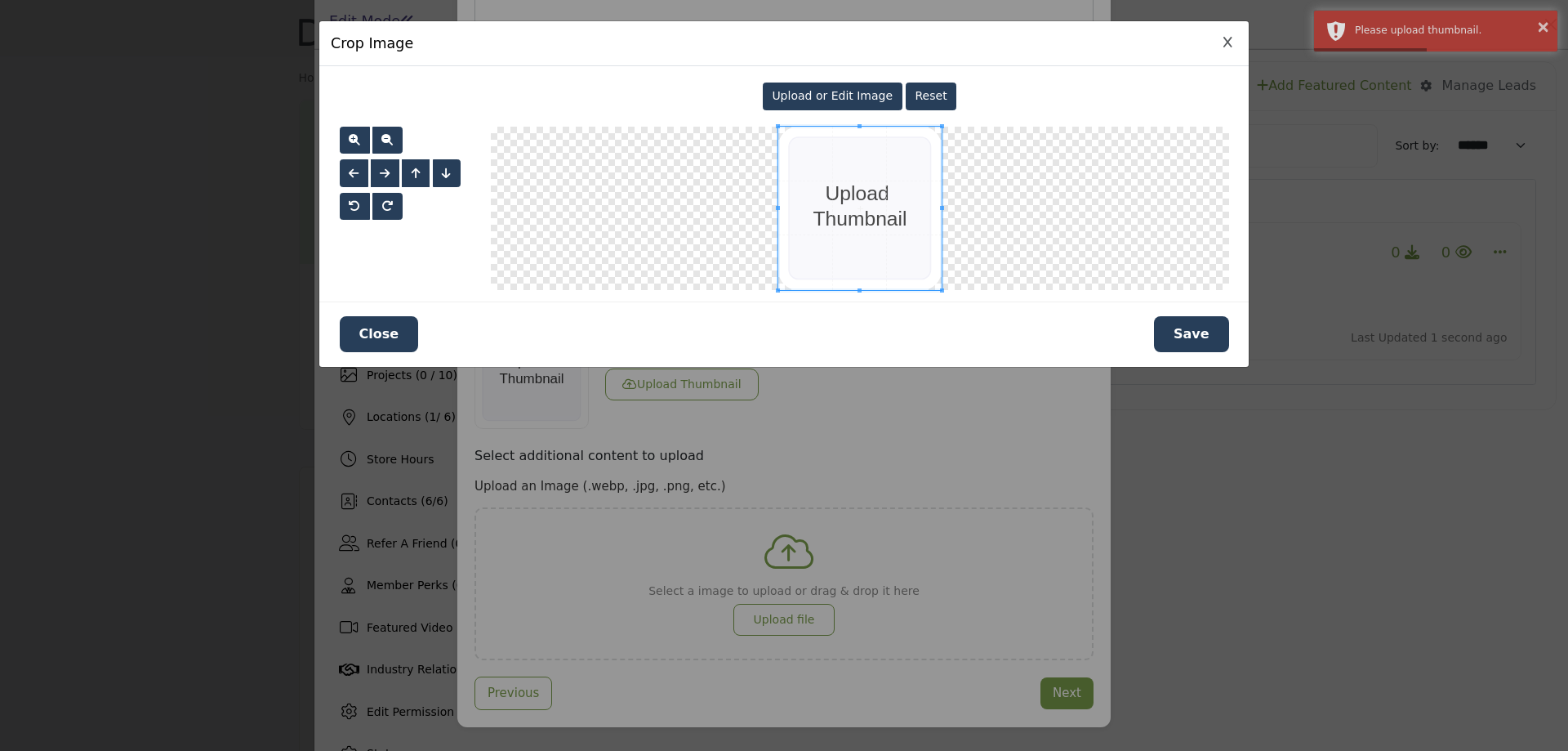
click at [1182, 333] on button "Save" at bounding box center [1192, 334] width 75 height 36
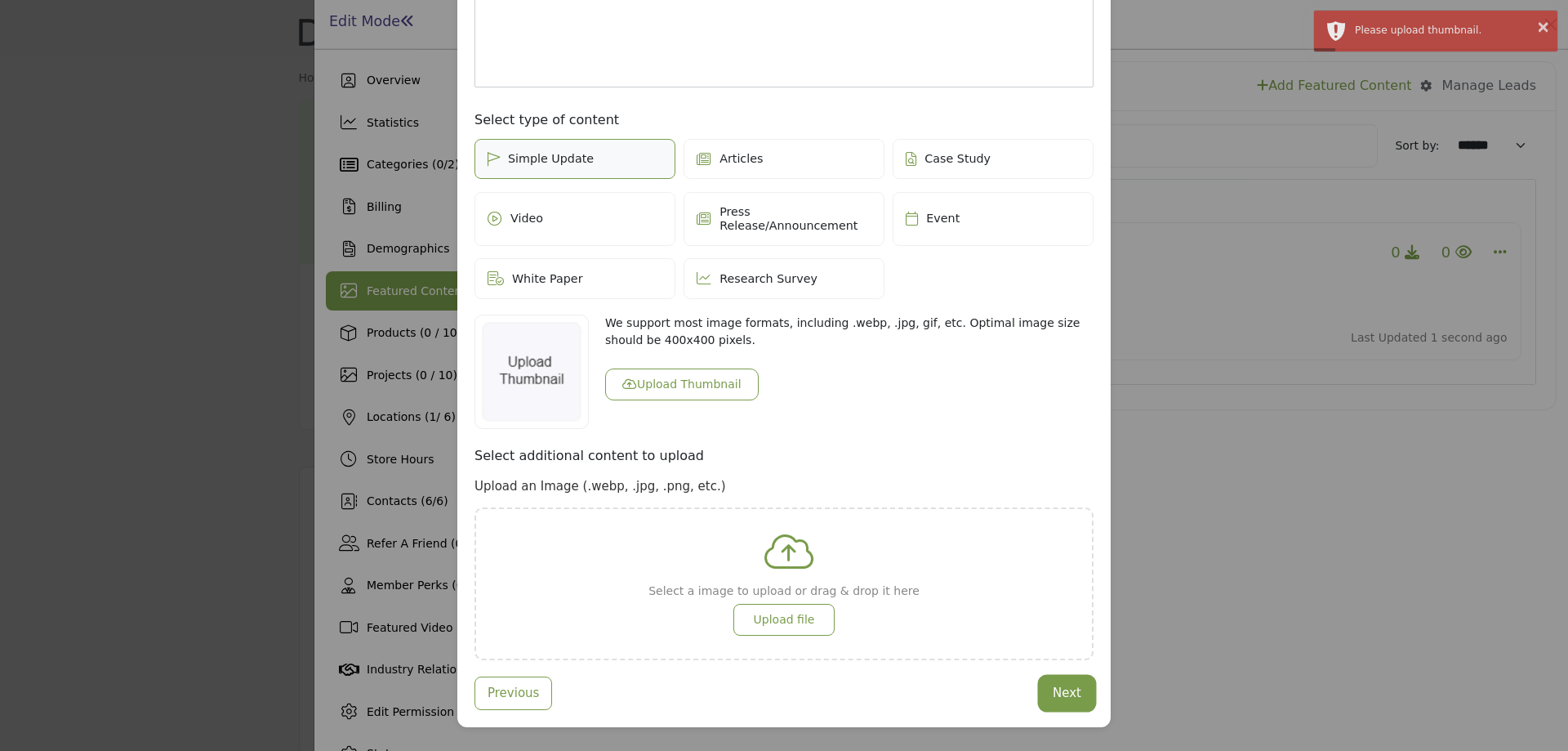
click at [1073, 677] on button "Next" at bounding box center [1067, 693] width 53 height 32
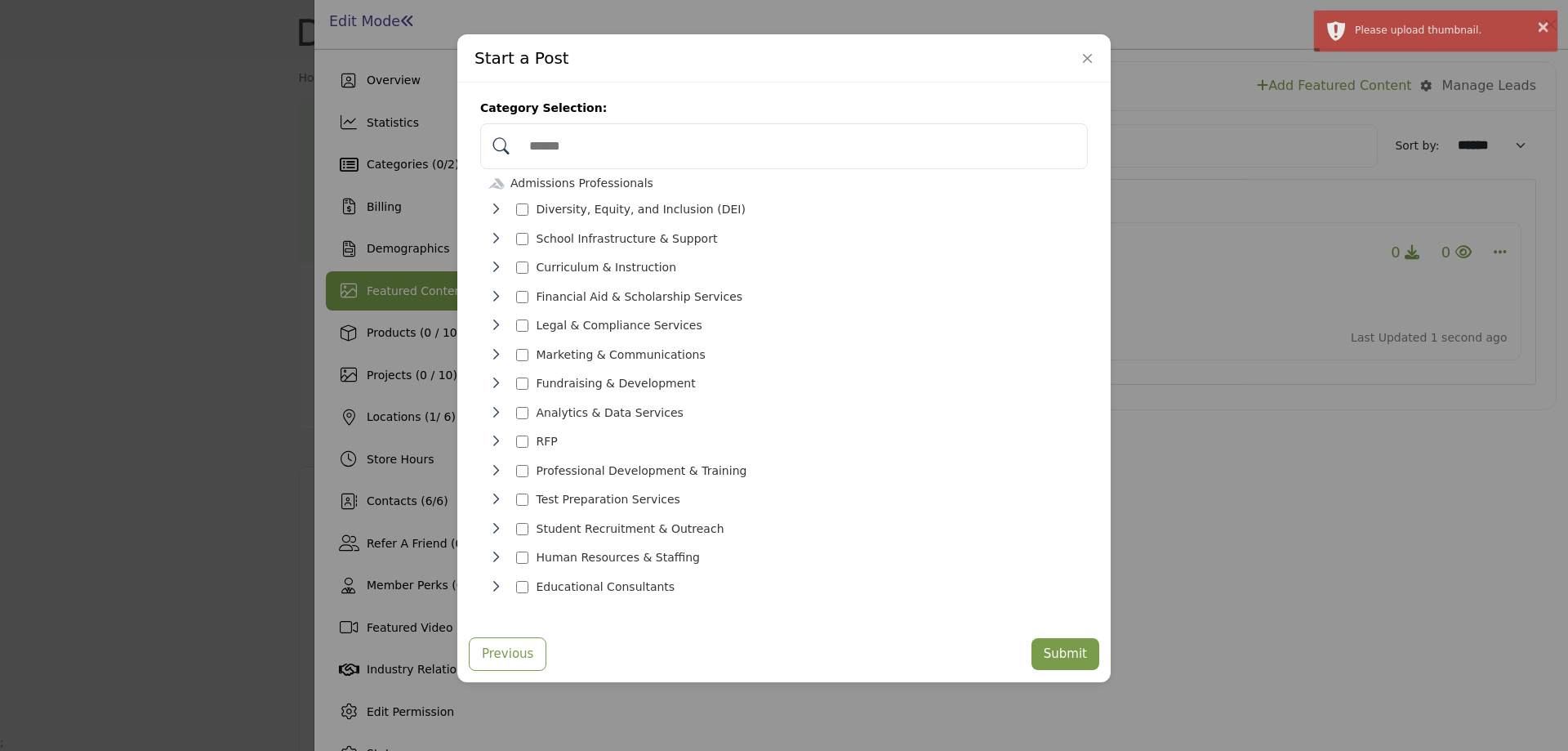
scroll to position [17, 0]
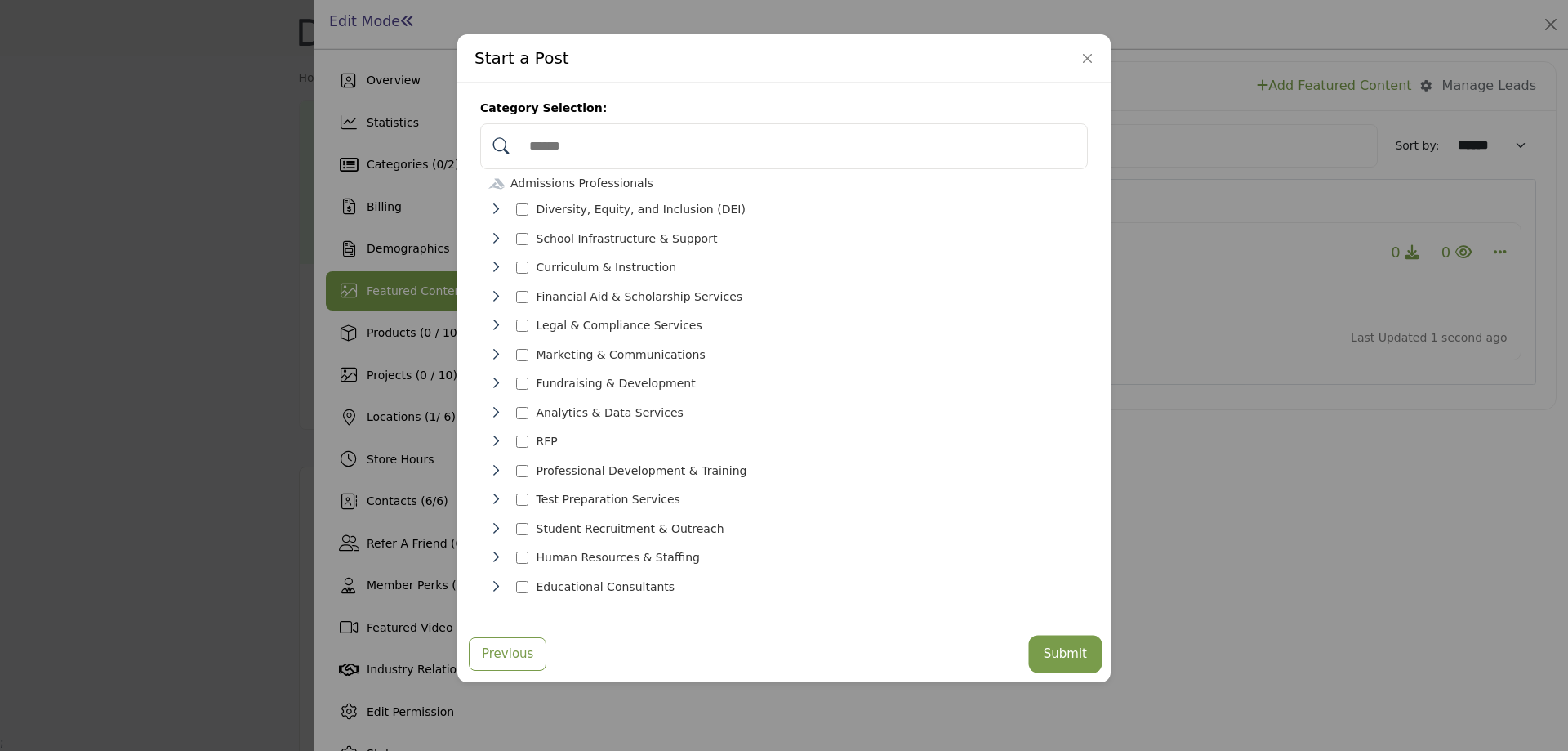
click at [1045, 648] on button "Submit" at bounding box center [1065, 654] width 68 height 32
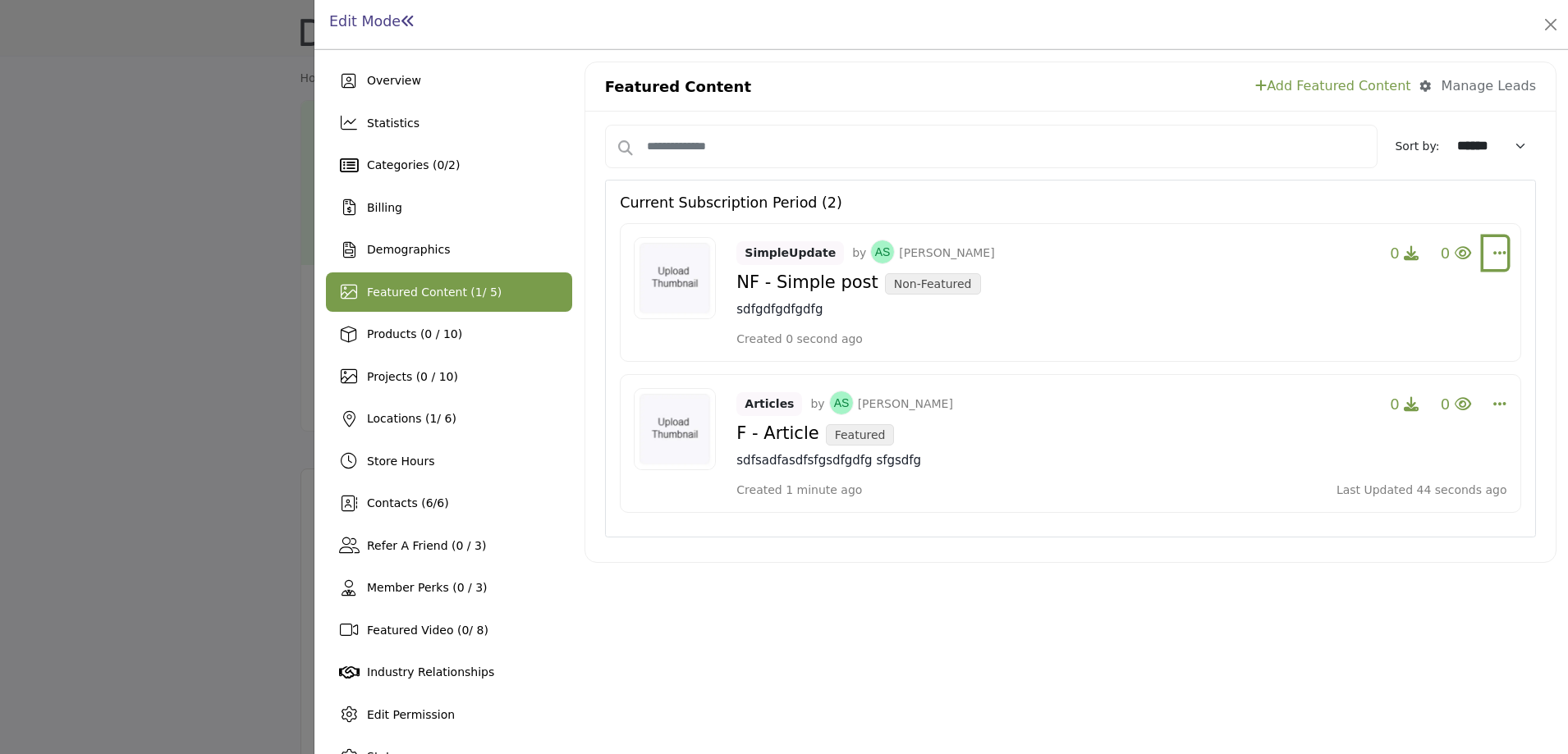
click at [1494, 254] on icon "Select Dropdown Options" at bounding box center [1500, 253] width 13 height 15
click at [1361, 330] on link "Edit" at bounding box center [1402, 331] width 159 height 29
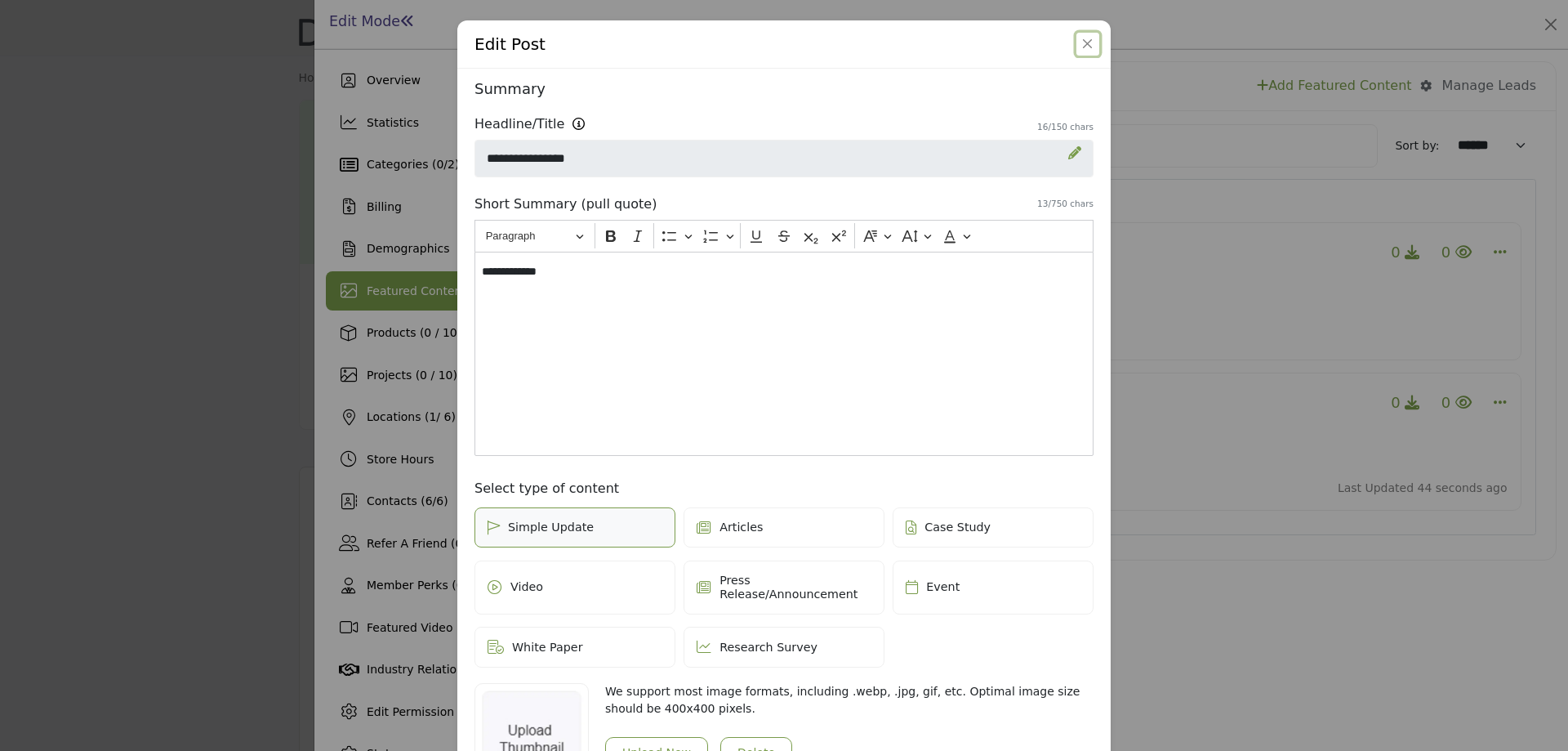
click at [1079, 41] on button "Close" at bounding box center [1089, 44] width 23 height 23
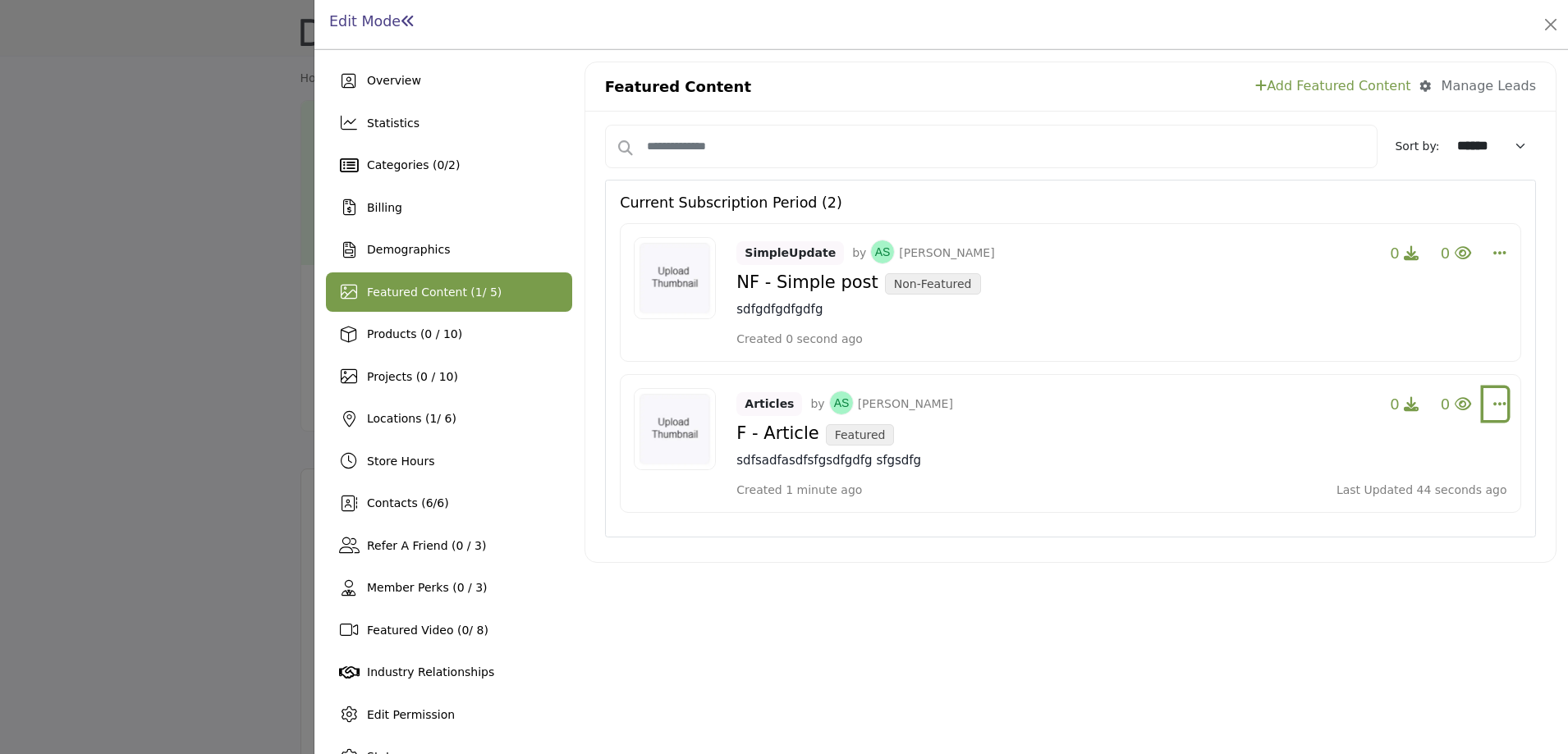
click at [1494, 408] on icon "Select Dropdown Options" at bounding box center [1500, 404] width 13 height 15
click at [1399, 480] on link "Edit" at bounding box center [1402, 482] width 159 height 29
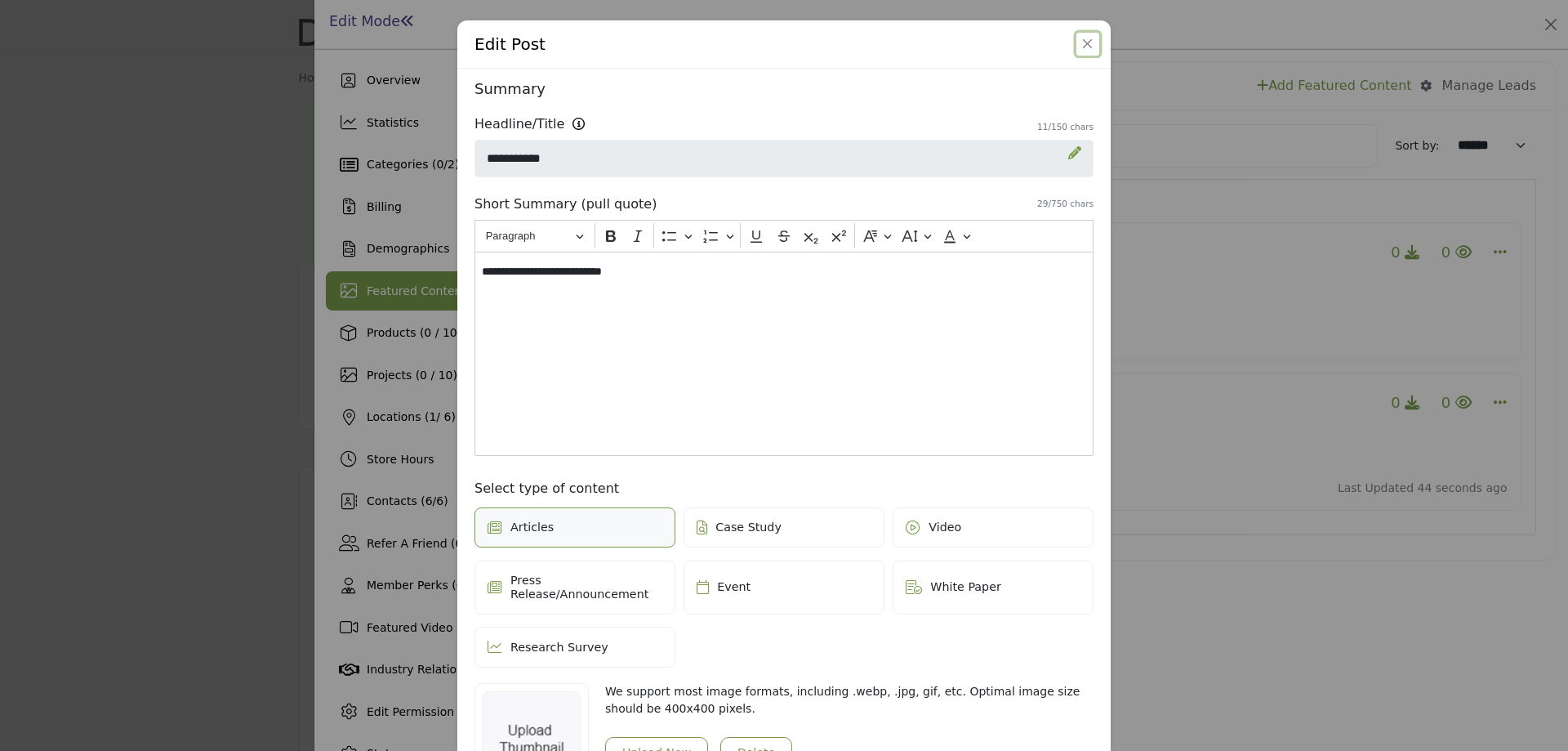
click at [1078, 36] on button "Close" at bounding box center [1089, 44] width 23 height 23
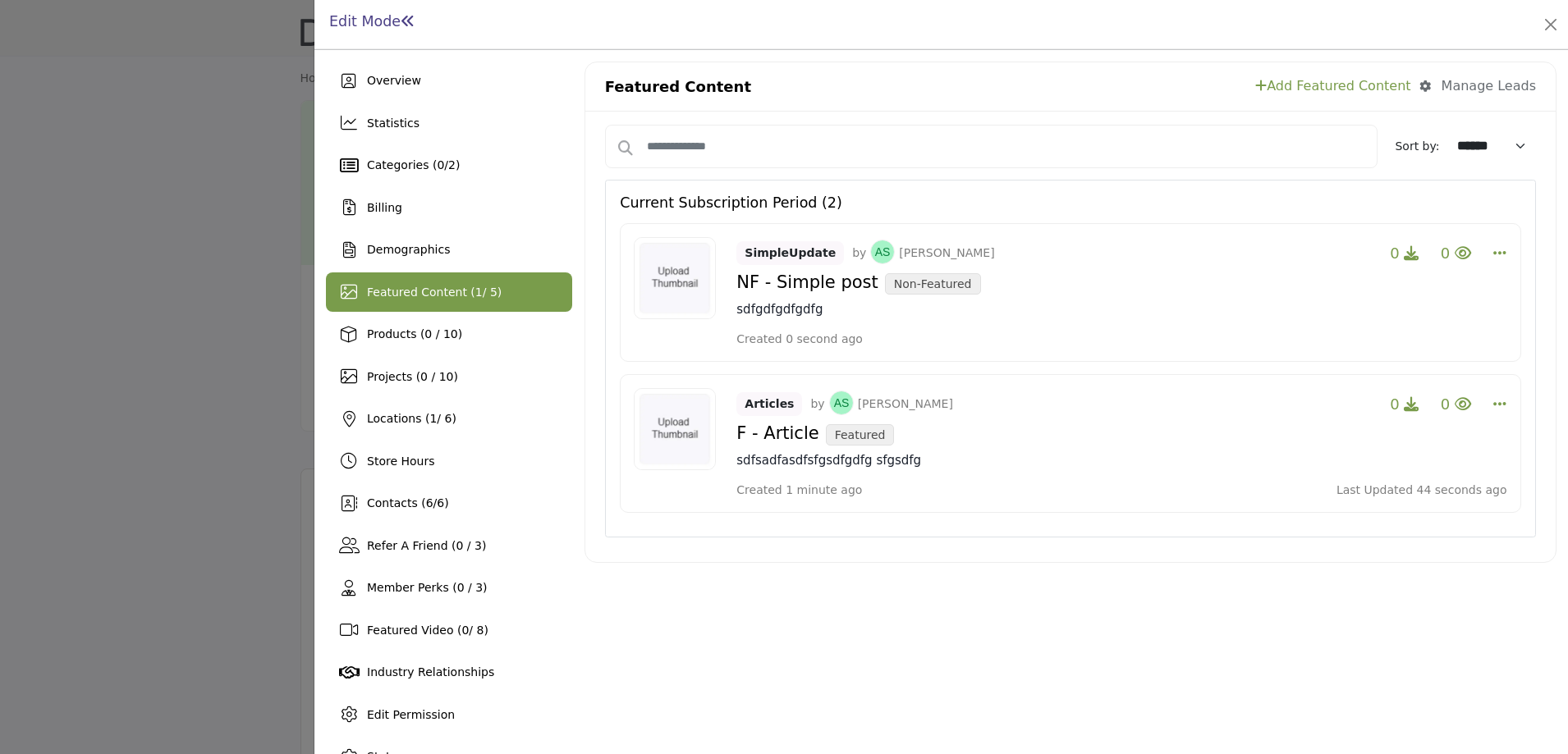
click at [1344, 80] on link "Add Featured Content" at bounding box center [1333, 86] width 156 height 20
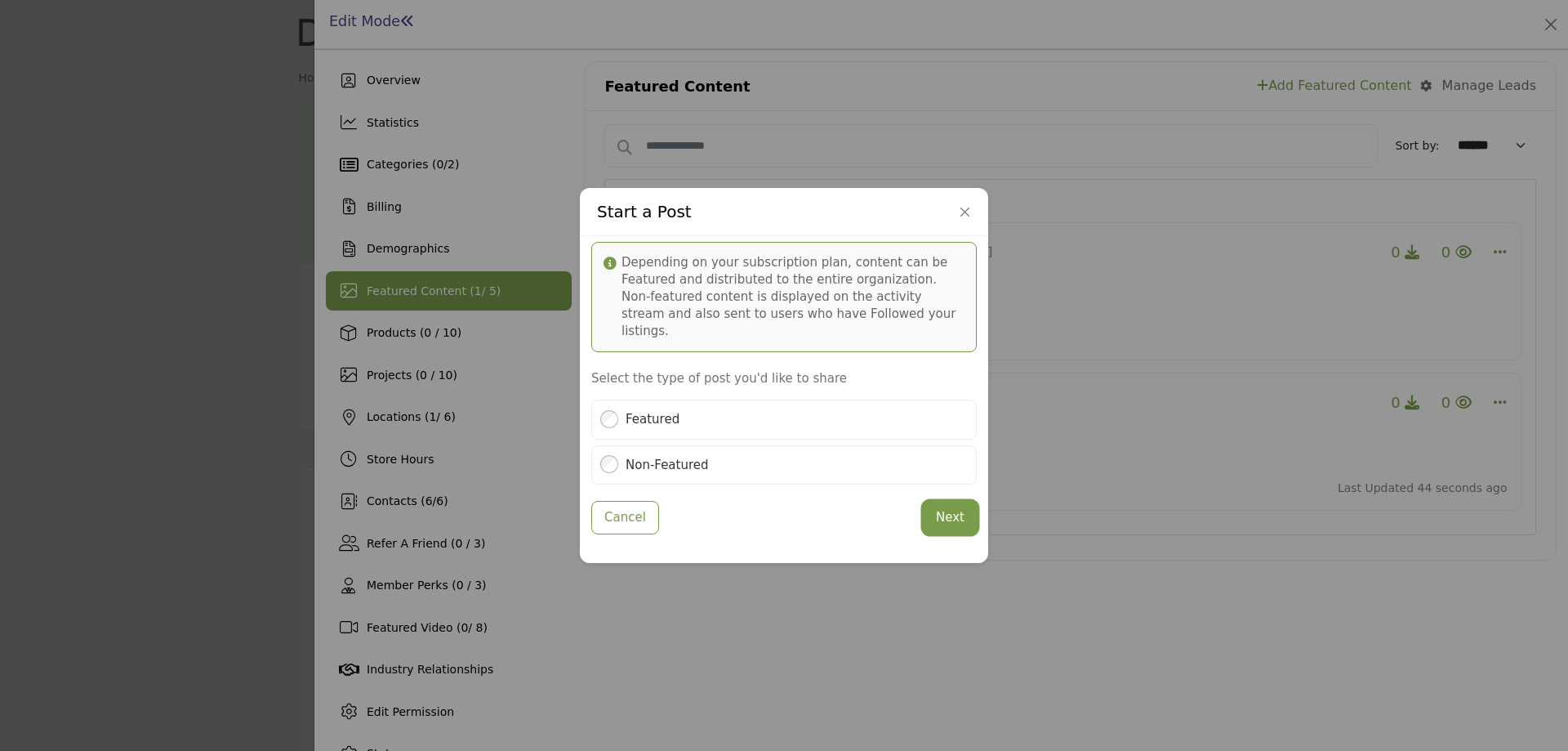
click at [955, 506] on button "Next" at bounding box center [951, 518] width 53 height 32
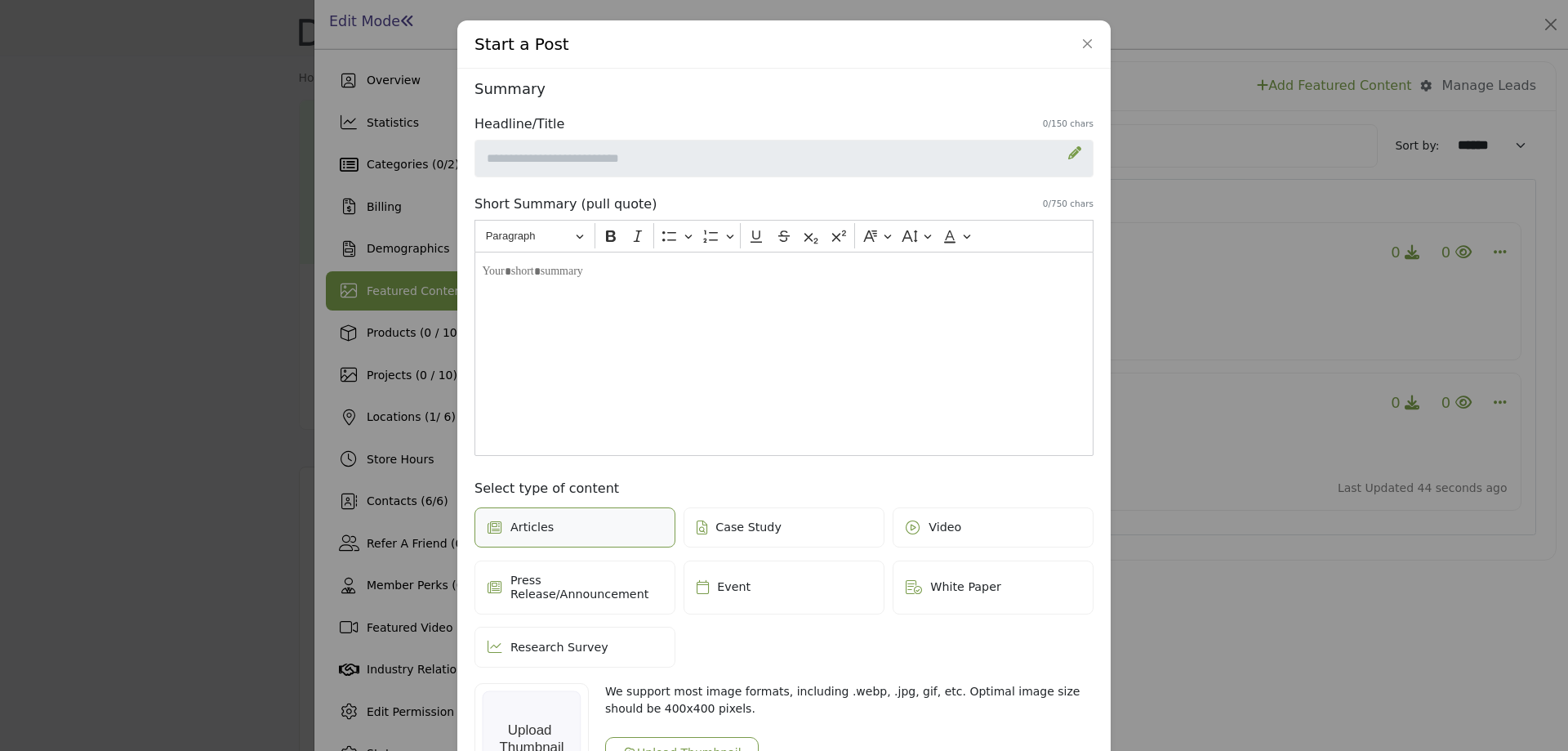
click at [1073, 150] on icon at bounding box center [1074, 152] width 13 height 13
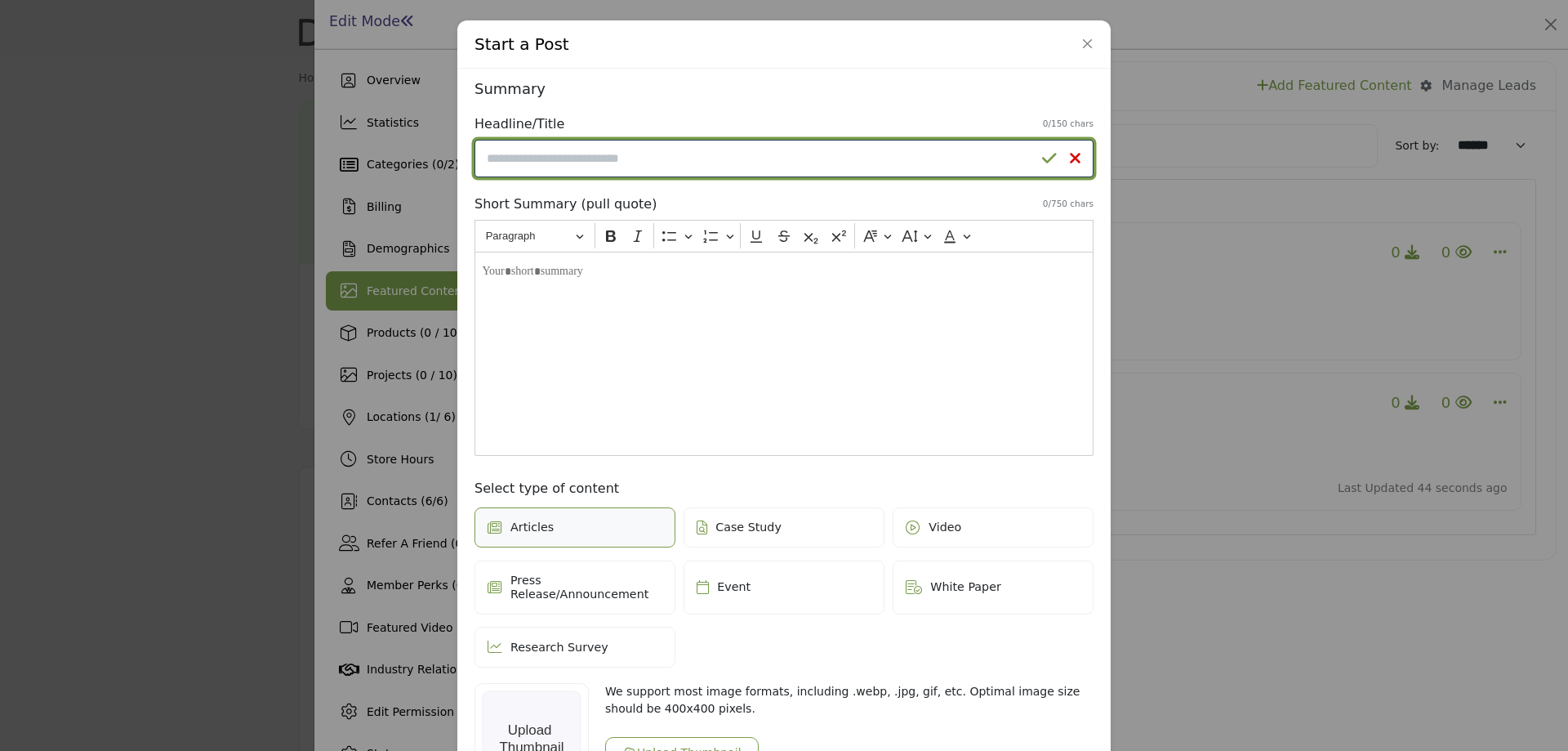
click at [674, 161] on input "Enter a compelling headline" at bounding box center [784, 158] width 619 height 37
type input "*"
type input "*********"
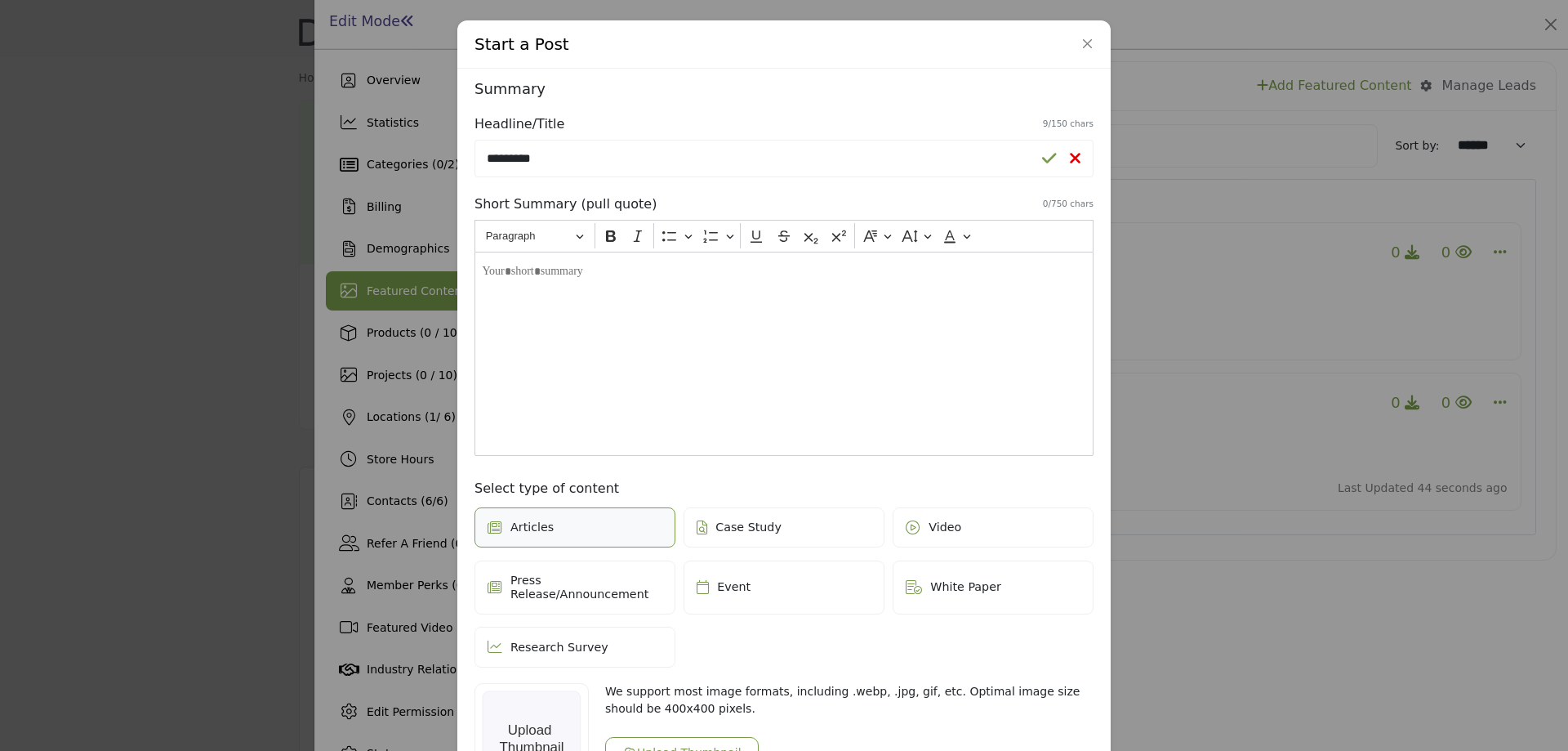
click at [1052, 159] on icon at bounding box center [1049, 158] width 15 height 16
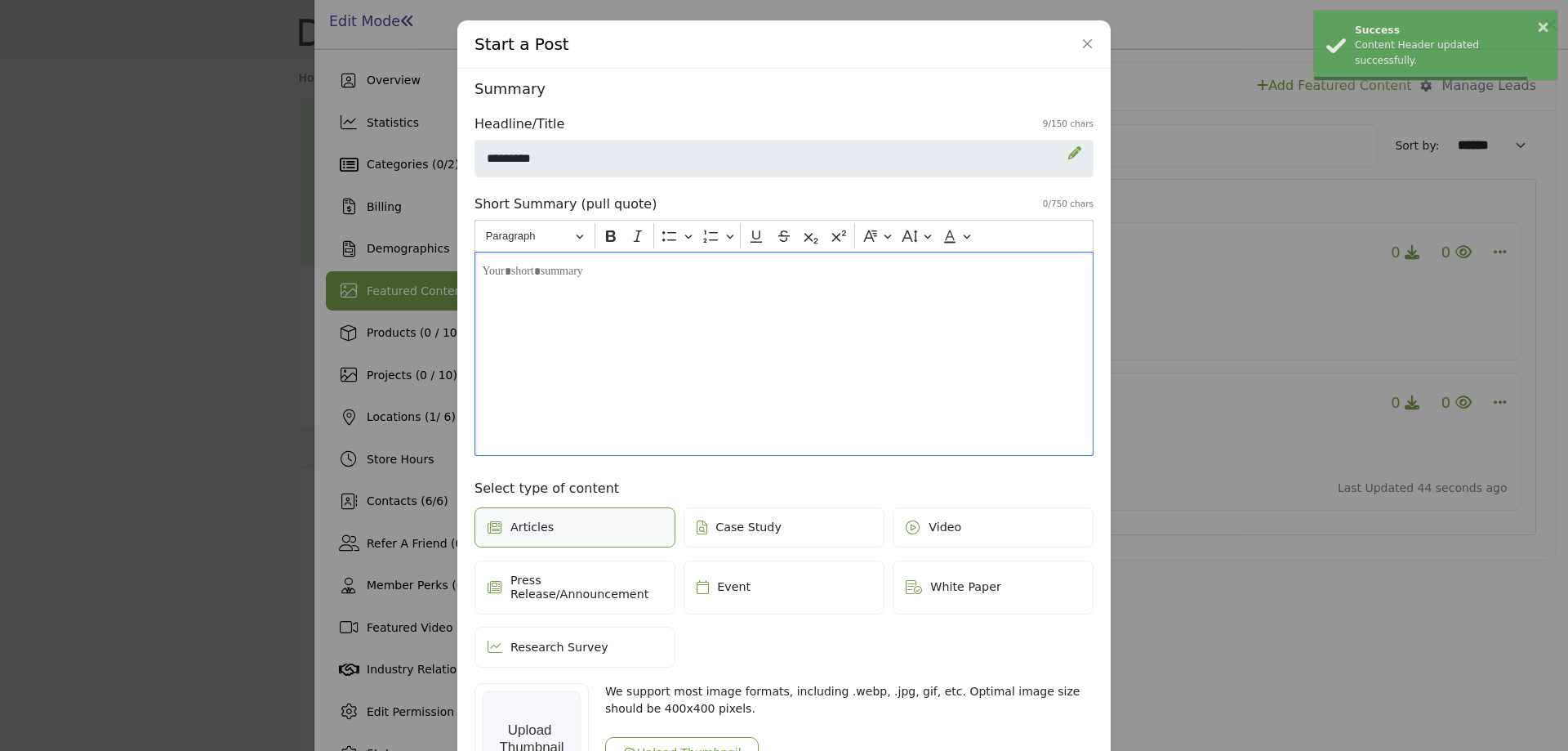
click at [665, 355] on div "Editor editing area: main" at bounding box center [784, 354] width 619 height 205
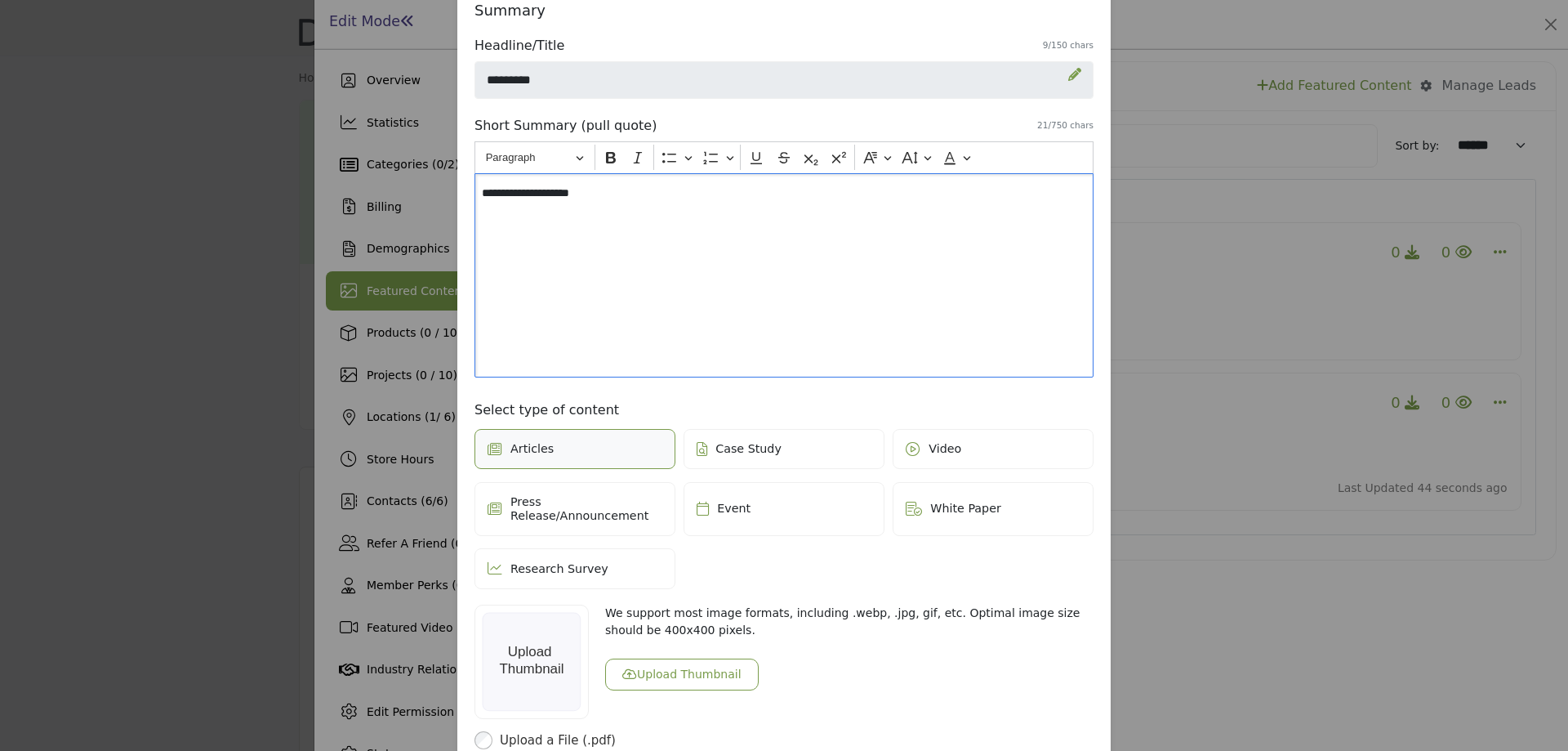
scroll to position [164, 0]
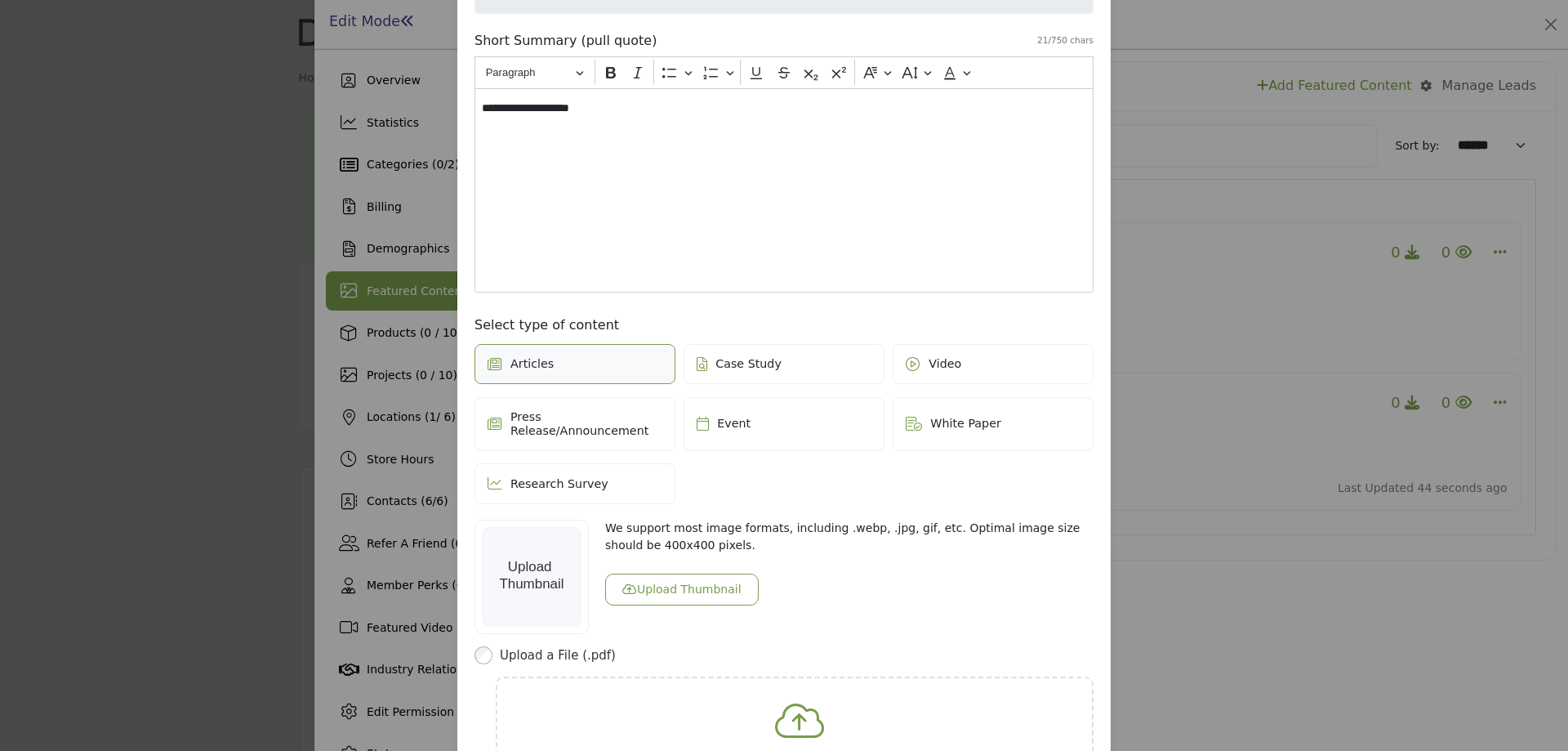
click at [985, 363] on label "Video" at bounding box center [993, 365] width 201 height 41
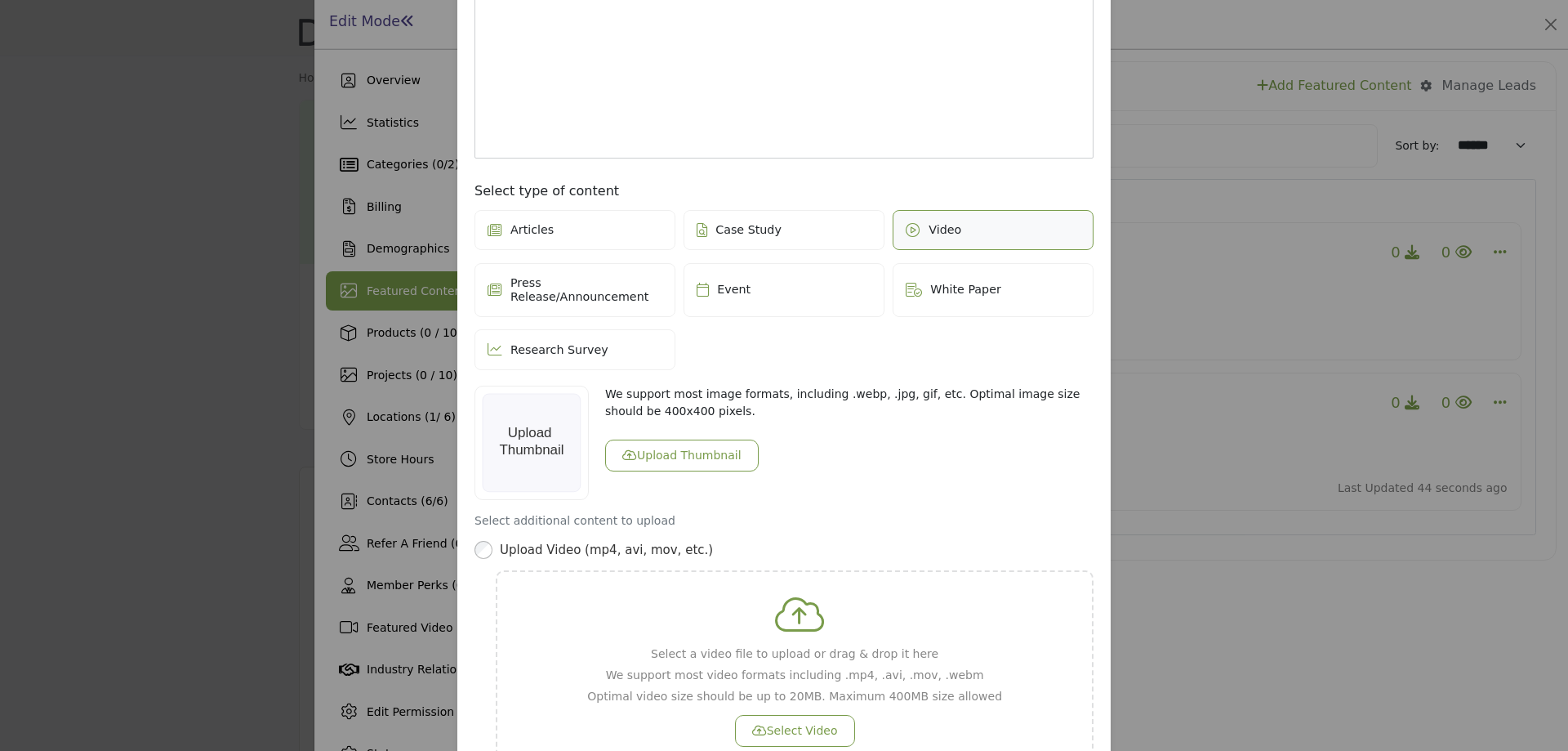
scroll to position [327, 0]
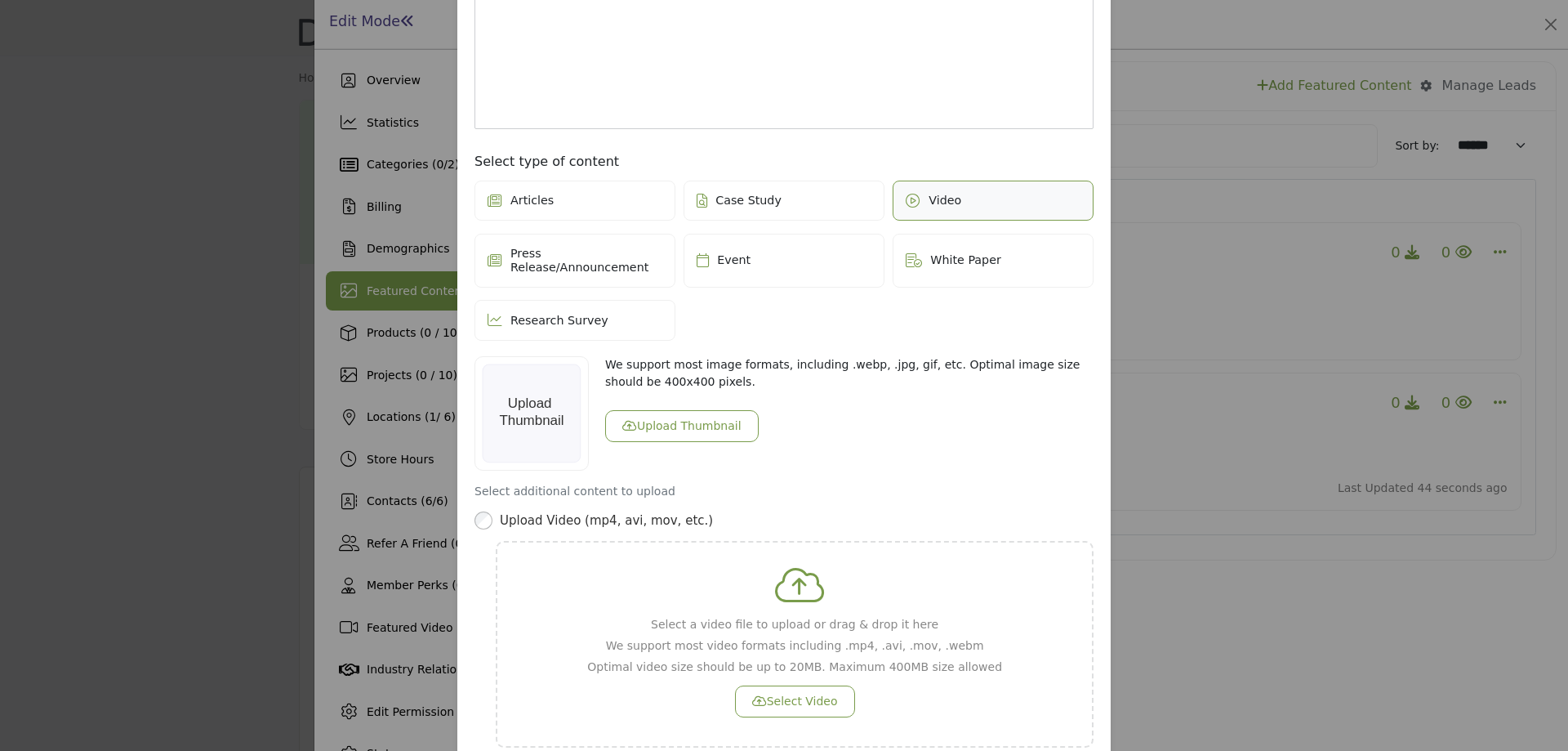
click at [665, 410] on button "Upload Thumbnail" at bounding box center [682, 426] width 154 height 32
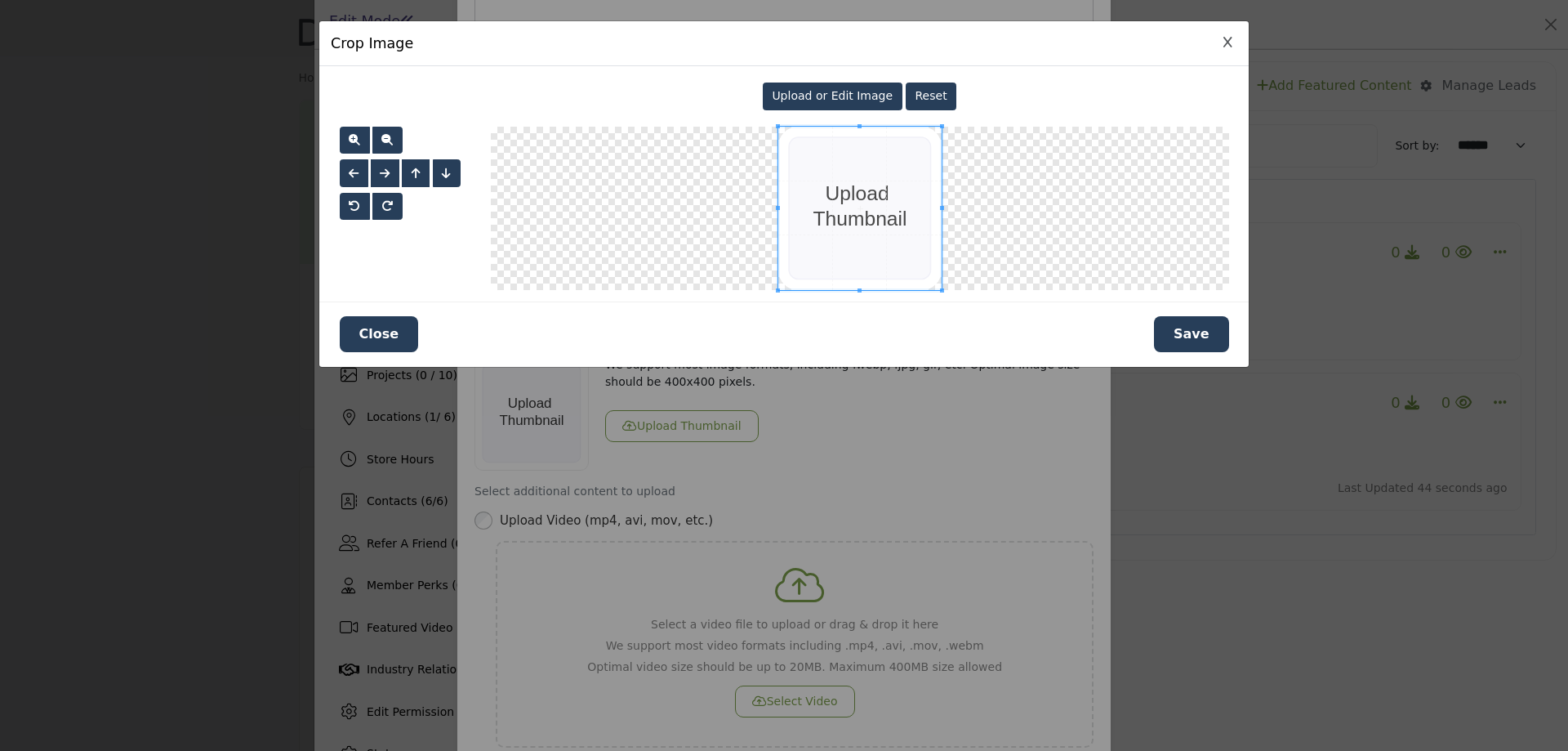
click at [1177, 340] on button "Save" at bounding box center [1192, 334] width 75 height 36
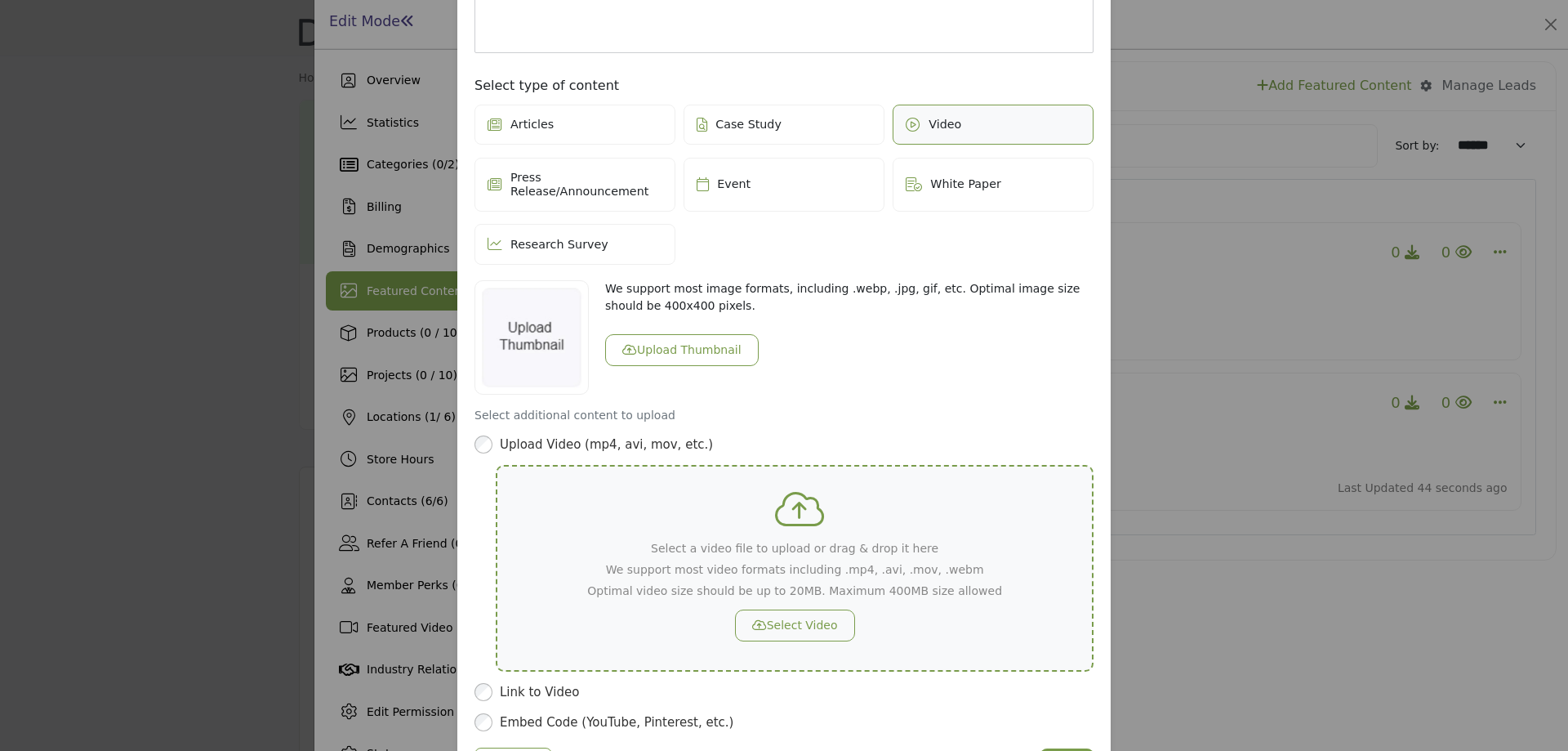
scroll to position [474, 0]
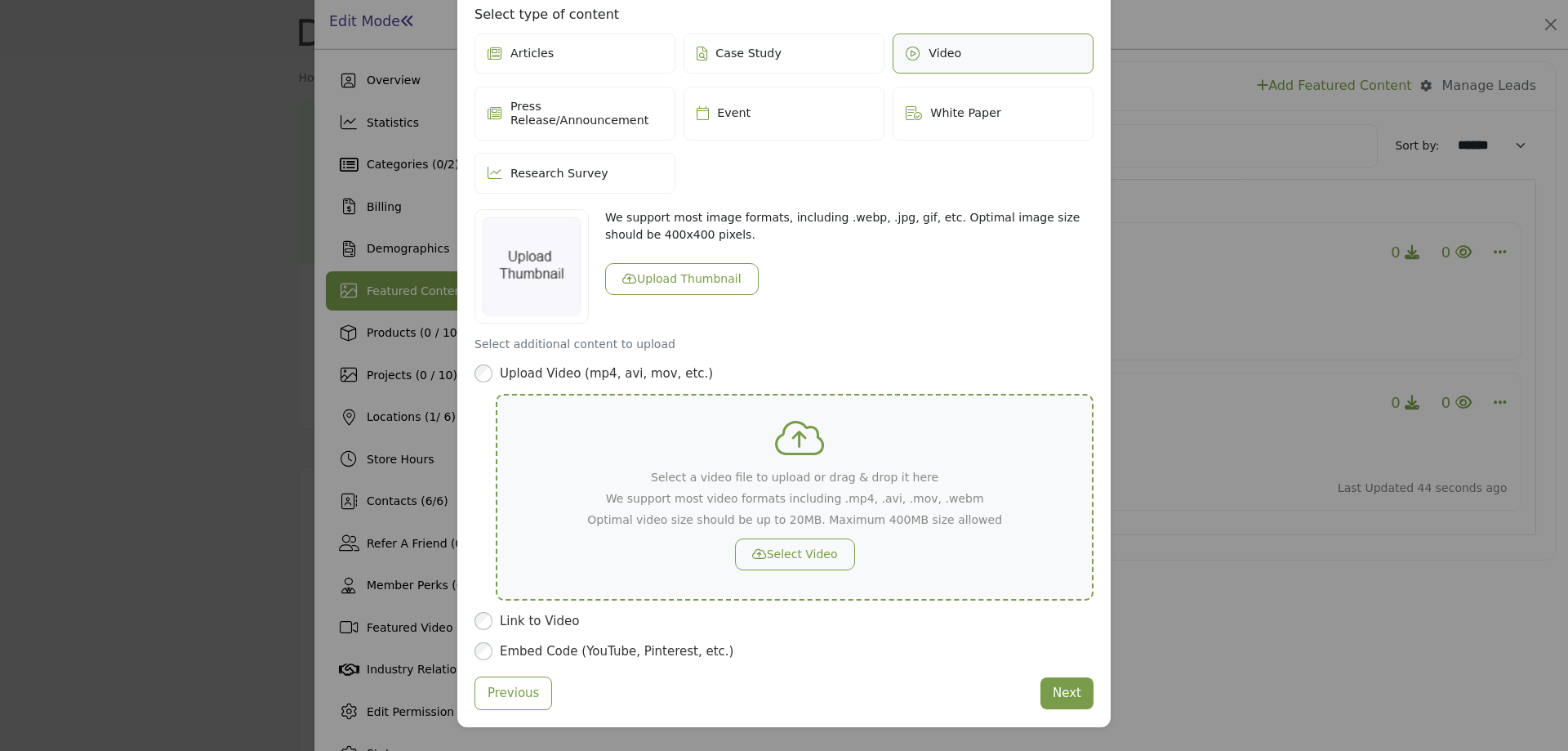
click at [800, 540] on button "Select Video" at bounding box center [795, 554] width 120 height 32
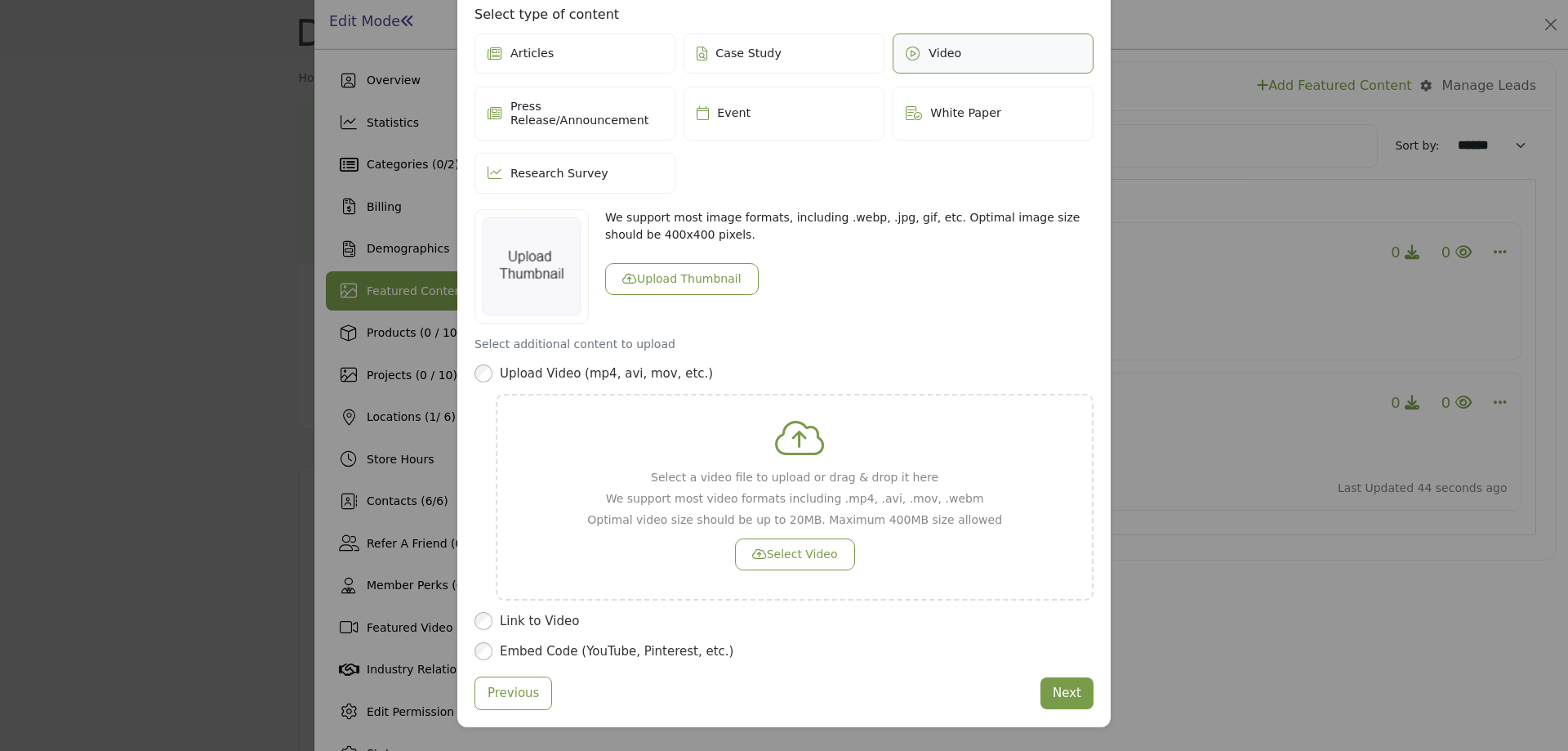
scroll to position [313, 0]
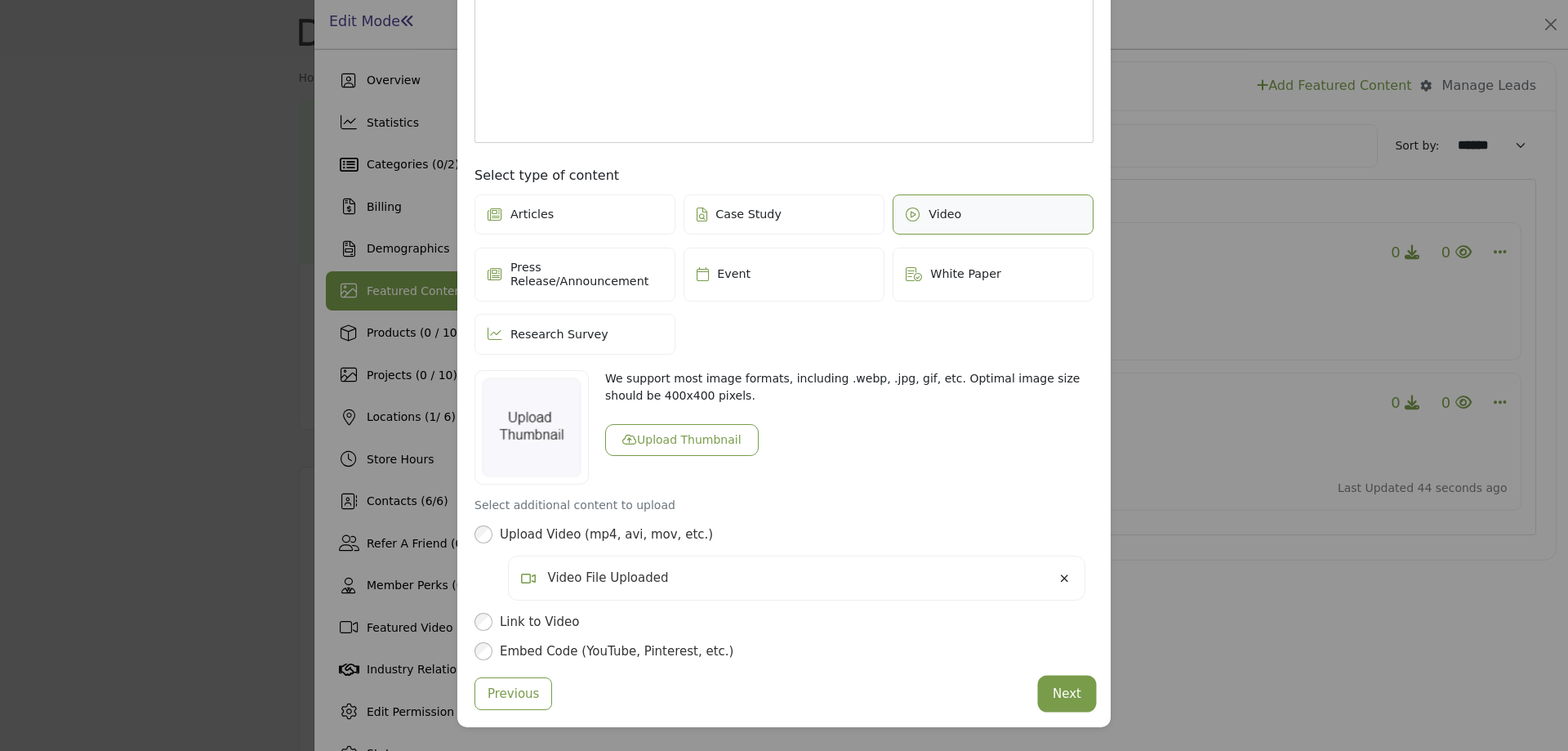
click at [1060, 685] on button "Next" at bounding box center [1067, 694] width 53 height 32
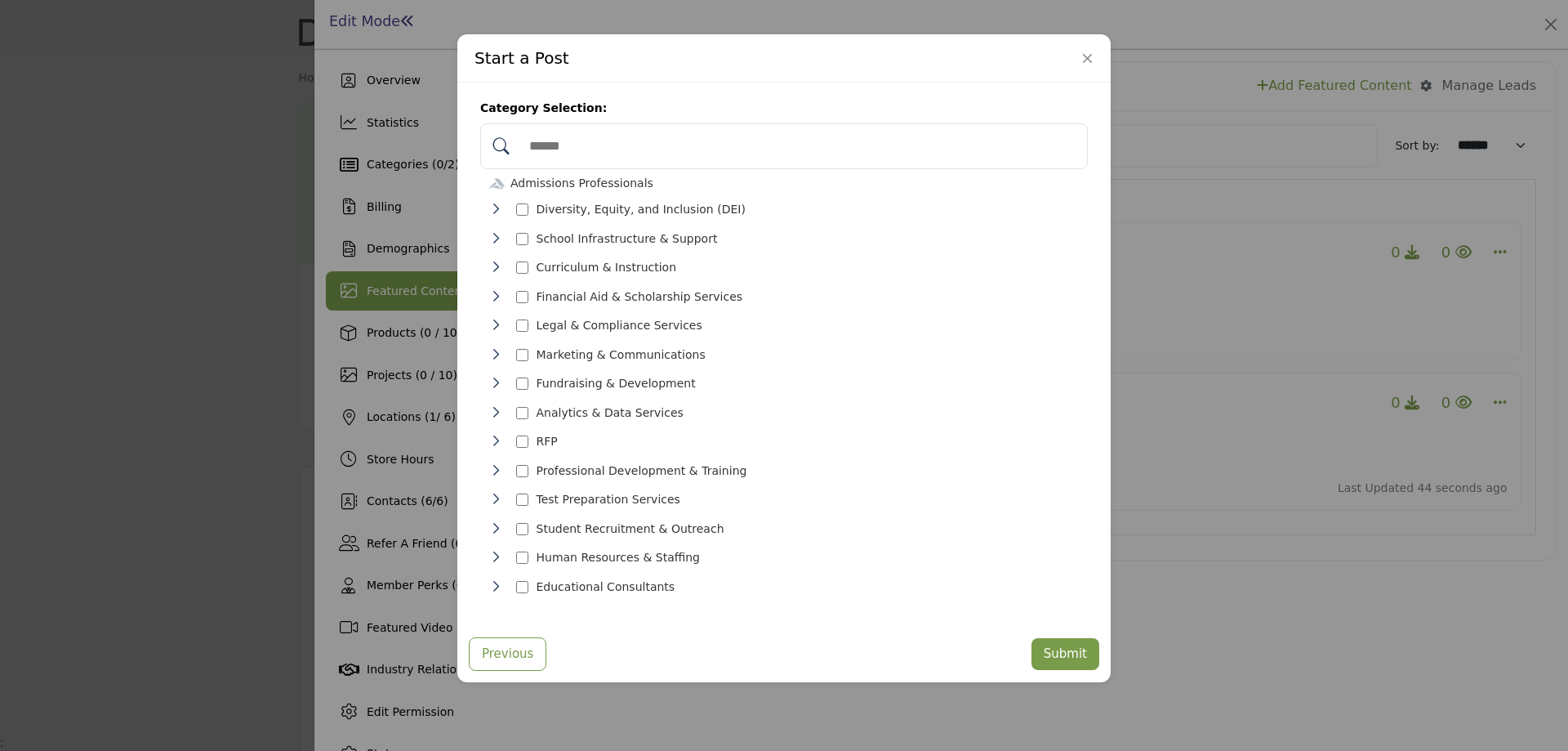
scroll to position [17, 0]
click at [1068, 645] on button "Submit" at bounding box center [1065, 654] width 68 height 32
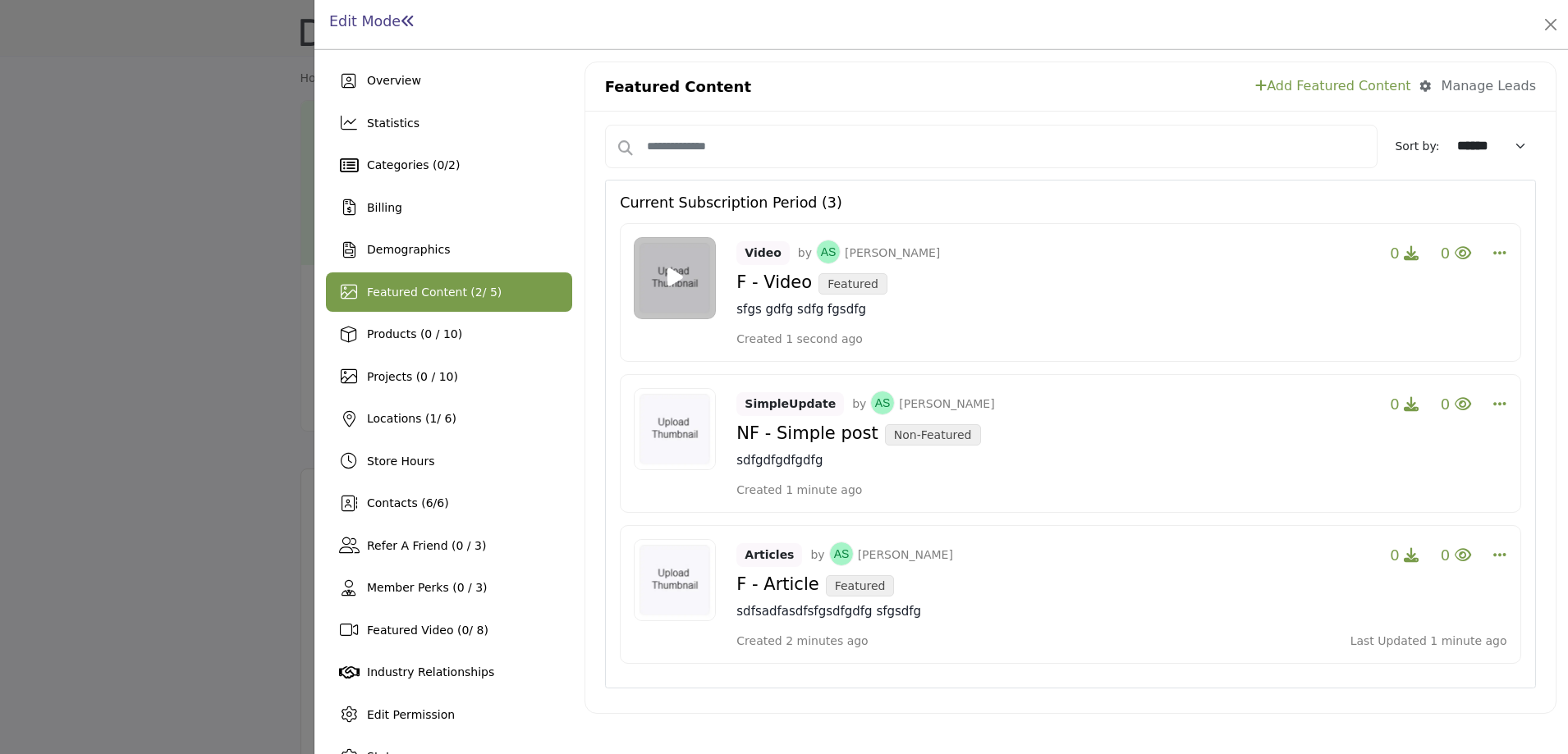
click at [670, 276] on icon at bounding box center [675, 277] width 15 height 21
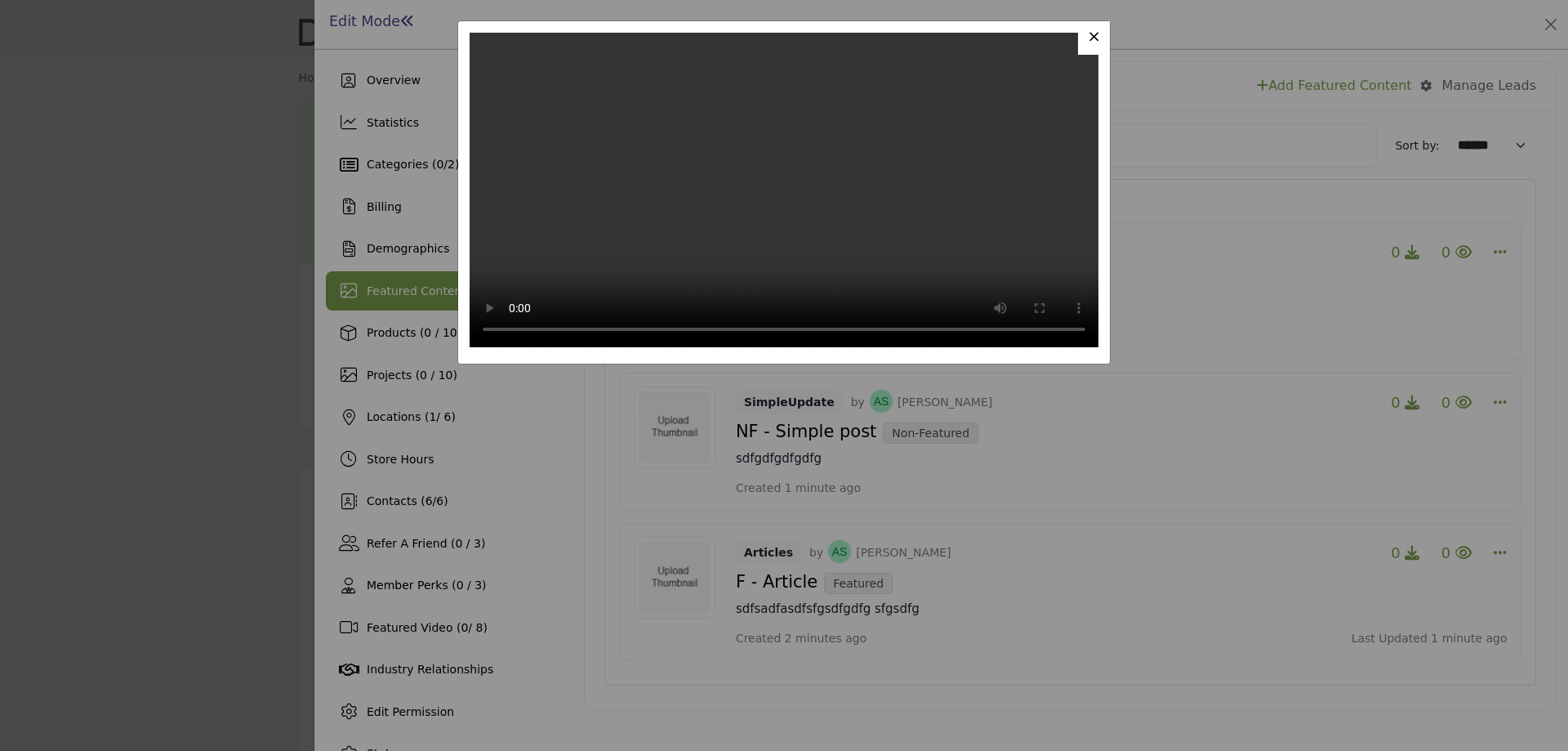
click at [1097, 36] on span "×" at bounding box center [1094, 36] width 14 height 20
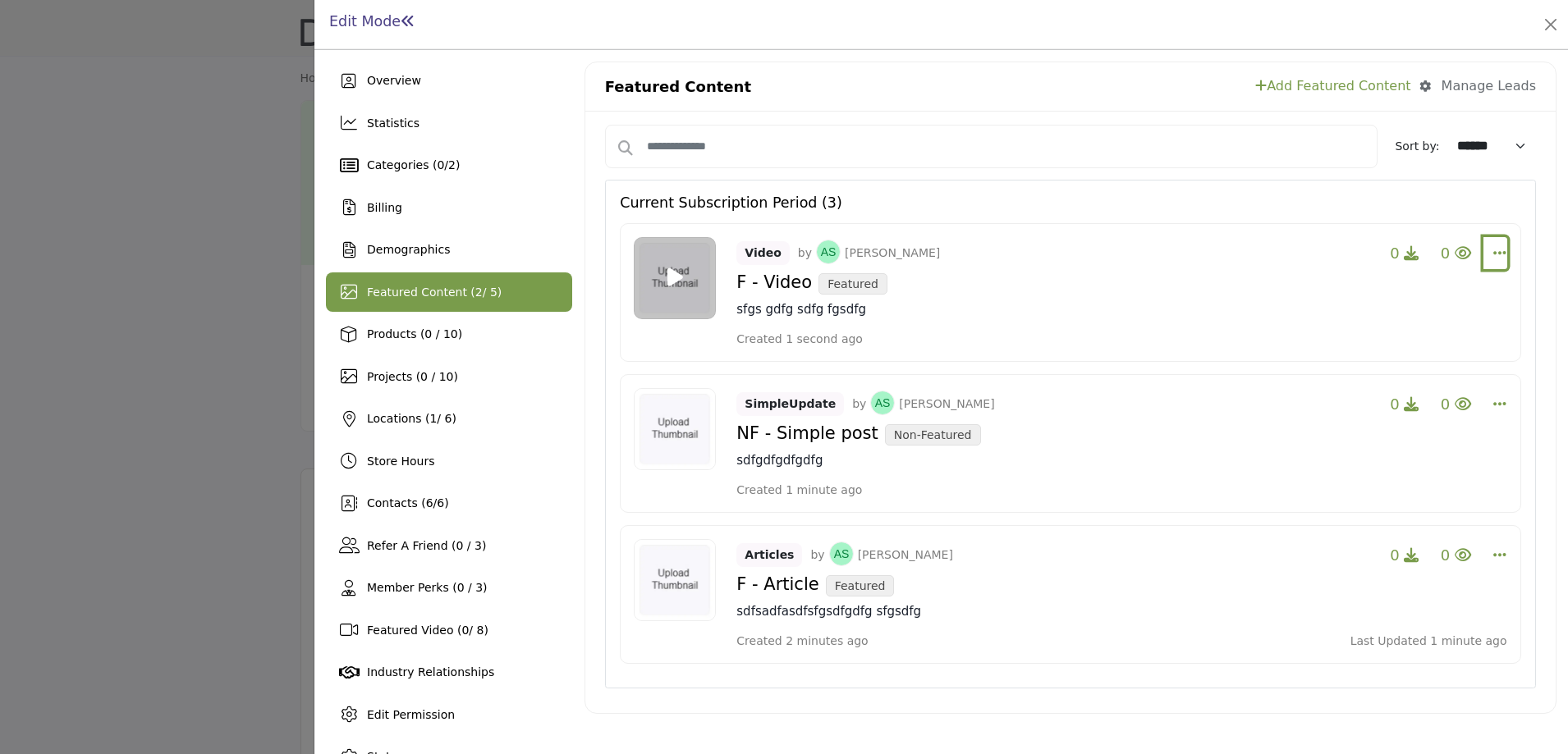
click at [1494, 251] on icon "Select Dropdown Options" at bounding box center [1500, 253] width 13 height 15
click at [1370, 332] on link "Edit" at bounding box center [1402, 331] width 159 height 29
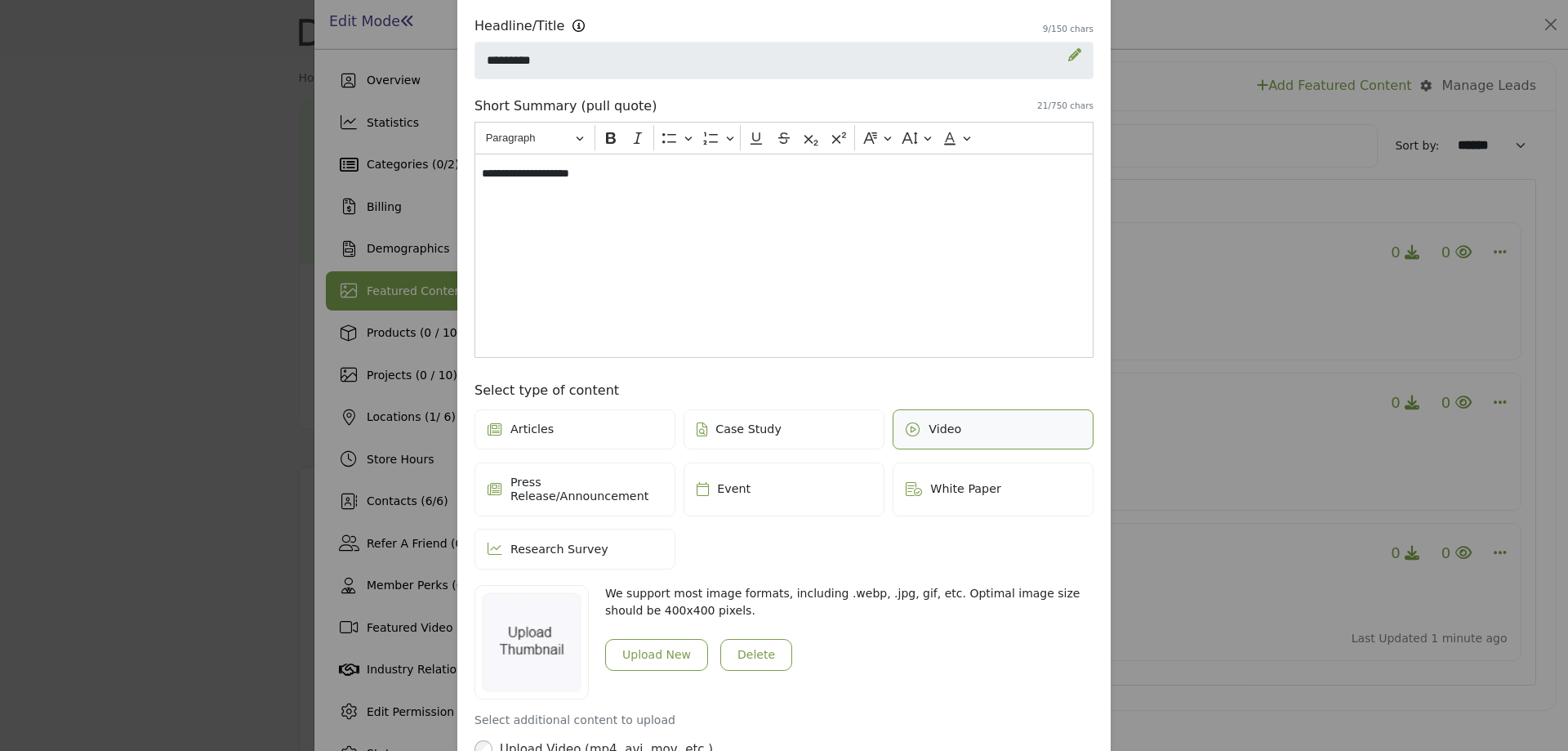
scroll to position [295, 0]
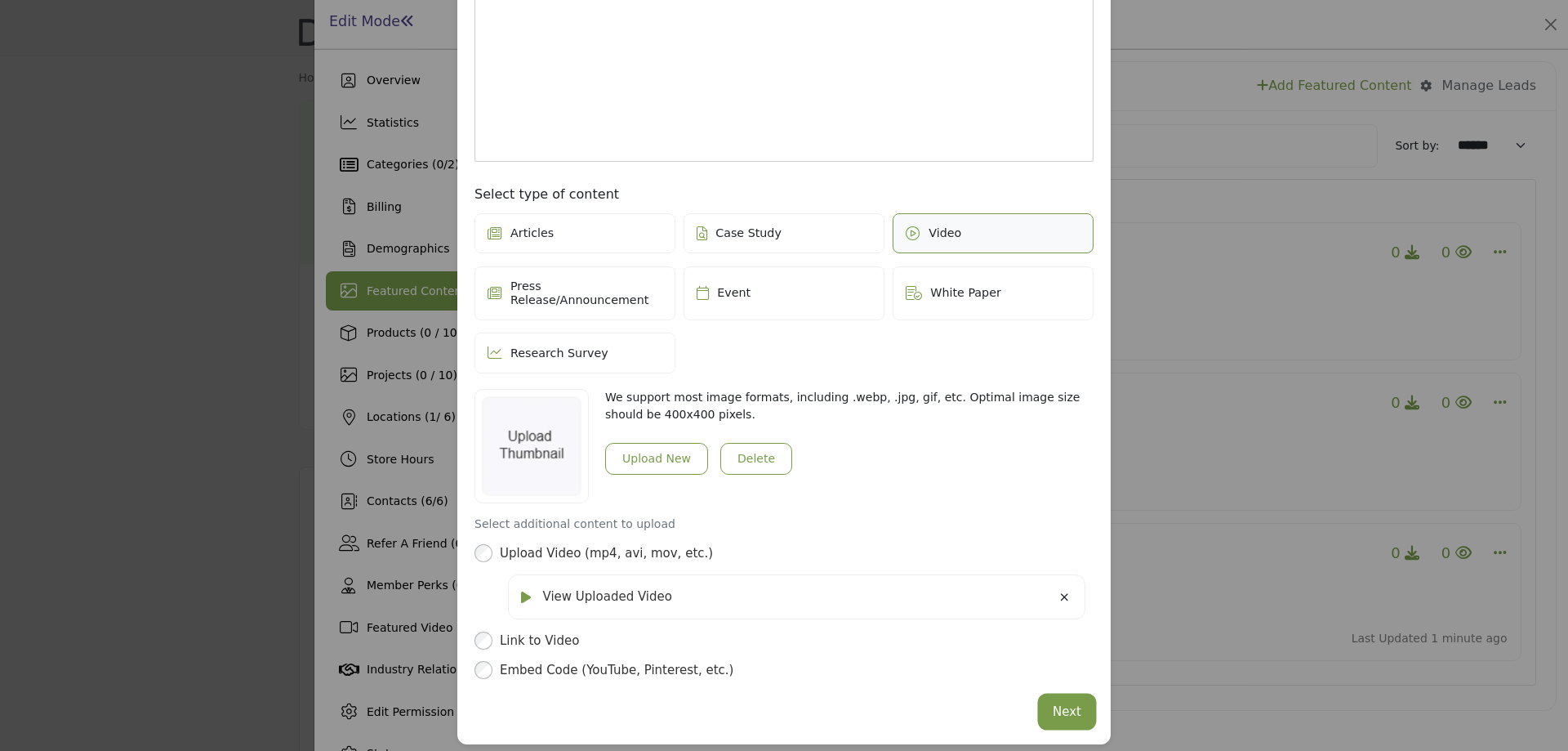
click at [1064, 697] on button "Next" at bounding box center [1067, 713] width 53 height 32
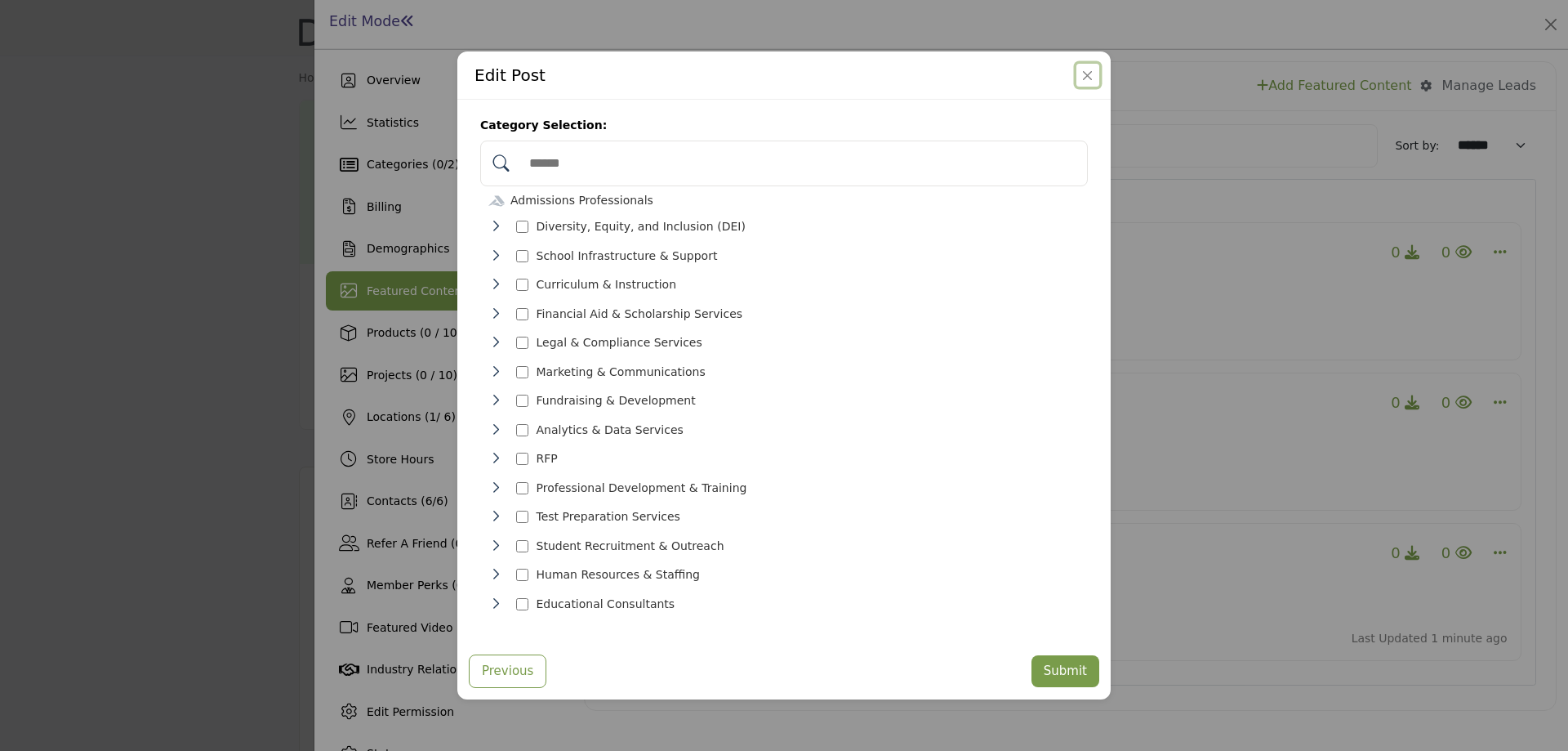
click at [1085, 86] on button "Close" at bounding box center [1089, 76] width 23 height 23
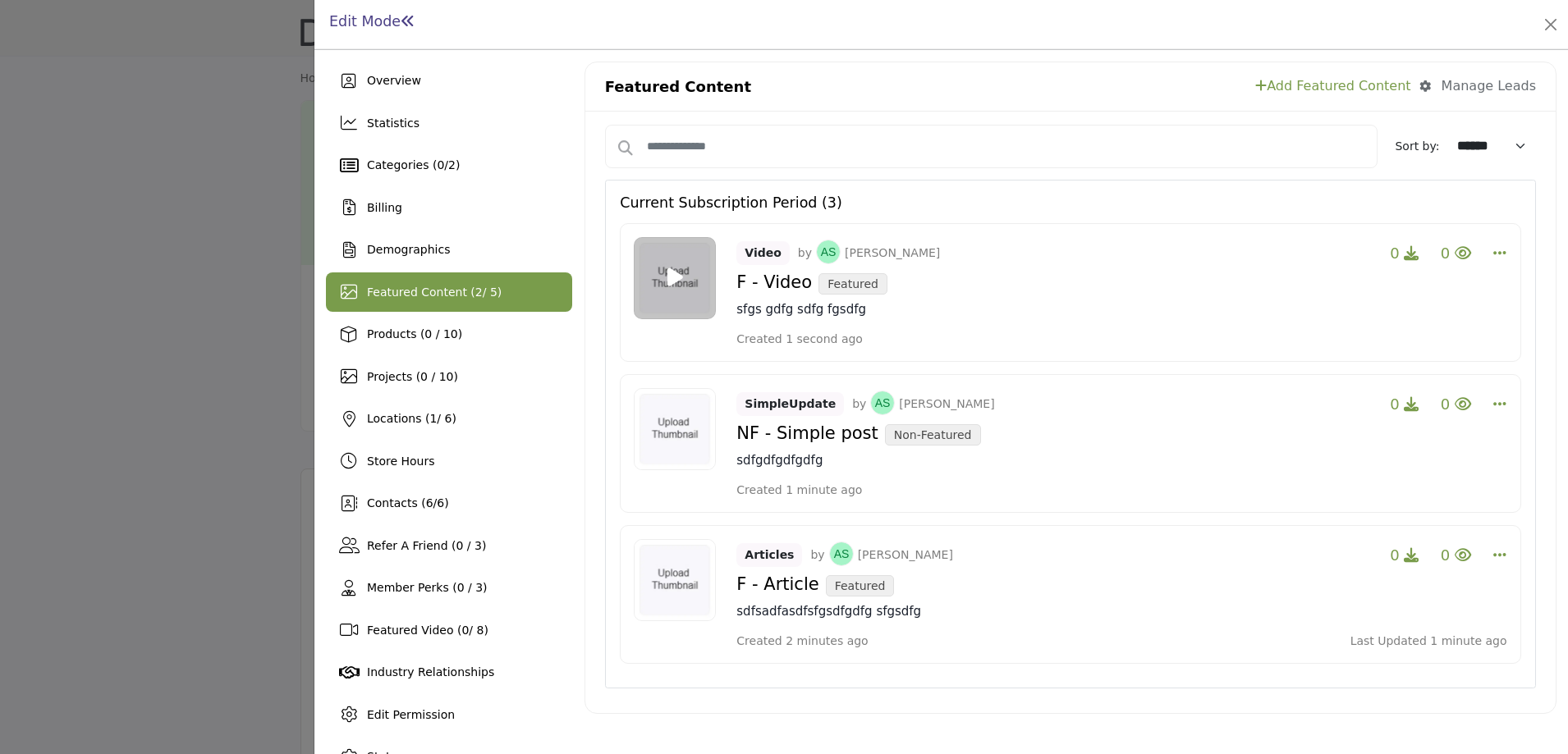
click at [780, 68] on div "Featured Content Add Featured Content Manage Leads Manage your Leads Manage who…" at bounding box center [1071, 87] width 971 height 49
click at [1494, 247] on icon "Select Dropdown Options" at bounding box center [1500, 253] width 13 height 15
click at [1404, 327] on link "Edit" at bounding box center [1402, 331] width 159 height 29
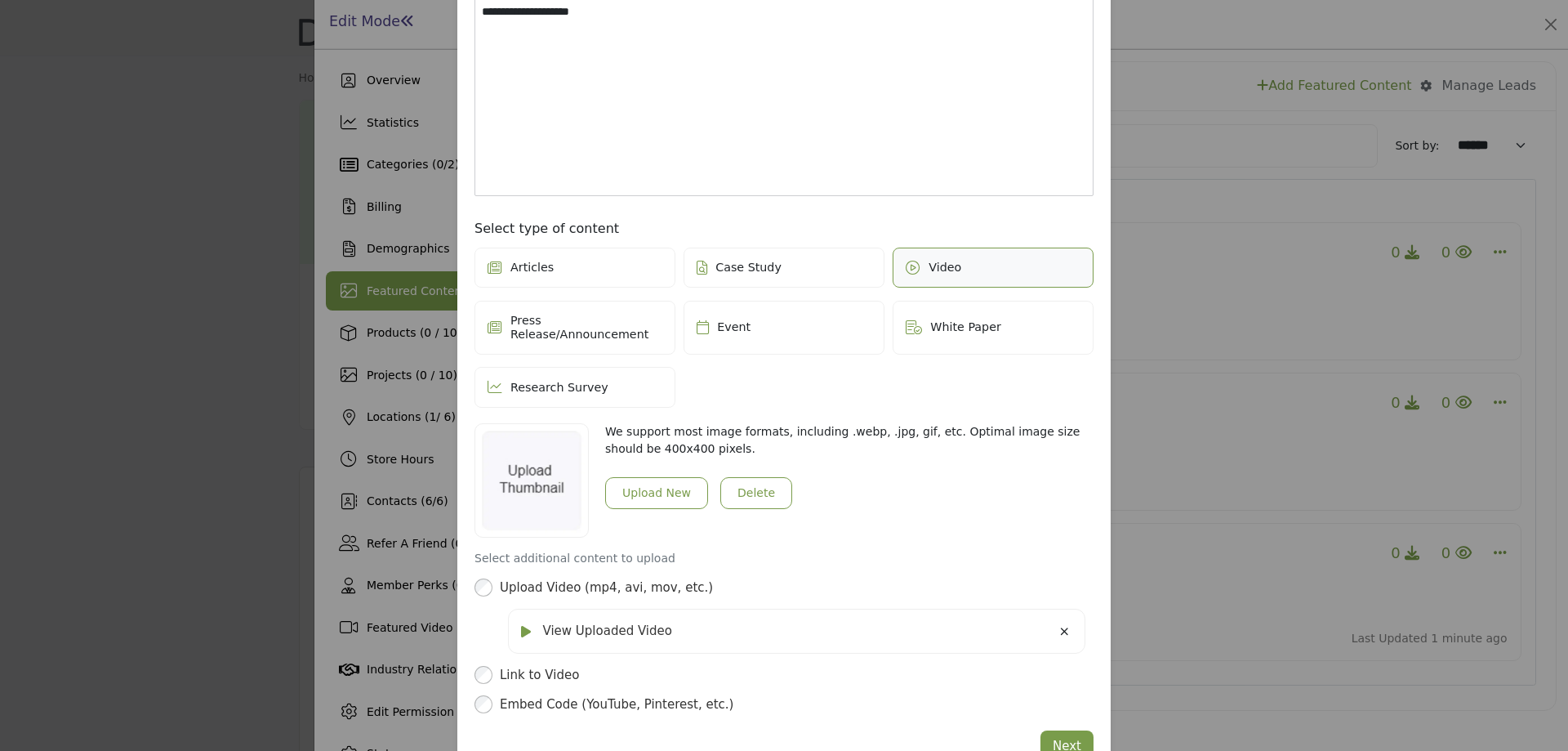
scroll to position [295, 0]
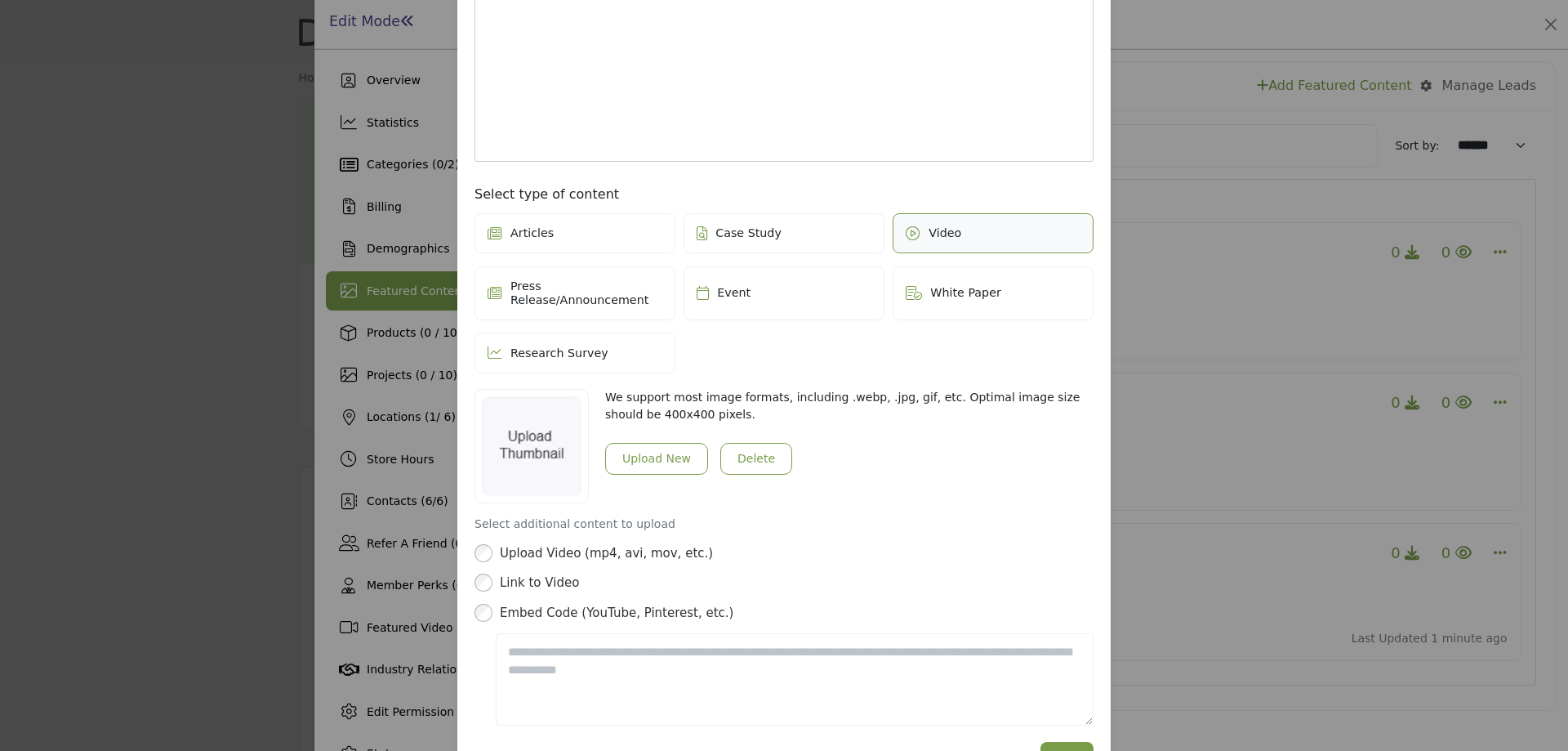
click at [153, 356] on div "Edit Post Depending on your subscription plan, content can be Featured and dist…" at bounding box center [784, 376] width 1568 height 751
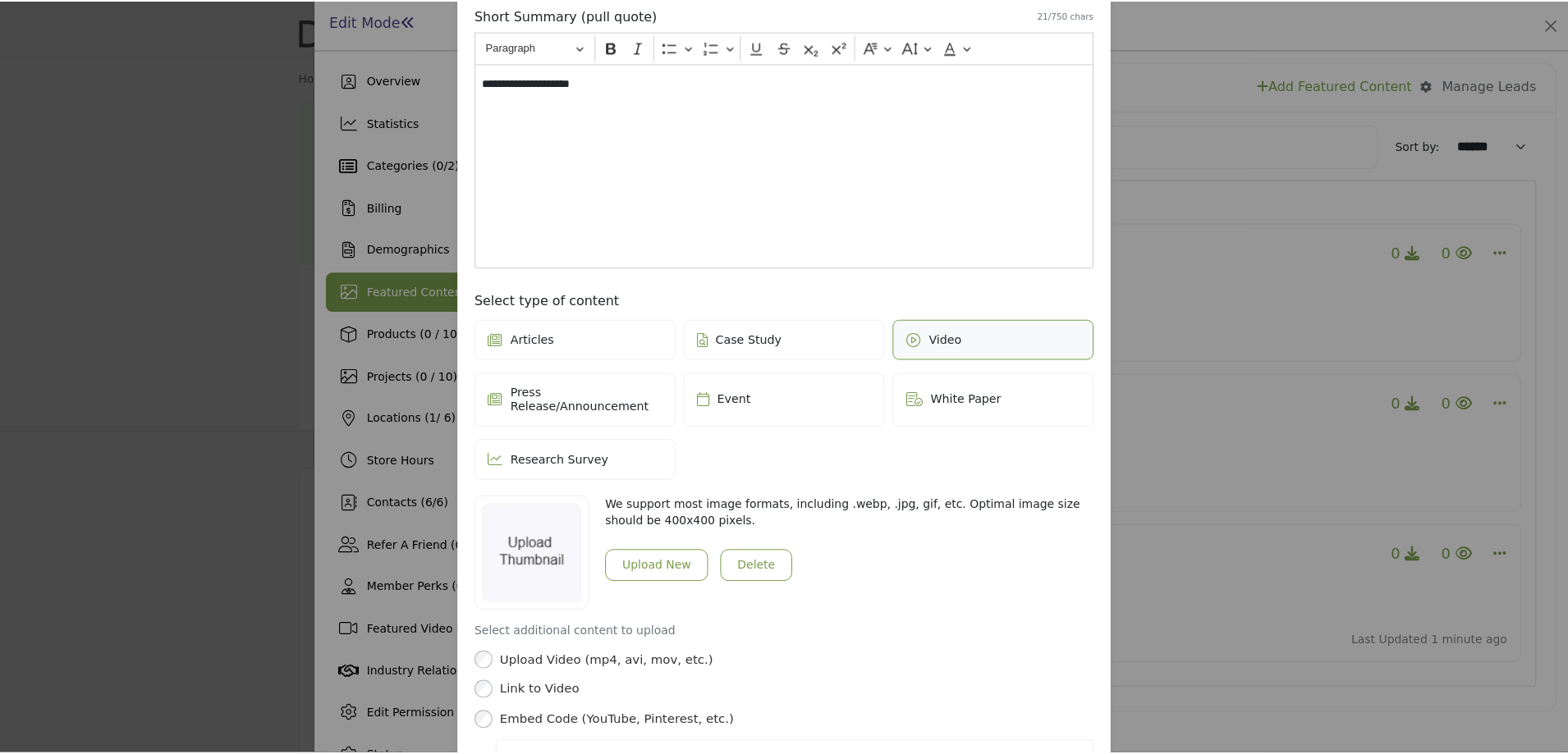
scroll to position [0, 0]
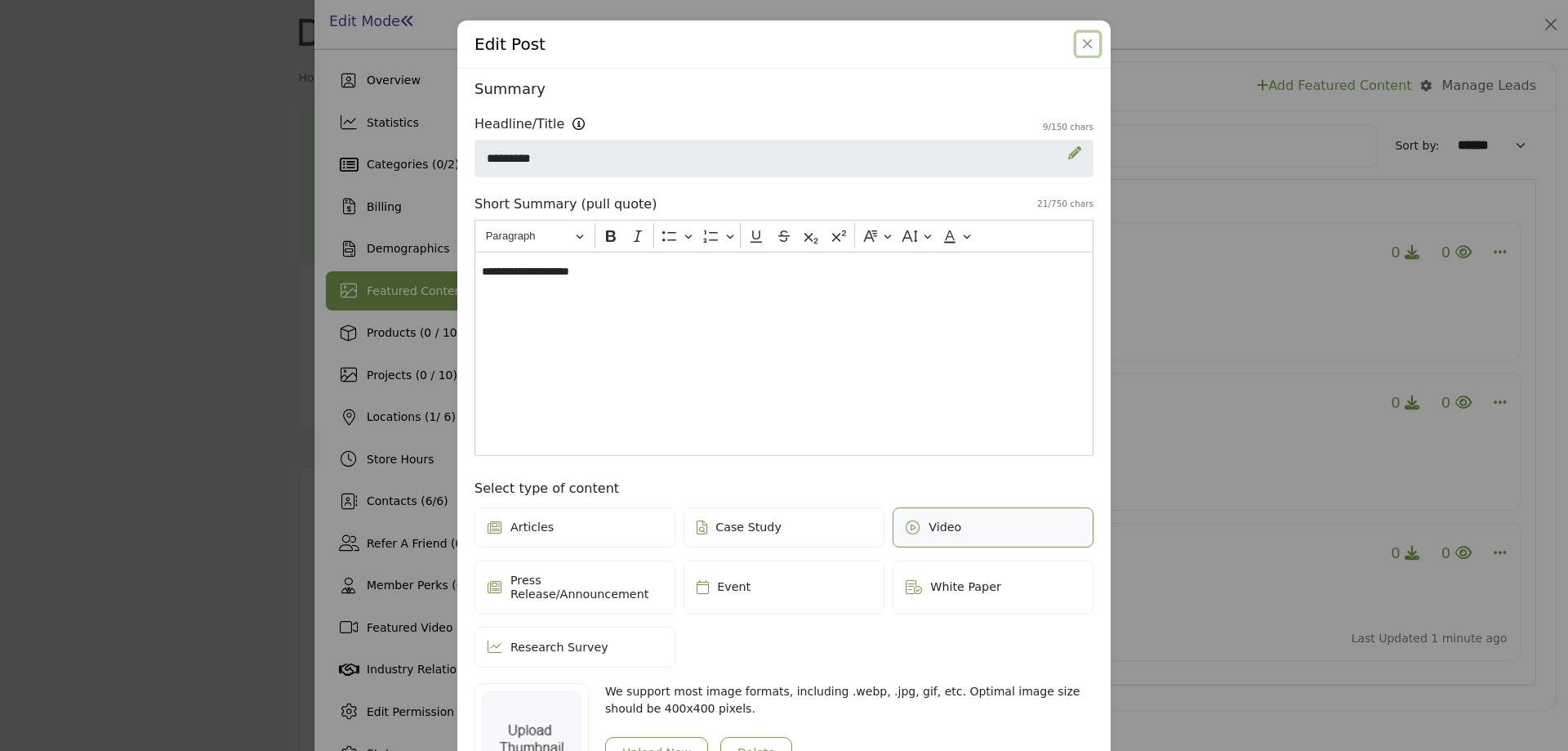
click at [1085, 44] on button "Close" at bounding box center [1089, 44] width 23 height 23
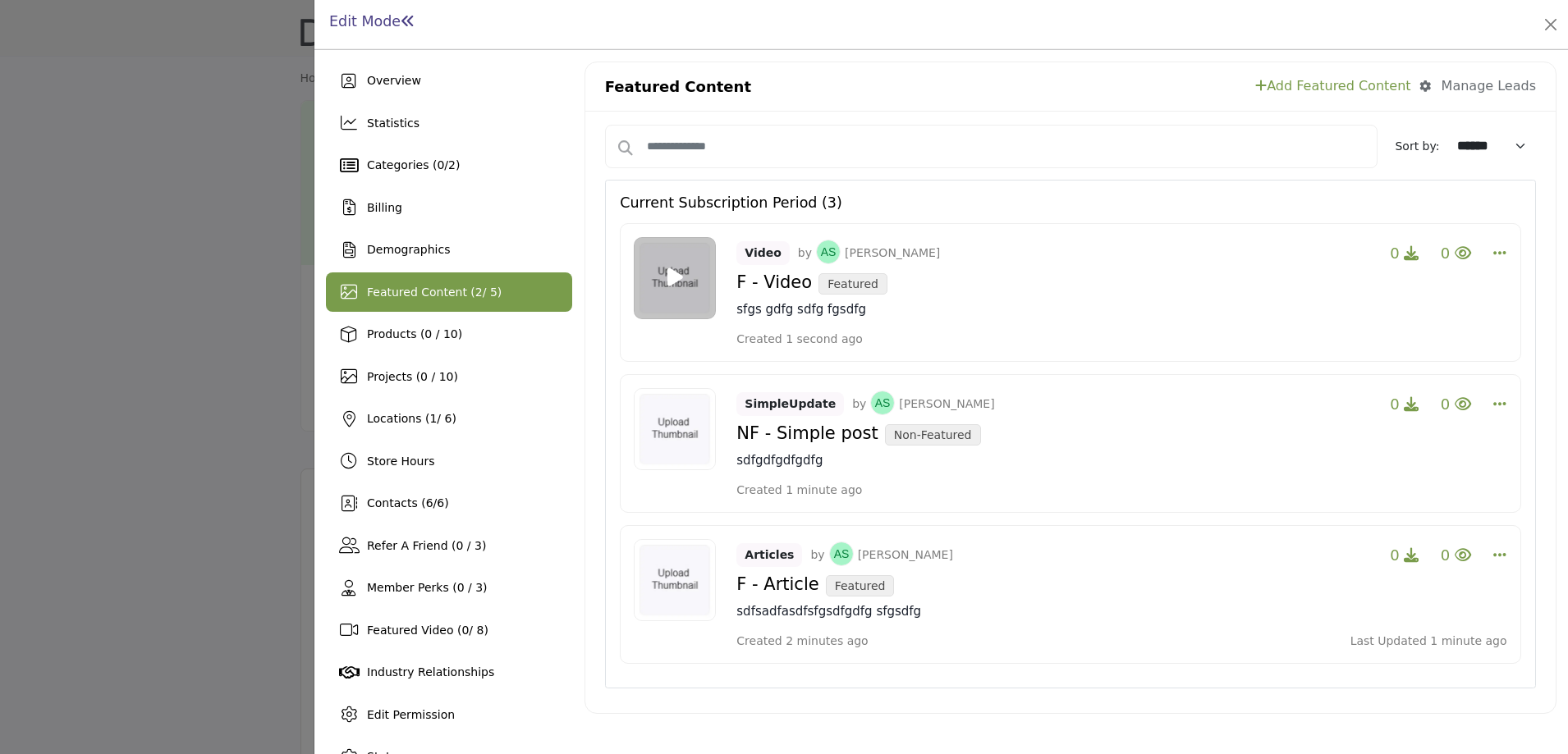
click at [227, 306] on div at bounding box center [784, 377] width 1568 height 754
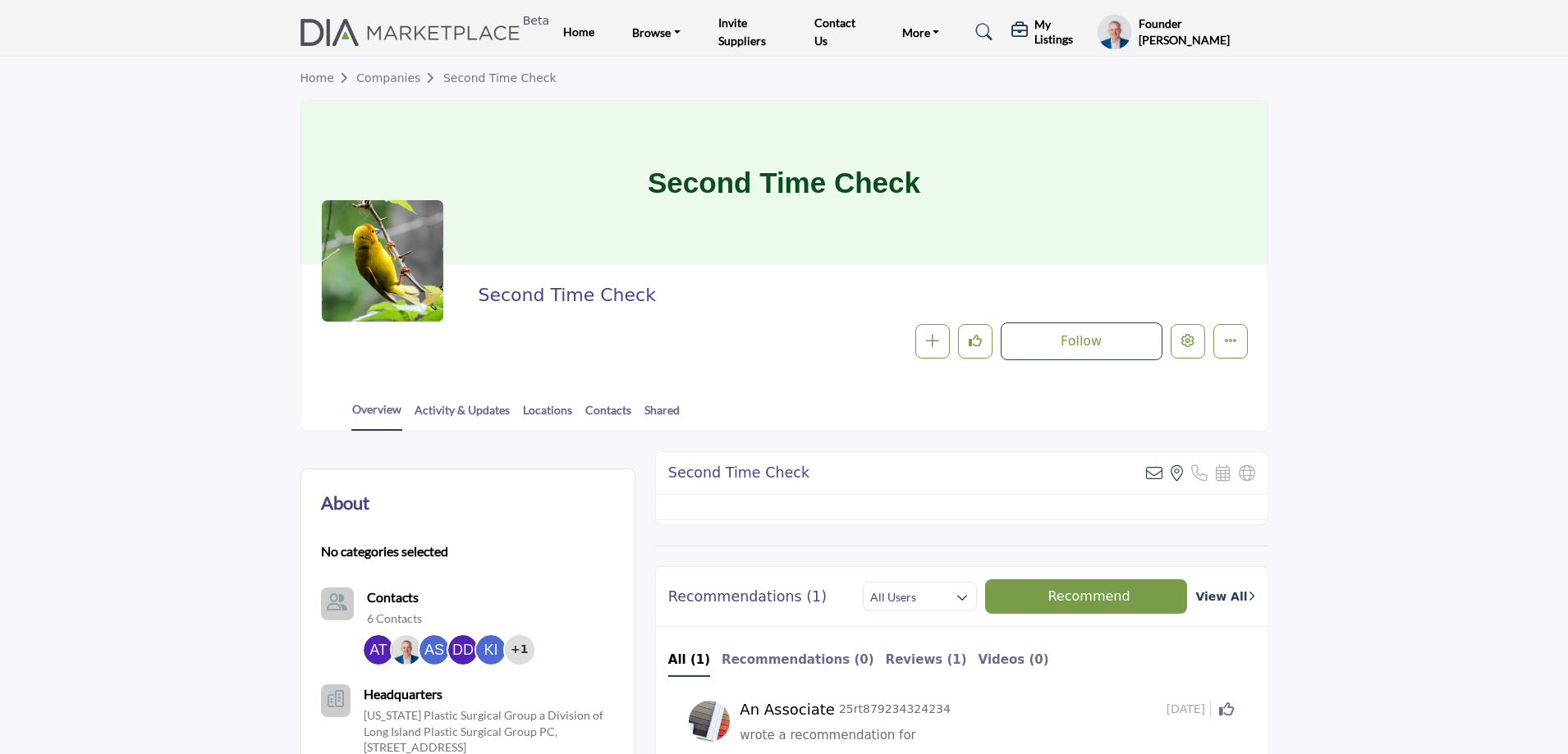
click at [659, 410] on link "Shared" at bounding box center [662, 415] width 37 height 29
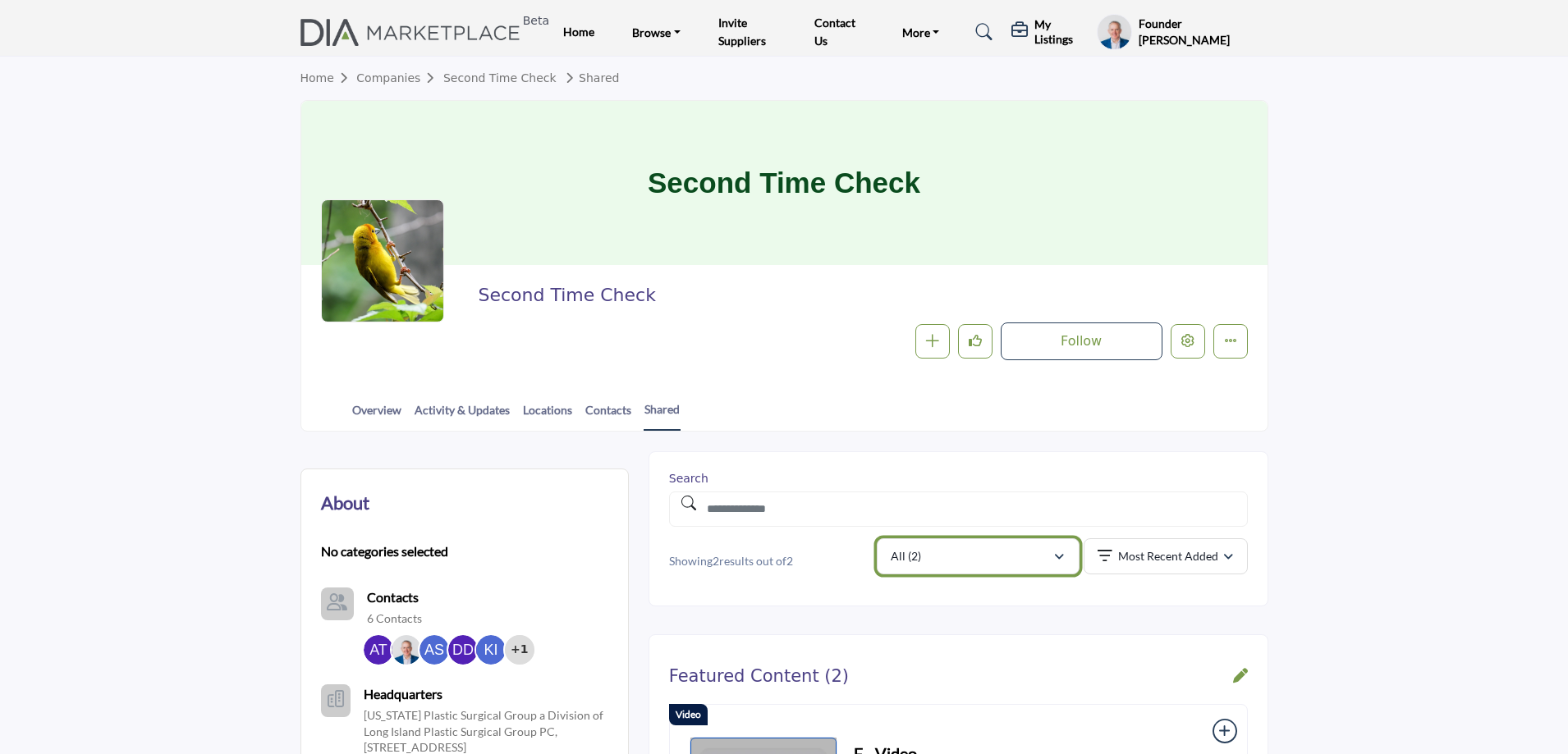
click at [1032, 556] on div "All (2)" at bounding box center [972, 557] width 162 height 20
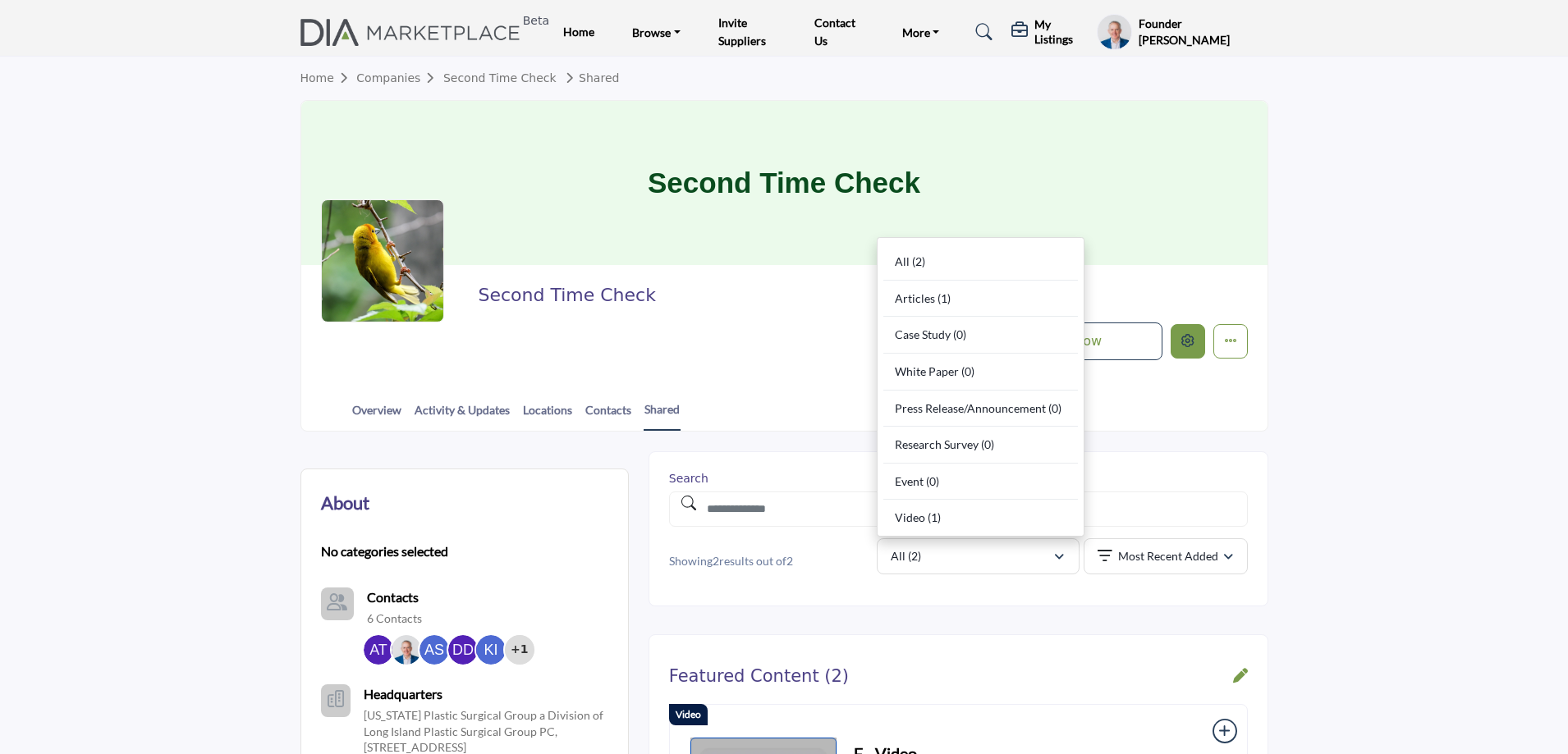
click at [1190, 347] on icon "Edit company" at bounding box center [1188, 340] width 13 height 13
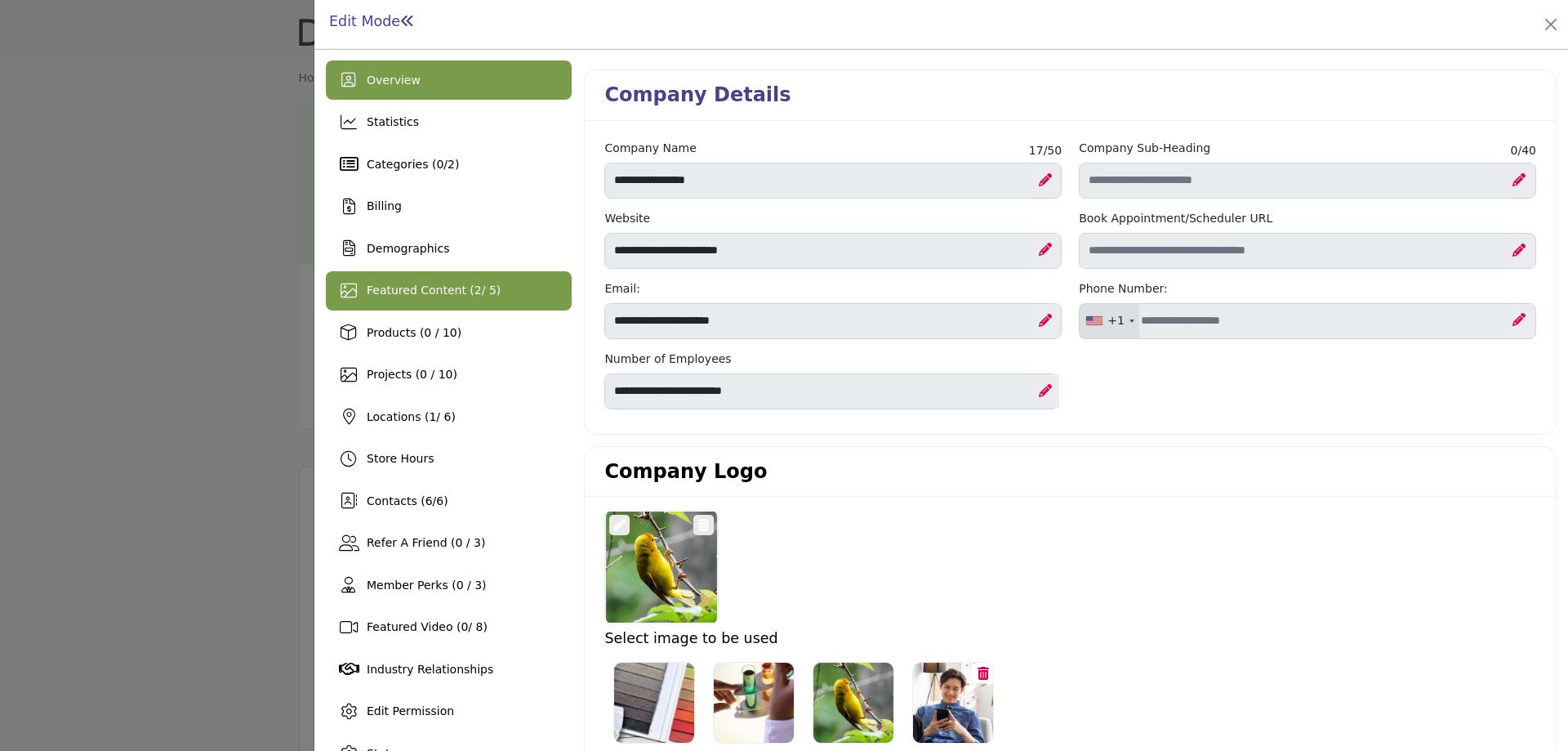
click at [429, 301] on div "Featured Content ( 2 / 5)" at bounding box center [448, 291] width 245 height 39
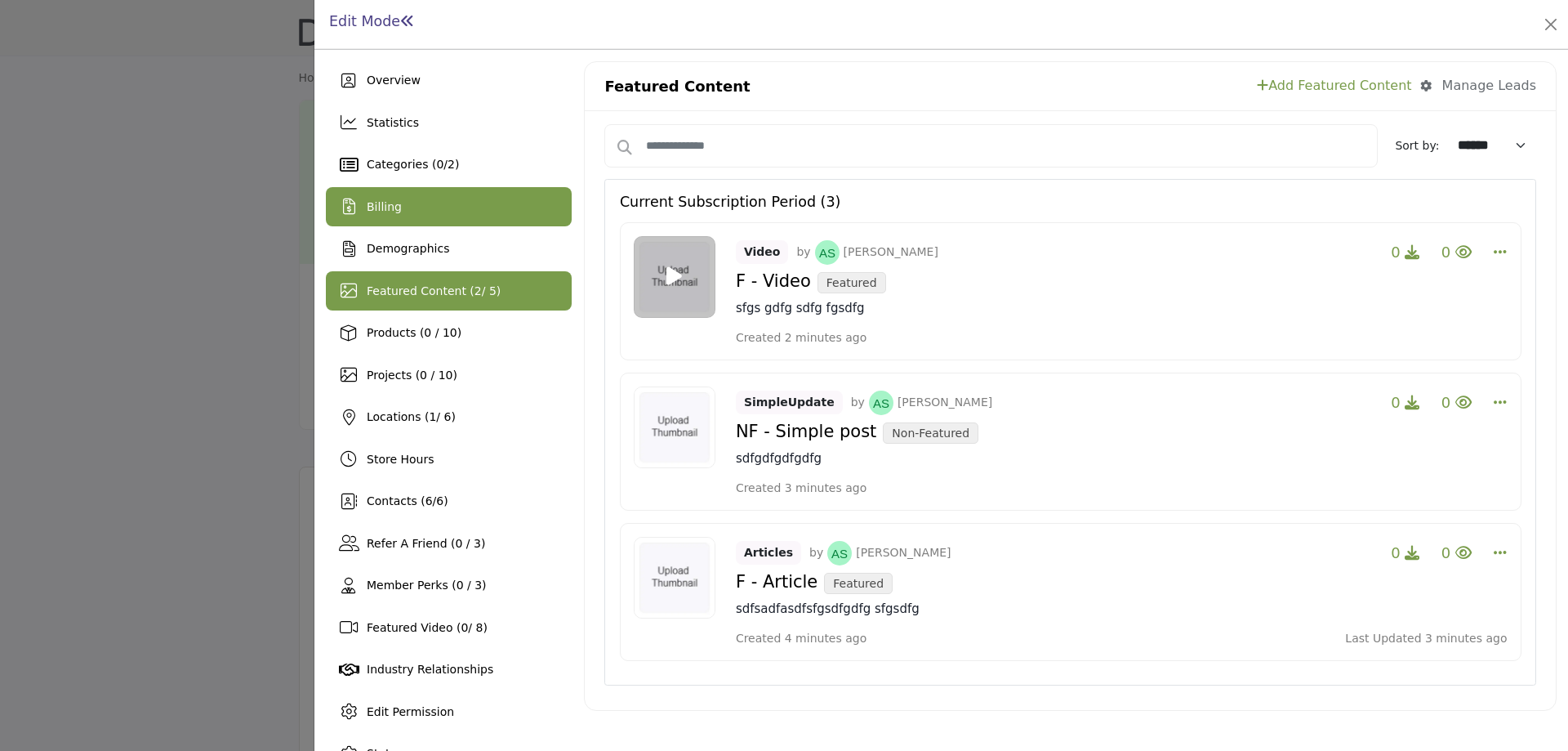
click at [407, 213] on div "Billing" at bounding box center [448, 206] width 245 height 39
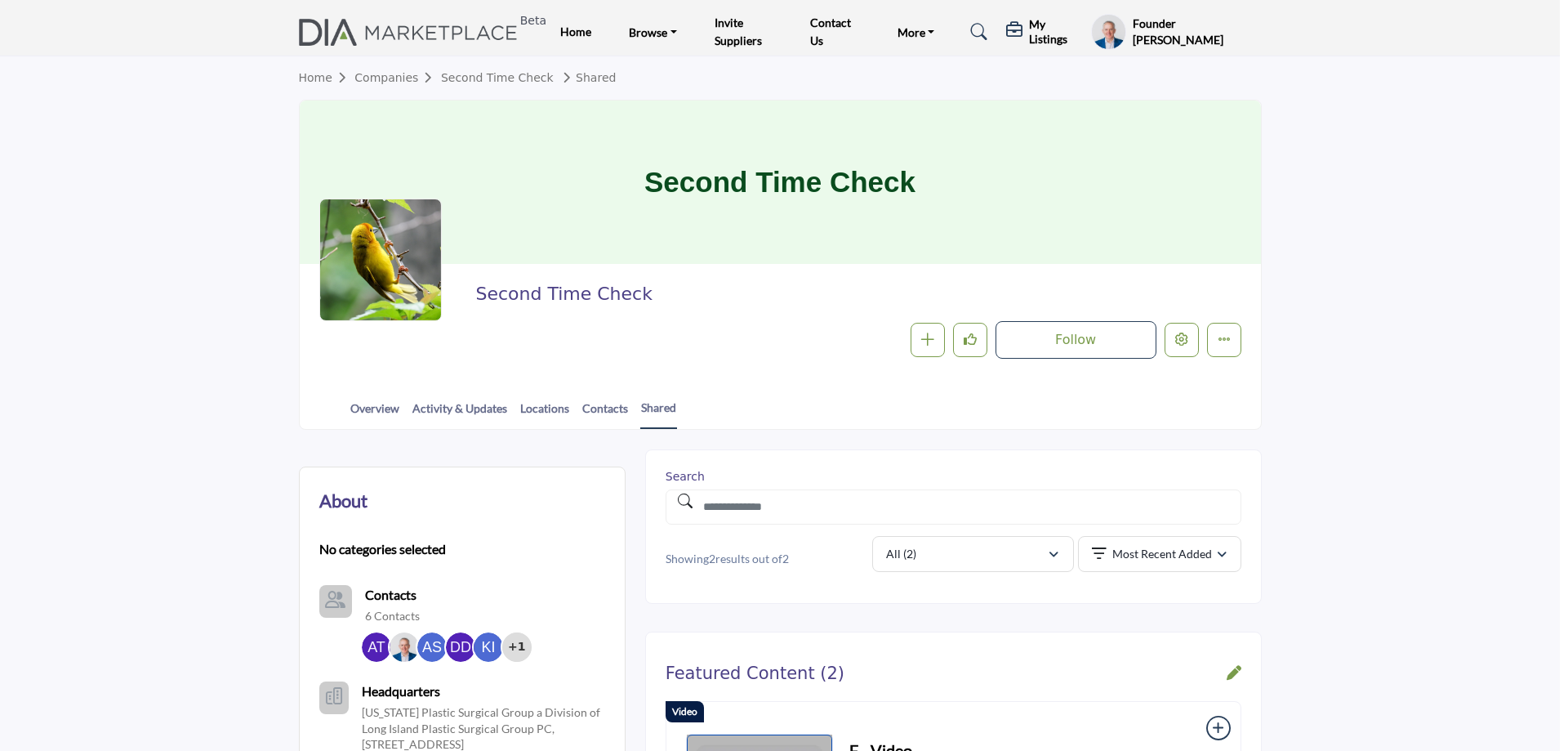
click at [232, 195] on div at bounding box center [784, 376] width 1568 height 751
click at [1117, 27] on profile-featured-9d57d186-dcdc-4fd1-8698-ebbedcf867ac "Show hide supplier dropdown" at bounding box center [1108, 32] width 35 height 36
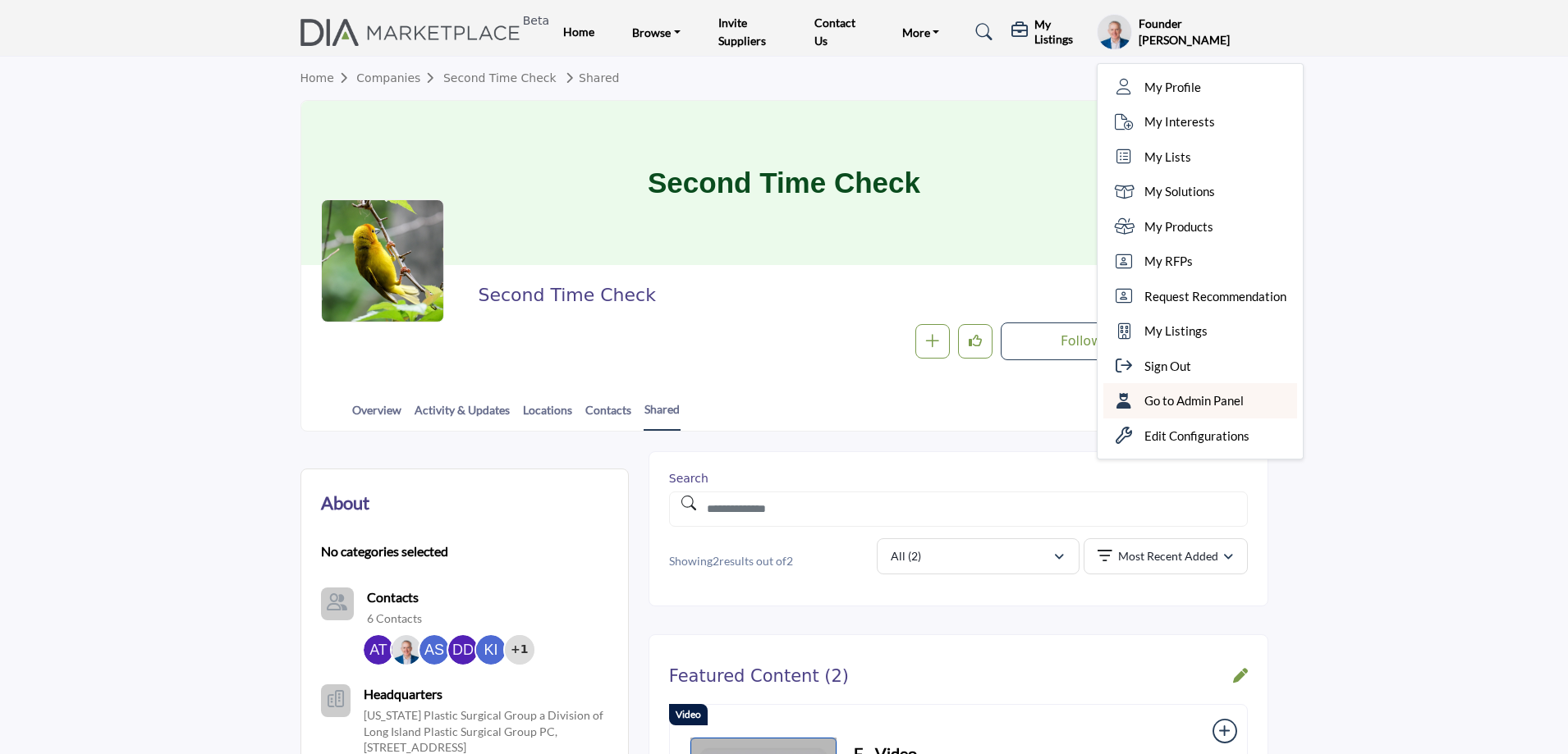
click at [1186, 392] on span "Go to Admin Panel" at bounding box center [1193, 400] width 99 height 19
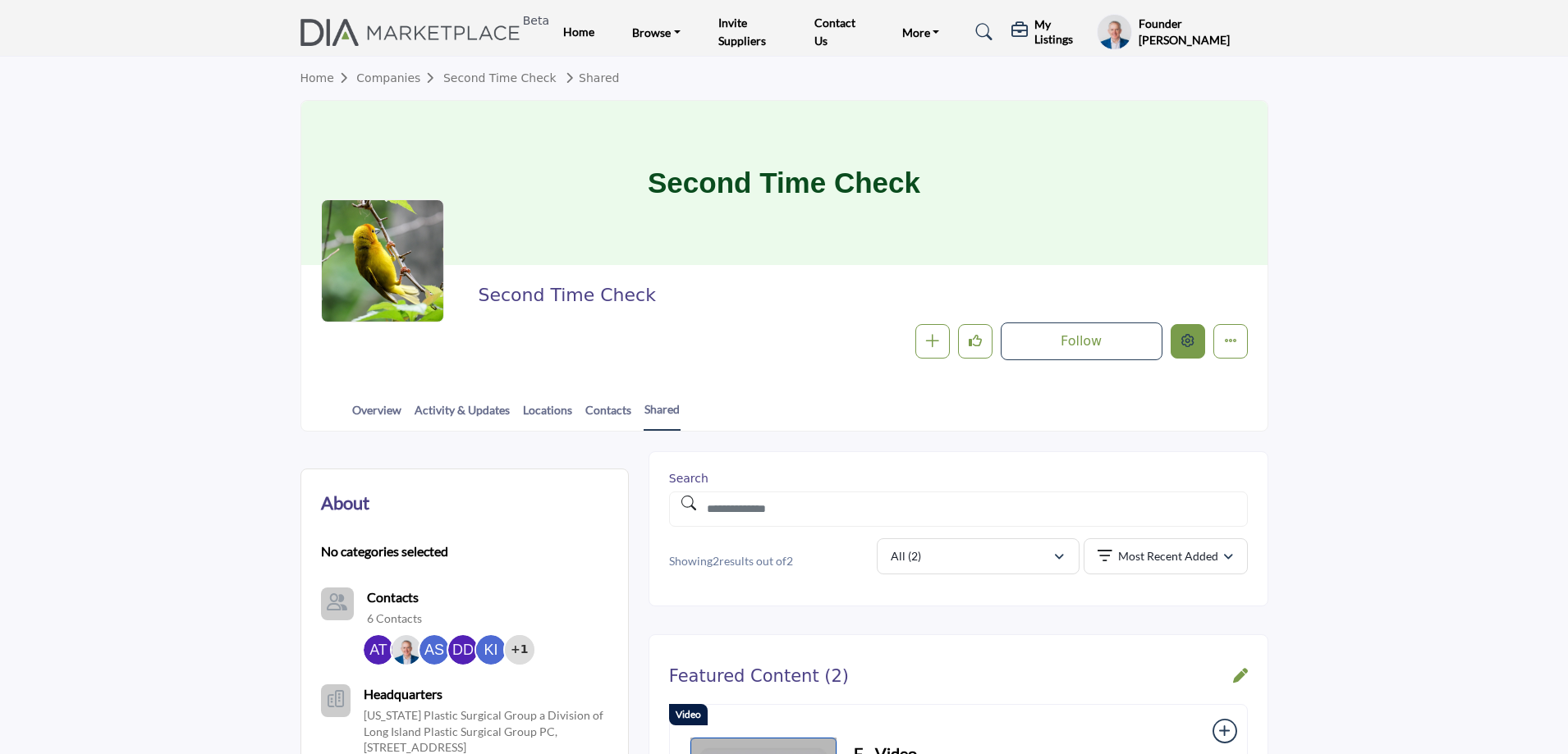
click at [1187, 335] on icon "Edit company" at bounding box center [1188, 340] width 13 height 13
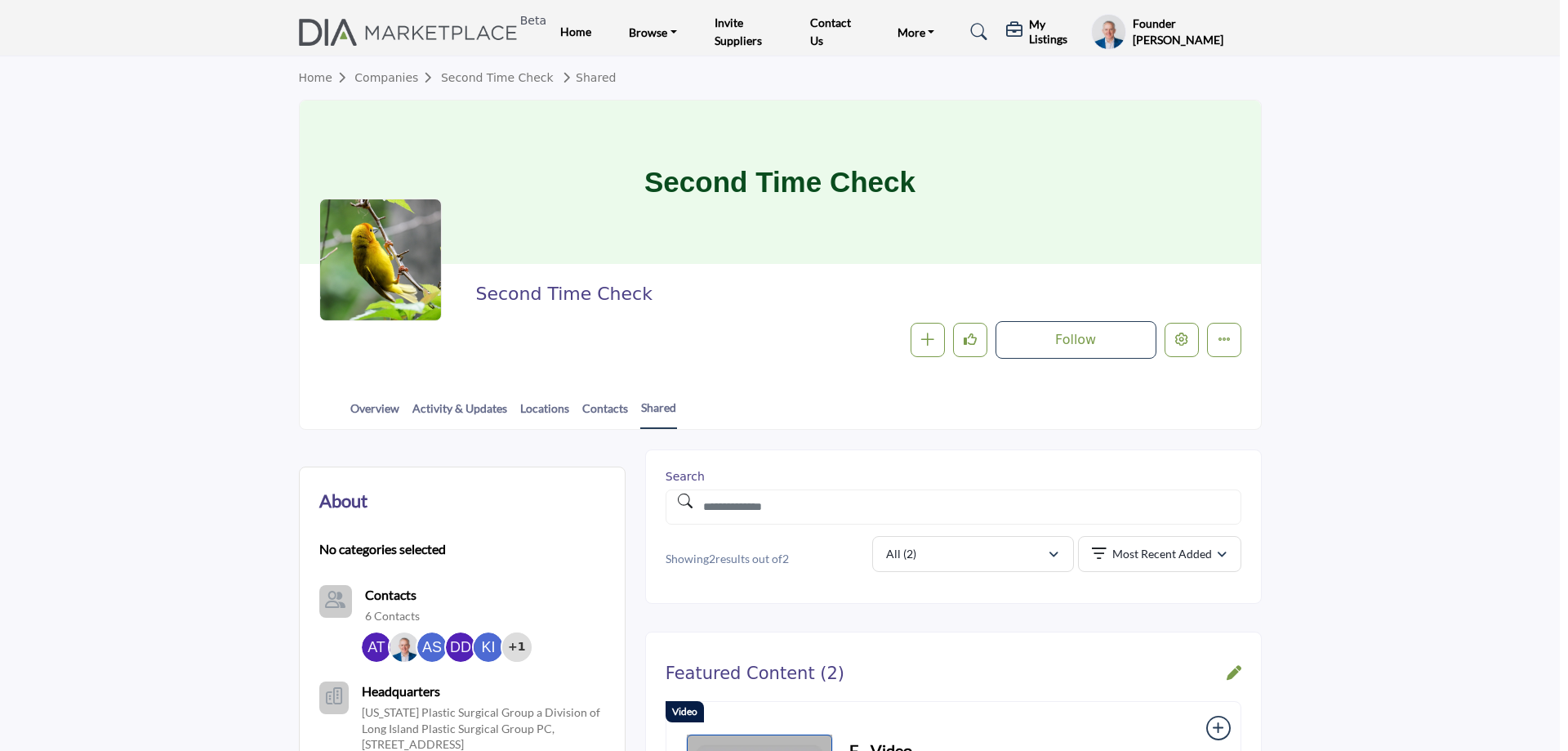
click at [186, 182] on div at bounding box center [784, 376] width 1568 height 751
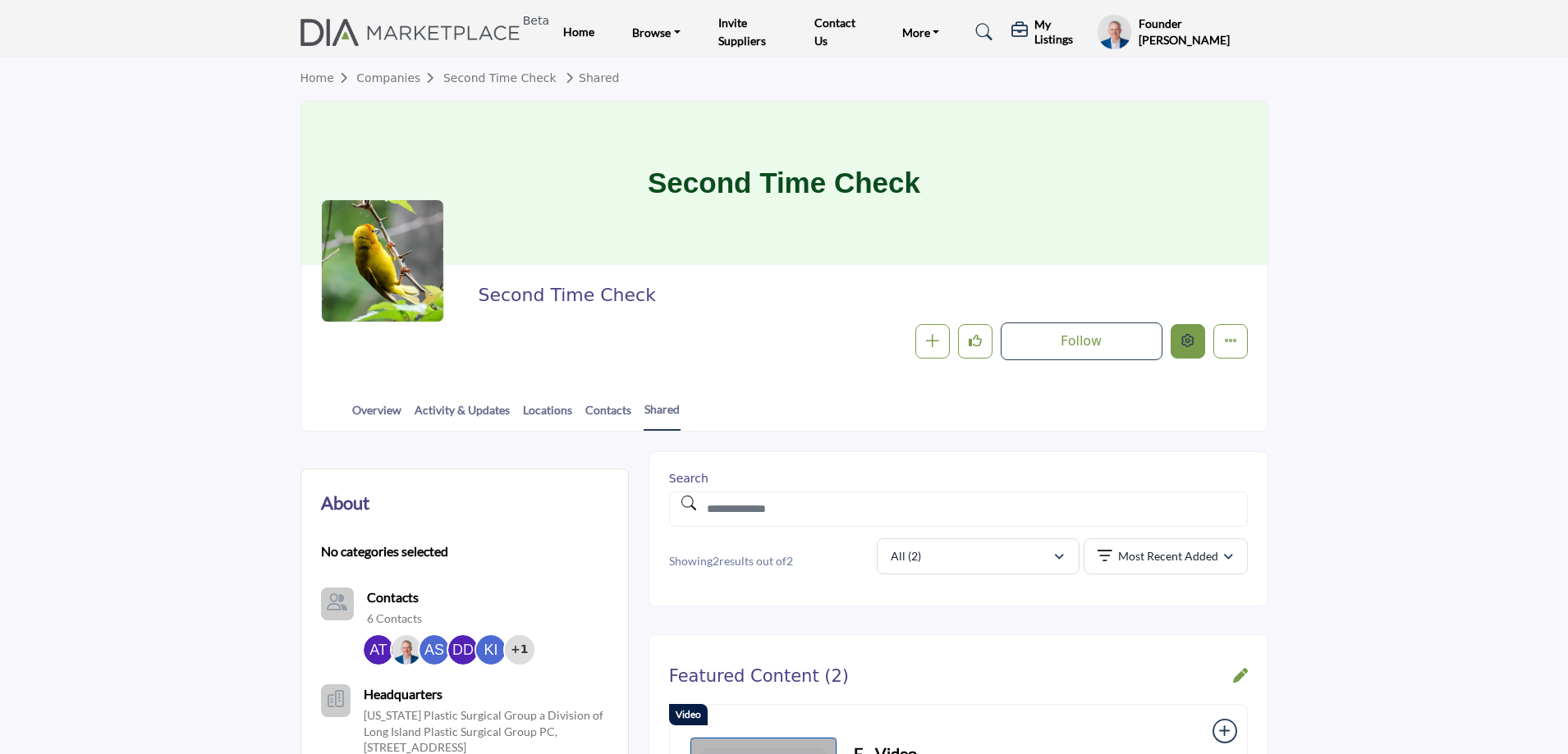
click at [1196, 340] on button "Edit company" at bounding box center [1188, 341] width 35 height 35
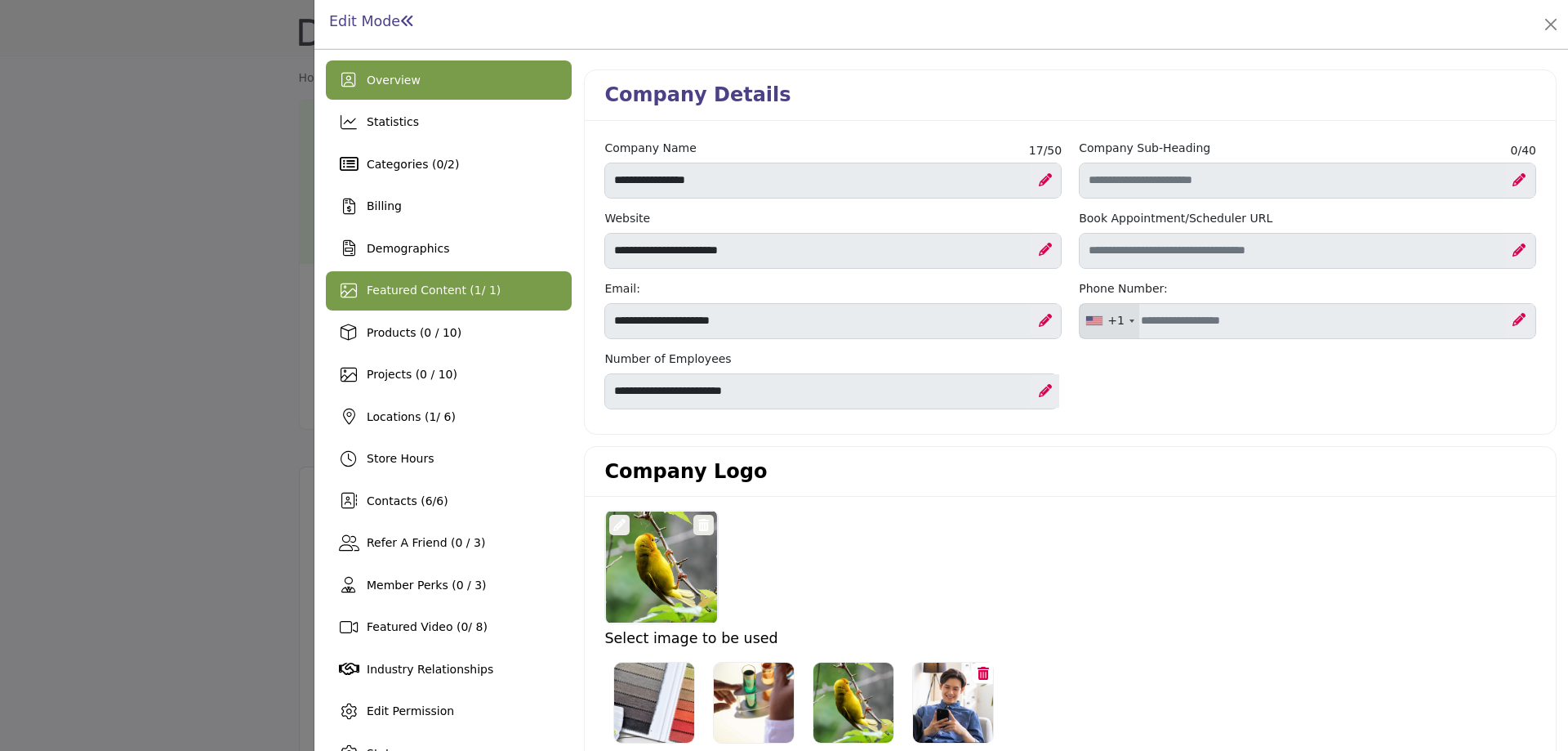
click at [455, 285] on span "Featured Content ( 1 / 1)" at bounding box center [433, 290] width 134 height 13
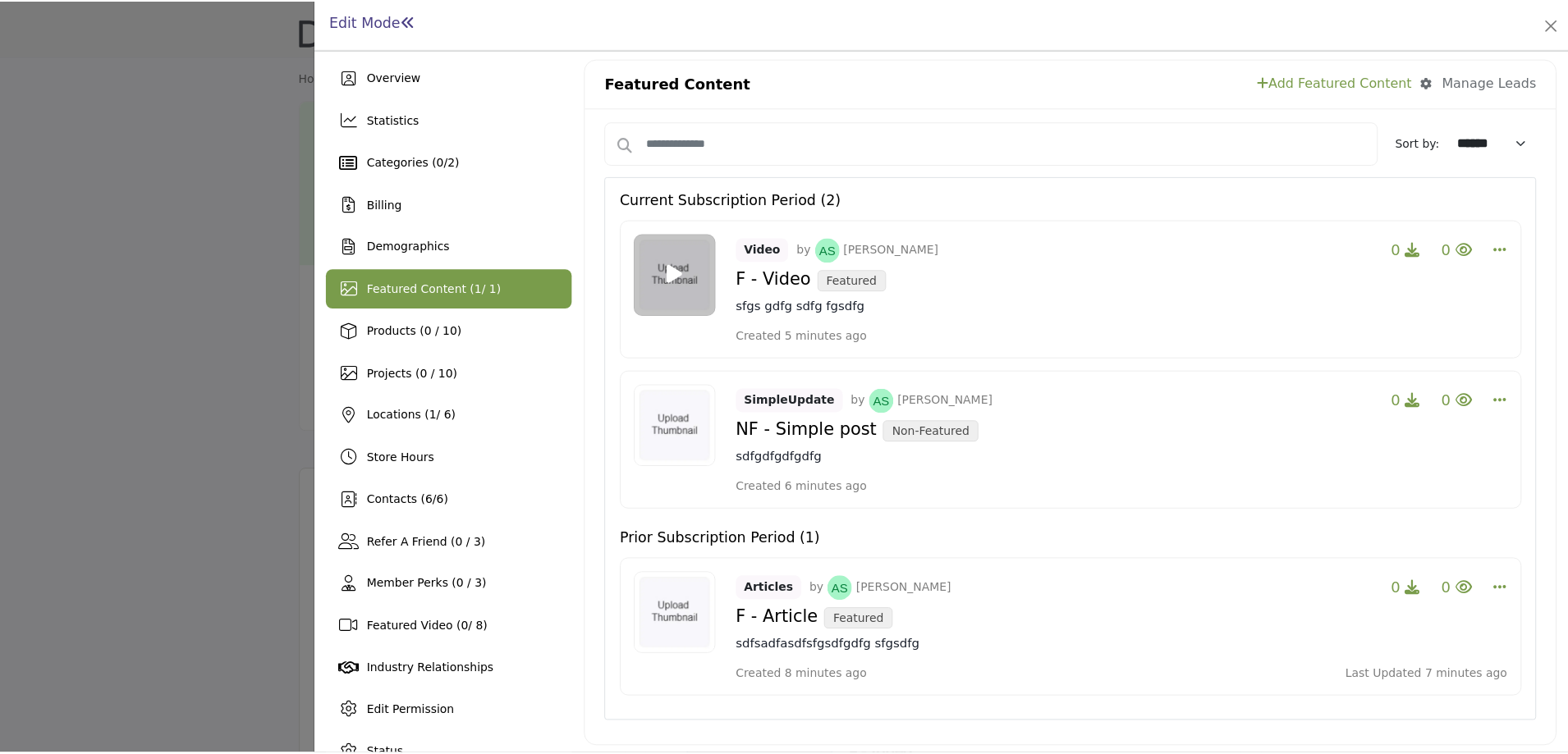
scroll to position [35, 0]
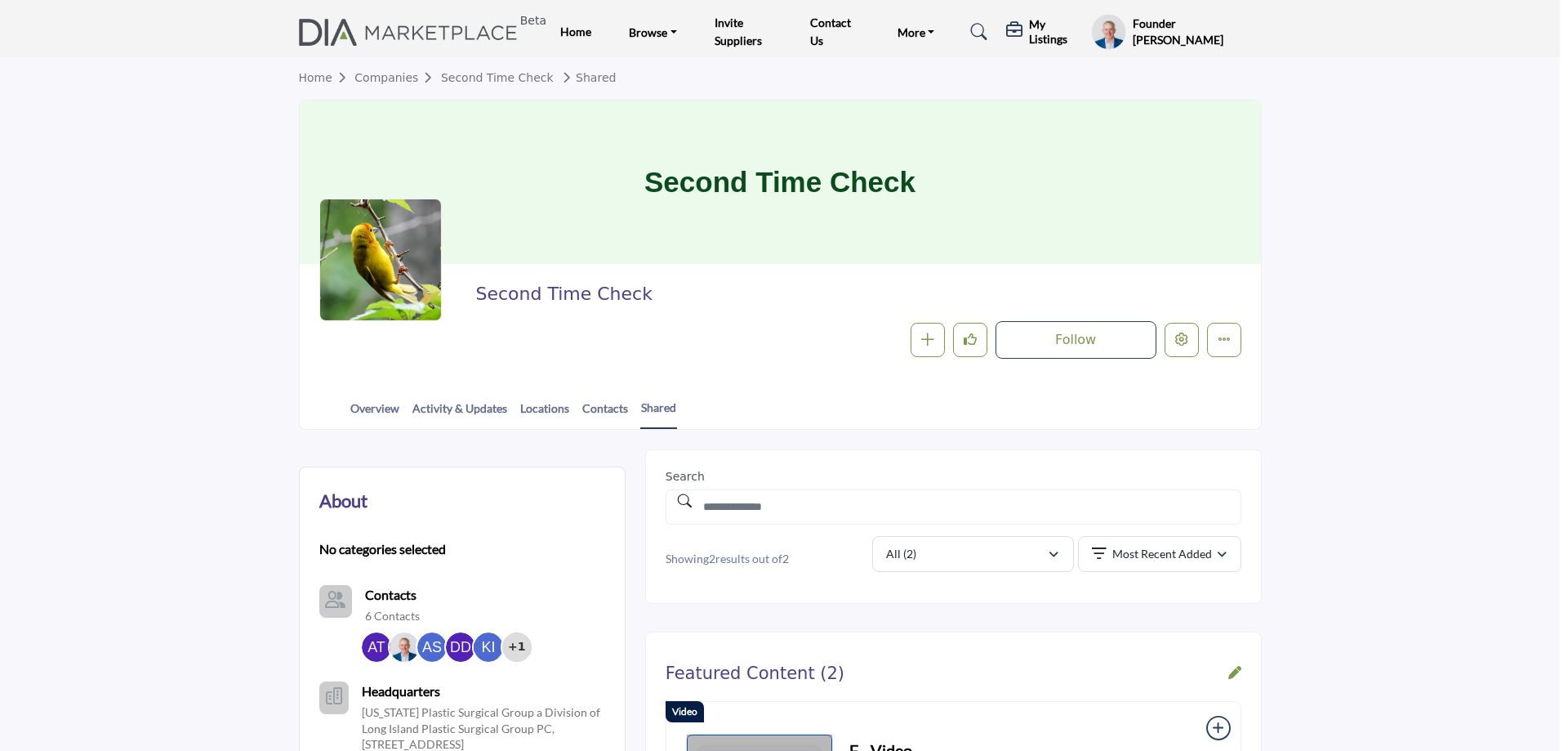
click at [194, 311] on div at bounding box center [784, 376] width 1568 height 751
click at [451, 406] on link "Activity & Updates" at bounding box center [460, 414] width 96 height 28
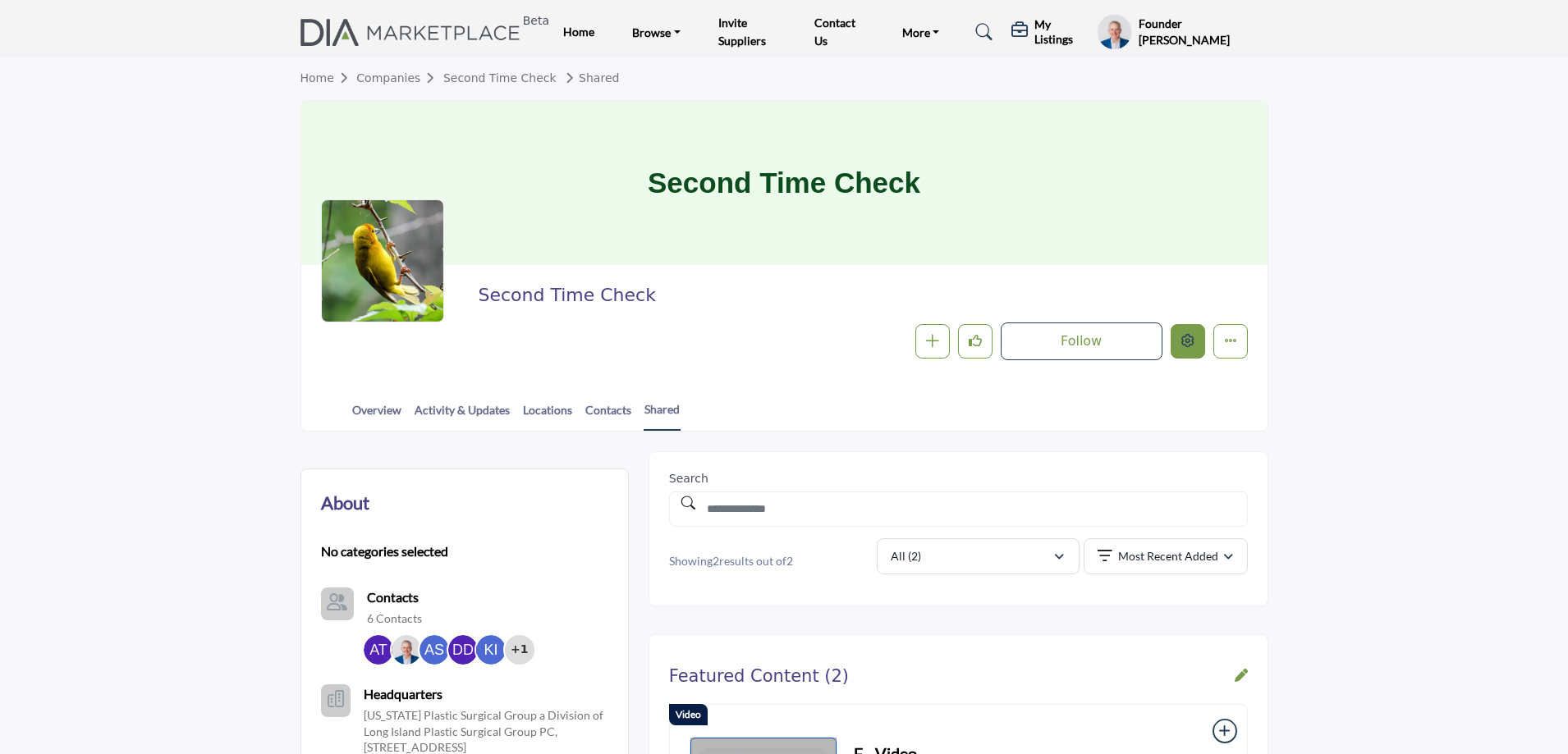
click at [1200, 337] on button "Edit company" at bounding box center [1188, 341] width 35 height 35
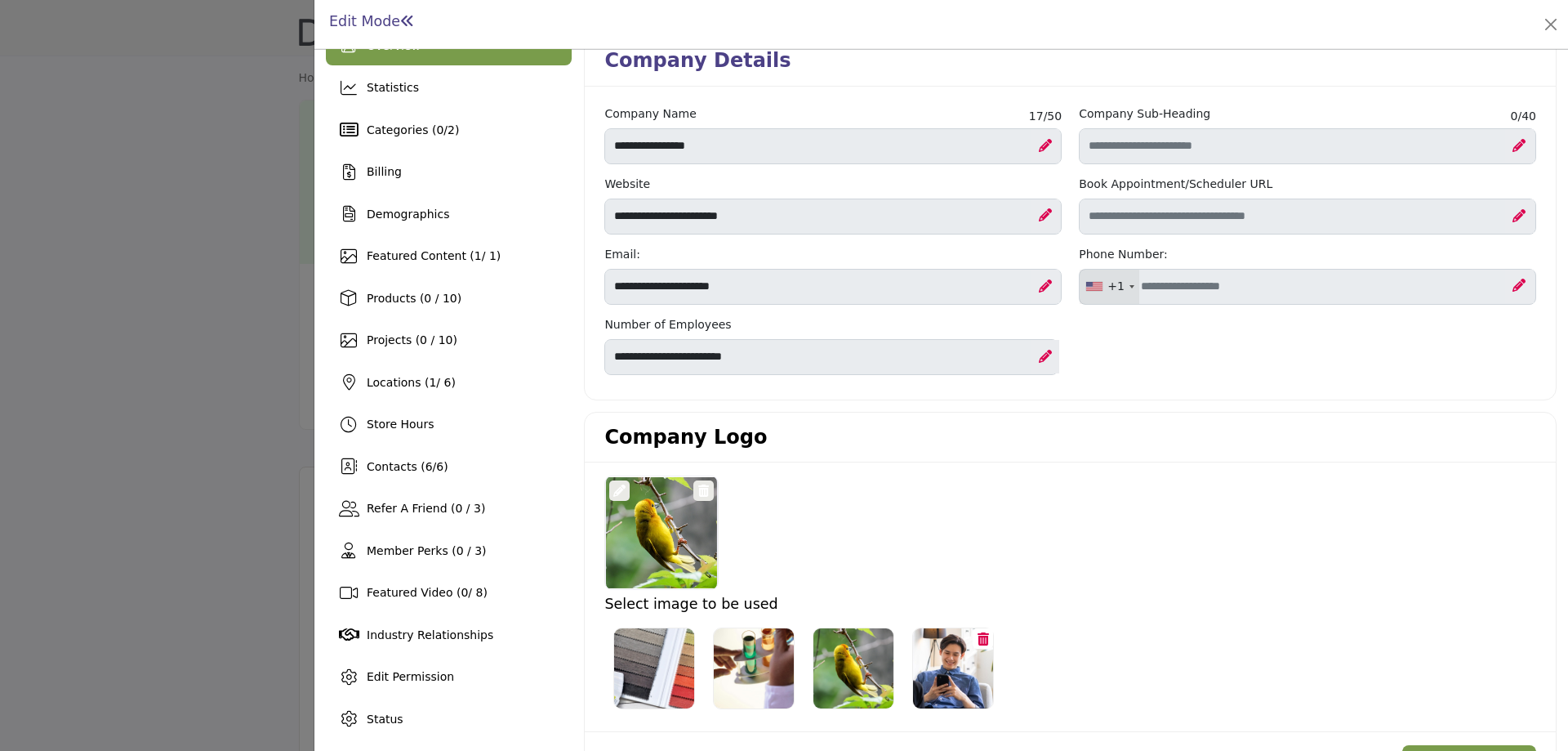
click at [432, 276] on div "Overview Statistics Categories ( 0 / 2 ) Billing 1 / 1)" at bounding box center [448, 382] width 245 height 713
click at [432, 262] on span "Featured Content ( 1 / 1)" at bounding box center [433, 255] width 134 height 13
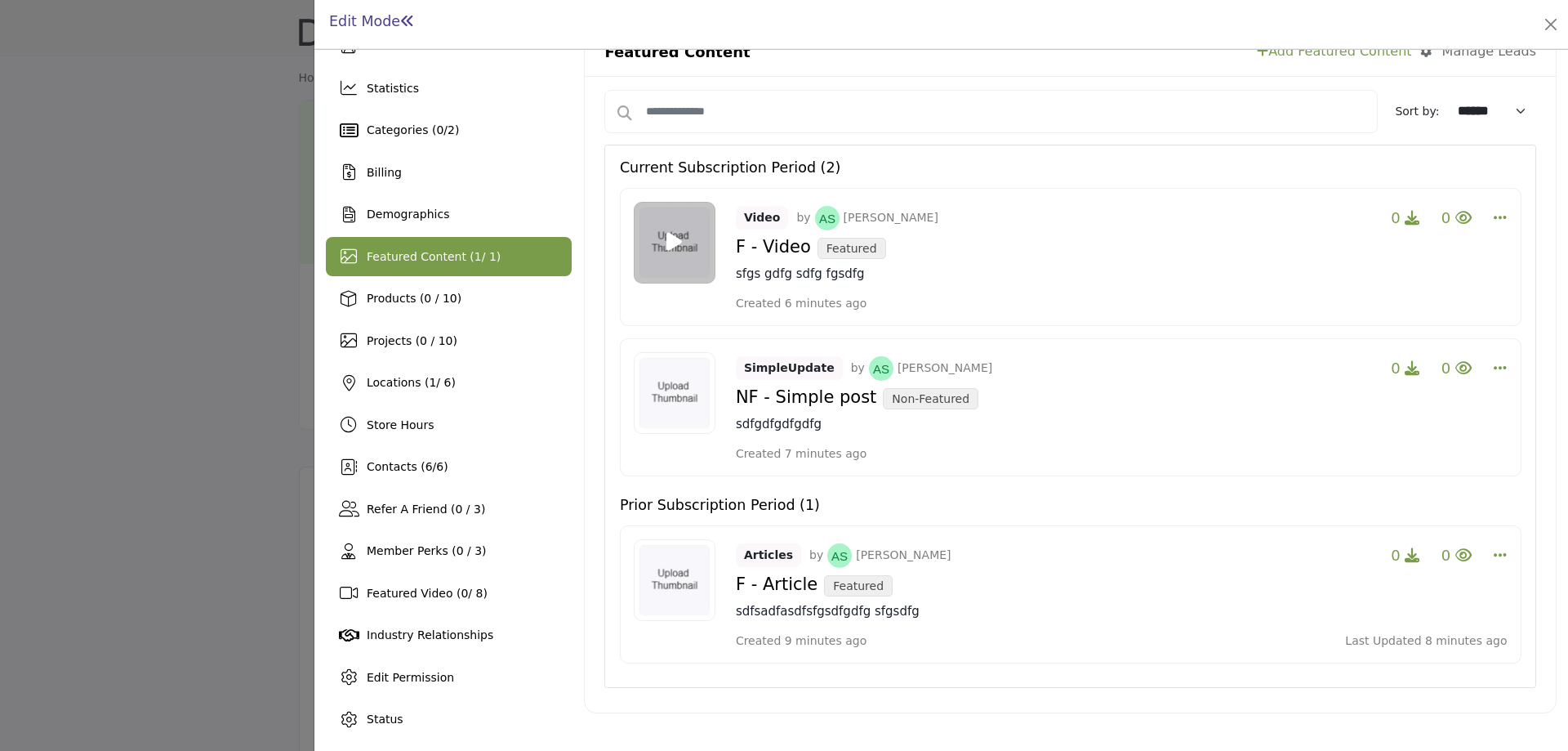
click at [475, 254] on span "1" at bounding box center [478, 256] width 7 height 13
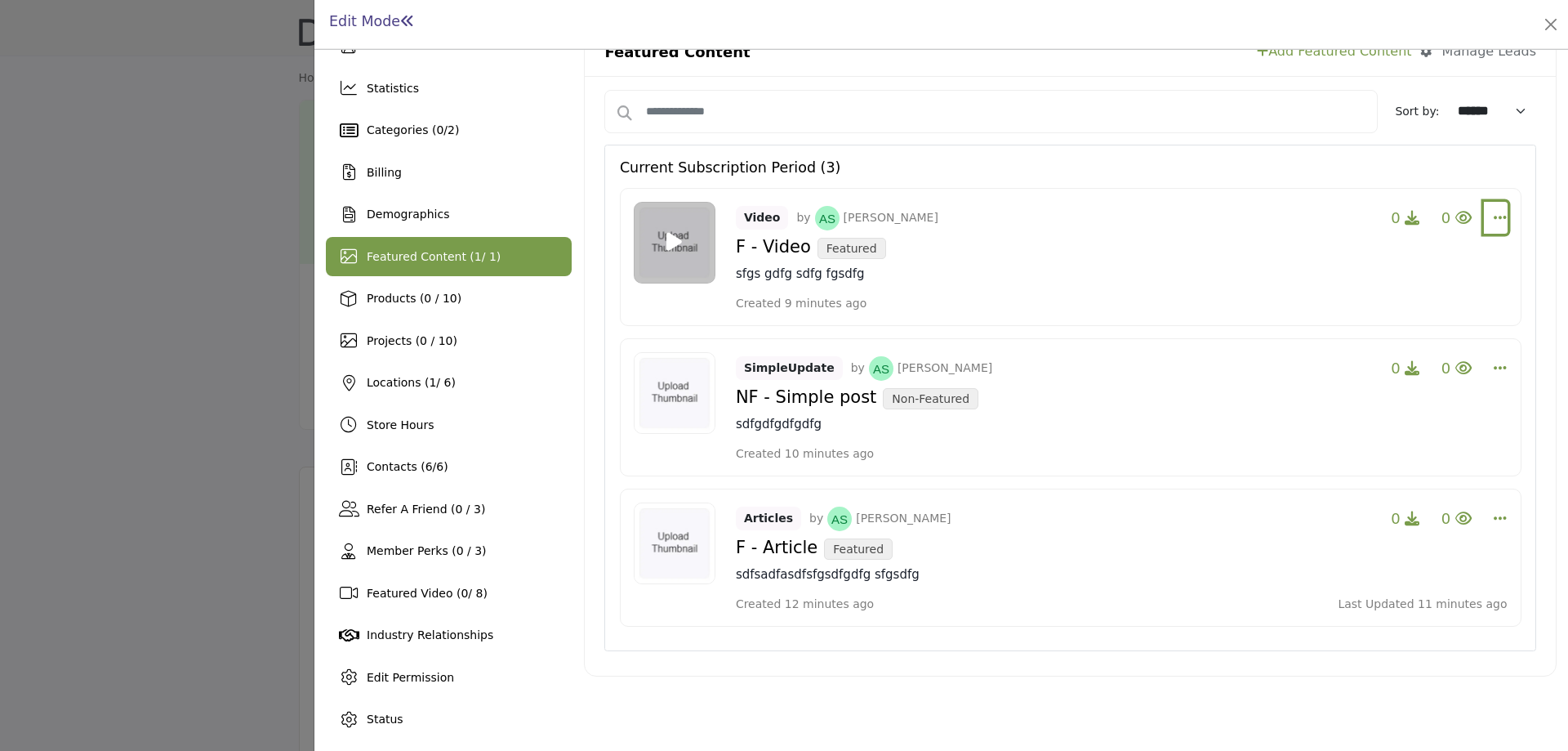
click at [1495, 217] on icon "Select Dropdown Options" at bounding box center [1500, 217] width 13 height 15
click at [1395, 304] on link "Edit" at bounding box center [1403, 295] width 158 height 29
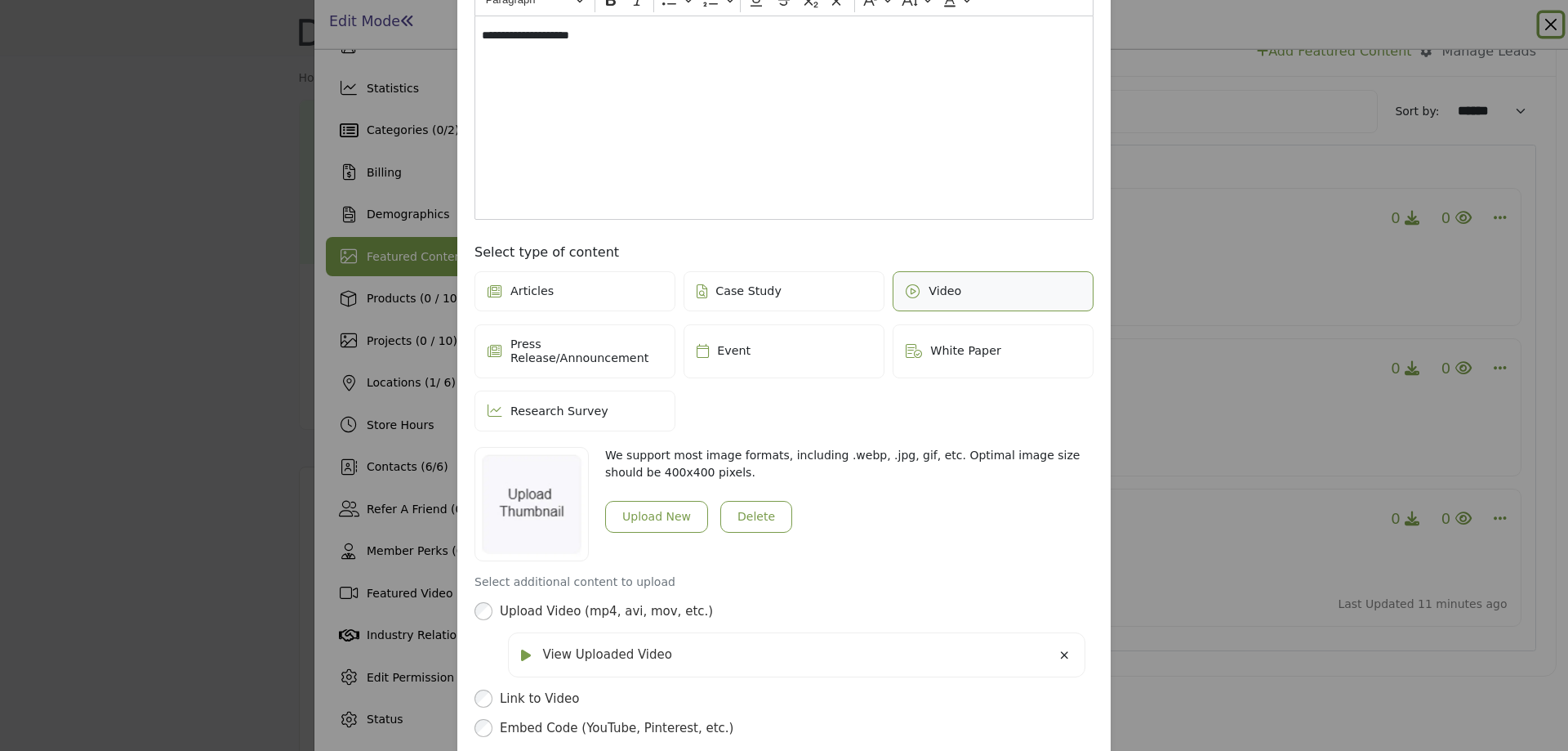
scroll to position [295, 0]
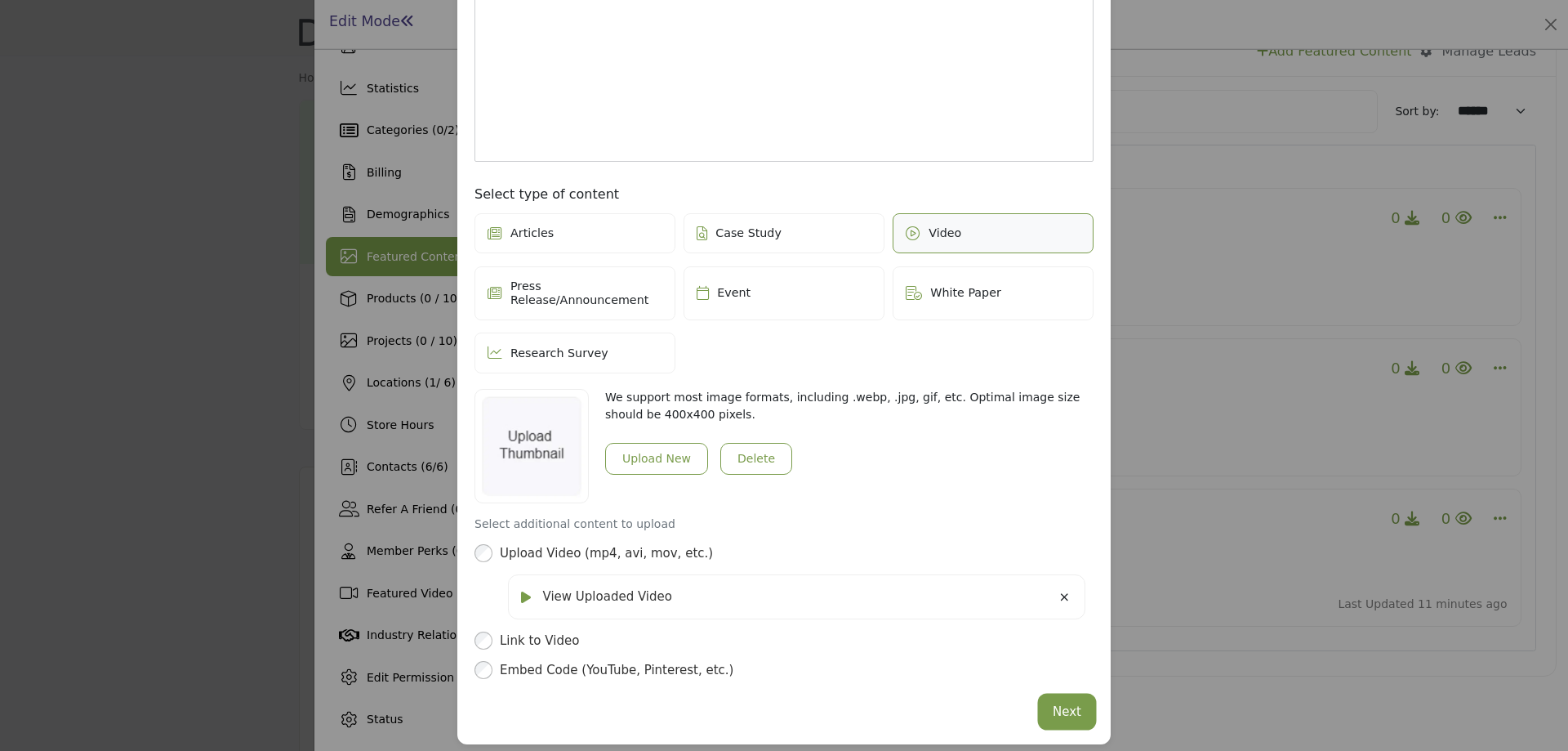
click at [1075, 703] on button "Next" at bounding box center [1067, 713] width 53 height 32
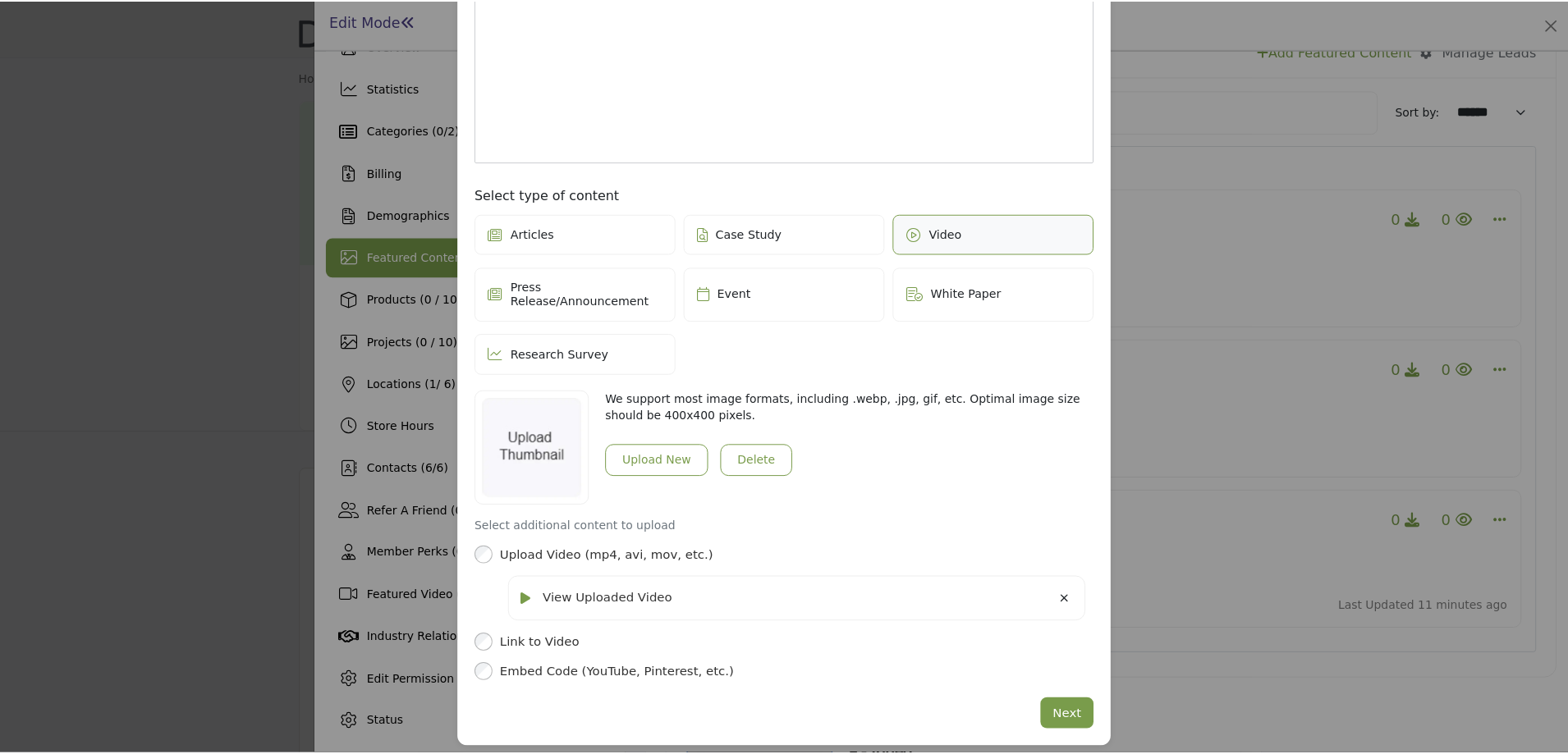
scroll to position [0, 0]
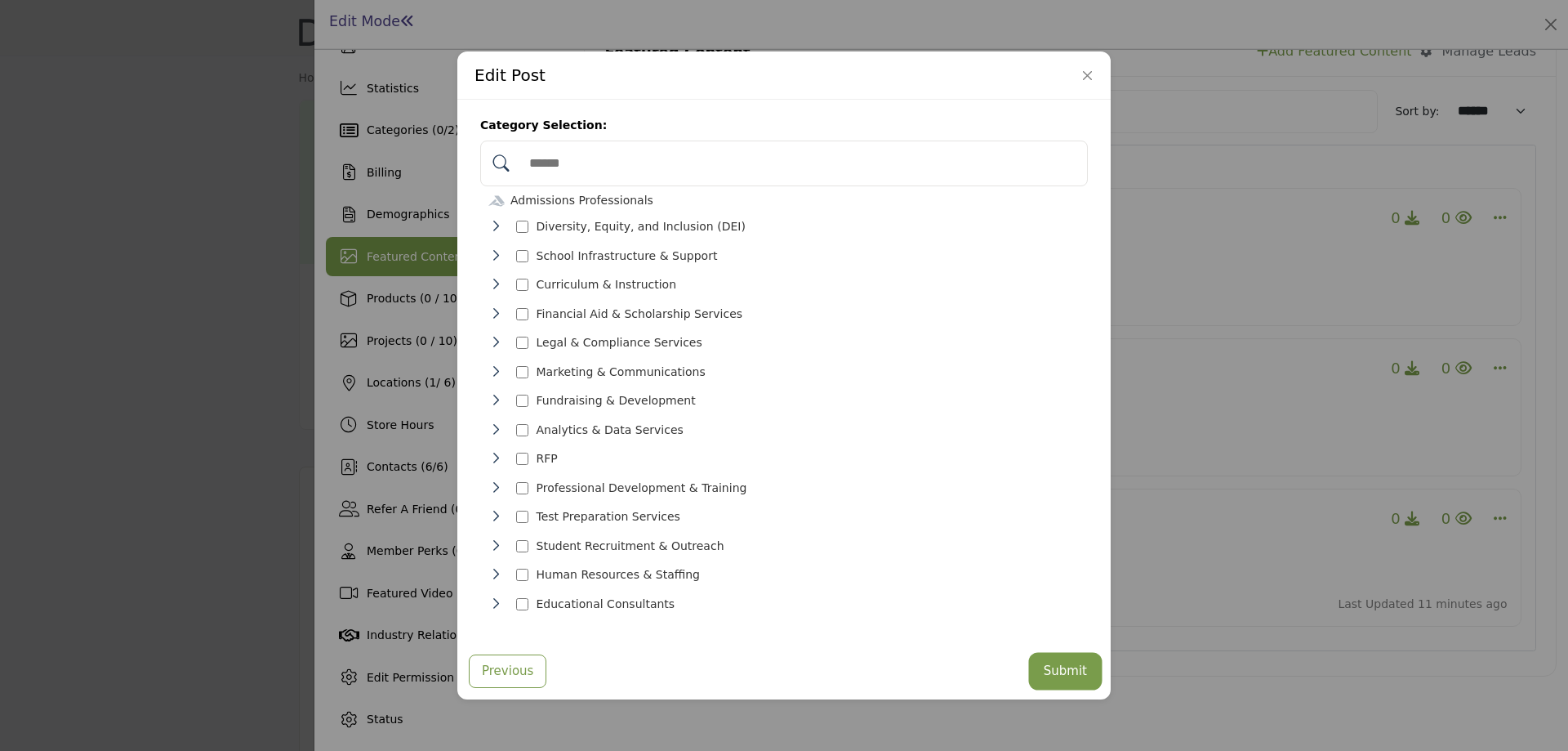
click at [1062, 663] on button "Submit" at bounding box center [1065, 672] width 68 height 32
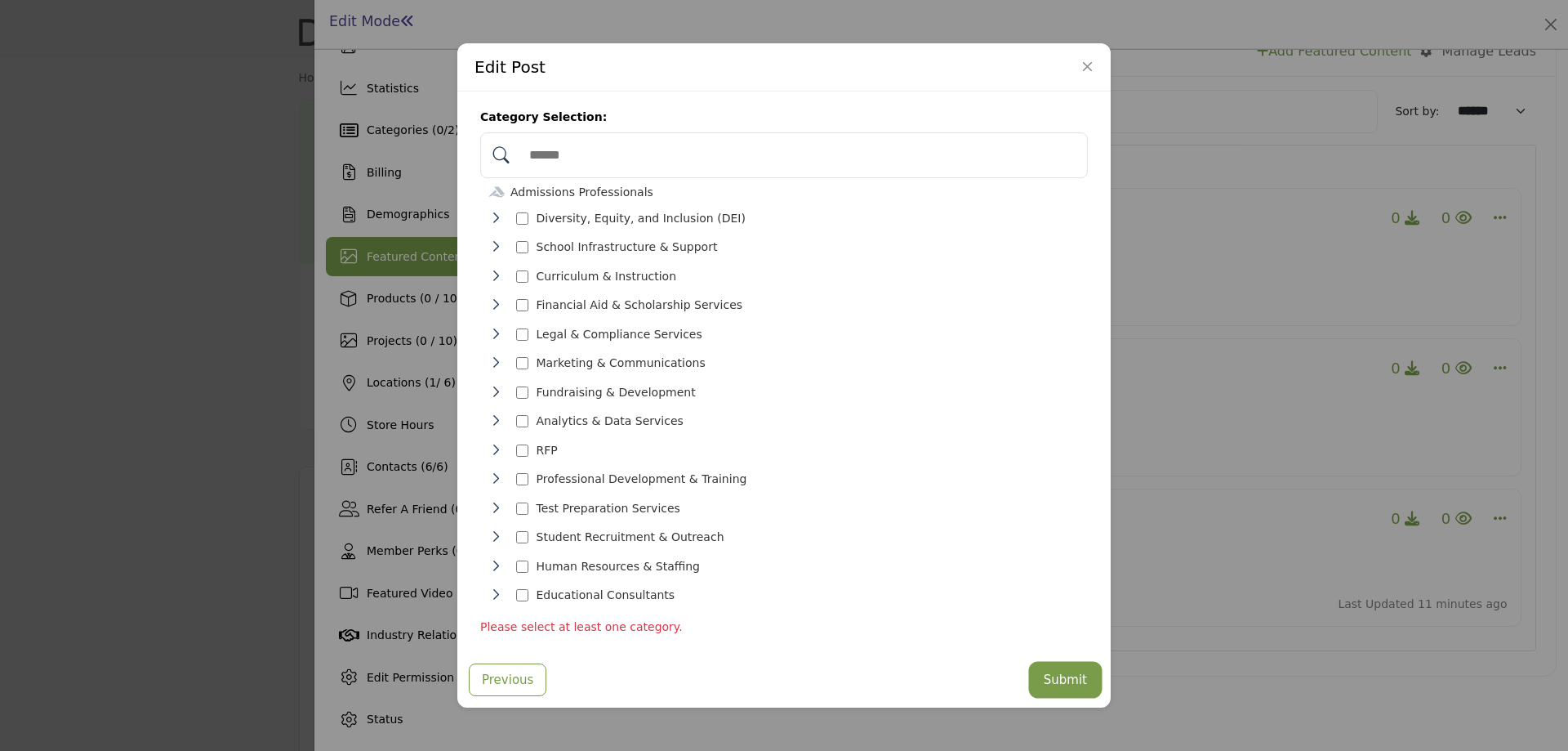
click at [1056, 671] on button "Submit" at bounding box center [1065, 681] width 68 height 32
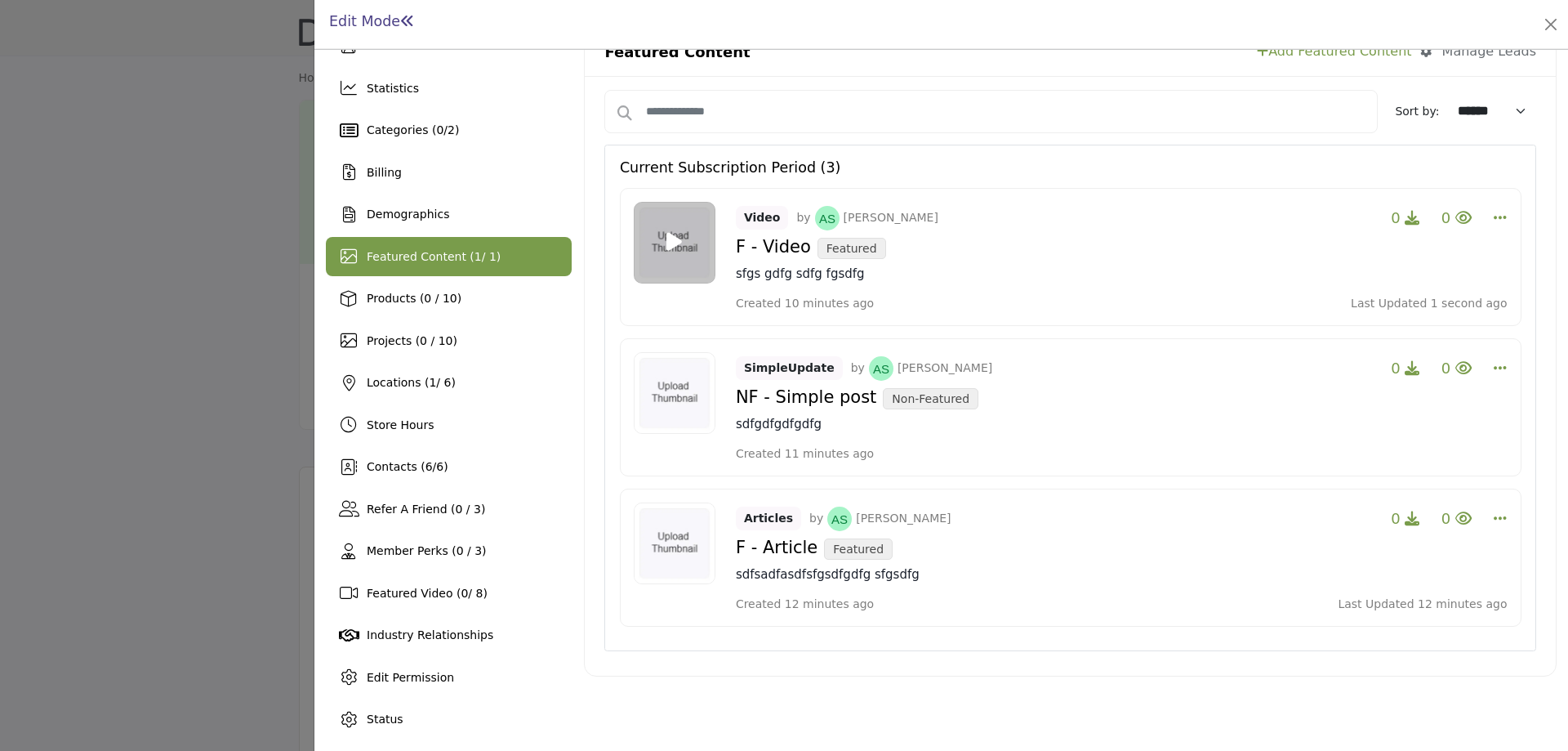
click at [92, 400] on div at bounding box center [784, 376] width 1568 height 751
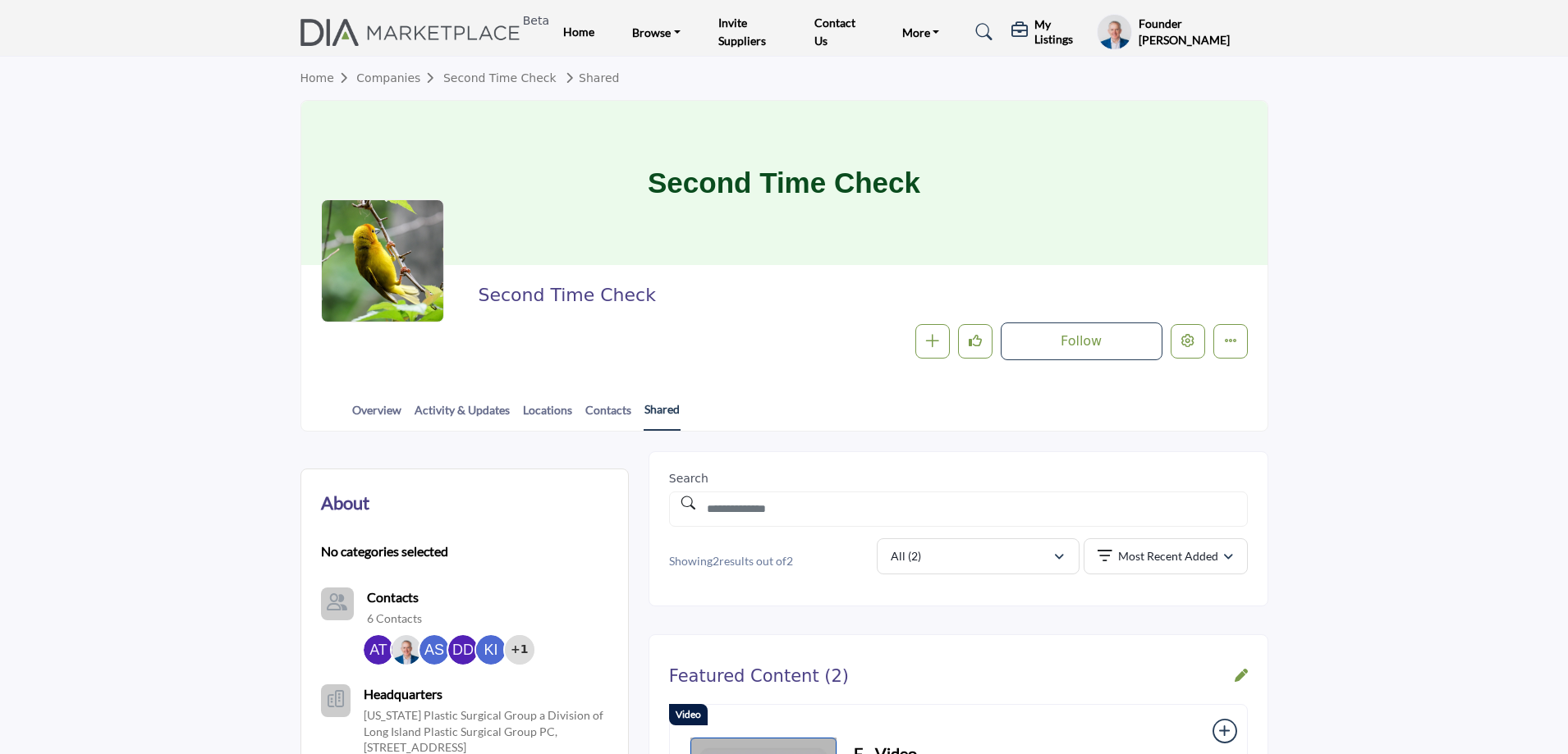
click at [670, 405] on link "Shared" at bounding box center [662, 415] width 37 height 30
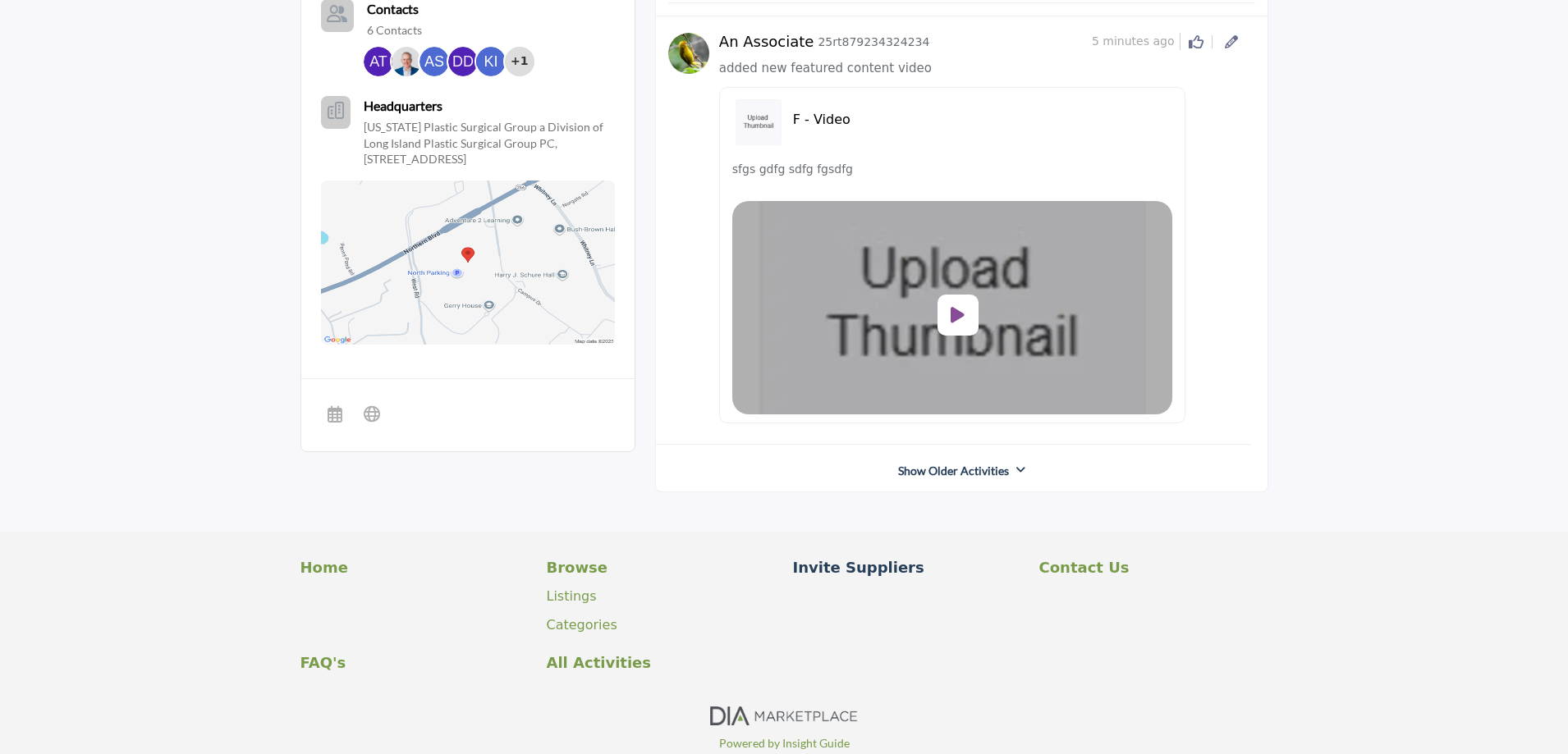
scroll to position [654, 0]
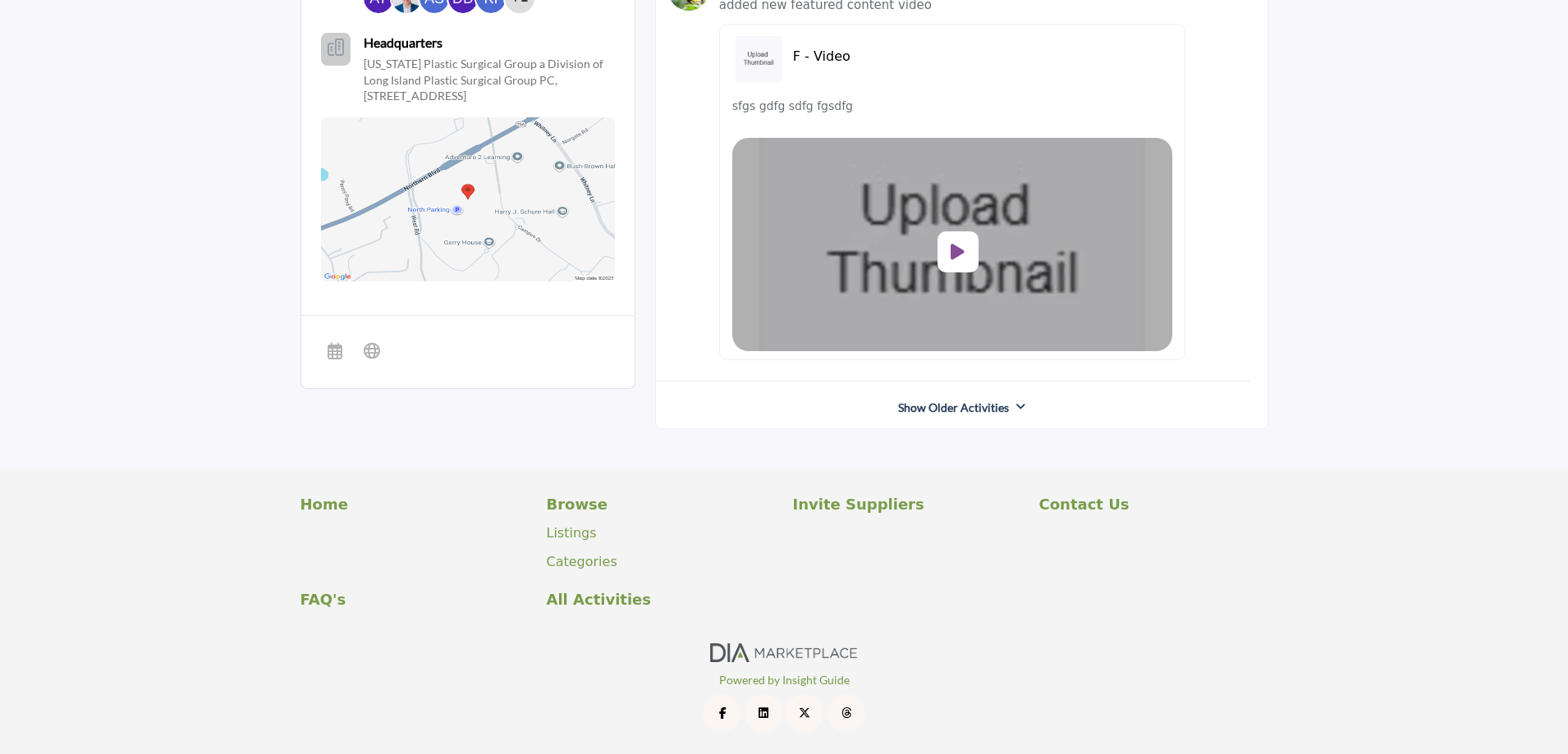
click at [969, 410] on link "Show Older Activities" at bounding box center [954, 407] width 111 height 16
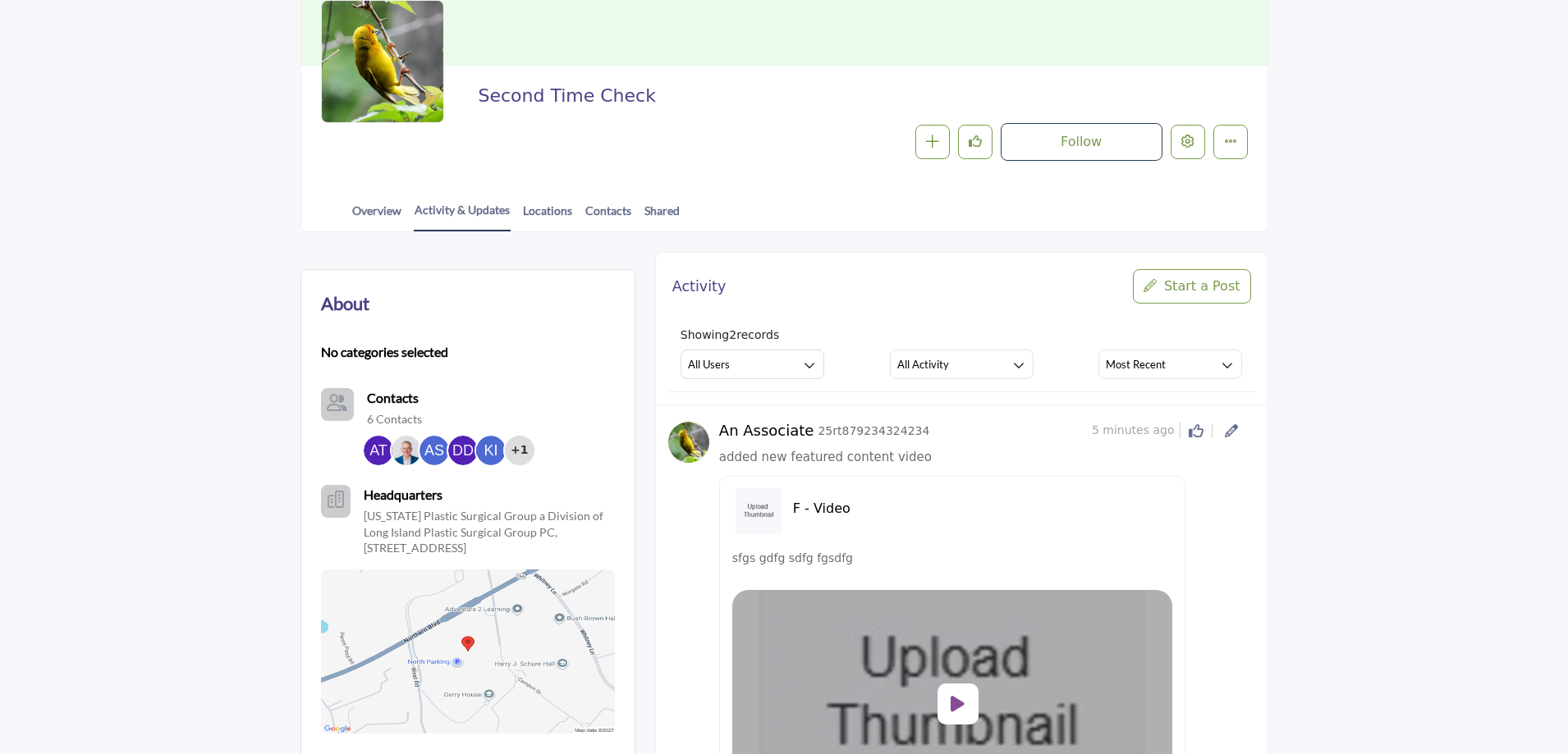
scroll to position [164, 0]
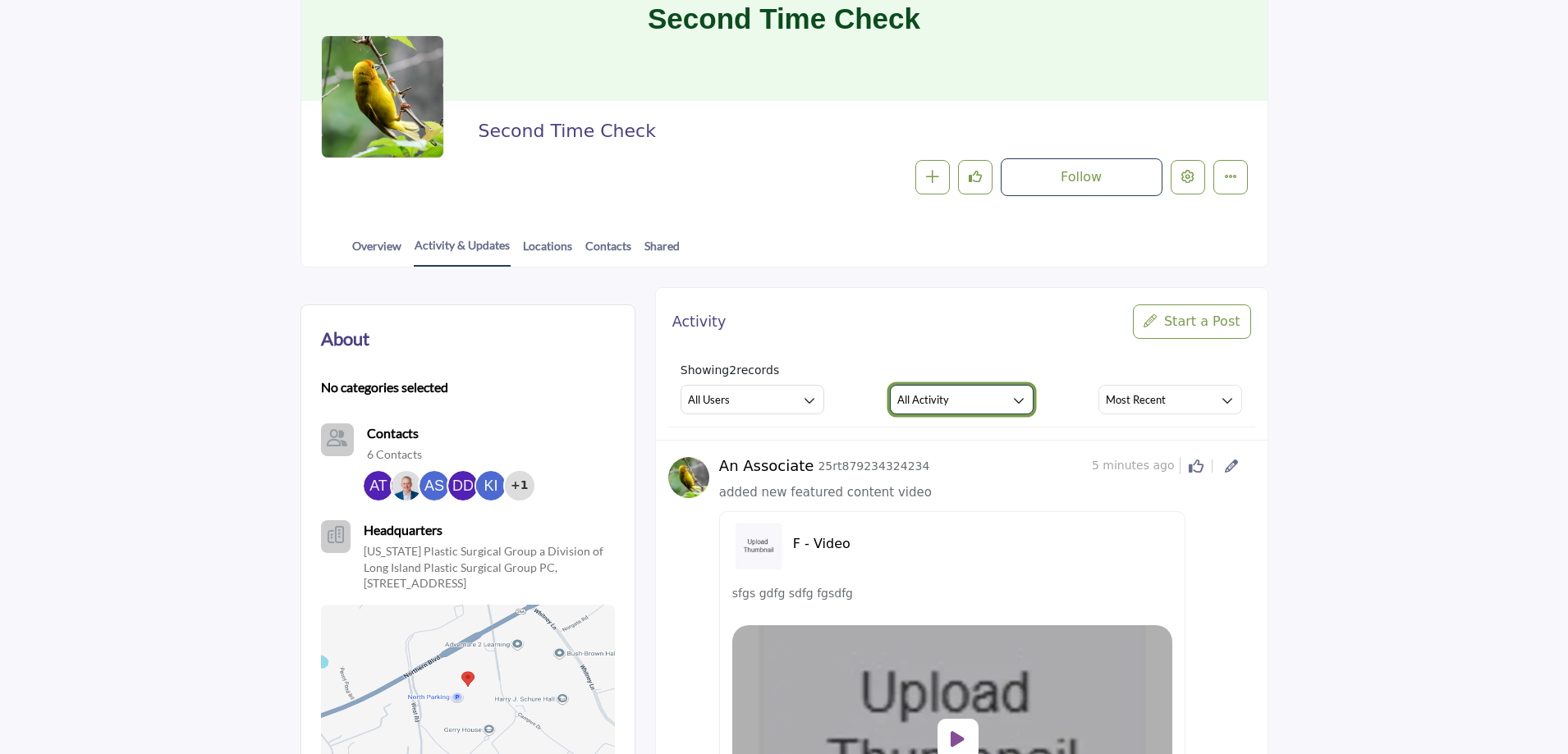
click at [973, 390] on button "All Activity" at bounding box center [962, 399] width 144 height 29
click at [936, 556] on span "Featured Content" at bounding box center [972, 546] width 151 height 19
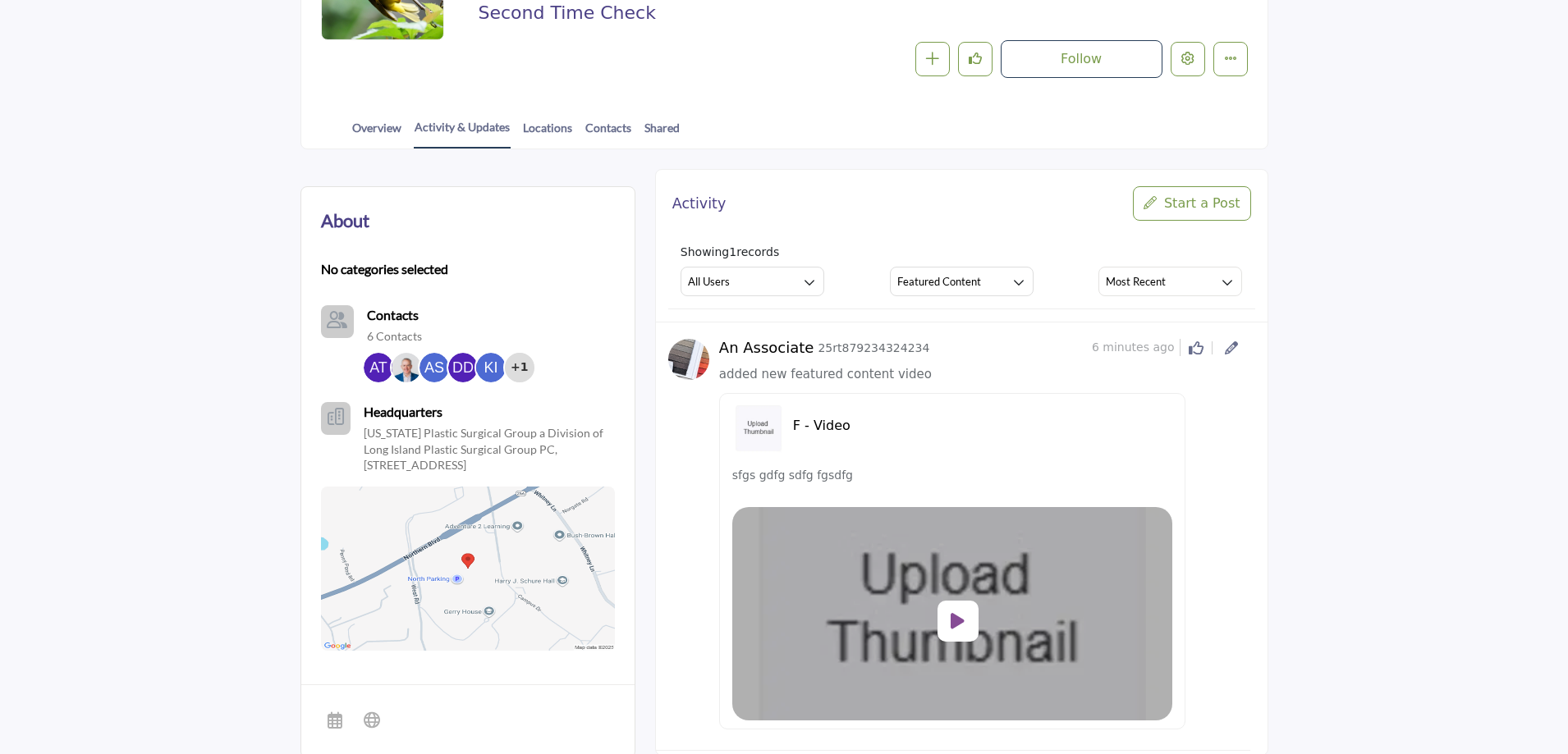
scroll to position [328, 0]
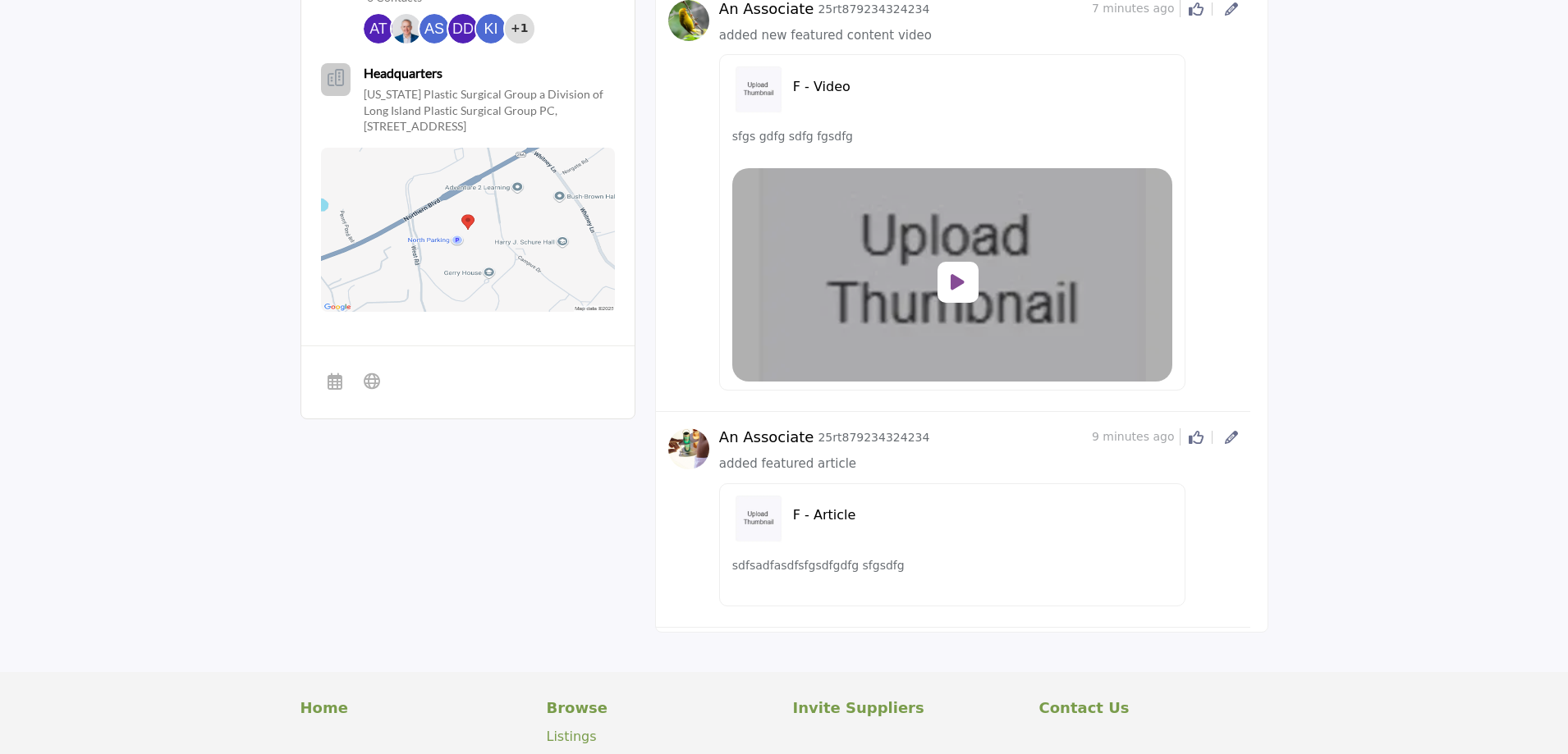
scroll to position [732, 0]
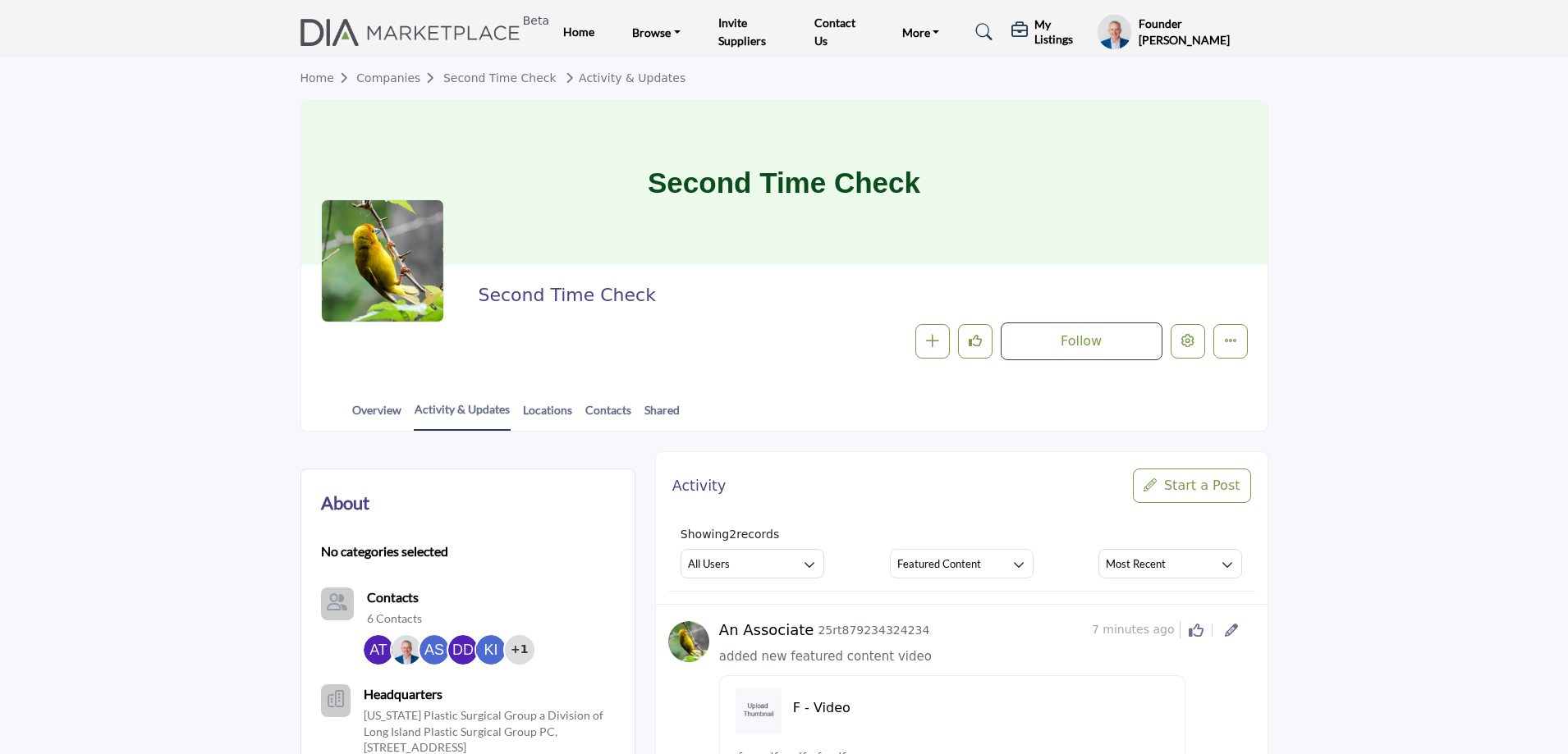
click at [452, 28] on img at bounding box center [415, 32] width 229 height 27
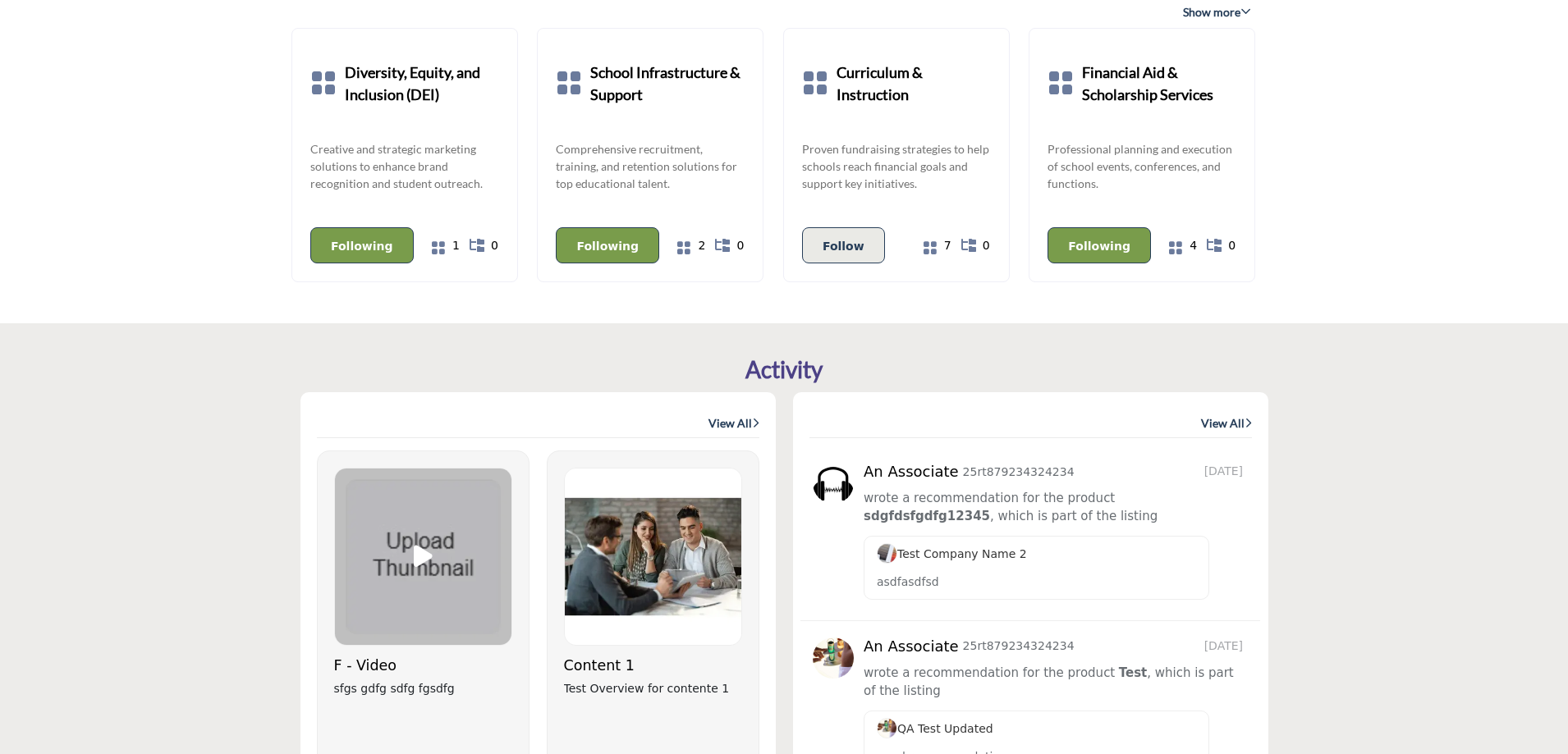
scroll to position [657, 0]
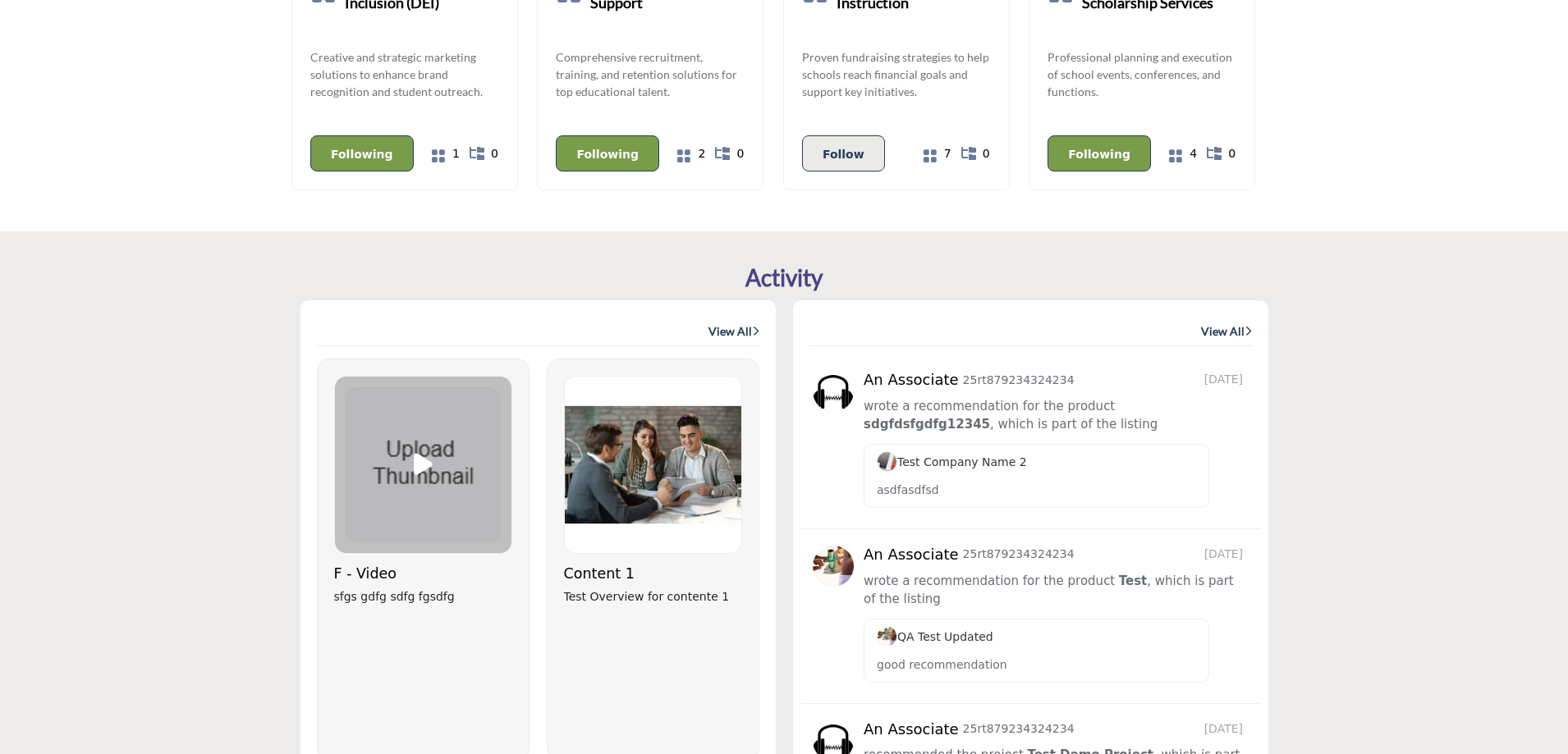
click at [724, 331] on link "View All" at bounding box center [734, 331] width 51 height 16
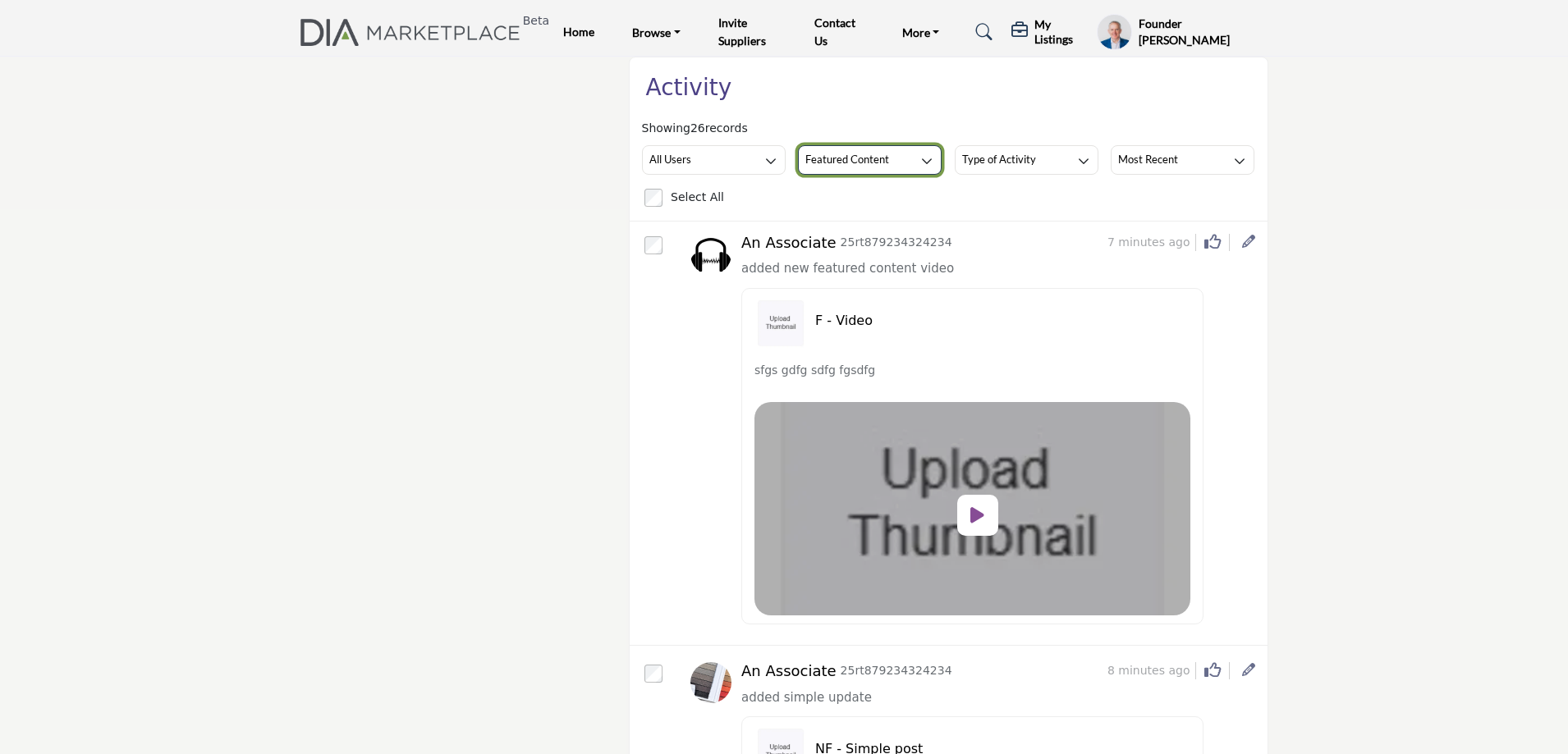
click at [859, 158] on h3 "Featured Content" at bounding box center [847, 159] width 84 height 15
click at [978, 516] on icon at bounding box center [978, 515] width 14 height 18
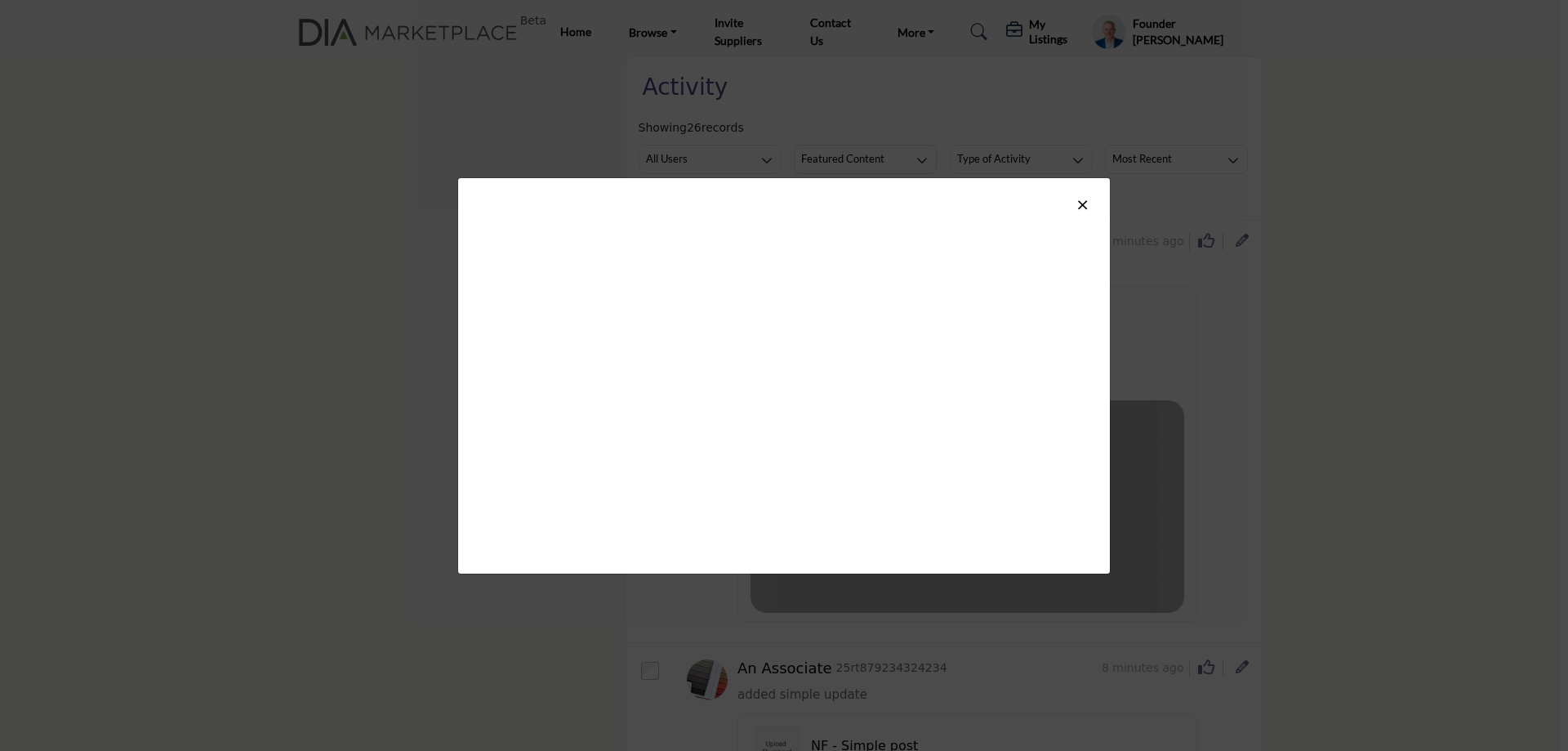
click at [1084, 207] on span "×" at bounding box center [1083, 205] width 14 height 20
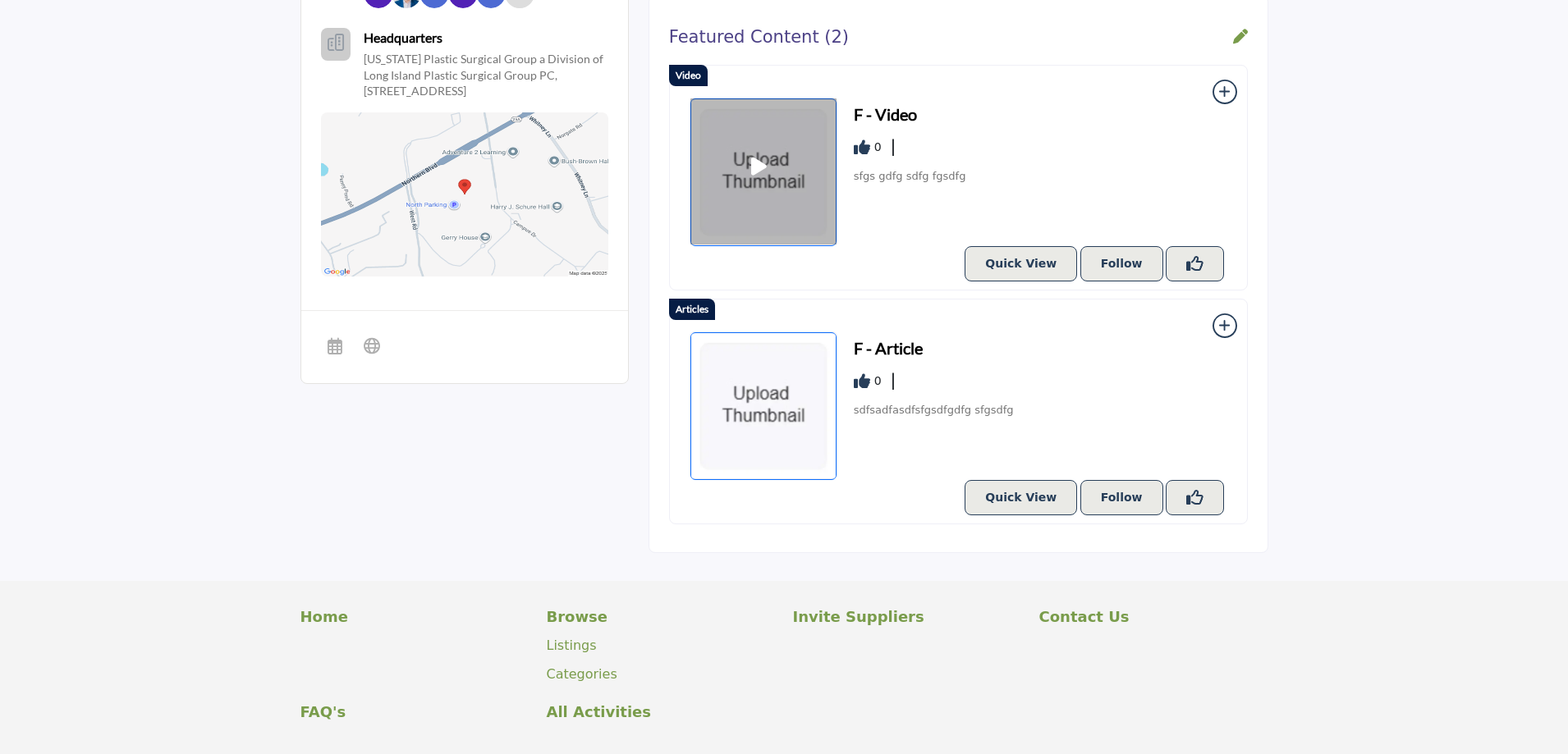
scroll to position [657, 0]
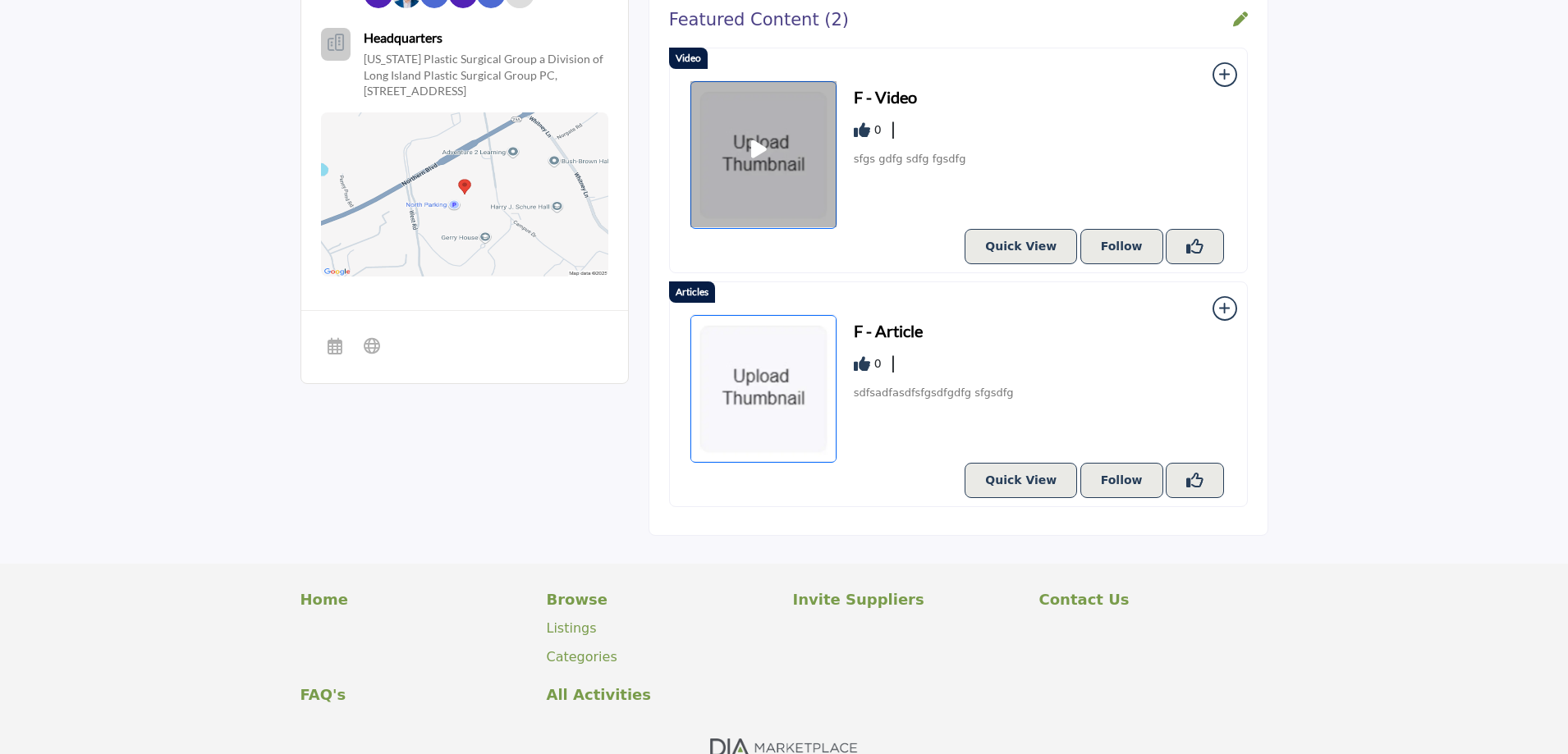
click at [902, 332] on h3 "F - Article" at bounding box center [888, 331] width 69 height 25
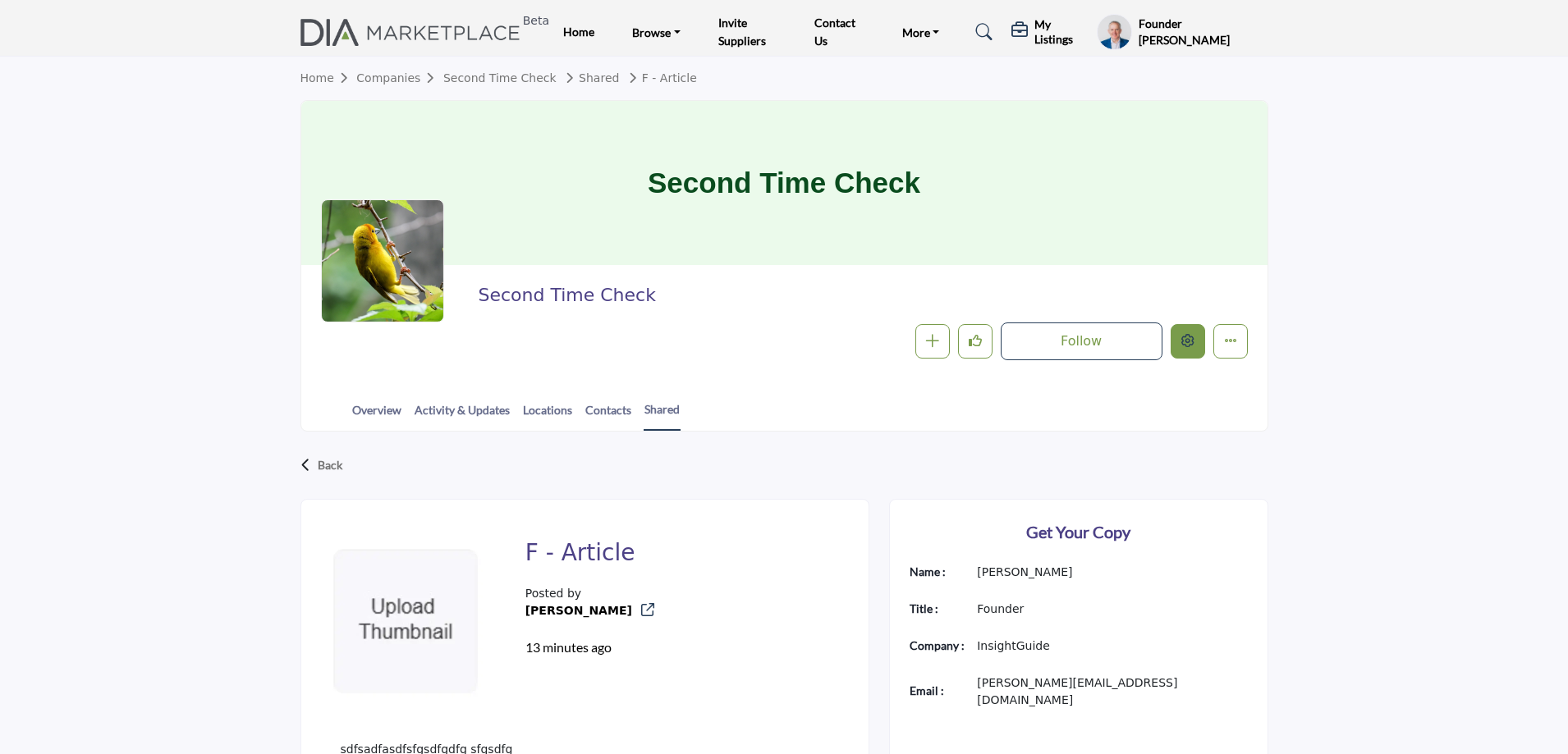
click at [1193, 341] on icon "Edit company" at bounding box center [1188, 340] width 13 height 13
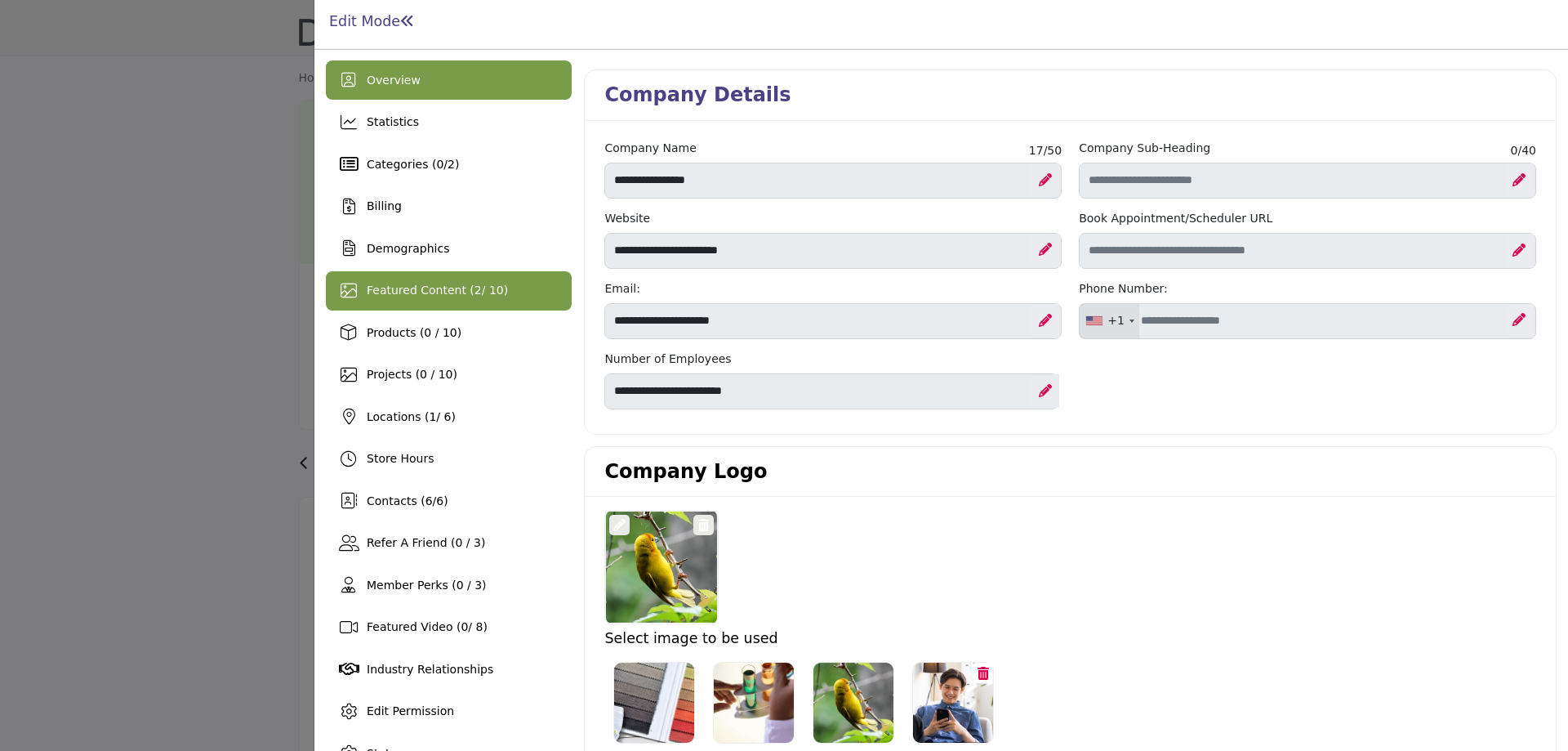
click at [416, 306] on div "Featured Content ( 2 / 10)" at bounding box center [448, 291] width 245 height 39
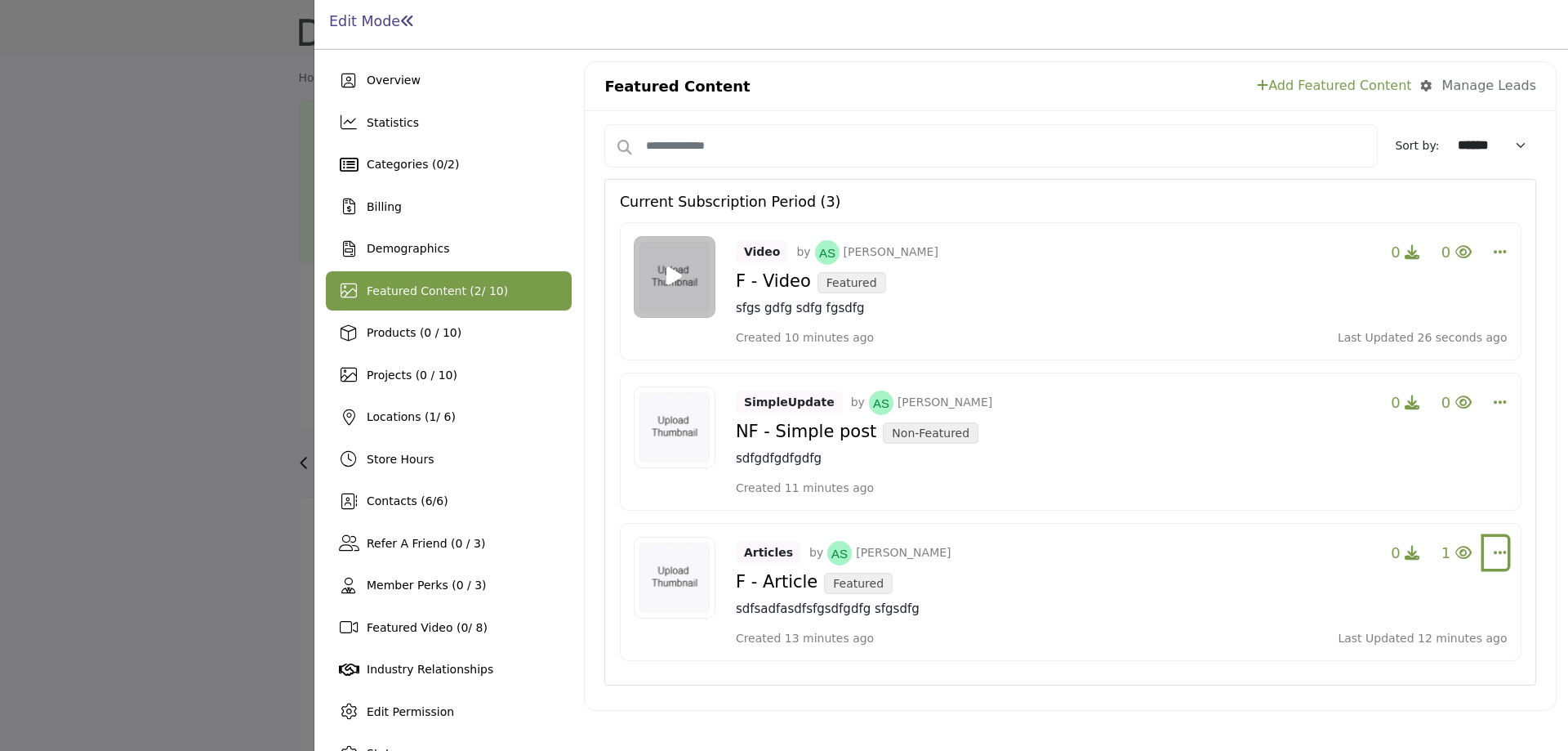
click at [1494, 556] on icon "Select Dropdown Options" at bounding box center [1500, 553] width 13 height 15
click at [1375, 634] on link "Edit" at bounding box center [1403, 631] width 158 height 29
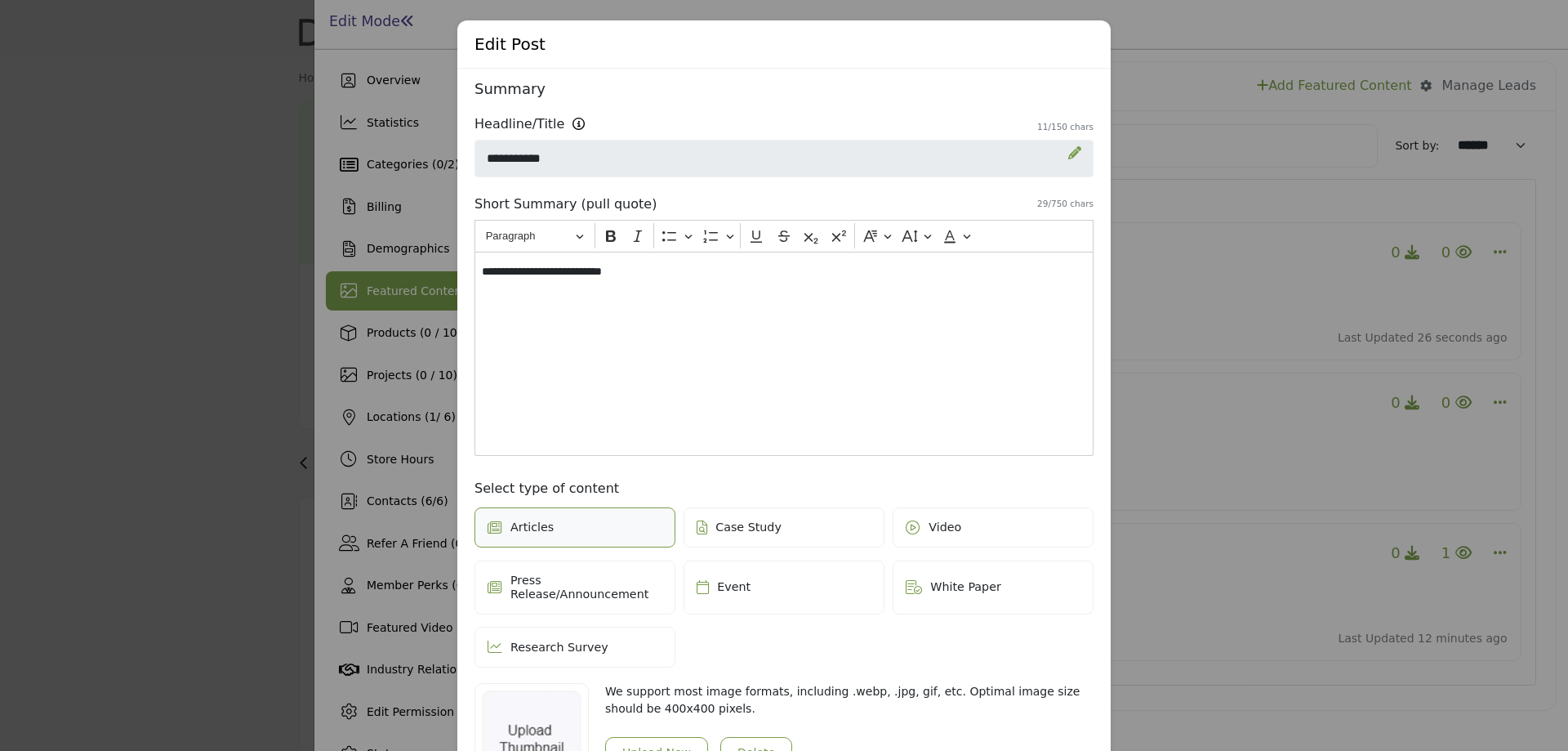
click at [662, 314] on div "**********" at bounding box center [784, 354] width 619 height 205
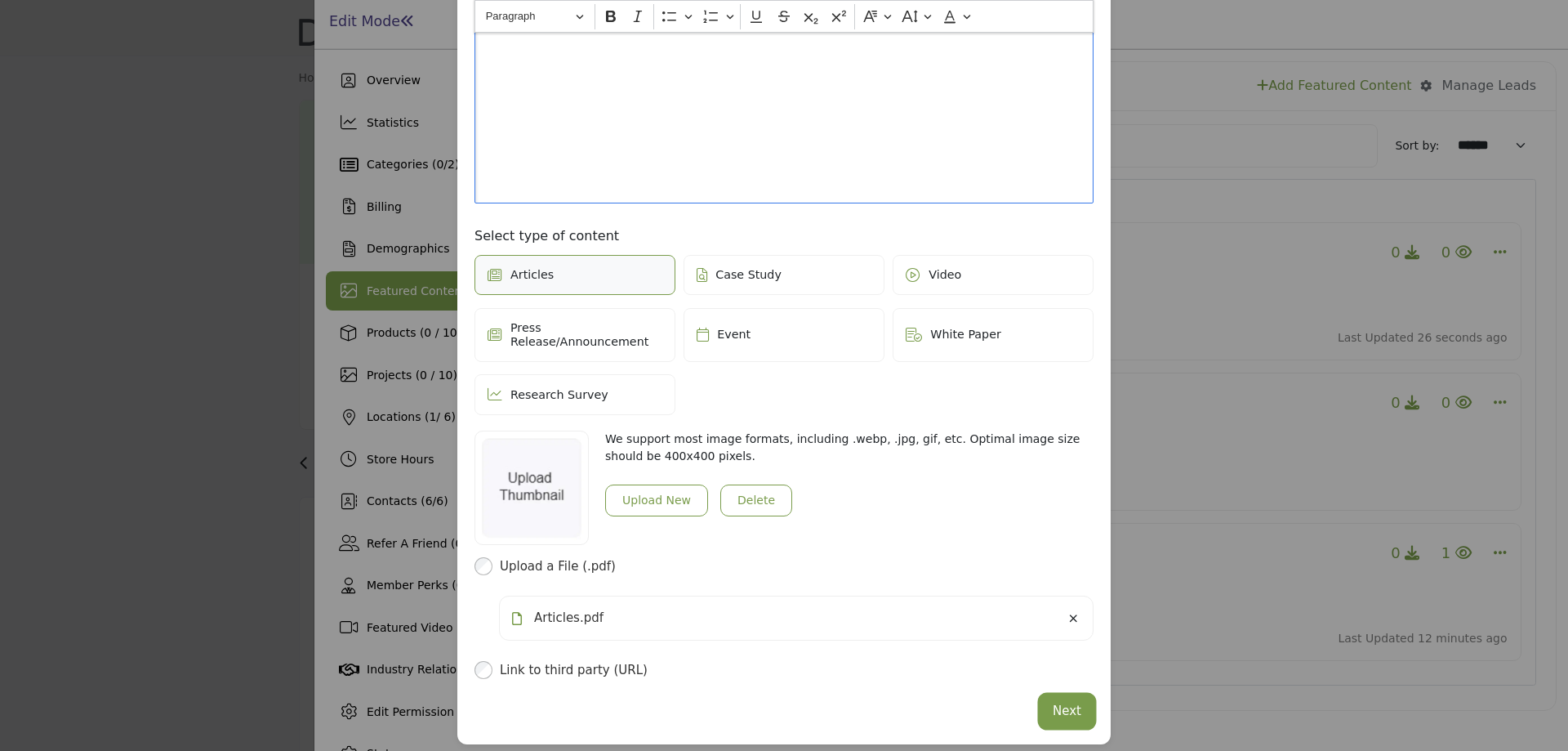
click at [1062, 697] on button "Next" at bounding box center [1067, 712] width 53 height 32
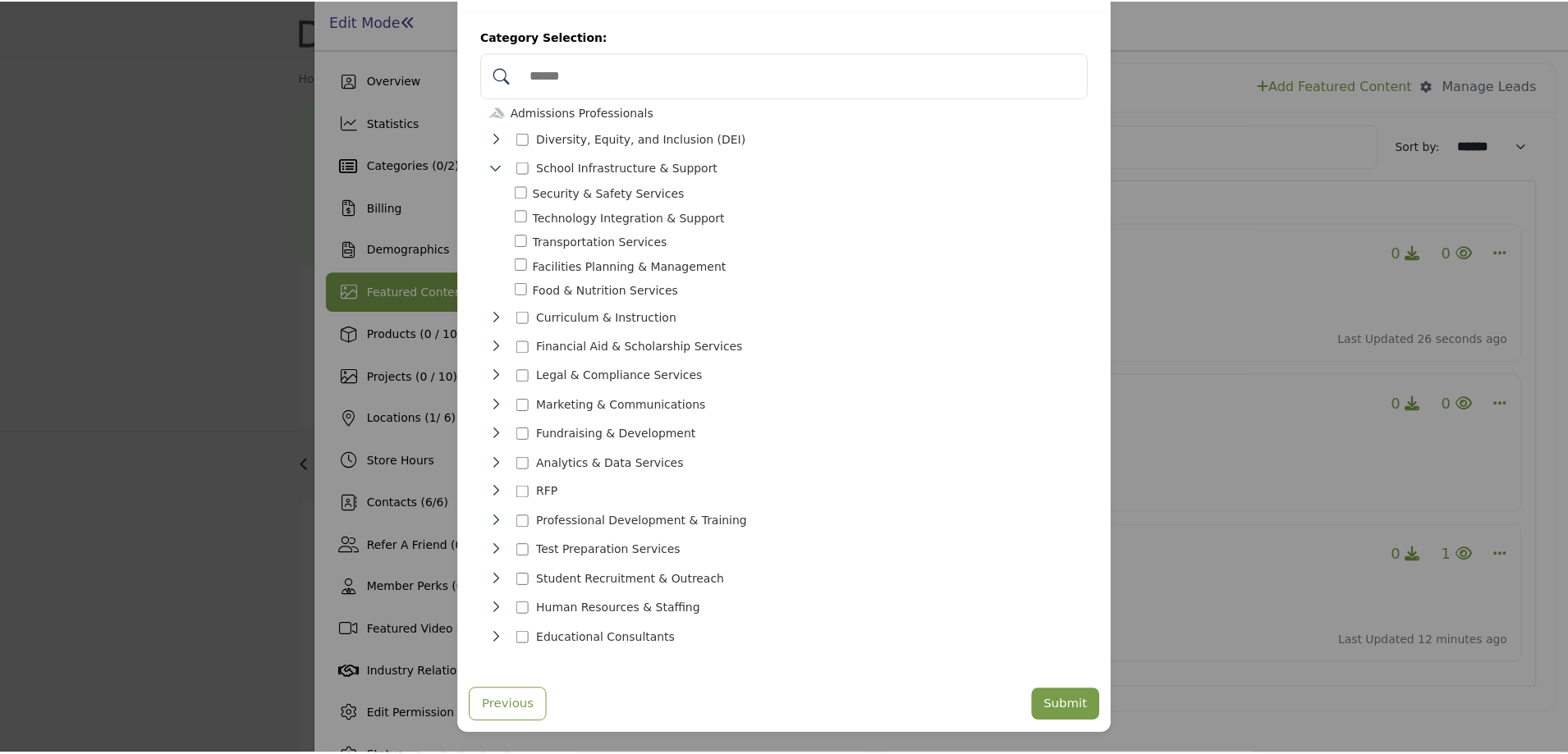
scroll to position [46, 0]
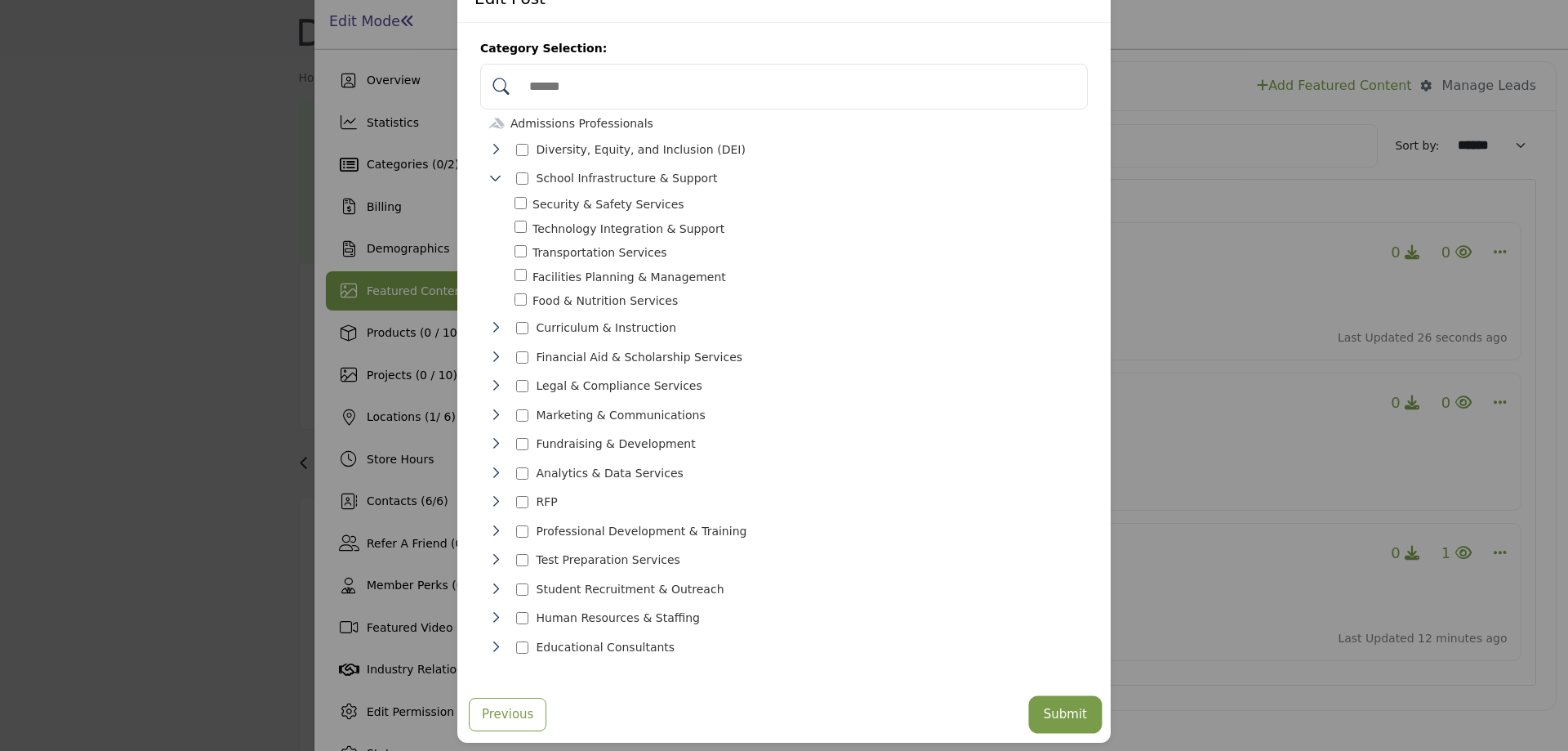
click at [1078, 702] on button "Submit" at bounding box center [1065, 715] width 68 height 32
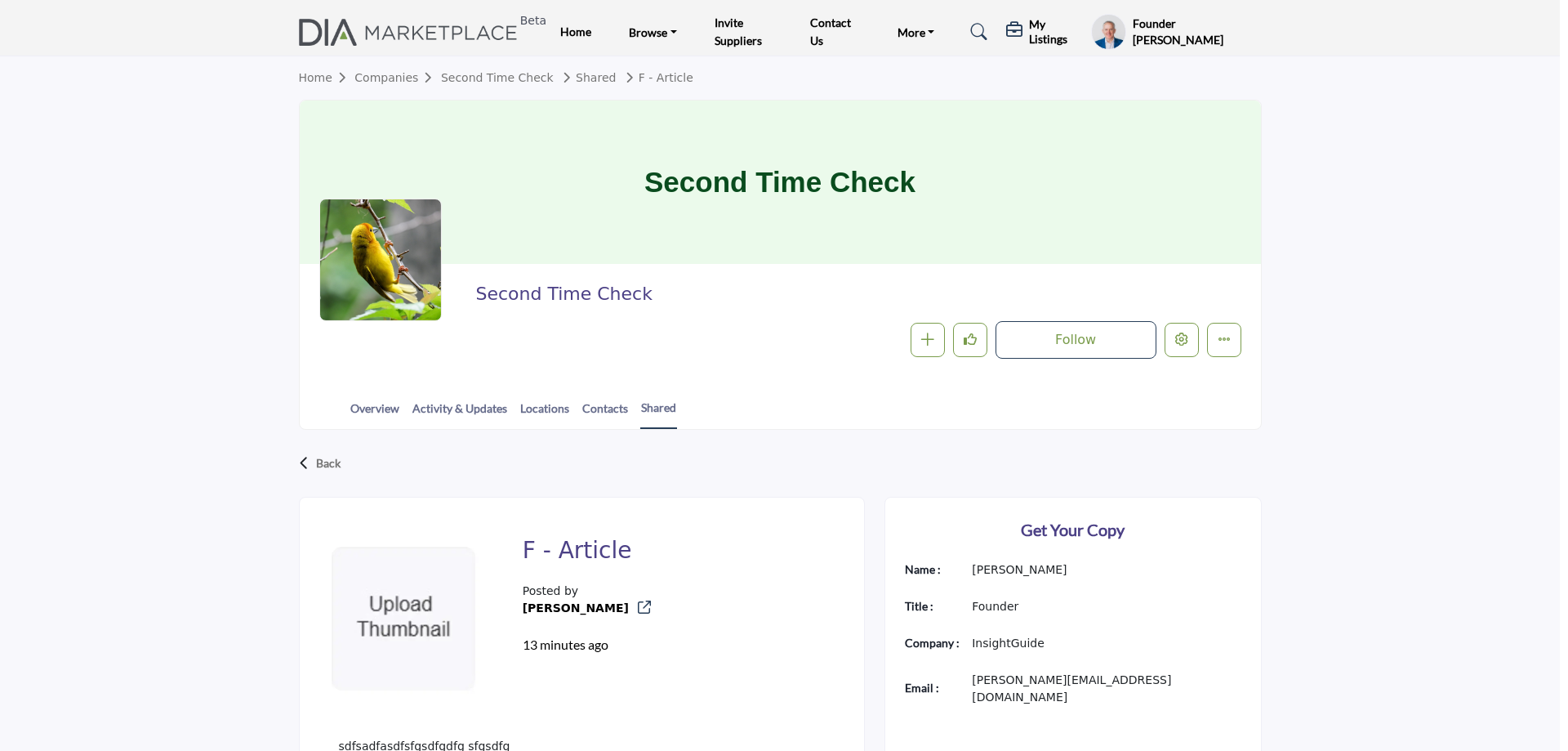
click at [109, 384] on div at bounding box center [784, 376] width 1568 height 751
click at [665, 408] on link "Shared" at bounding box center [658, 414] width 36 height 30
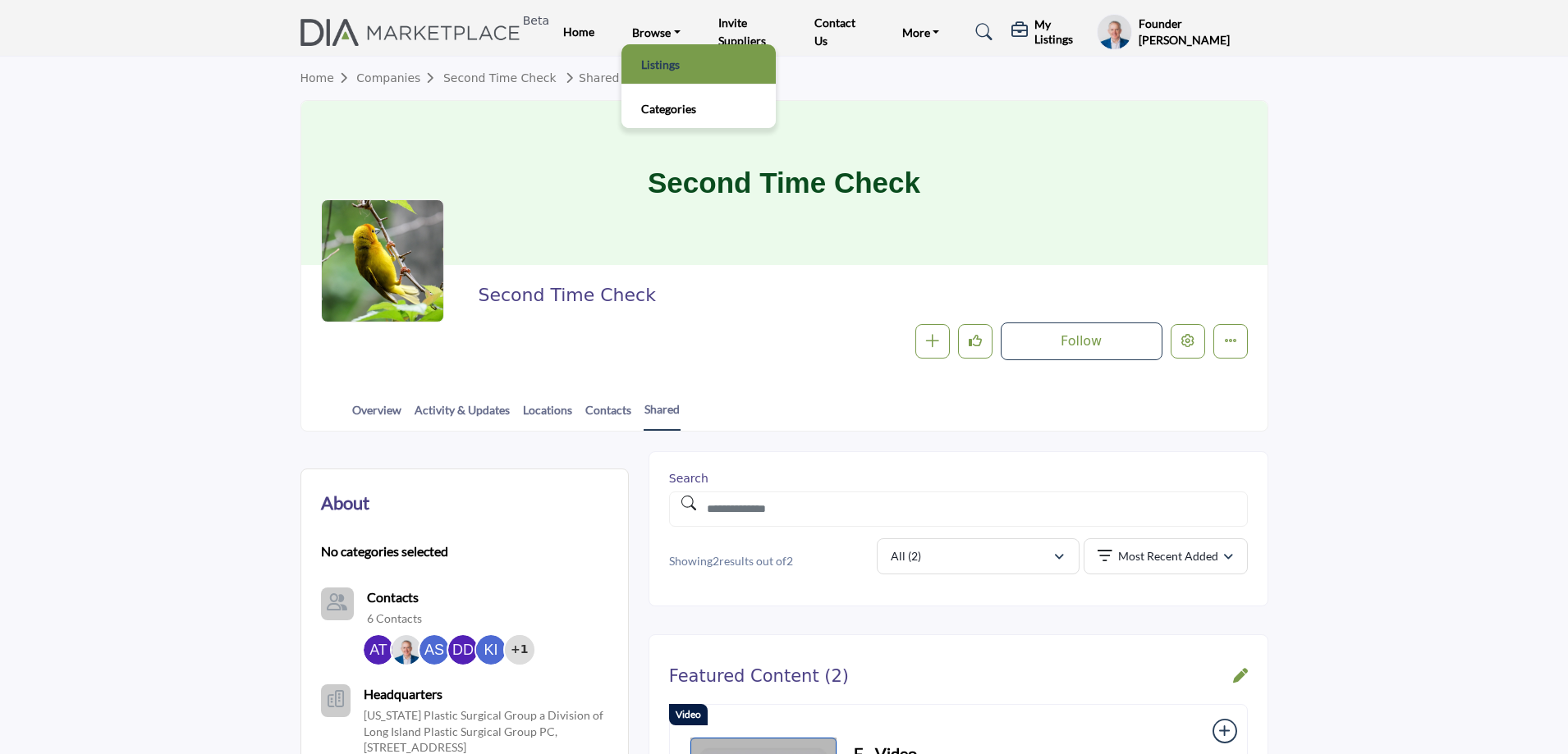
click at [656, 65] on link "Listings" at bounding box center [698, 64] width 138 height 23
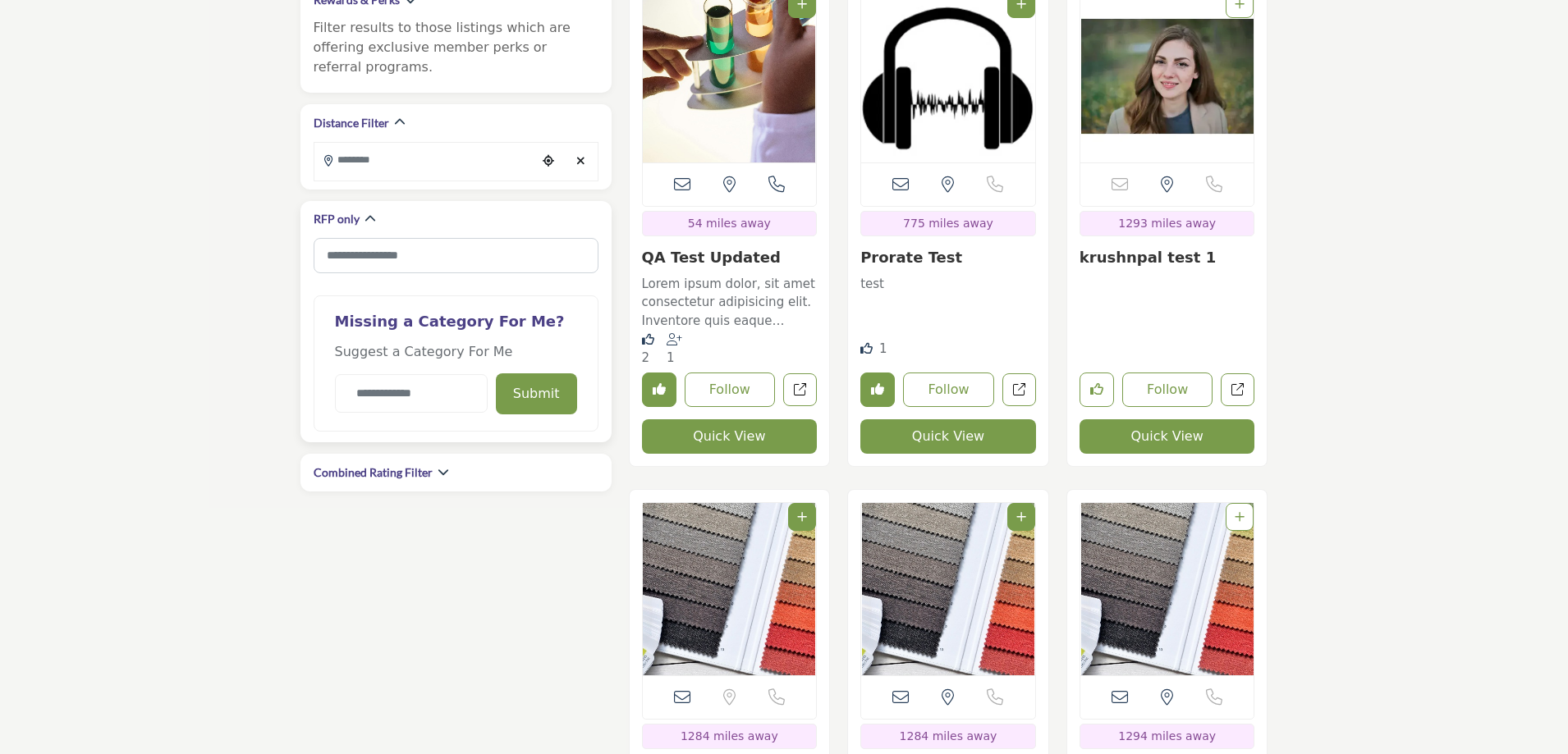
scroll to position [574, 0]
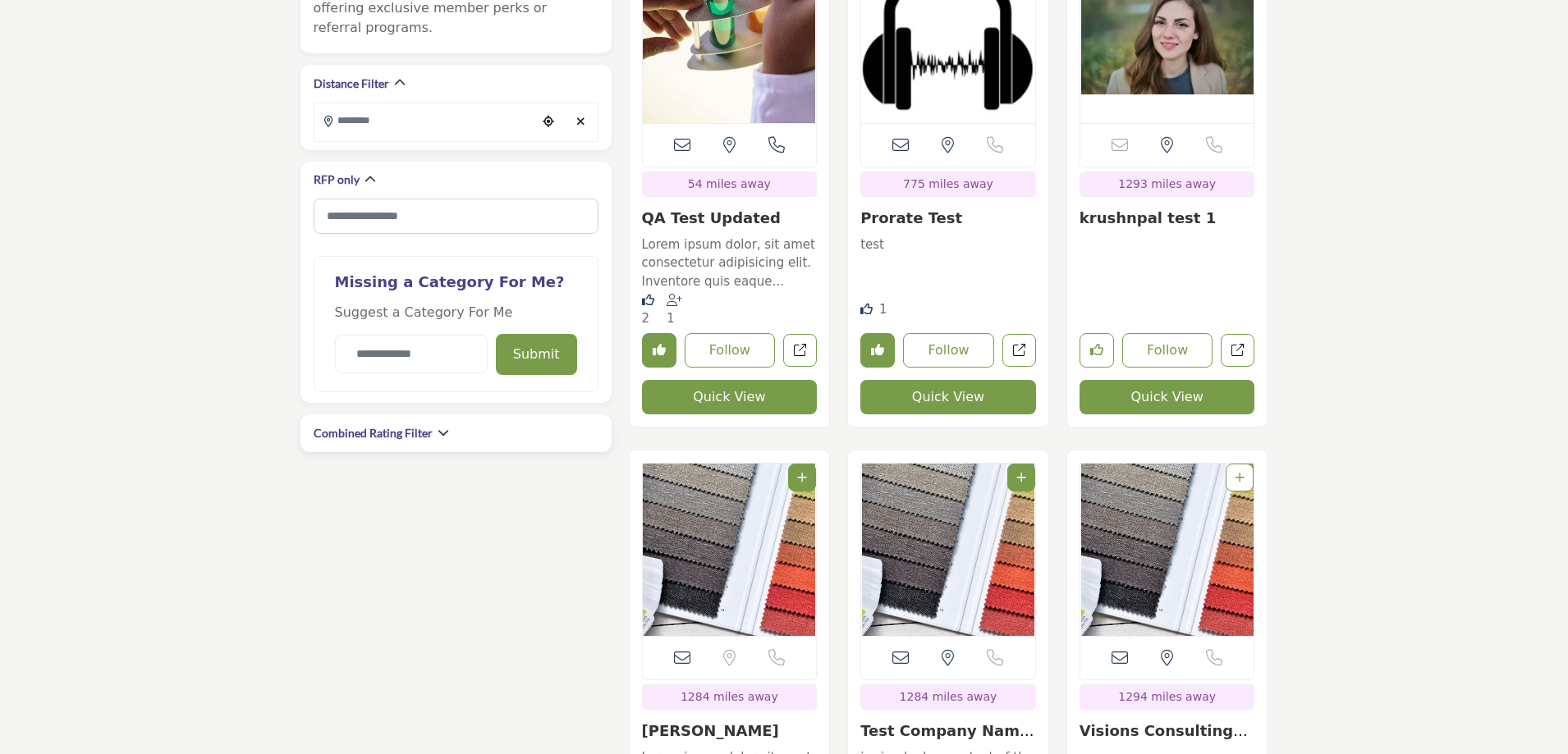
click at [418, 425] on h2 "Combined Rating Filter" at bounding box center [373, 433] width 119 height 16
click at [438, 427] on icon "button" at bounding box center [443, 432] width 12 height 12
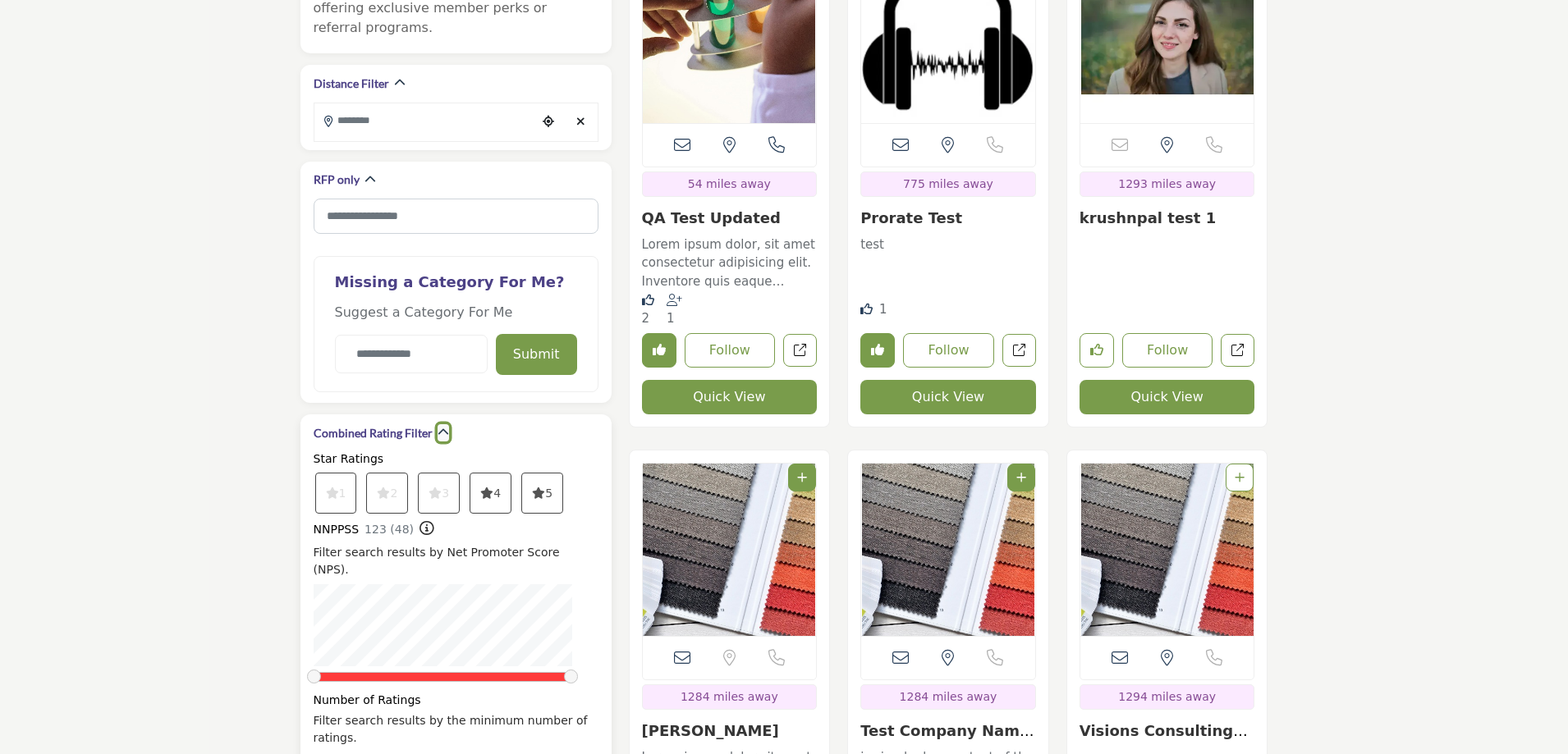
click at [438, 427] on icon "button" at bounding box center [443, 432] width 12 height 12
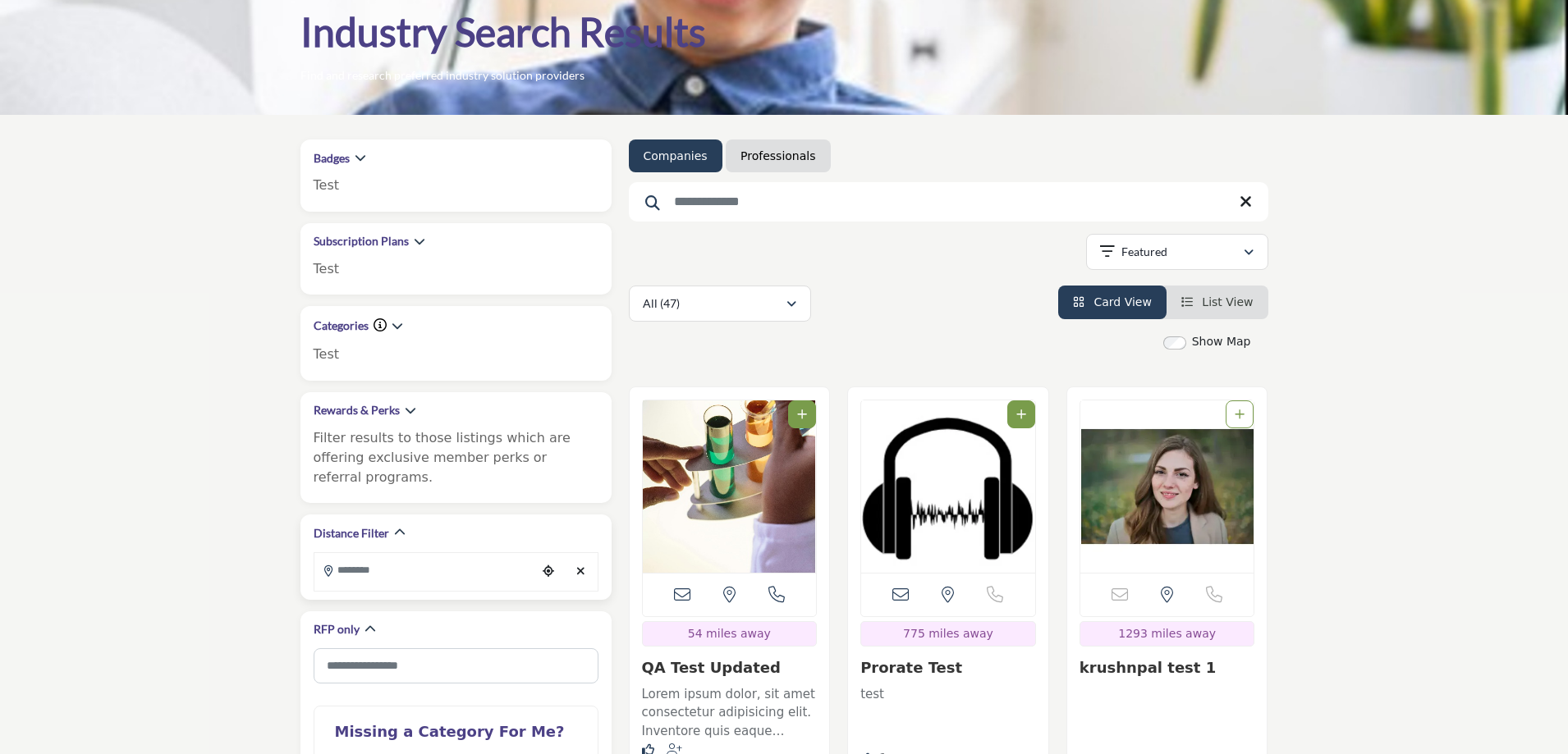
scroll to position [0, 0]
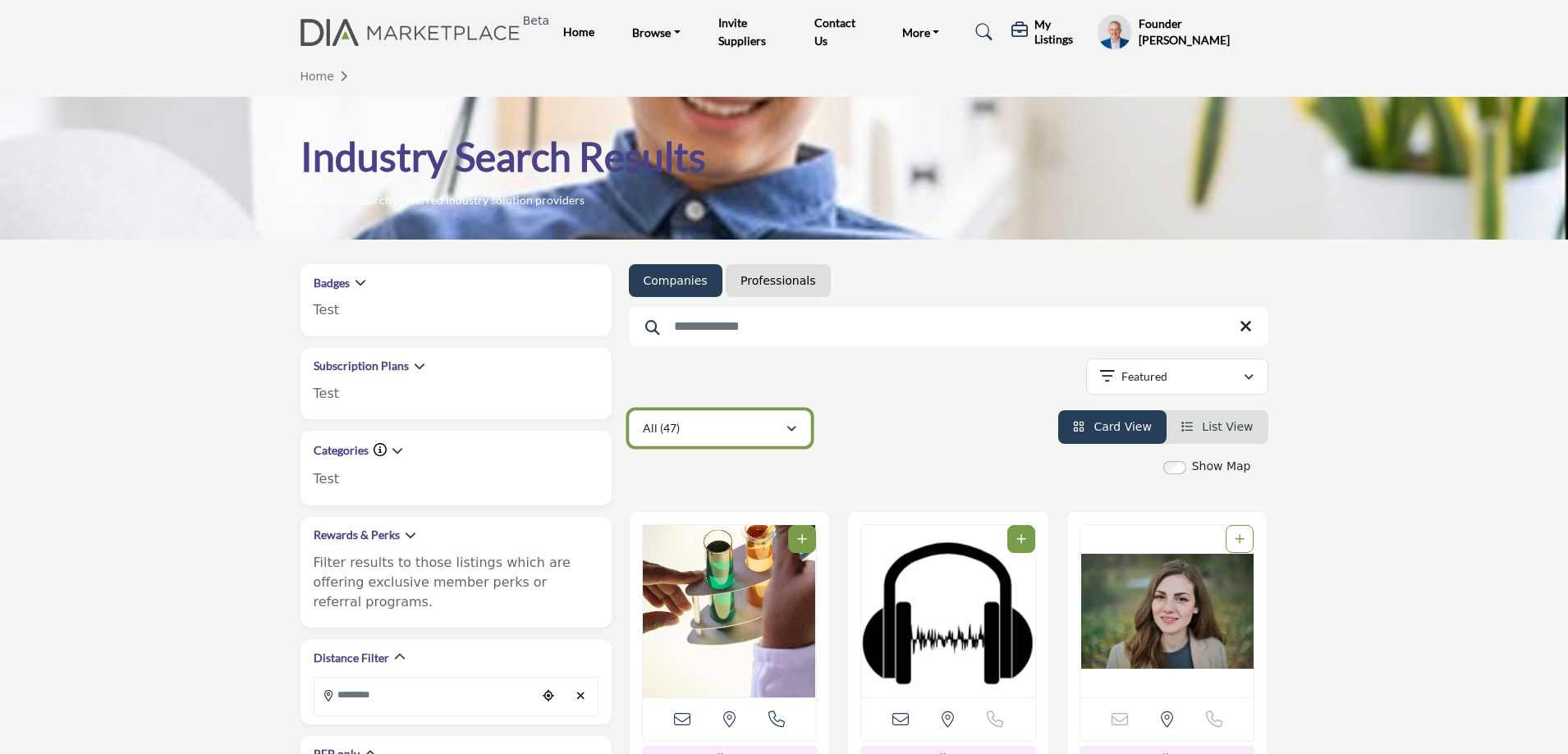
click at [750, 432] on div "All (47)" at bounding box center [714, 428] width 143 height 20
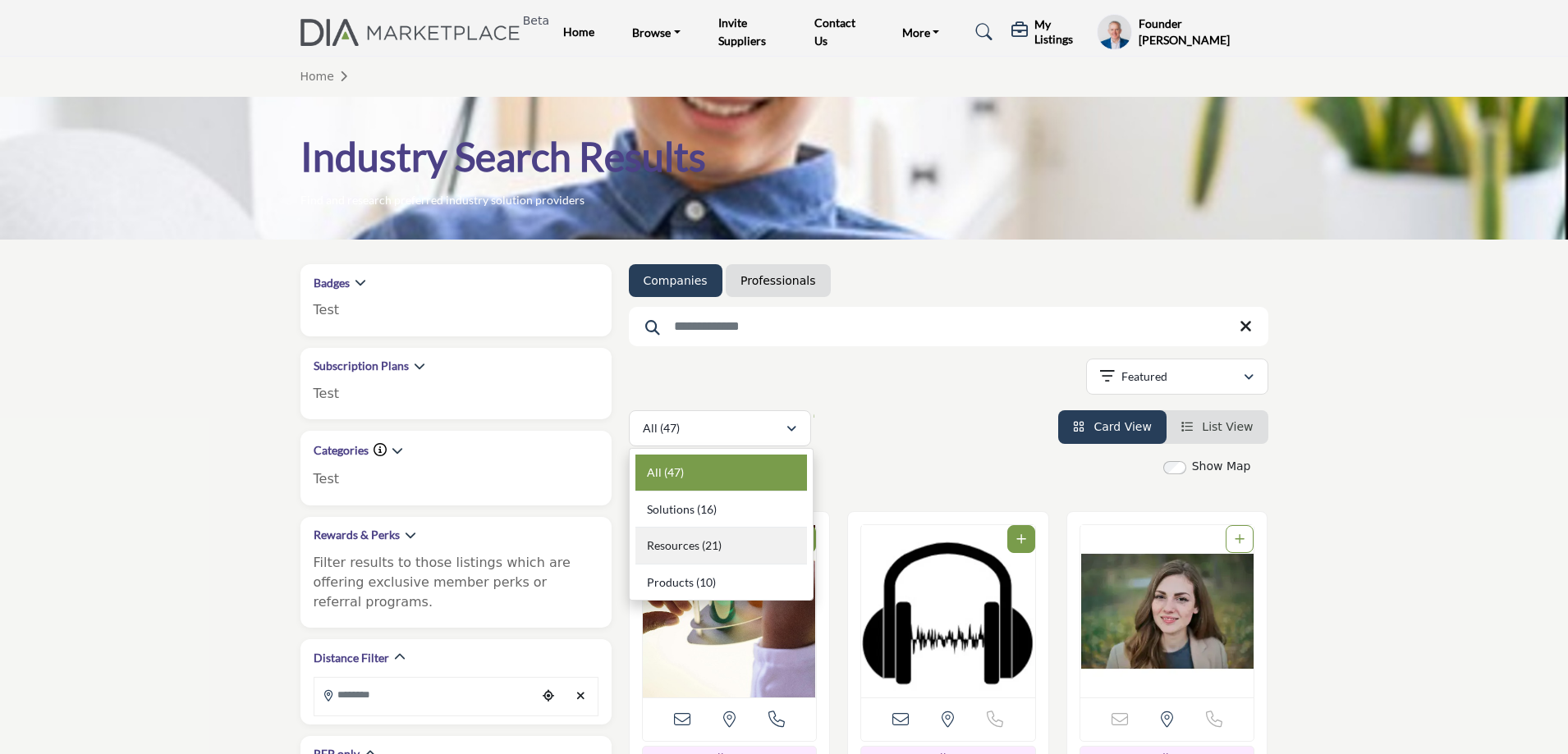
click at [716, 548] on b "(21)" at bounding box center [712, 546] width 20 height 14
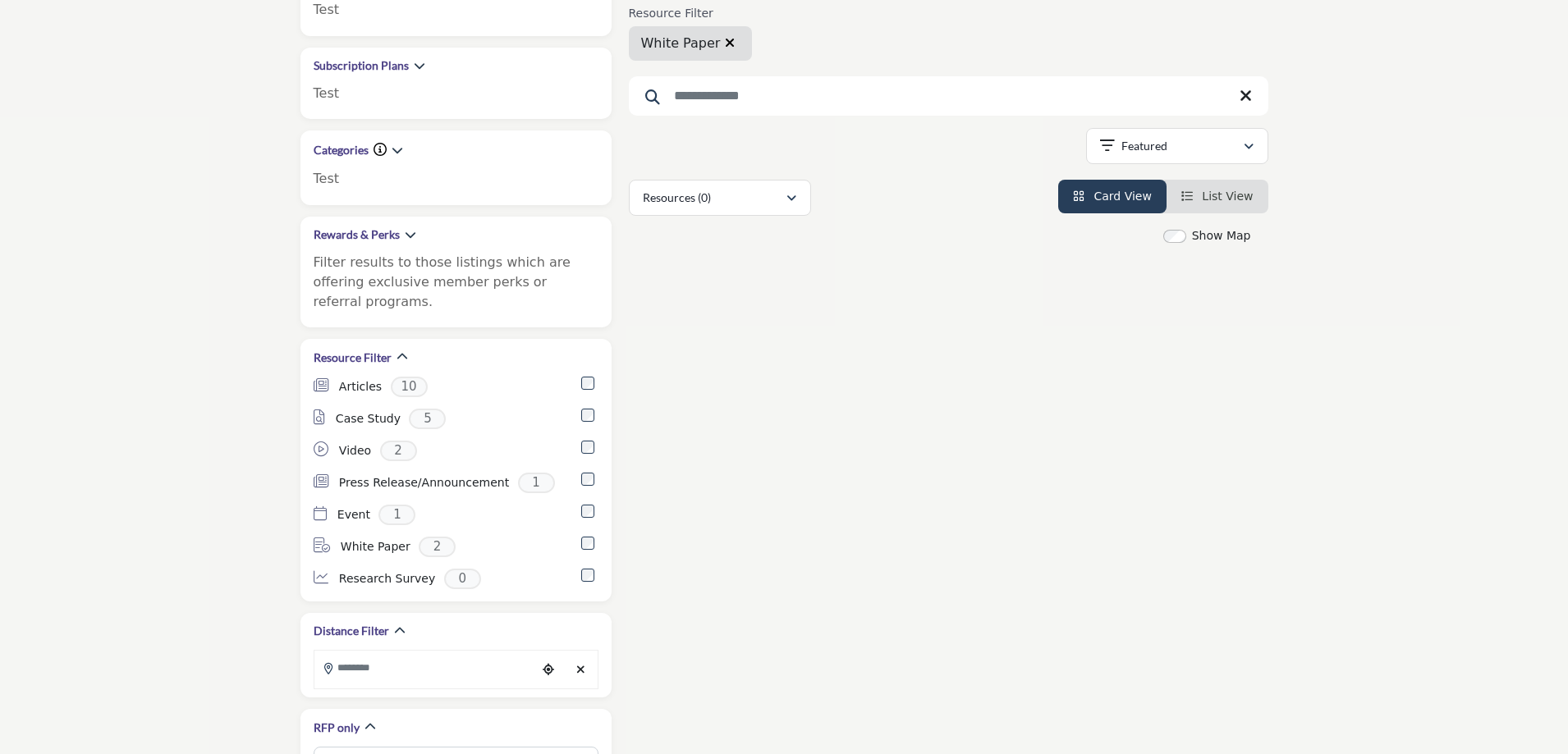
scroll to position [328, 0]
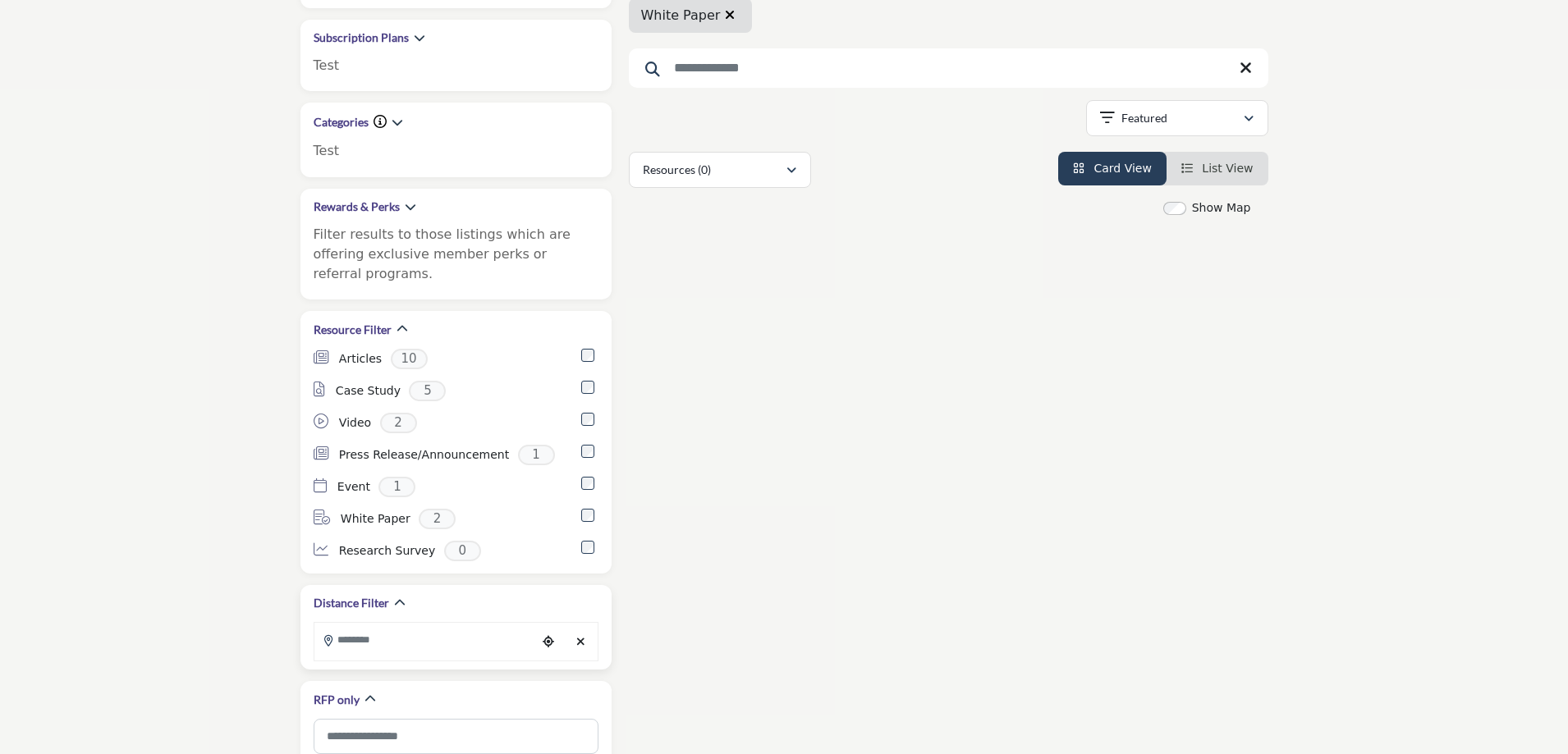
click at [575, 624] on div "Clear search location" at bounding box center [581, 641] width 25 height 35
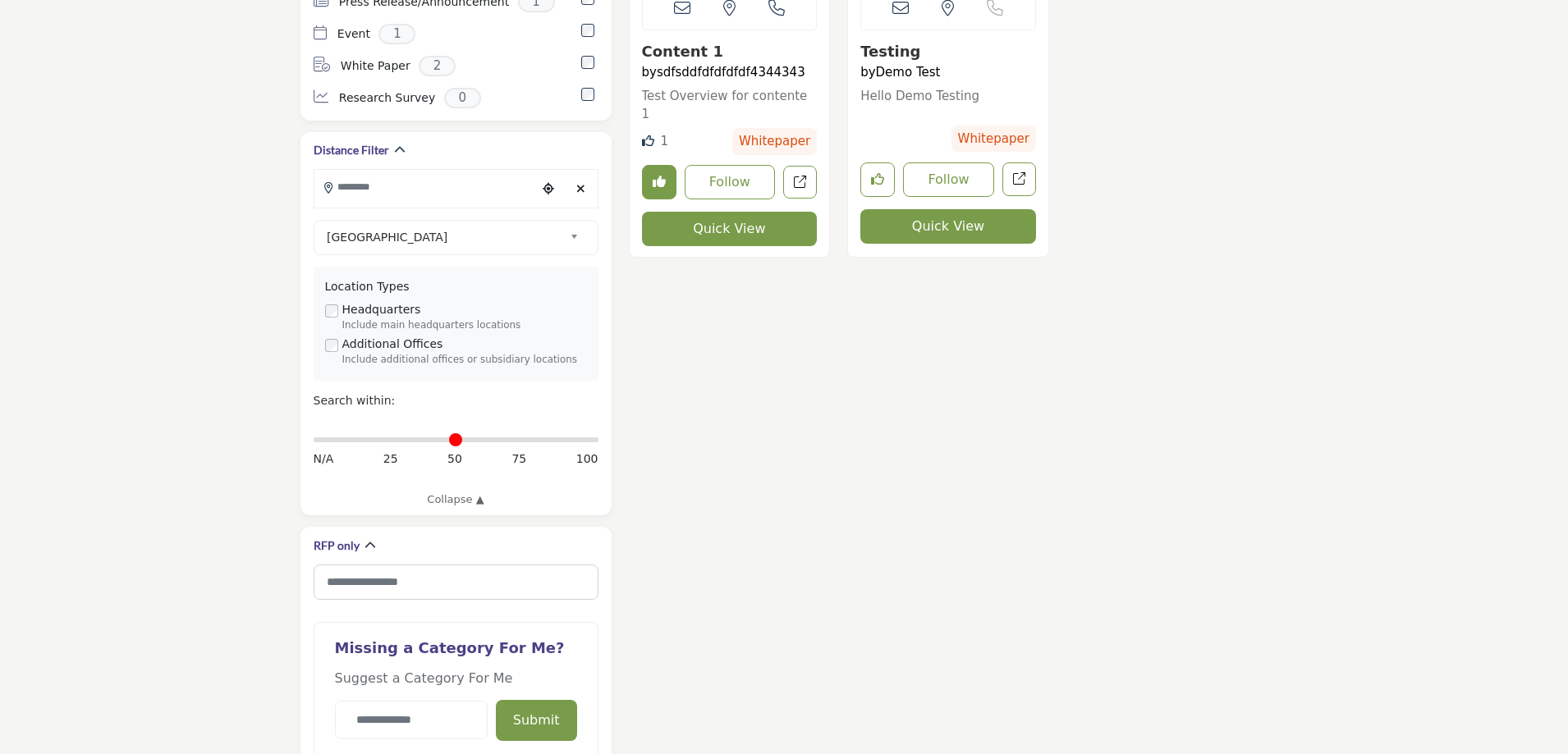
scroll to position [902, 0]
